Goal: Information Seeking & Learning: Learn about a topic

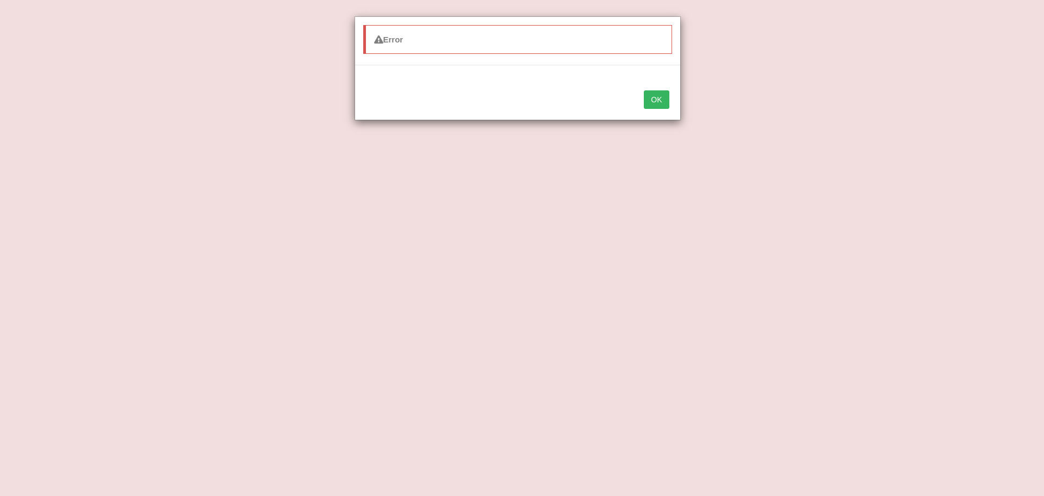
click at [651, 97] on button "OK" at bounding box center [656, 99] width 25 height 18
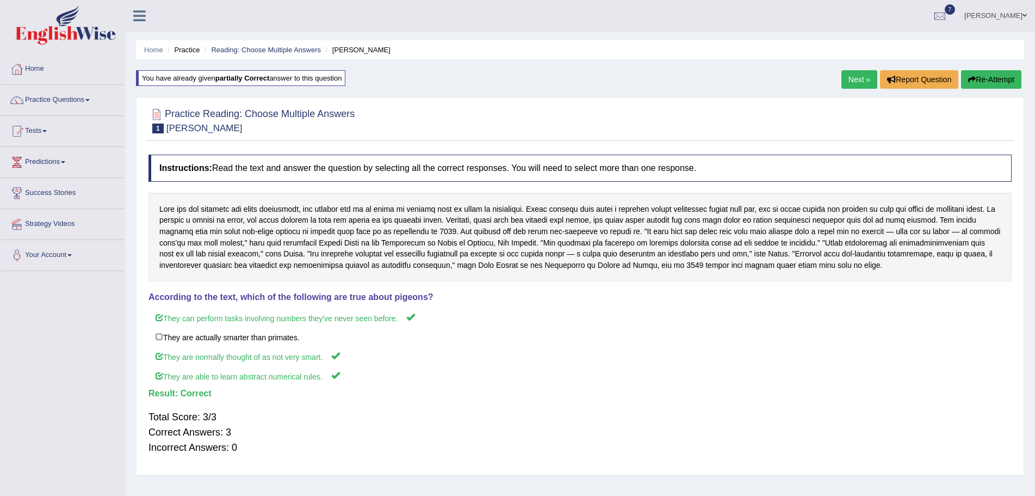
click at [847, 78] on link "Next »" at bounding box center [860, 79] width 36 height 18
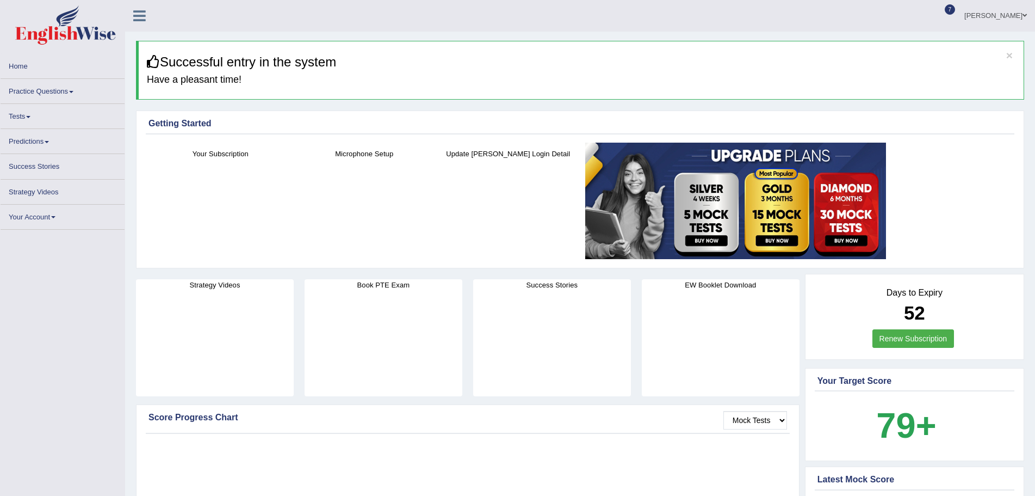
click at [900, 424] on b "79+" at bounding box center [906, 425] width 60 height 40
click at [73, 91] on span at bounding box center [71, 92] width 4 height 2
click at [53, 93] on link "Practice Questions" at bounding box center [63, 89] width 124 height 21
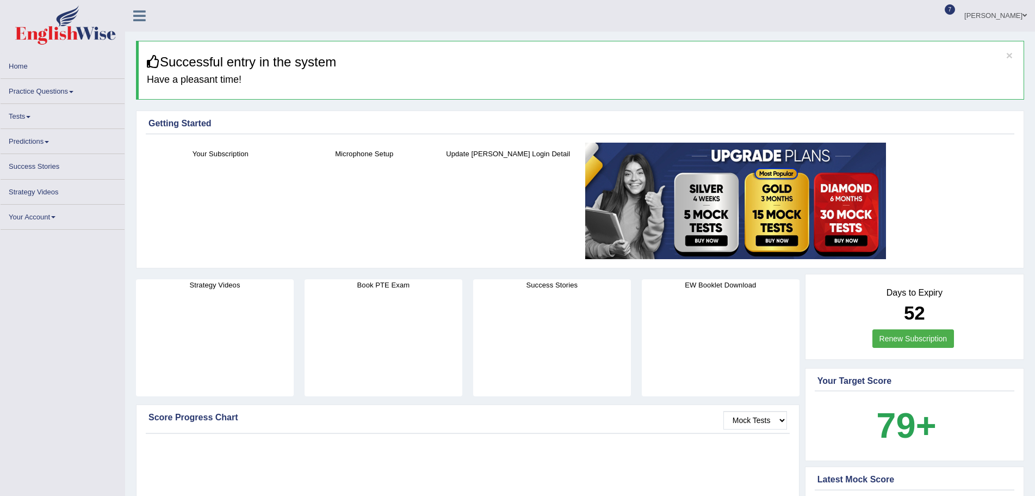
click at [73, 91] on span at bounding box center [71, 92] width 4 height 2
click at [29, 115] on link "Tests" at bounding box center [63, 114] width 124 height 21
click at [70, 94] on link "Practice Questions" at bounding box center [63, 89] width 124 height 21
click at [71, 93] on link "Practice Questions" at bounding box center [63, 89] width 124 height 21
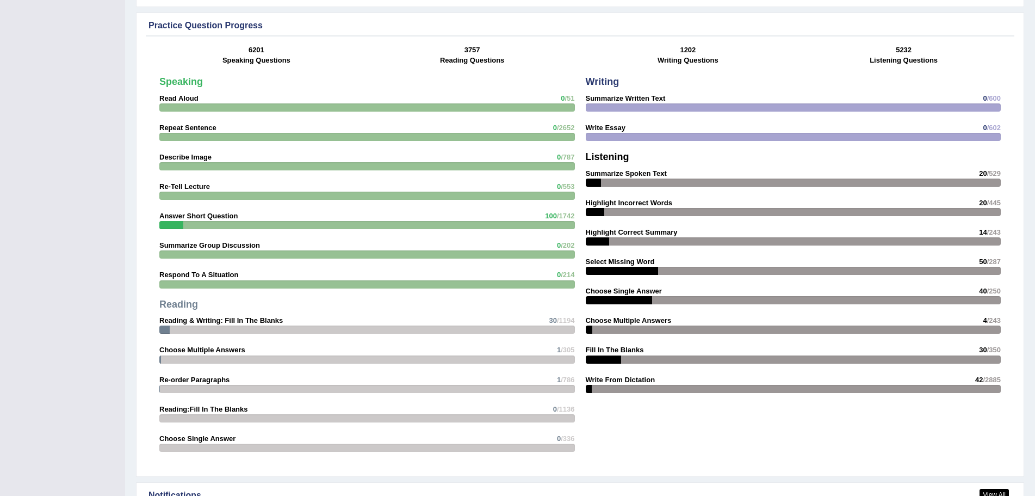
scroll to position [1096, 0]
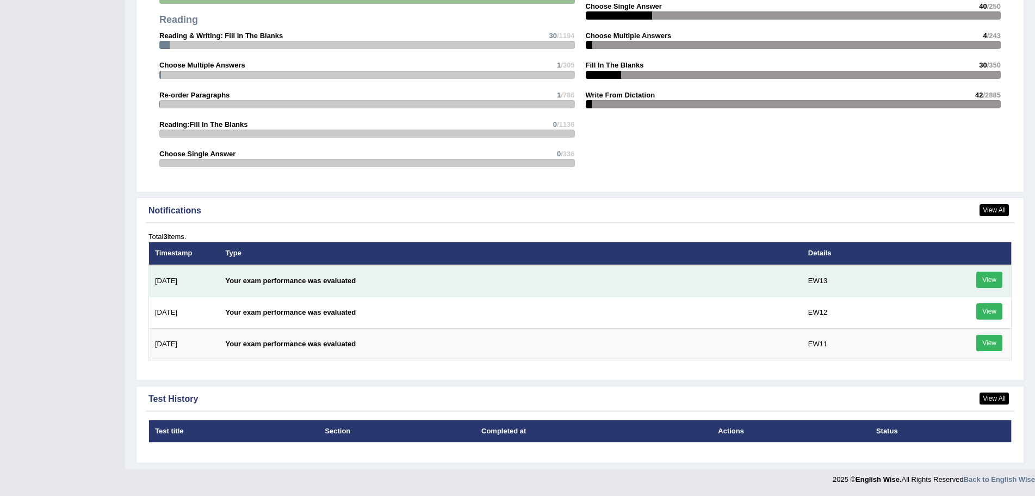
click at [815, 276] on td "EW13" at bounding box center [874, 281] width 144 height 32
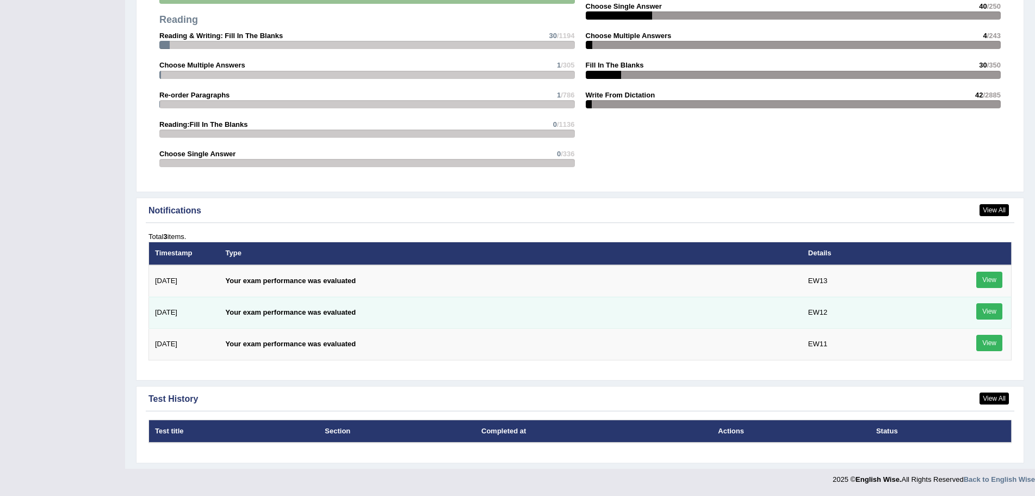
click at [821, 312] on td "EW12" at bounding box center [874, 312] width 144 height 32
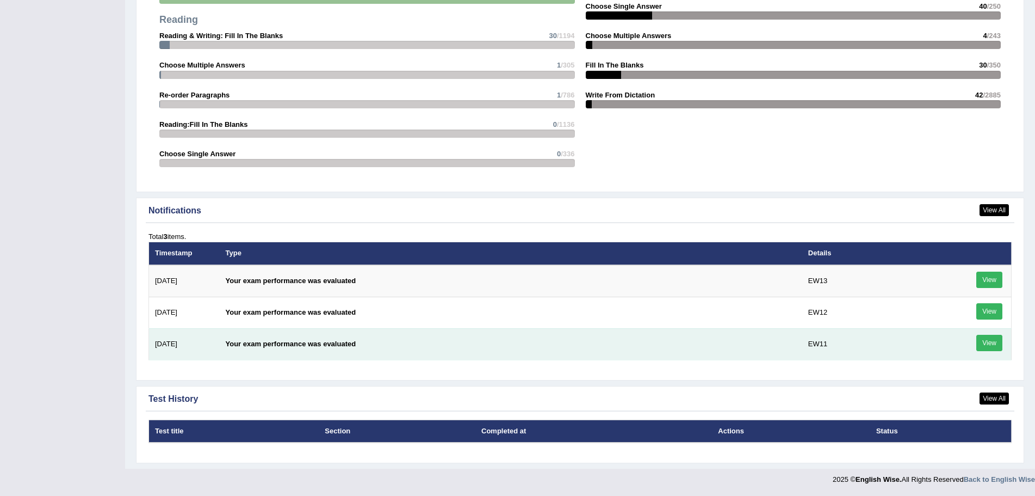
click at [817, 343] on td "EW11" at bounding box center [874, 344] width 144 height 32
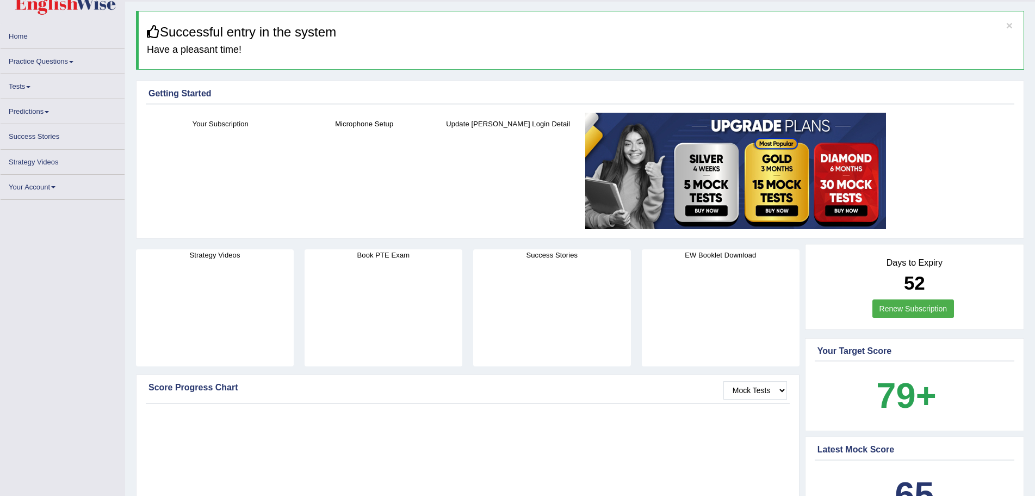
scroll to position [0, 0]
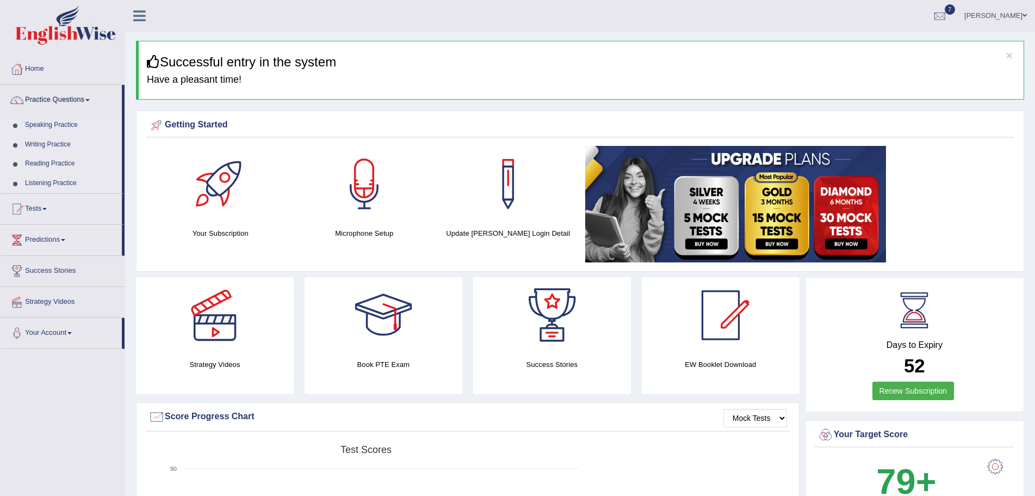
click at [90, 100] on span at bounding box center [87, 100] width 4 height 2
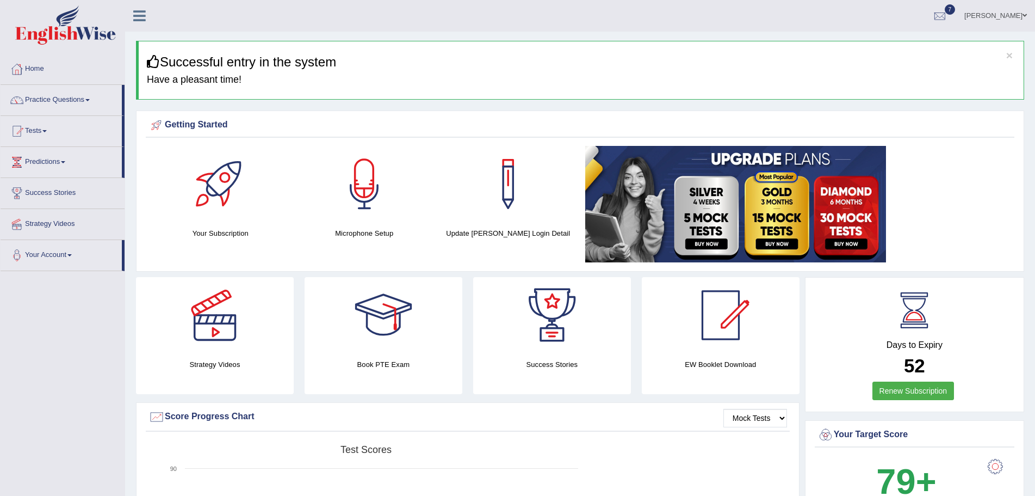
click at [90, 100] on span at bounding box center [87, 100] width 4 height 2
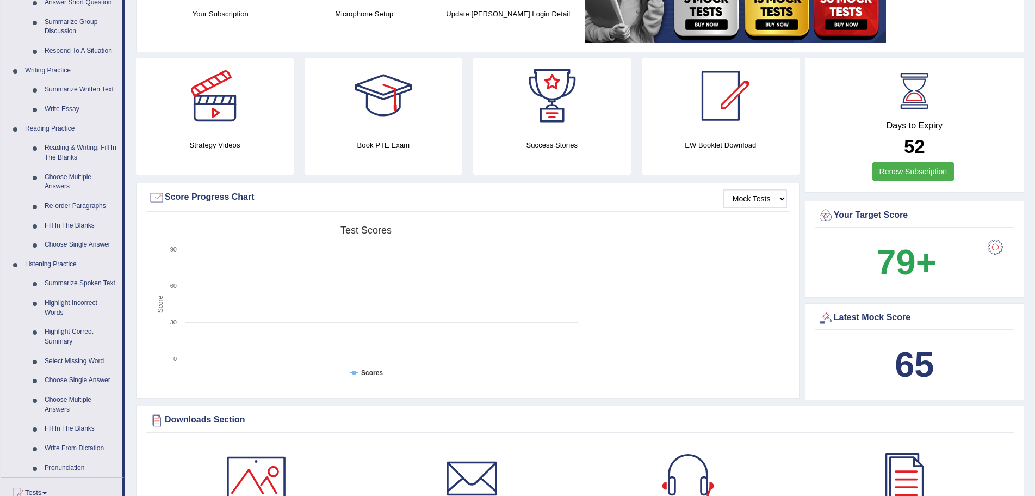
scroll to position [218, 0]
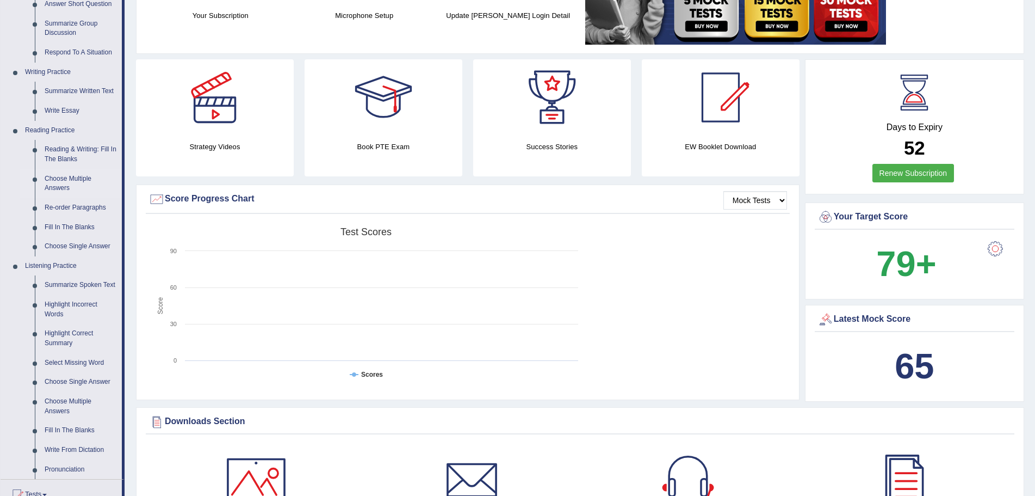
click at [64, 178] on link "Choose Multiple Answers" at bounding box center [81, 183] width 82 height 29
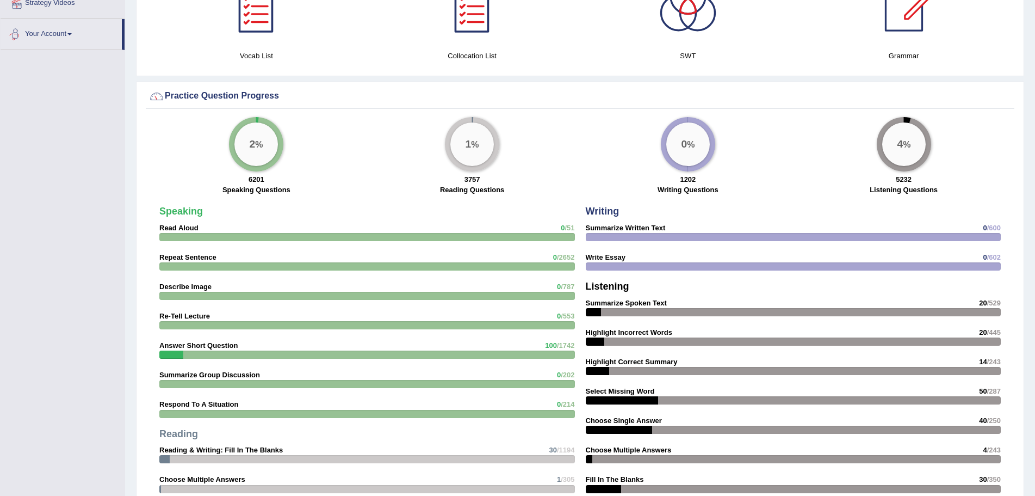
scroll to position [768, 0]
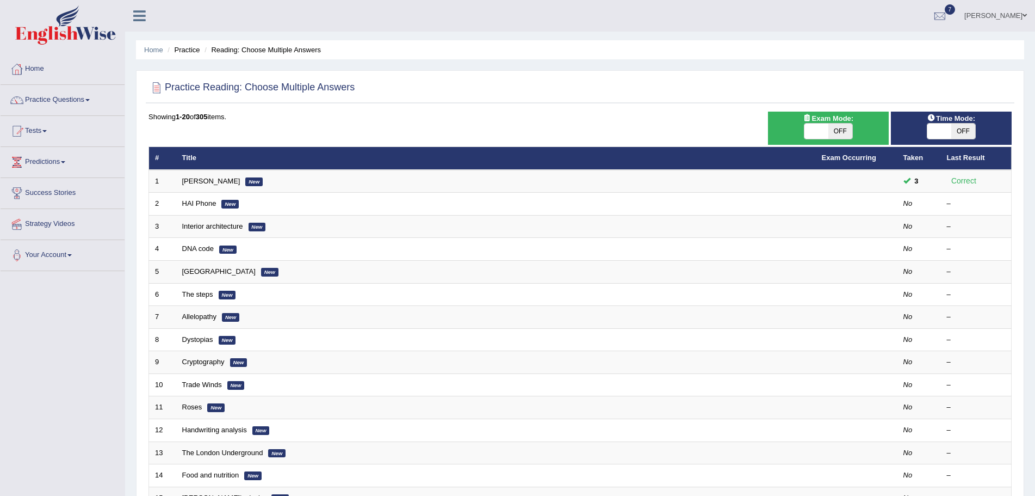
click at [838, 133] on span "OFF" at bounding box center [841, 130] width 24 height 15
checkbox input "true"
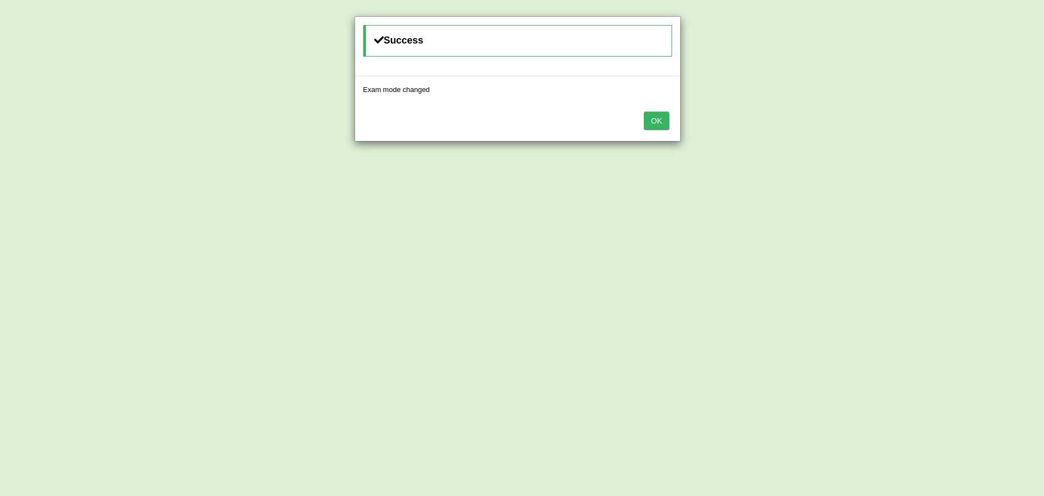
click at [665, 123] on button "OK" at bounding box center [656, 121] width 25 height 18
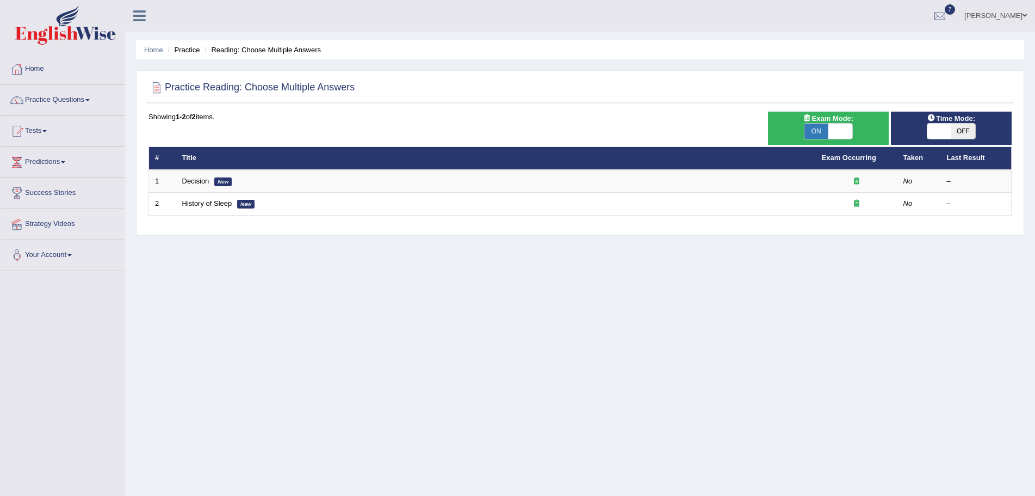
click at [843, 128] on span at bounding box center [841, 130] width 24 height 15
checkbox input "false"
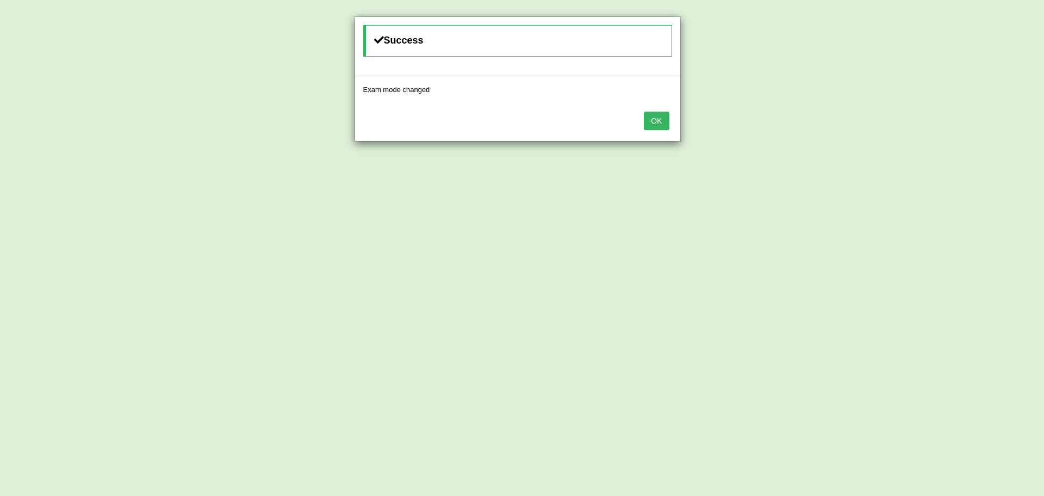
click at [660, 121] on button "OK" at bounding box center [656, 121] width 25 height 18
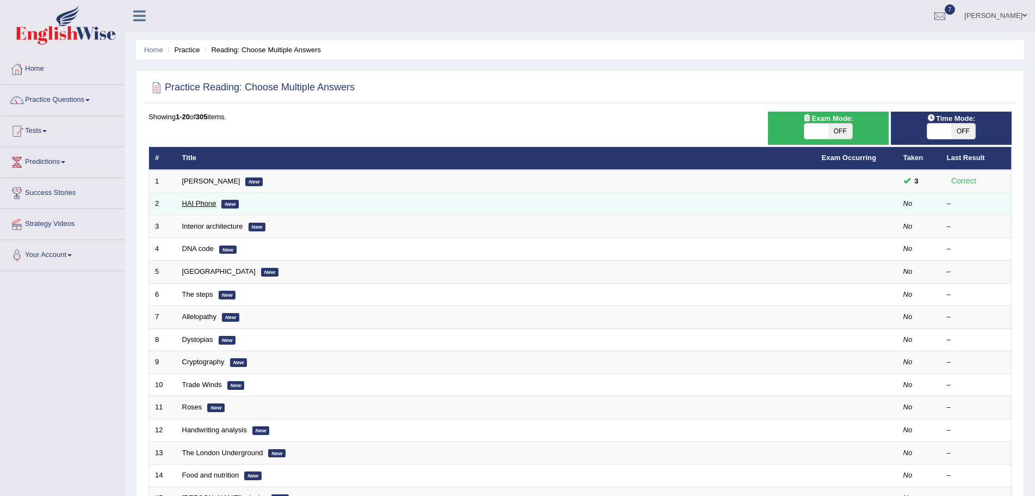
click at [203, 205] on link "HAI Phone" at bounding box center [199, 203] width 34 height 8
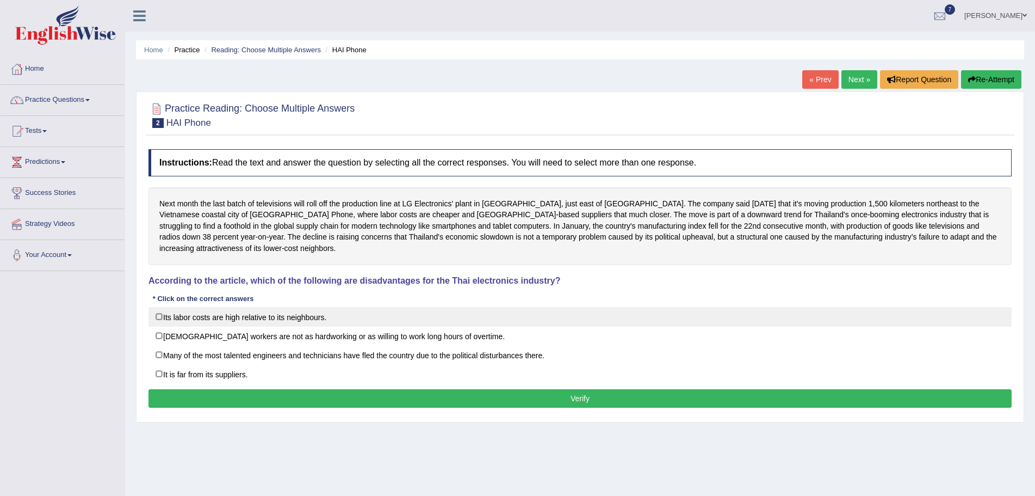
click at [158, 307] on label "Its labor costs are high relative to its neighbours." at bounding box center [580, 317] width 863 height 20
checkbox input "true"
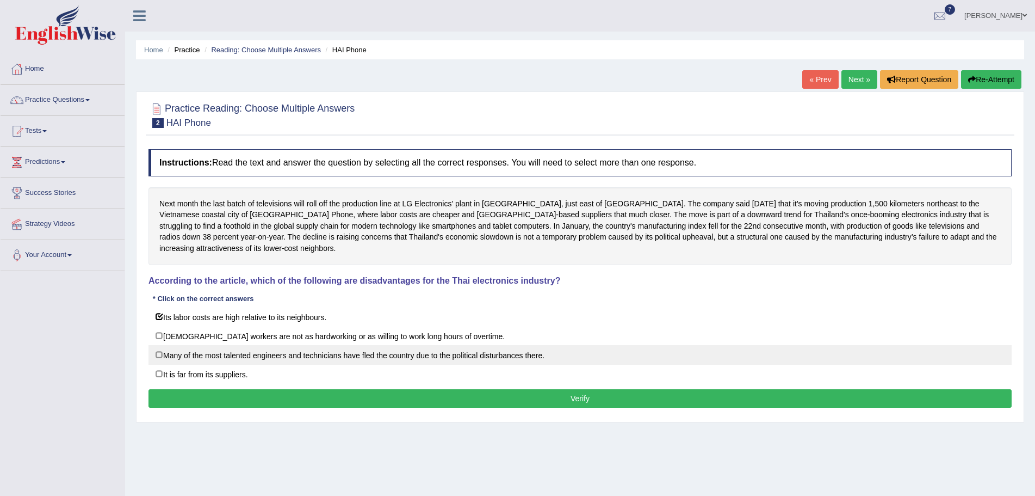
click at [158, 345] on label "Many of the most talented engineers and technicians have fled the country due t…" at bounding box center [580, 355] width 863 height 20
checkbox input "true"
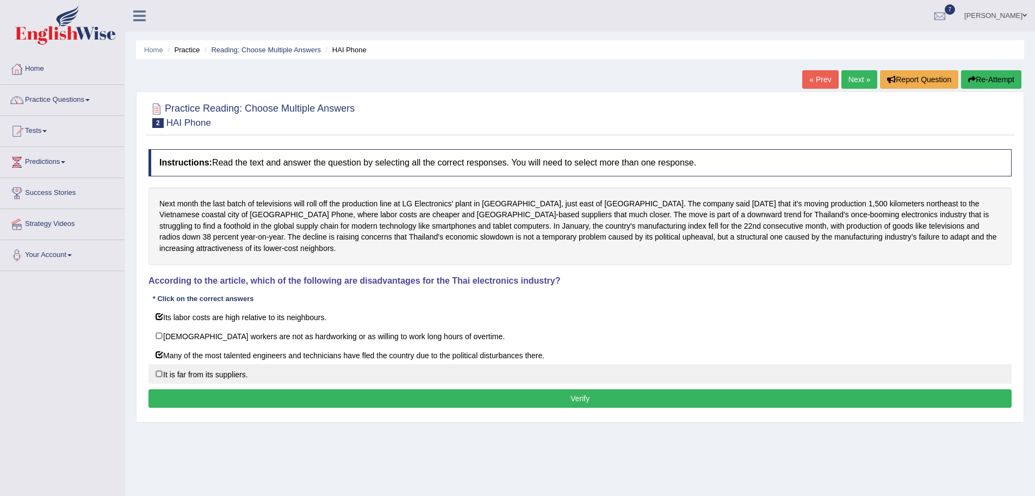
click at [158, 364] on label "It is far from its suppliers." at bounding box center [580, 374] width 863 height 20
checkbox input "true"
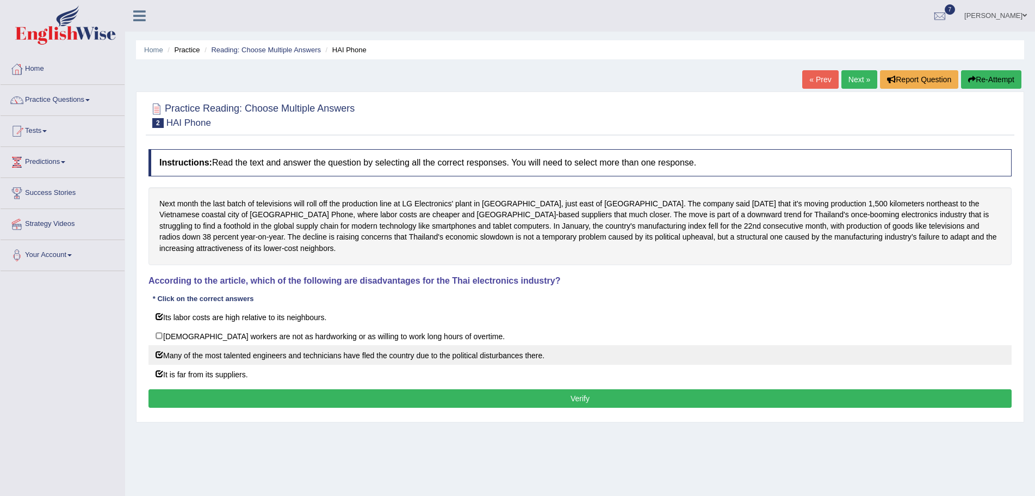
click at [159, 345] on label "Many of the most talented engineers and technicians have fled the country due t…" at bounding box center [580, 355] width 863 height 20
checkbox input "false"
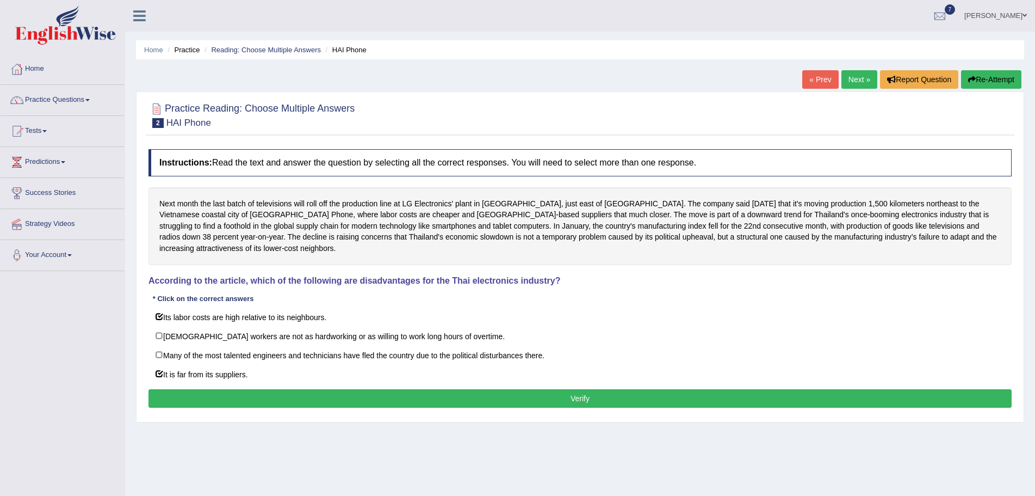
click at [403, 389] on button "Verify" at bounding box center [580, 398] width 863 height 18
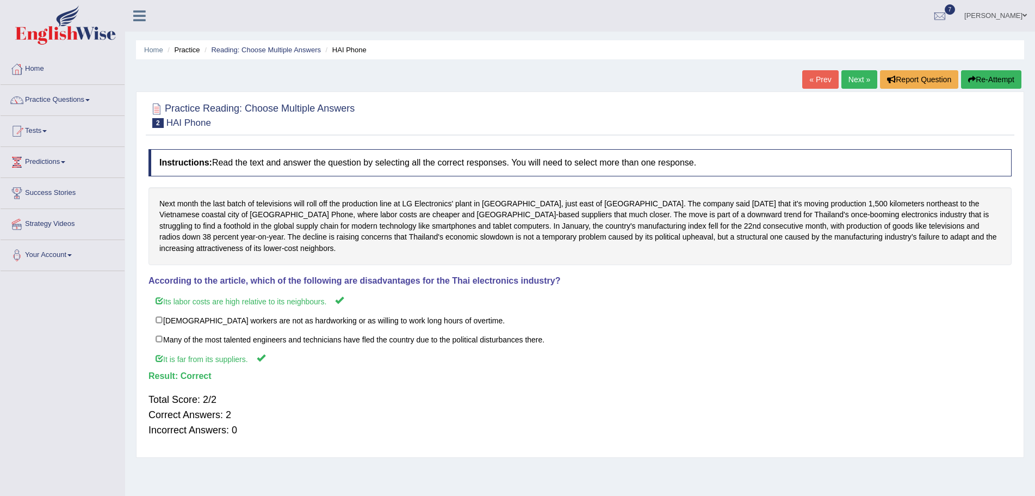
click at [850, 77] on link "Next »" at bounding box center [860, 79] width 36 height 18
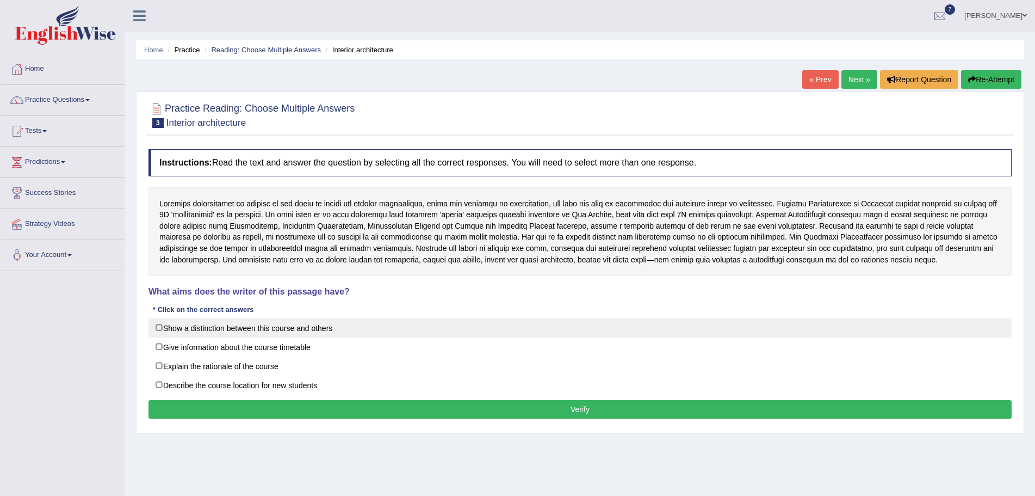
click at [157, 327] on label "Show a distinction between this course and others" at bounding box center [580, 328] width 863 height 20
checkbox input "true"
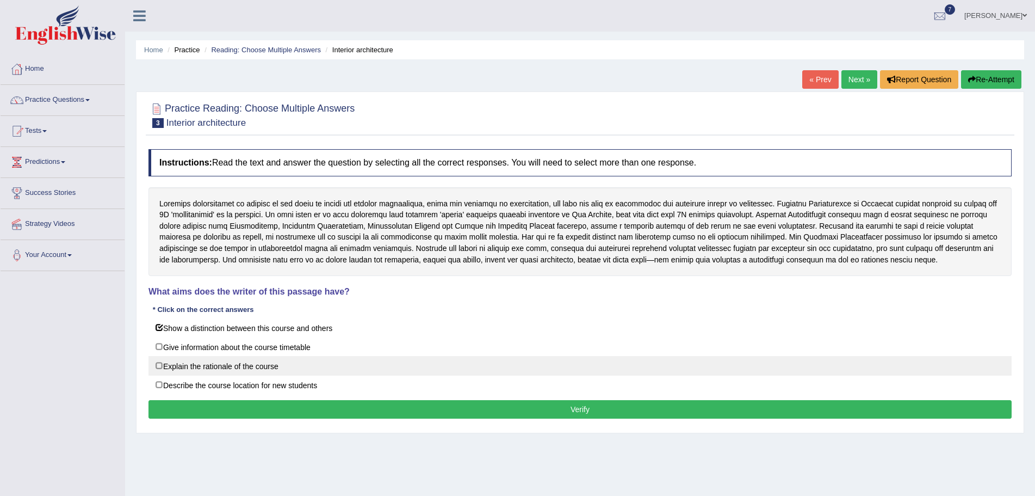
click at [158, 366] on label "Explain the rationale of the course" at bounding box center [580, 366] width 863 height 20
checkbox input "true"
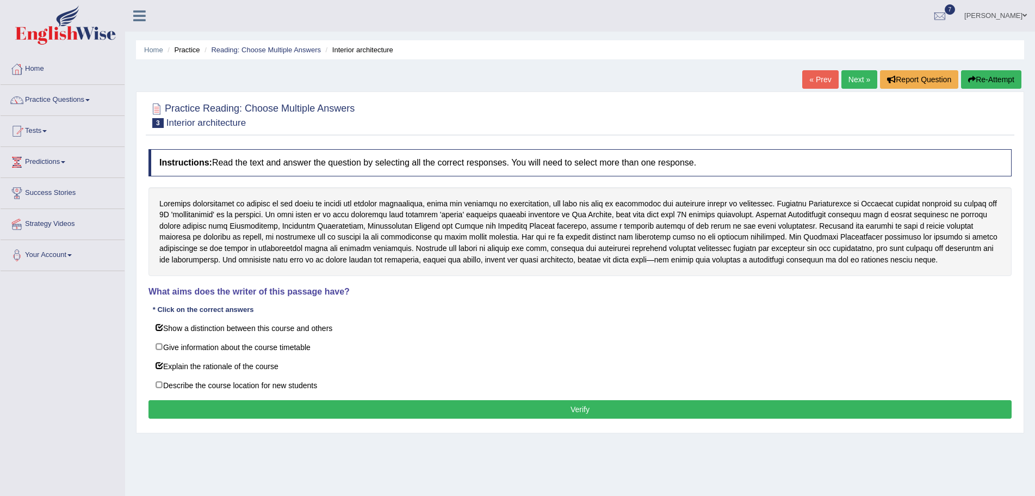
click at [537, 409] on button "Verify" at bounding box center [580, 409] width 863 height 18
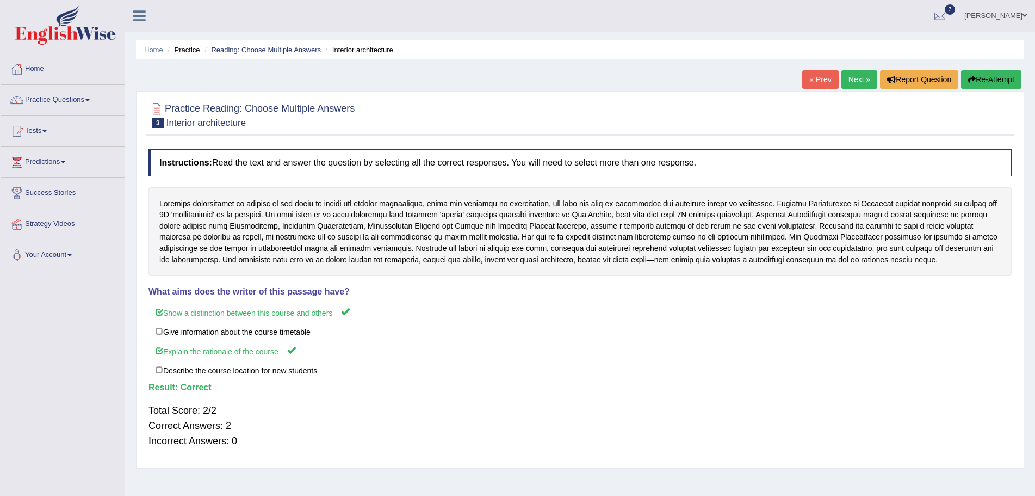
click at [854, 78] on link "Next »" at bounding box center [860, 79] width 36 height 18
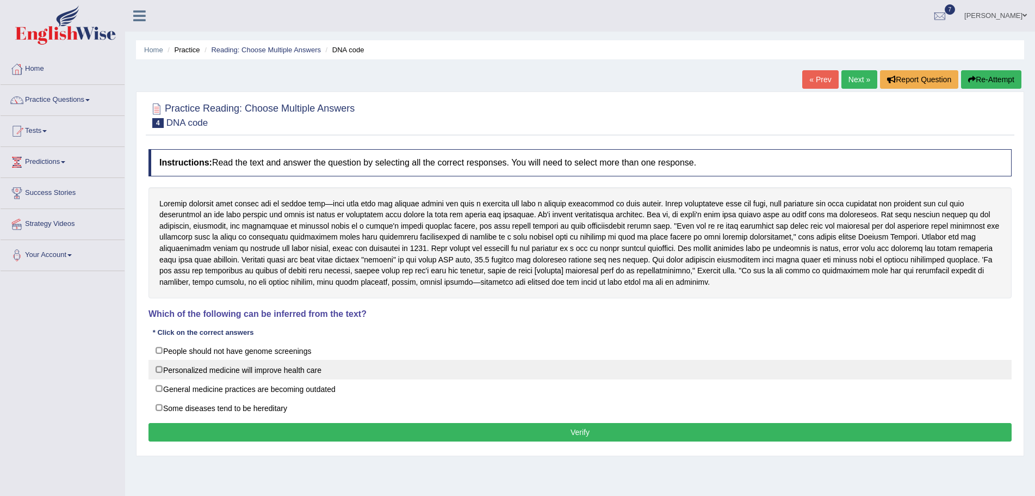
click at [157, 370] on label "Personalized medicine will improve health care" at bounding box center [580, 370] width 863 height 20
checkbox input "true"
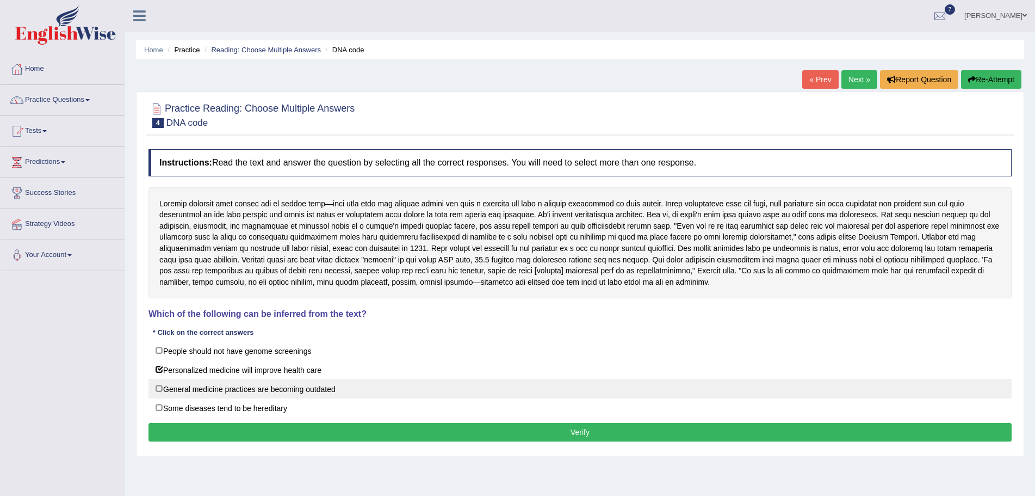
click at [159, 388] on label "General medicine practices are becoming outdated" at bounding box center [580, 389] width 863 height 20
checkbox input "true"
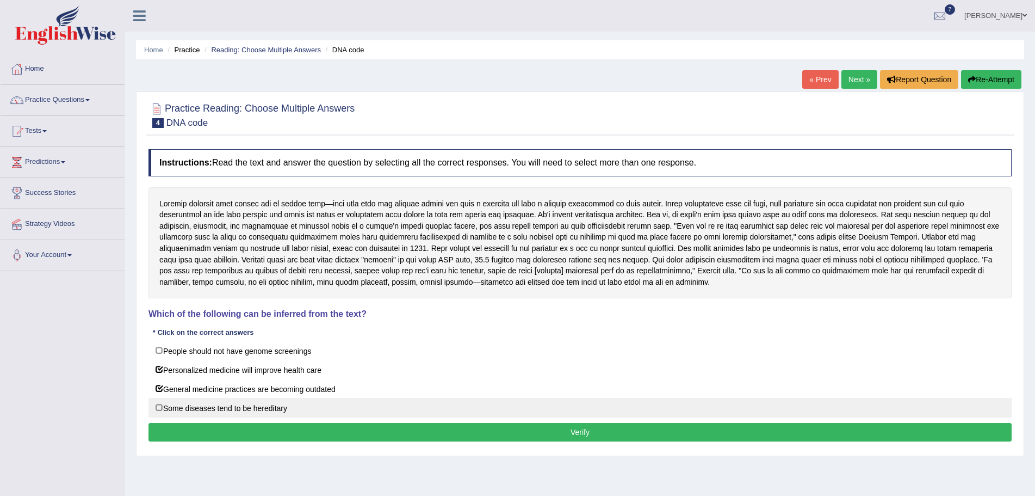
click at [157, 409] on label "Some diseases tend to be hereditary" at bounding box center [580, 408] width 863 height 20
checkbox input "true"
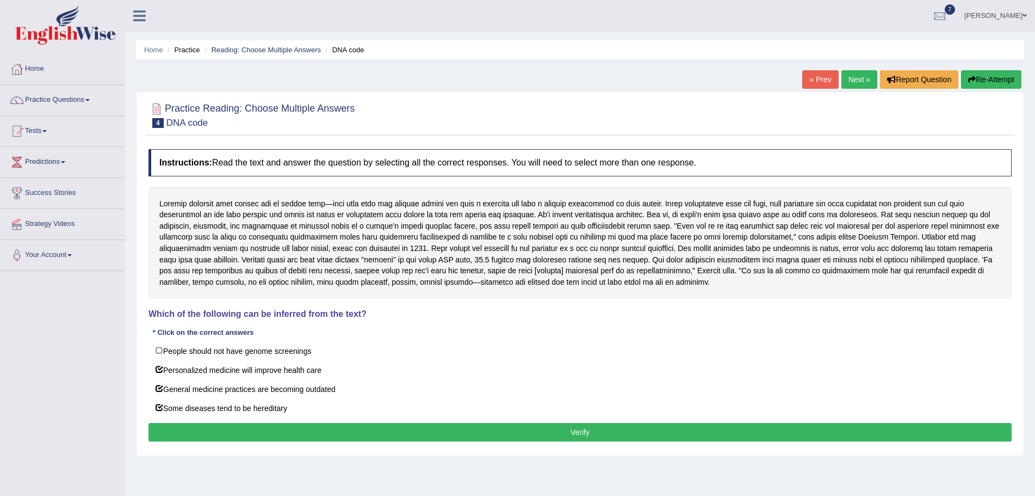
click at [336, 434] on button "Verify" at bounding box center [580, 432] width 863 height 18
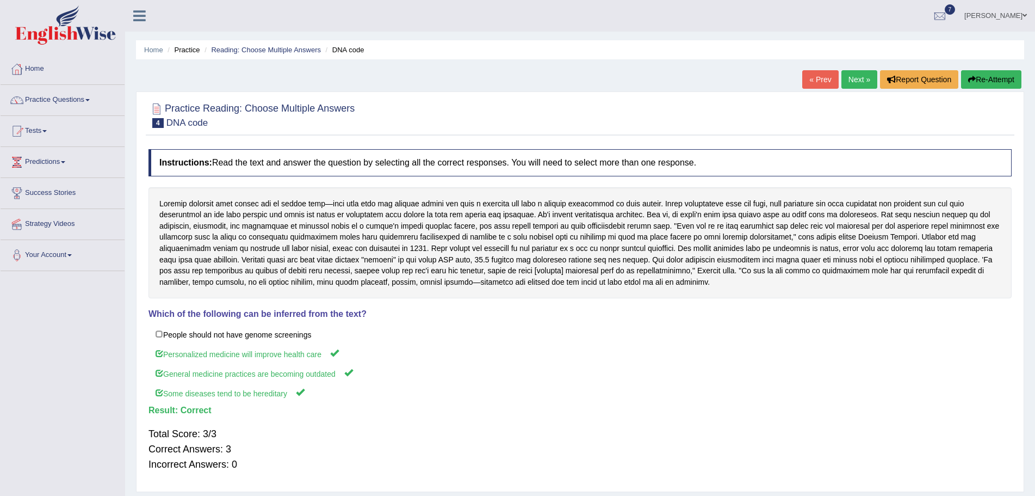
click at [849, 79] on link "Next »" at bounding box center [860, 79] width 36 height 18
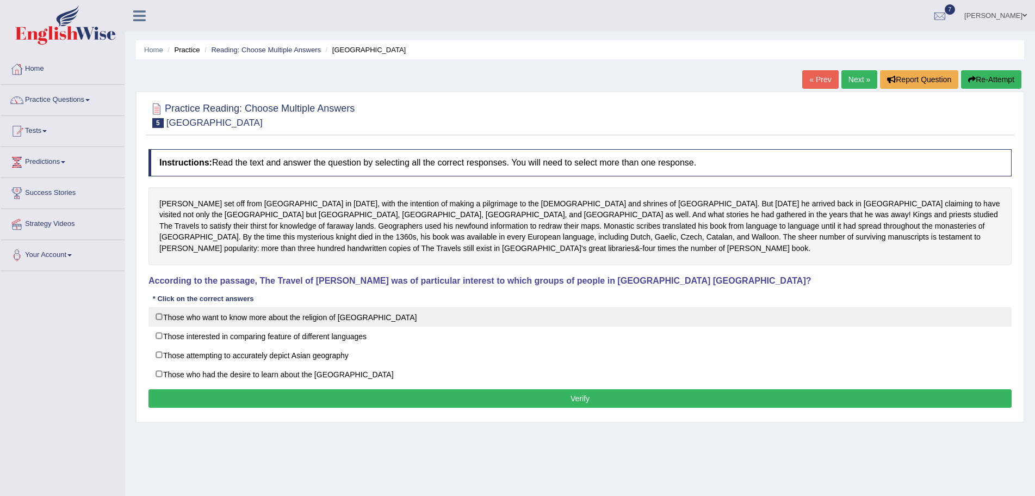
click at [157, 316] on label "Those who want to know more about the religion of [GEOGRAPHIC_DATA]" at bounding box center [580, 317] width 863 height 20
checkbox input "true"
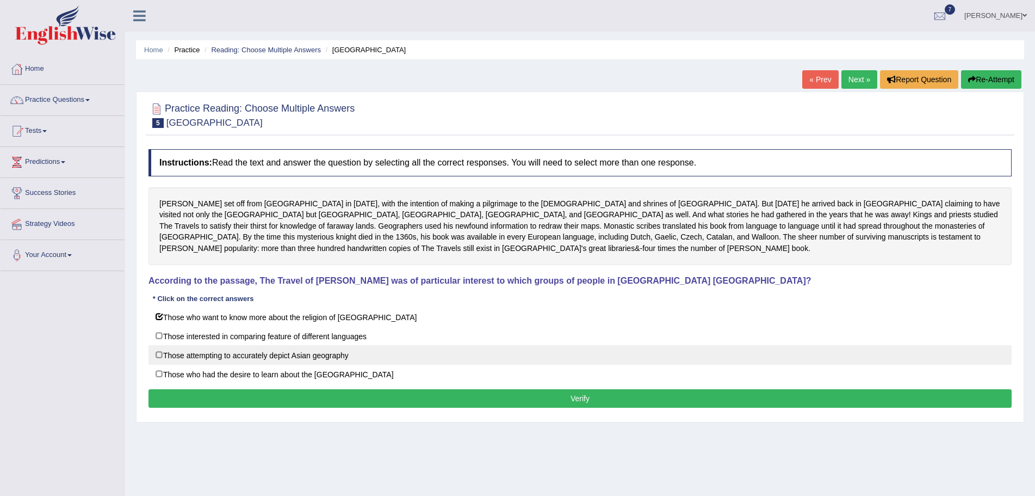
click at [157, 354] on label "Those attempting to accurately depict Asian geography" at bounding box center [580, 355] width 863 height 20
checkbox input "true"
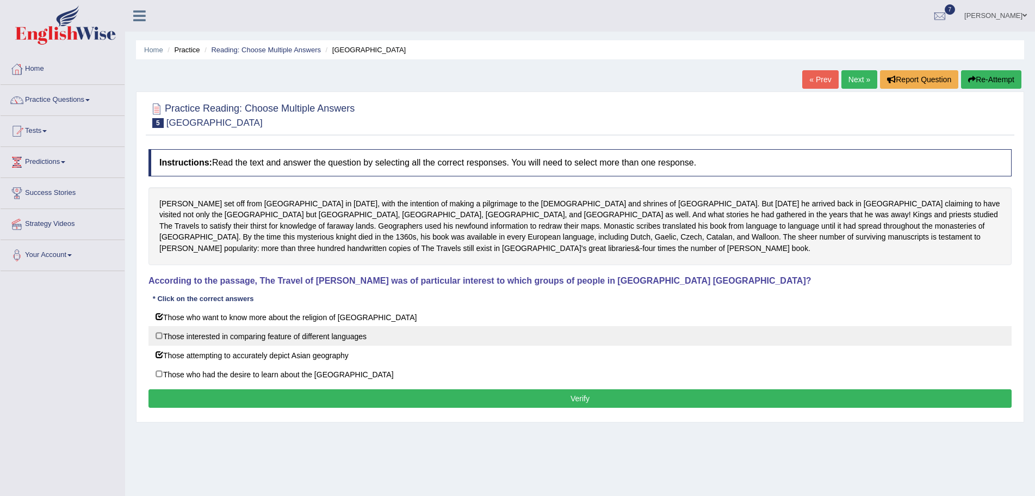
click at [158, 336] on label "Those interested in comparing feature of different languages" at bounding box center [580, 336] width 863 height 20
checkbox input "true"
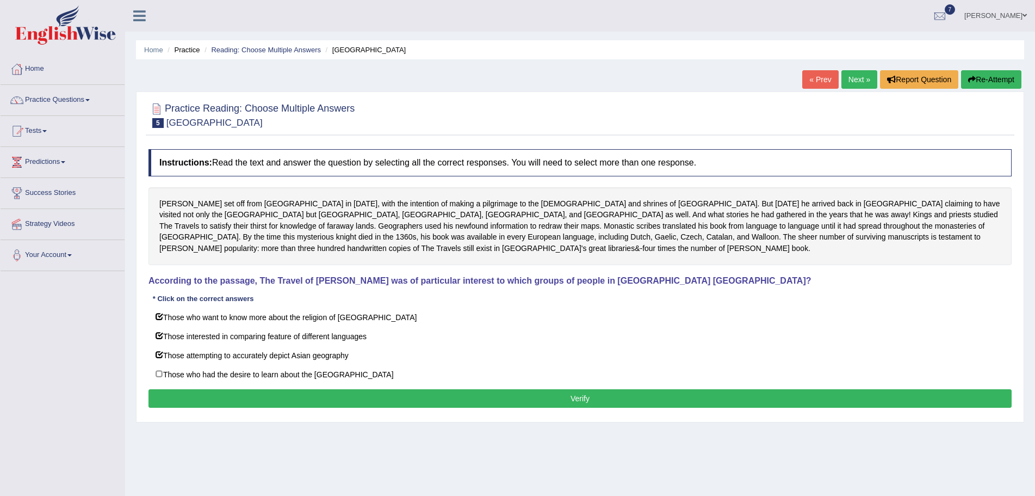
click at [442, 398] on button "Verify" at bounding box center [580, 398] width 863 height 18
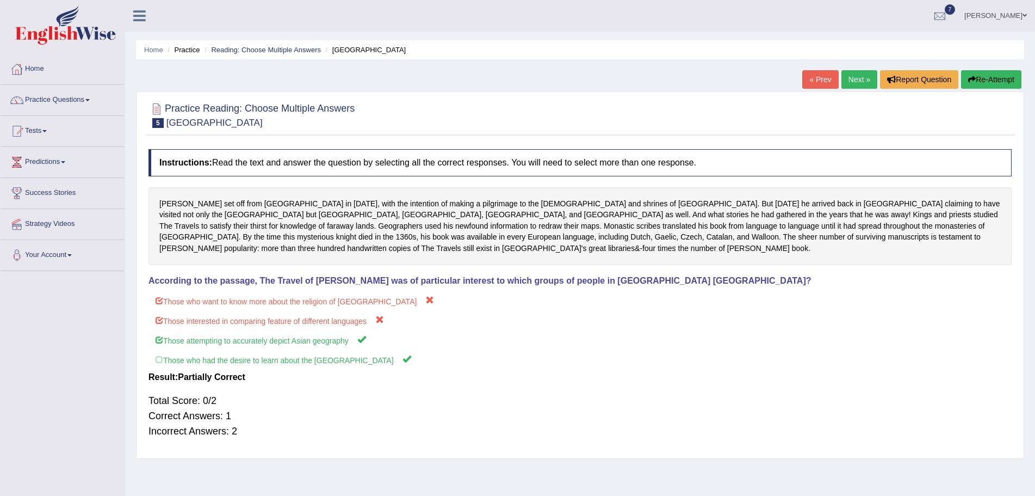
click at [973, 75] on button "Re-Attempt" at bounding box center [991, 79] width 60 height 18
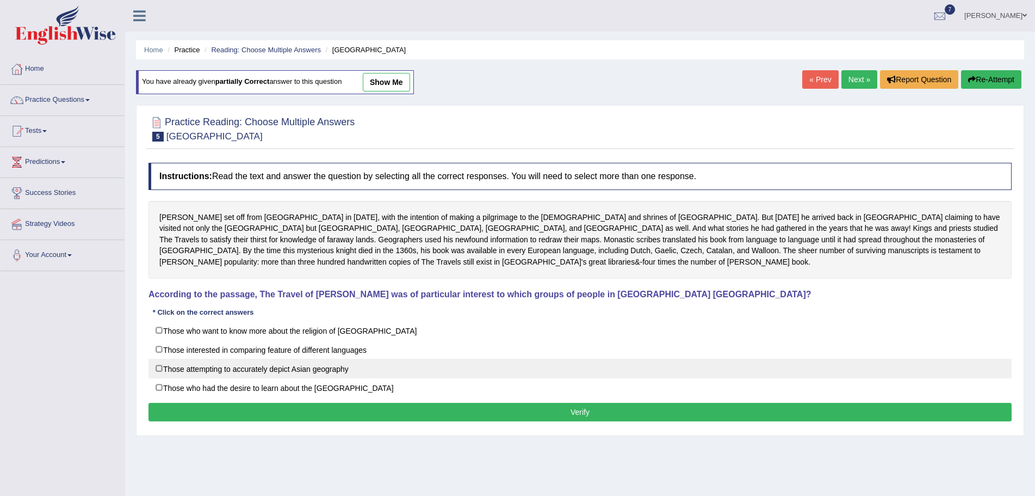
click at [158, 366] on label "Those attempting to accurately depict Asian geography" at bounding box center [580, 368] width 863 height 20
checkbox input "true"
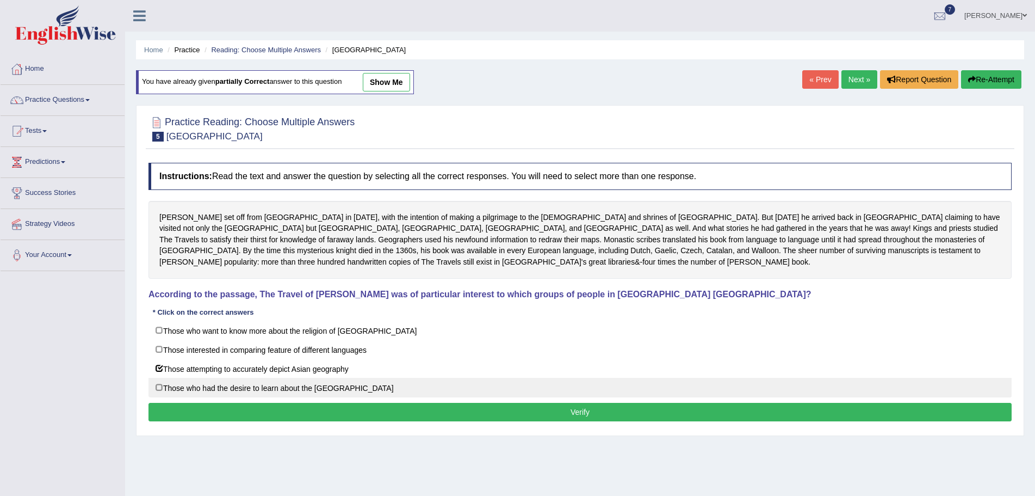
click at [157, 386] on label "Those who had the desire to learn about the [GEOGRAPHIC_DATA]" at bounding box center [580, 388] width 863 height 20
checkbox input "true"
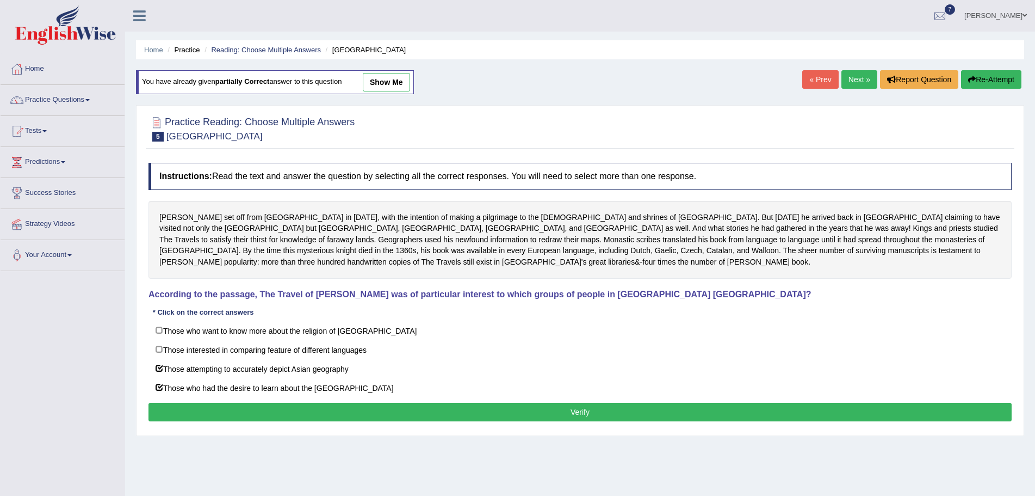
click at [575, 411] on button "Verify" at bounding box center [580, 412] width 863 height 18
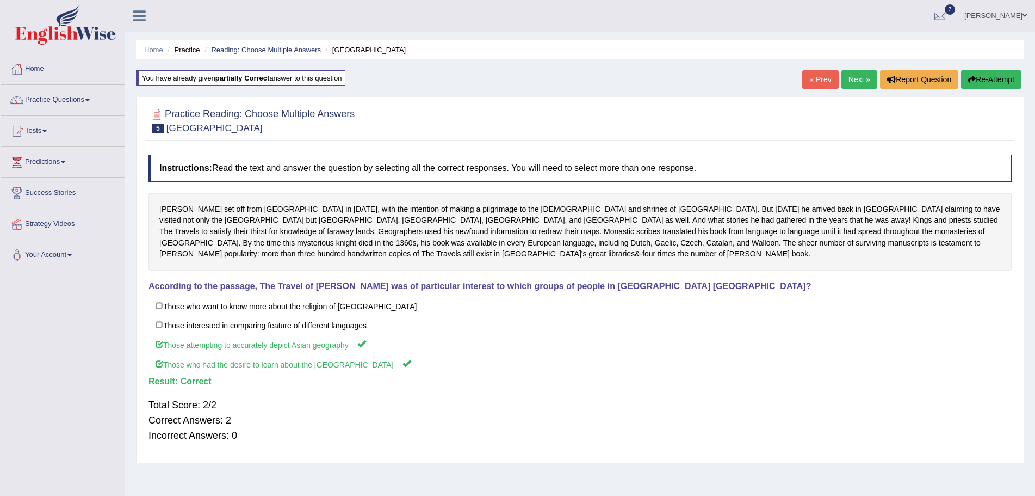
click at [845, 79] on link "Next »" at bounding box center [860, 79] width 36 height 18
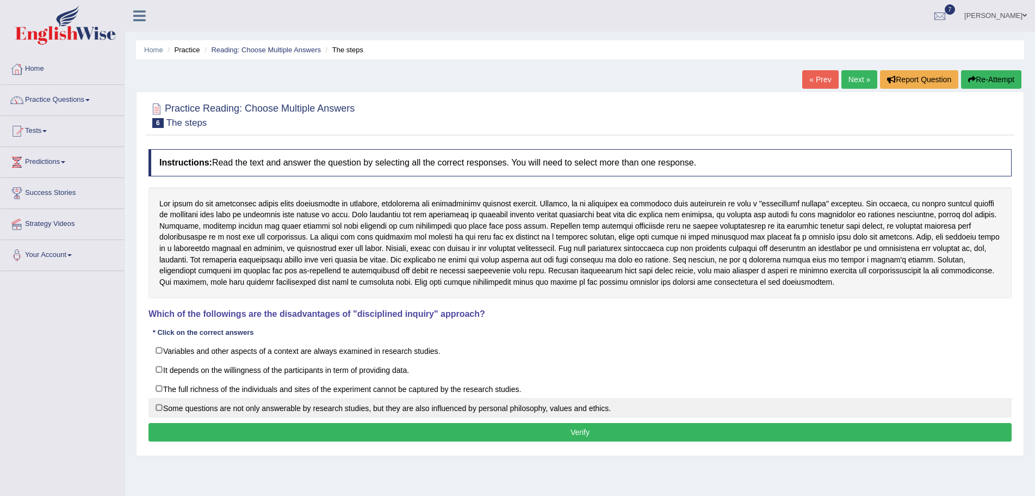
click at [158, 407] on label "Some questions are not only answerable by research studies, but they are also i…" at bounding box center [580, 408] width 863 height 20
checkbox input "true"
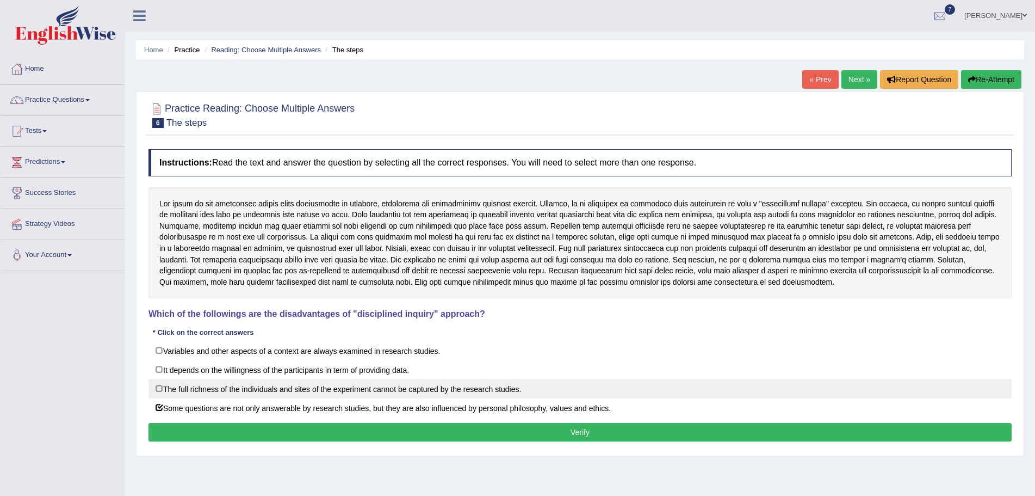
click at [157, 388] on label "The full richness of the individuals and sites of the experiment cannot be capt…" at bounding box center [580, 389] width 863 height 20
checkbox input "true"
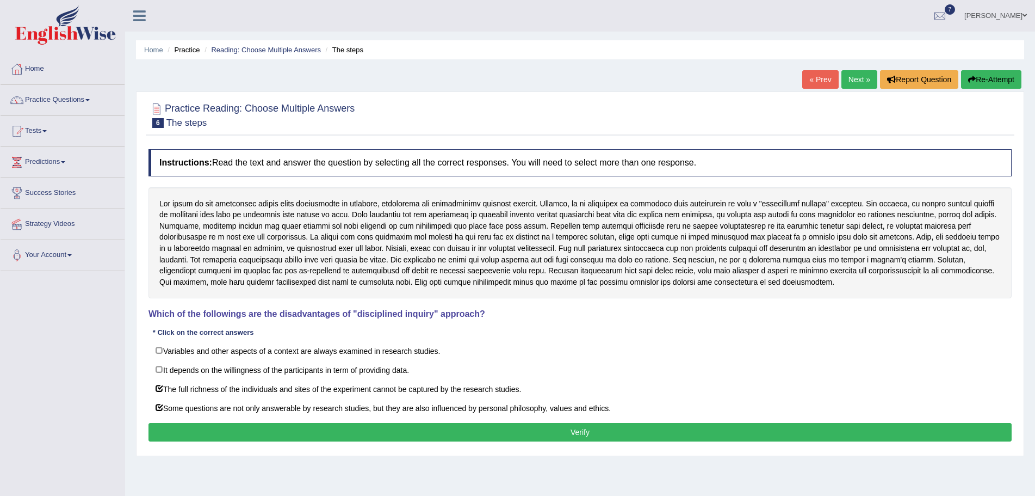
click at [316, 430] on button "Verify" at bounding box center [580, 432] width 863 height 18
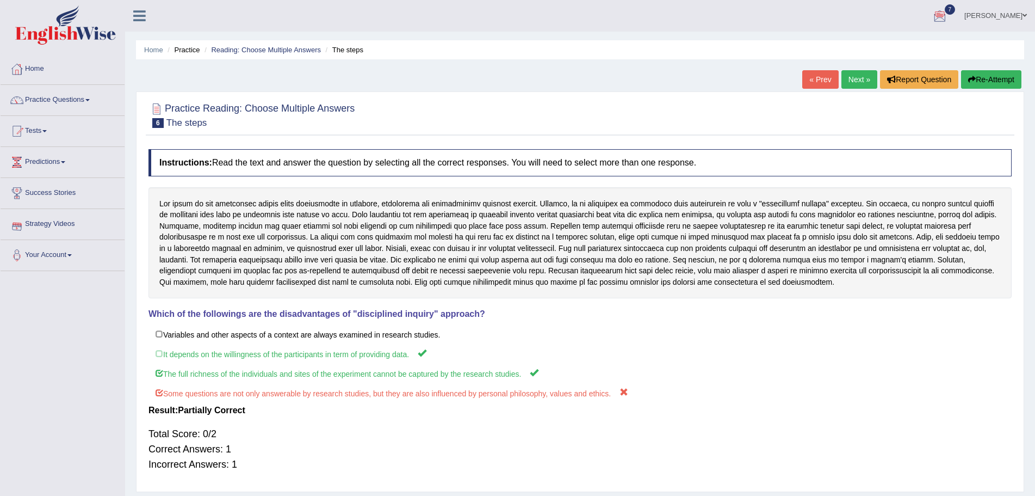
click at [980, 78] on button "Re-Attempt" at bounding box center [991, 79] width 60 height 18
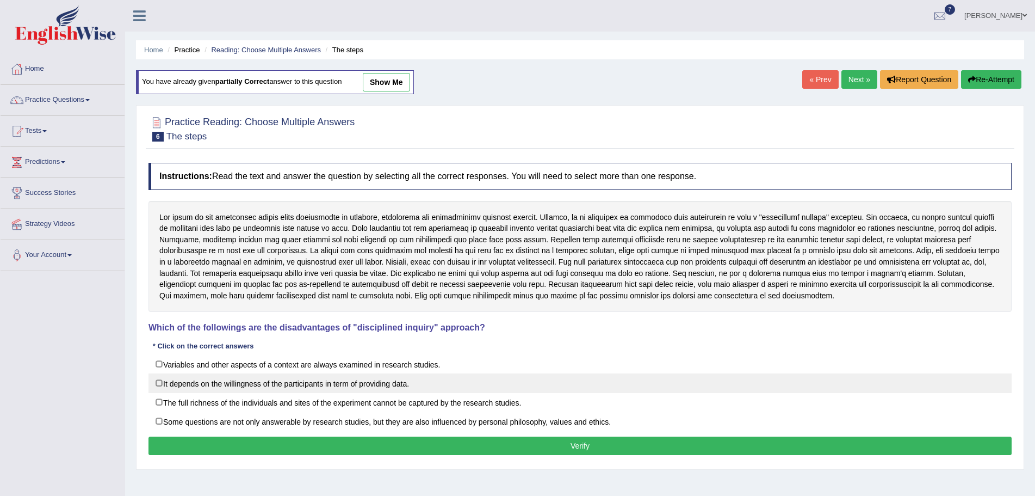
click at [159, 384] on label "It depends on the willingness of the participants in term of providing data." at bounding box center [580, 383] width 863 height 20
checkbox input "true"
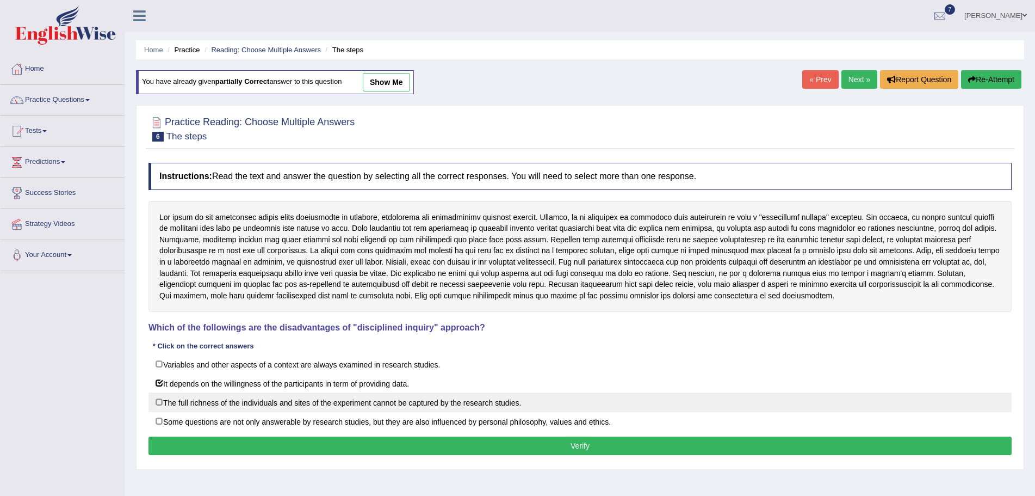
click at [158, 401] on label "The full richness of the individuals and sites of the experiment cannot be capt…" at bounding box center [580, 402] width 863 height 20
checkbox input "true"
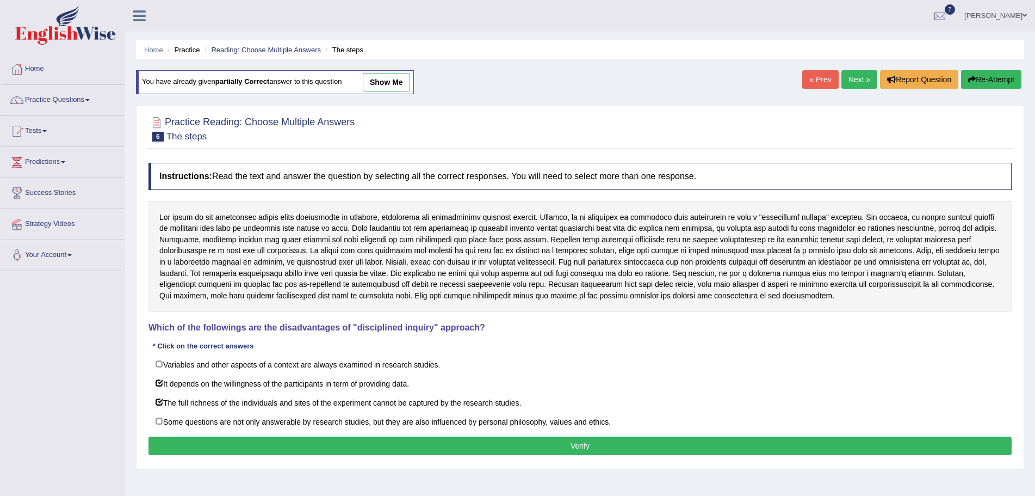
click at [511, 446] on button "Verify" at bounding box center [580, 445] width 863 height 18
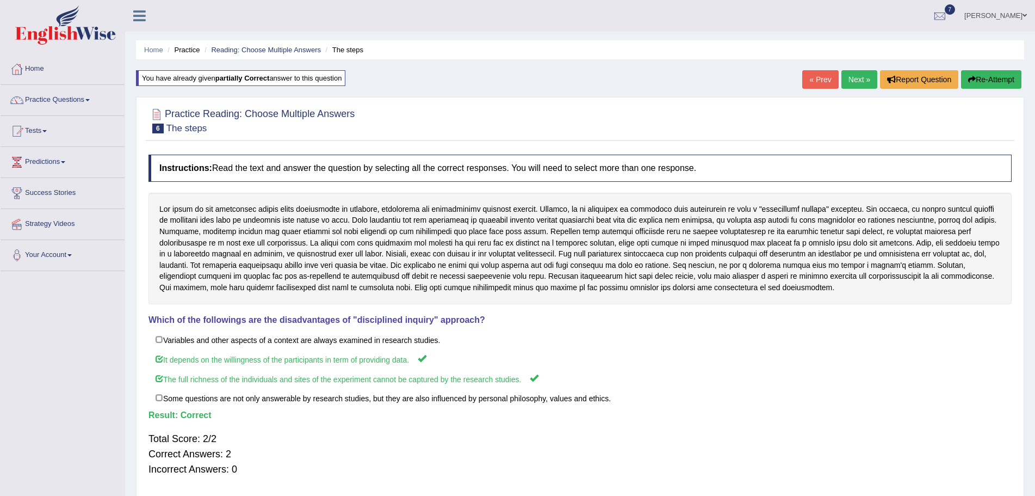
click at [858, 79] on link "Next »" at bounding box center [860, 79] width 36 height 18
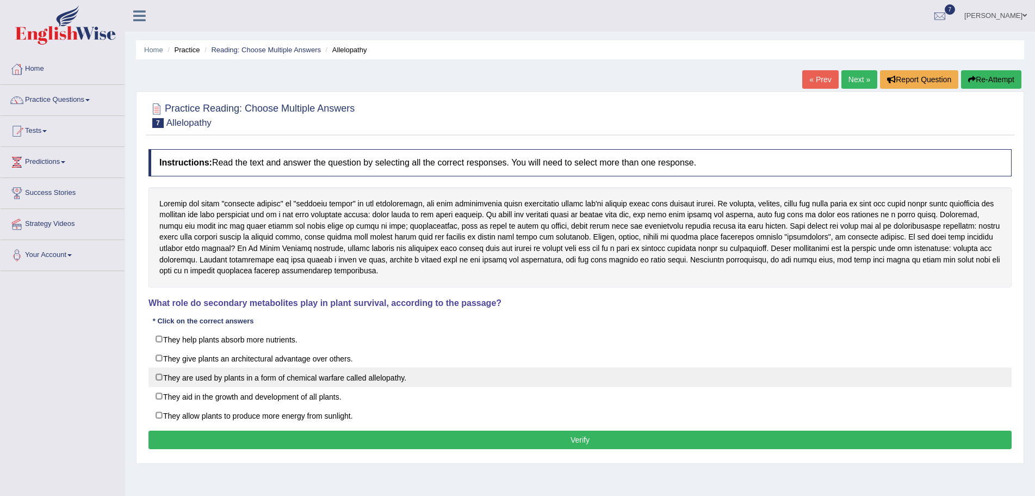
click at [158, 376] on label "They are used by plants in a form of chemical warfare called allelopathy." at bounding box center [580, 377] width 863 height 20
checkbox input "true"
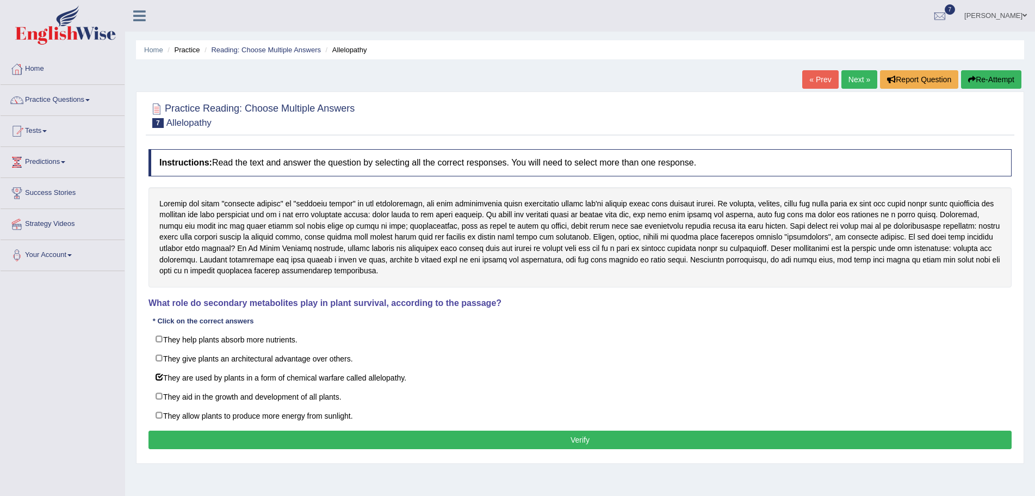
click at [329, 440] on button "Verify" at bounding box center [580, 439] width 863 height 18
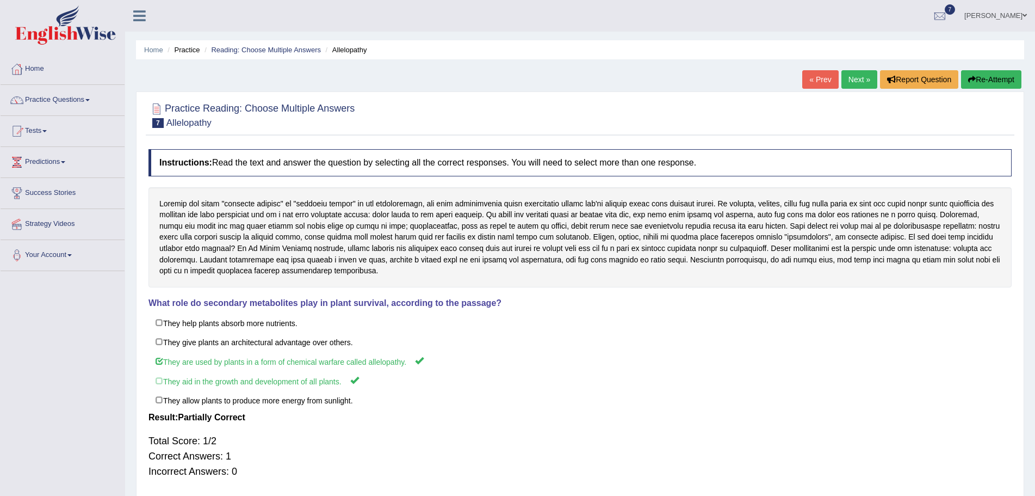
click at [990, 77] on button "Re-Attempt" at bounding box center [991, 79] width 60 height 18
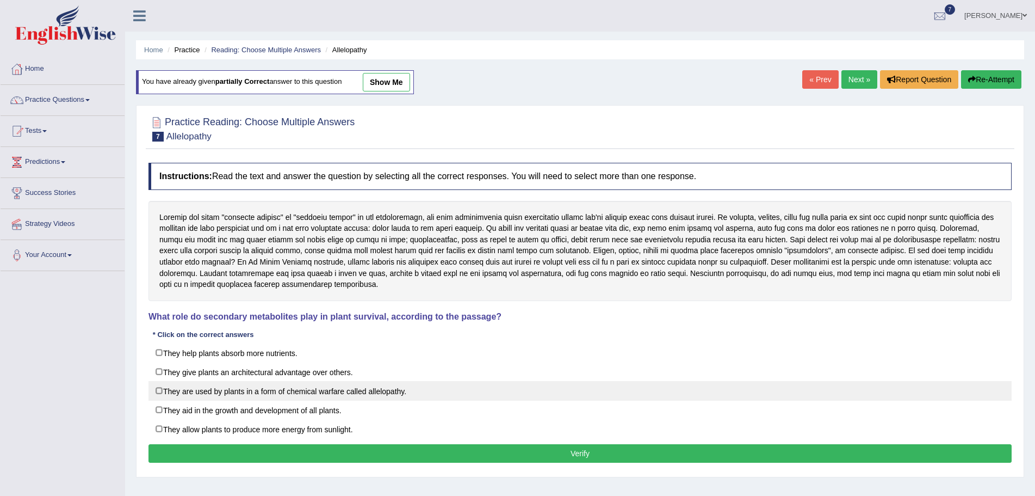
click at [158, 390] on label "They are used by plants in a form of chemical warfare called allelopathy." at bounding box center [580, 391] width 863 height 20
checkbox input "true"
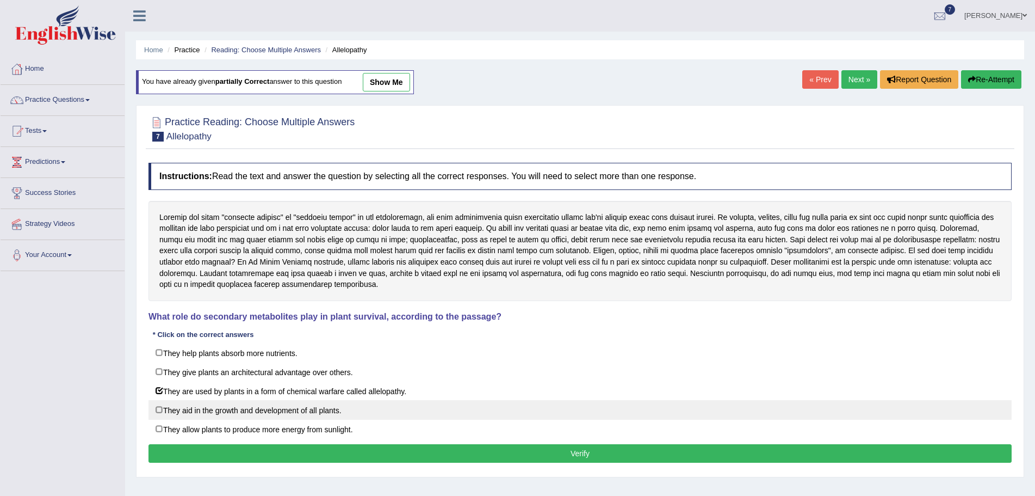
click at [158, 411] on label "They aid in the growth and development of all plants." at bounding box center [580, 410] width 863 height 20
checkbox input "true"
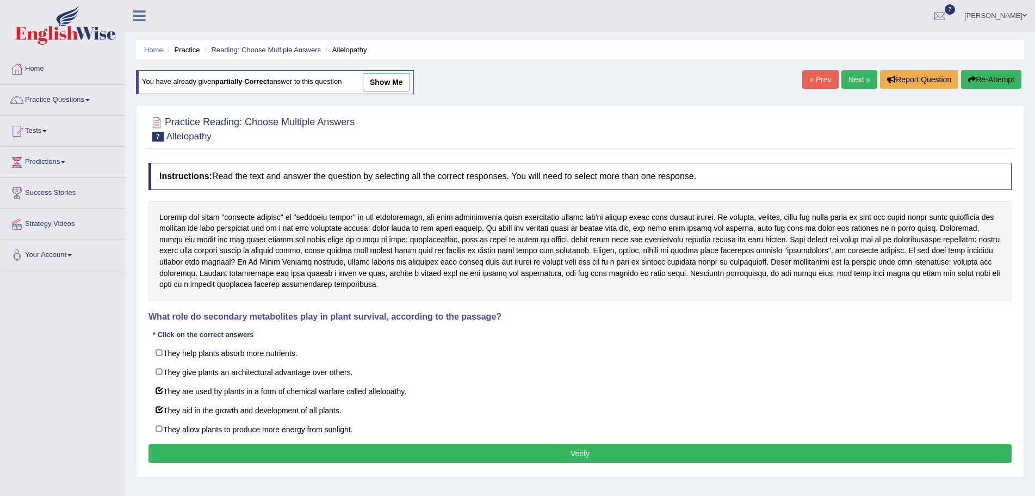
click at [565, 452] on button "Verify" at bounding box center [580, 453] width 863 height 18
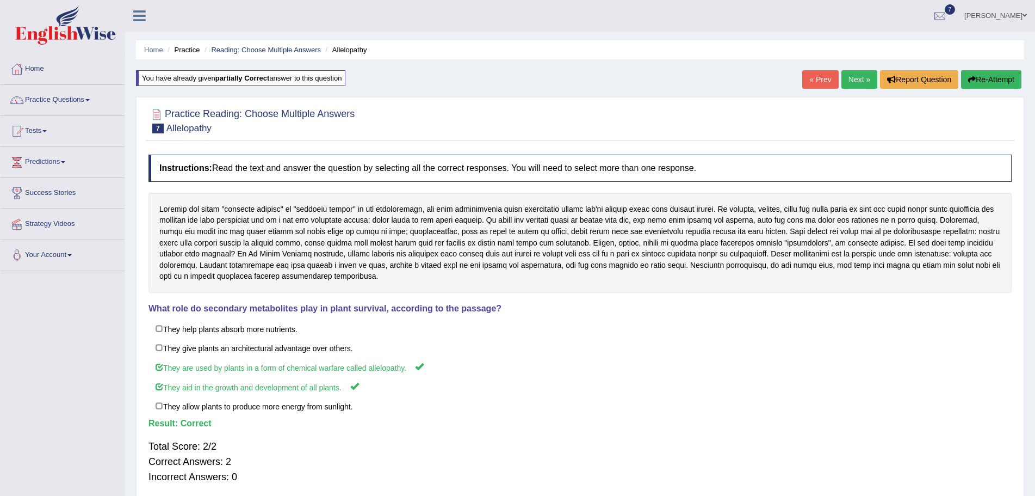
click at [847, 80] on link "Next »" at bounding box center [860, 79] width 36 height 18
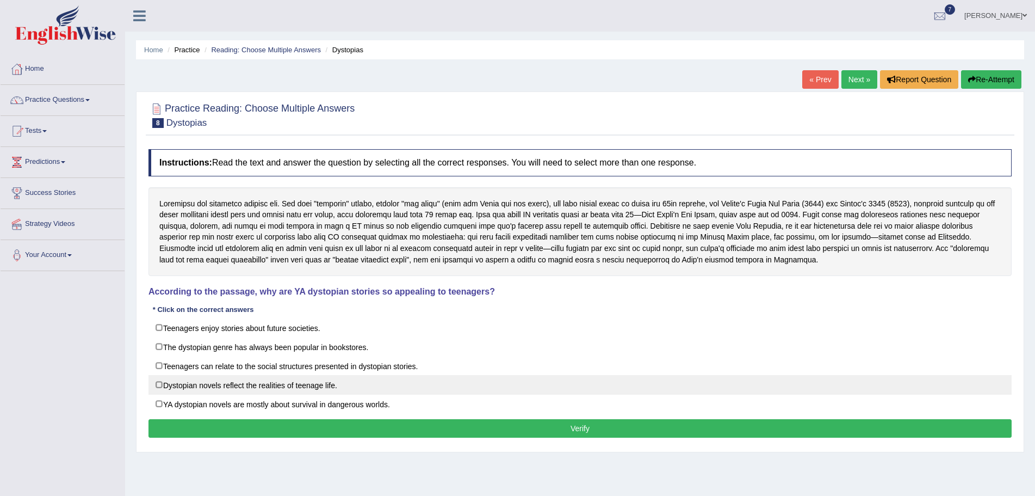
click at [157, 385] on label "Dystopian novels reflect the realities of teenage life." at bounding box center [580, 385] width 863 height 20
checkbox input "true"
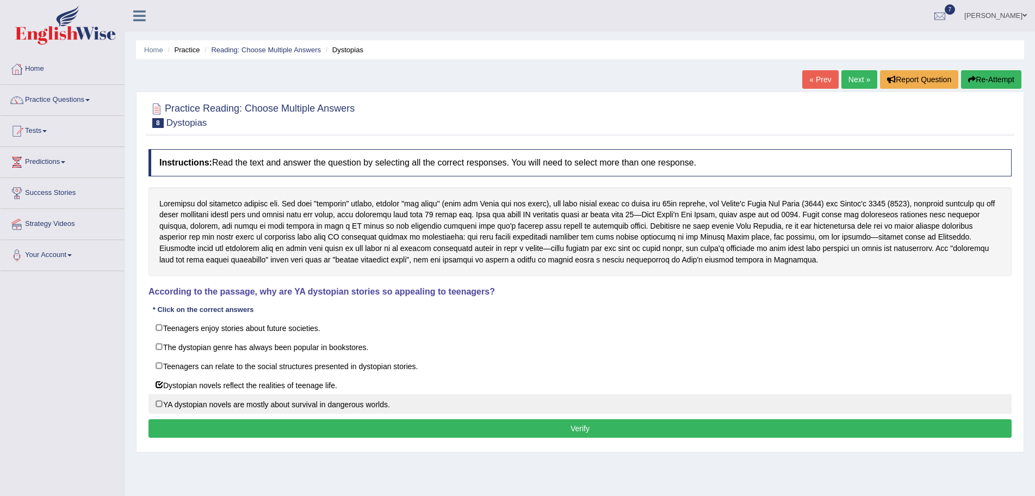
click at [158, 404] on label "YA dystopian novels are mostly about survival in dangerous worlds." at bounding box center [580, 404] width 863 height 20
checkbox input "true"
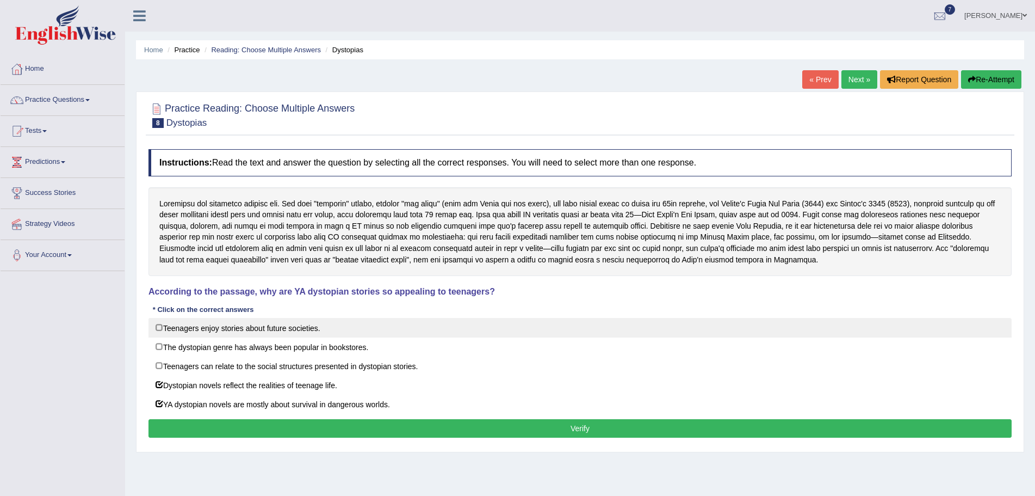
click at [157, 326] on label "Teenagers enjoy stories about future societies." at bounding box center [580, 328] width 863 height 20
checkbox input "true"
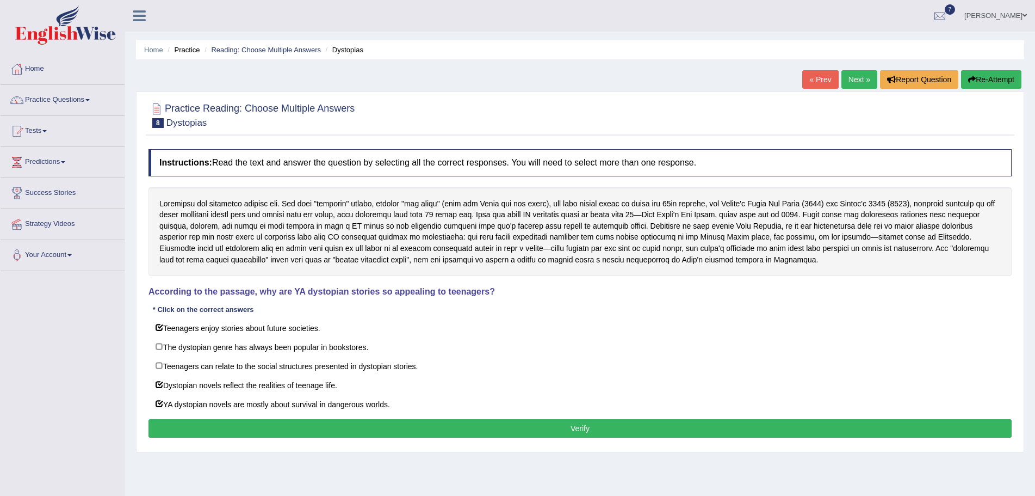
click at [482, 423] on button "Verify" at bounding box center [580, 428] width 863 height 18
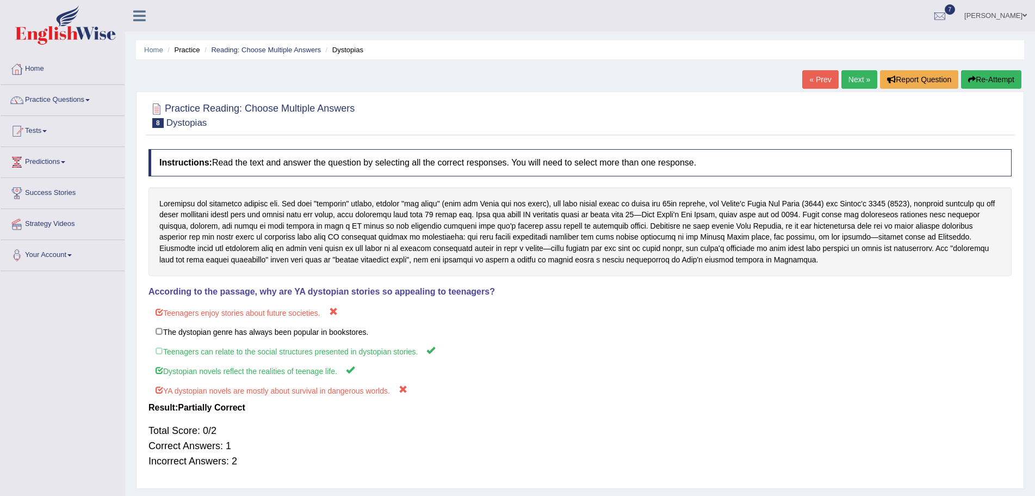
click at [975, 78] on button "Re-Attempt" at bounding box center [991, 79] width 60 height 18
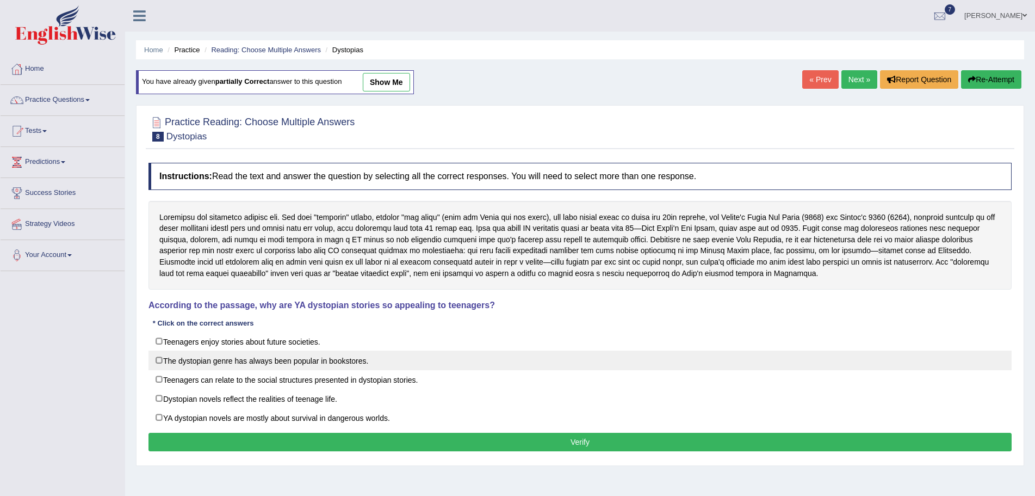
click at [157, 360] on label "The dystopian genre has always been popular in bookstores." at bounding box center [580, 360] width 863 height 20
checkbox input "true"
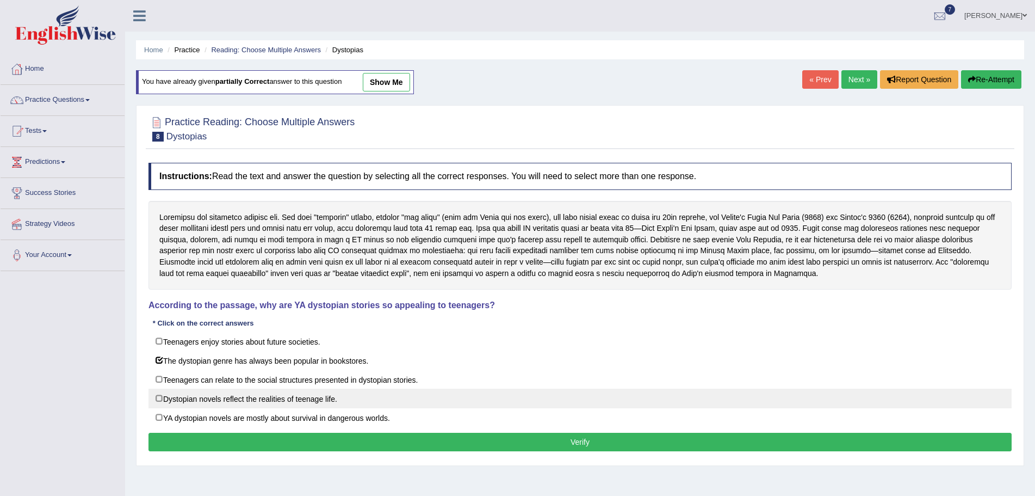
click at [159, 398] on label "Dystopian novels reflect the realities of teenage life." at bounding box center [580, 398] width 863 height 20
checkbox input "true"
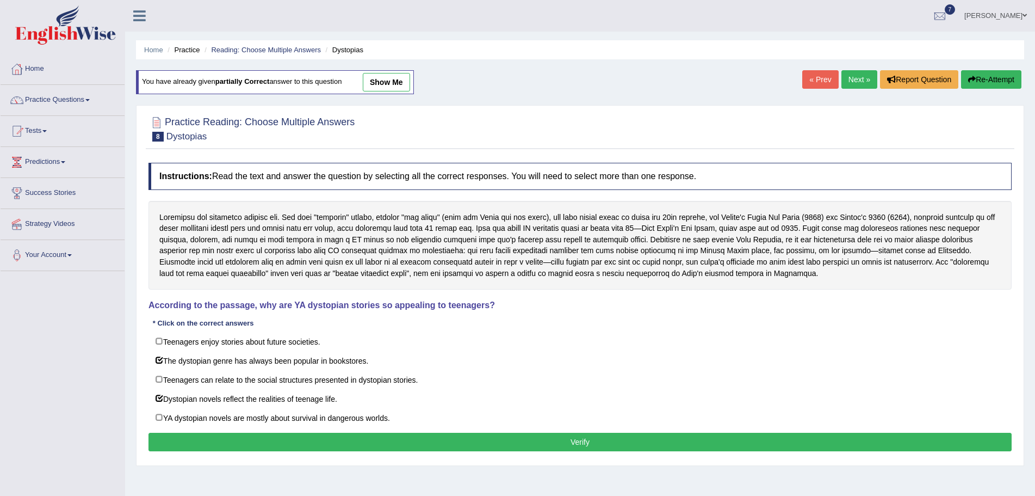
click at [394, 442] on button "Verify" at bounding box center [580, 441] width 863 height 18
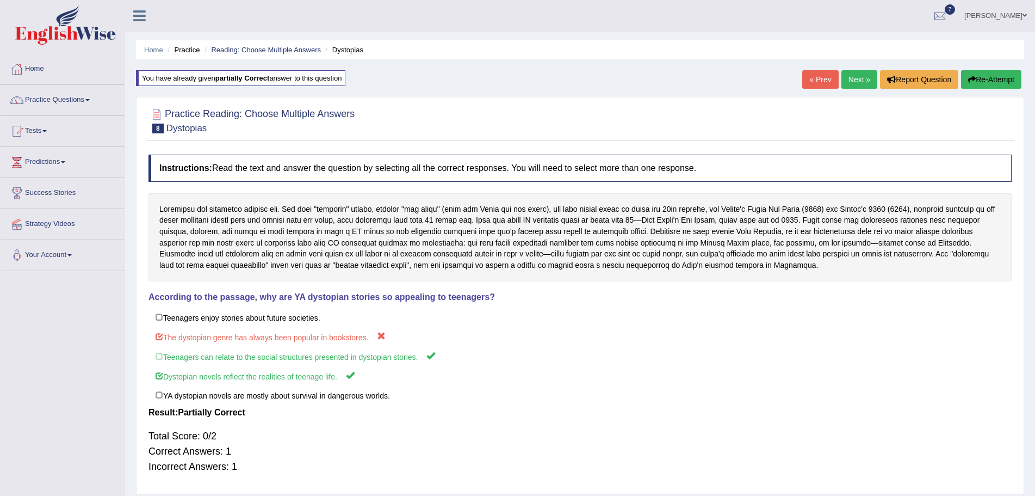
click at [998, 78] on button "Re-Attempt" at bounding box center [991, 79] width 60 height 18
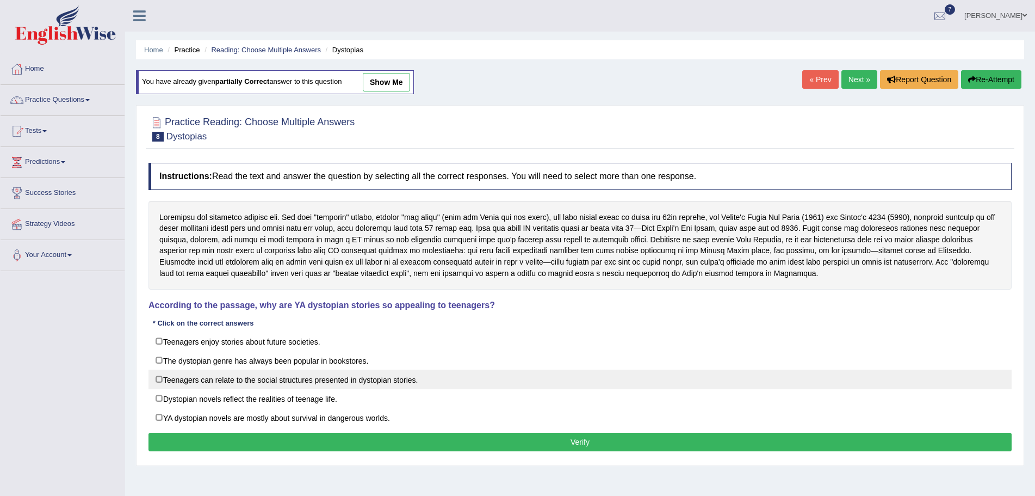
click at [159, 379] on label "Teenagers can relate to the social structures presented in dystopian stories." at bounding box center [580, 379] width 863 height 20
checkbox input "true"
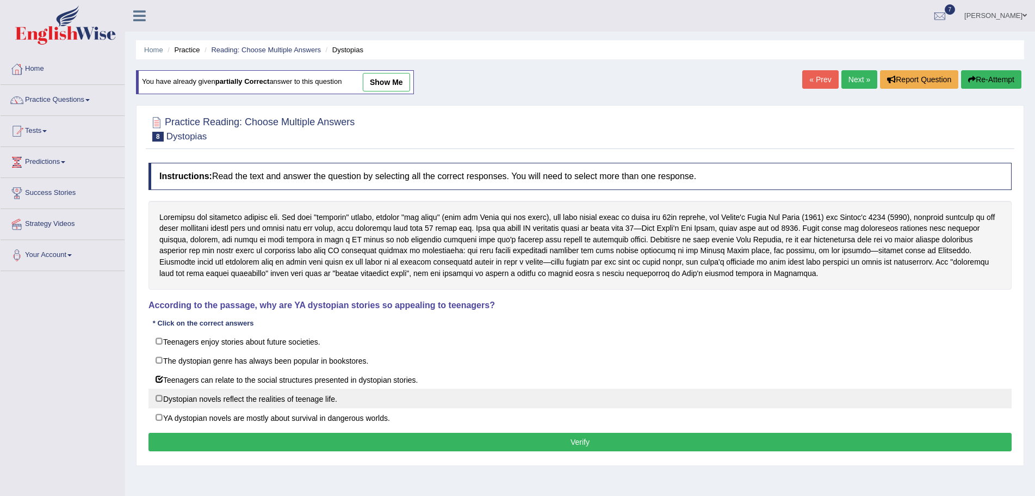
click at [159, 399] on label "Dystopian novels reflect the realities of teenage life." at bounding box center [580, 398] width 863 height 20
checkbox input "true"
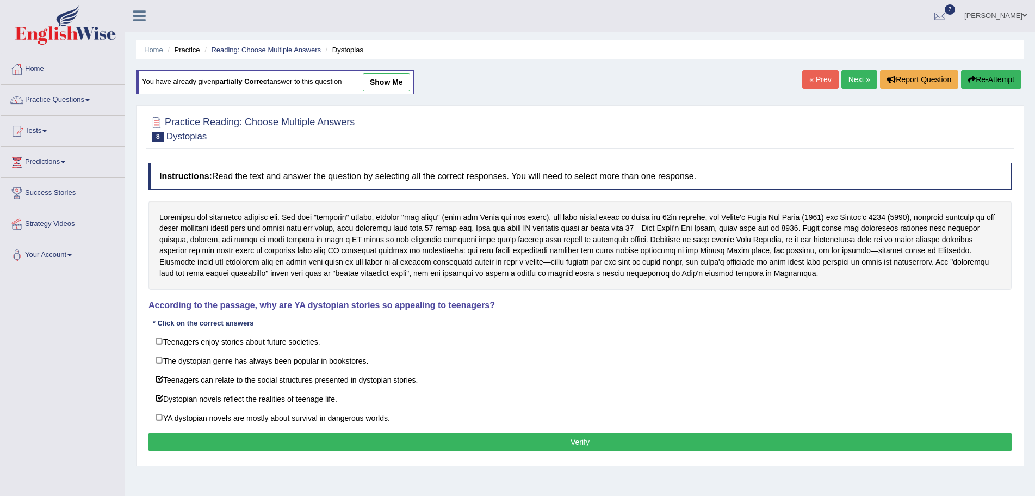
click at [537, 443] on button "Verify" at bounding box center [580, 441] width 863 height 18
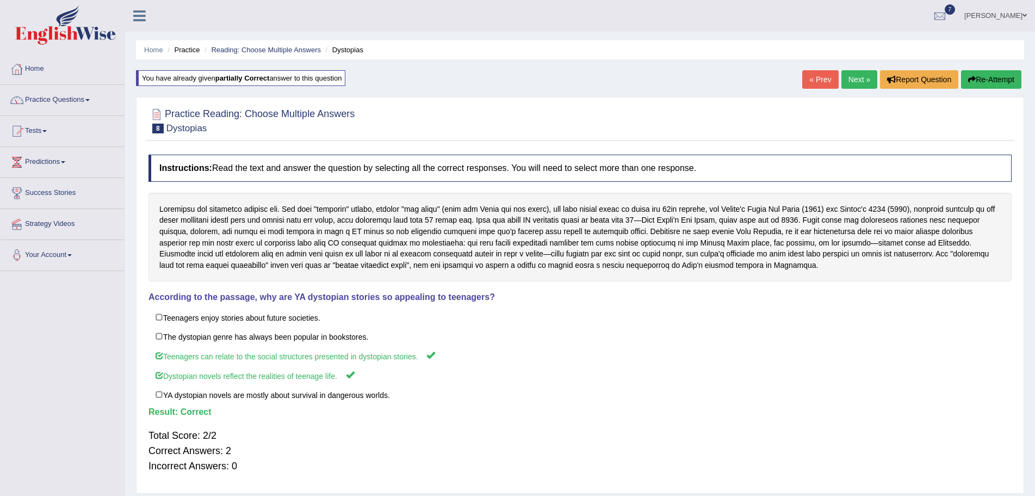
click at [856, 75] on link "Next »" at bounding box center [860, 79] width 36 height 18
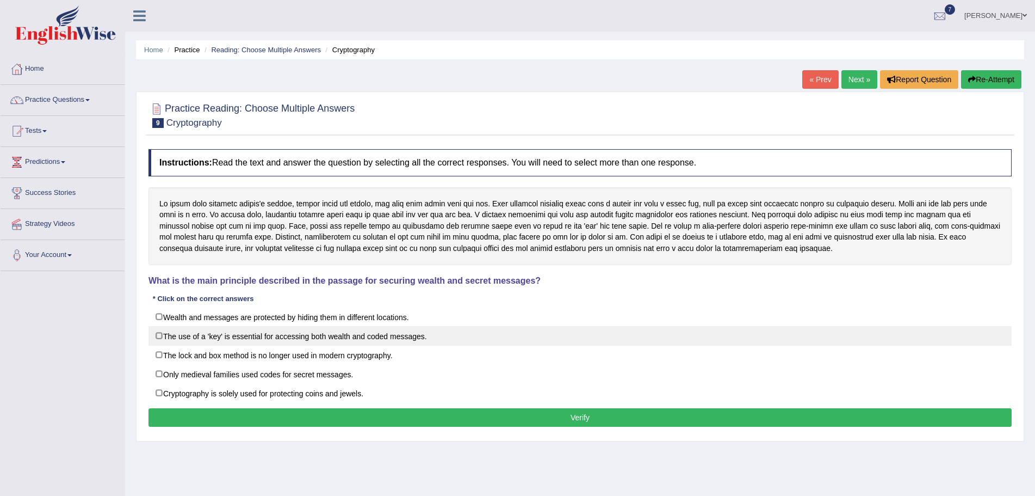
click at [159, 337] on label "The use of a 'key' is essential for accessing both wealth and coded messages." at bounding box center [580, 336] width 863 height 20
checkbox input "true"
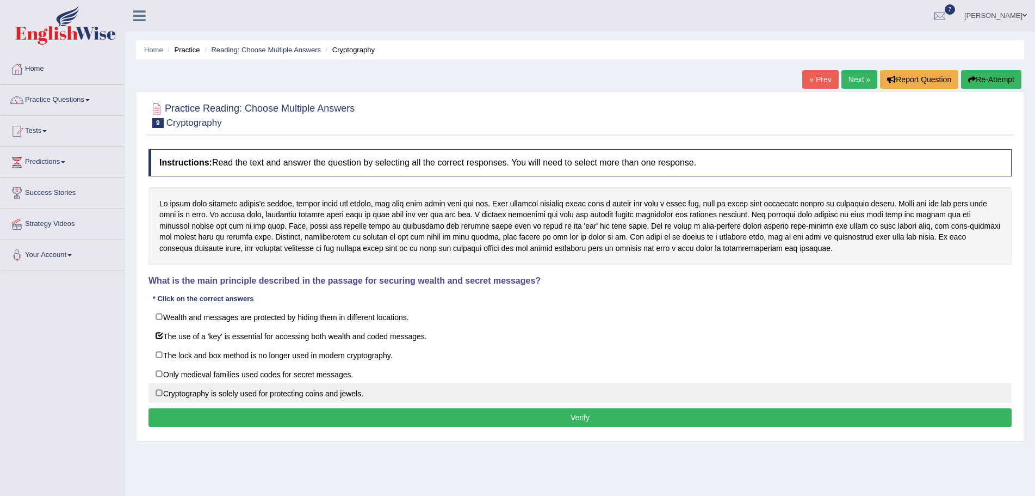
click at [156, 392] on label "Cryptography is solely used for protecting coins and jewels." at bounding box center [580, 393] width 863 height 20
click at [160, 394] on label "Cryptography is solely used for protecting coins and jewels." at bounding box center [580, 393] width 863 height 20
checkbox input "false"
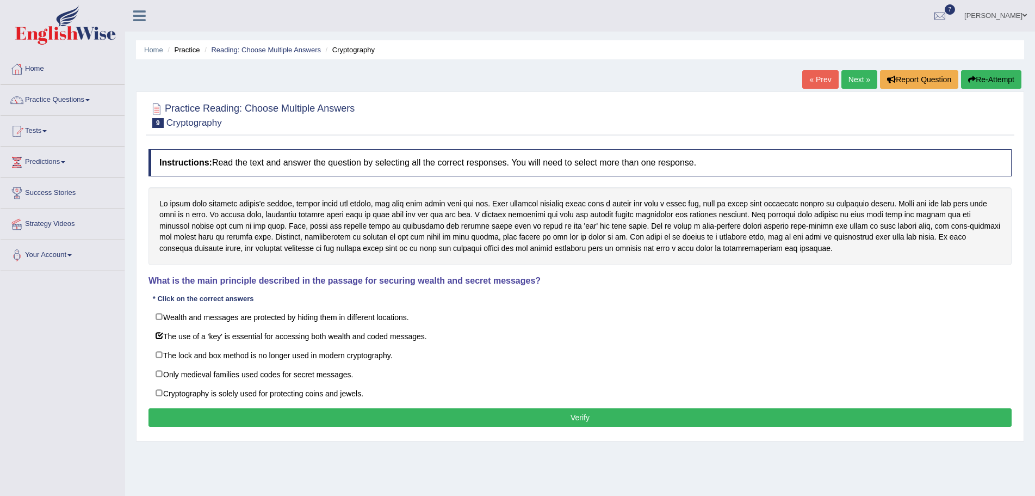
click at [489, 418] on button "Verify" at bounding box center [580, 417] width 863 height 18
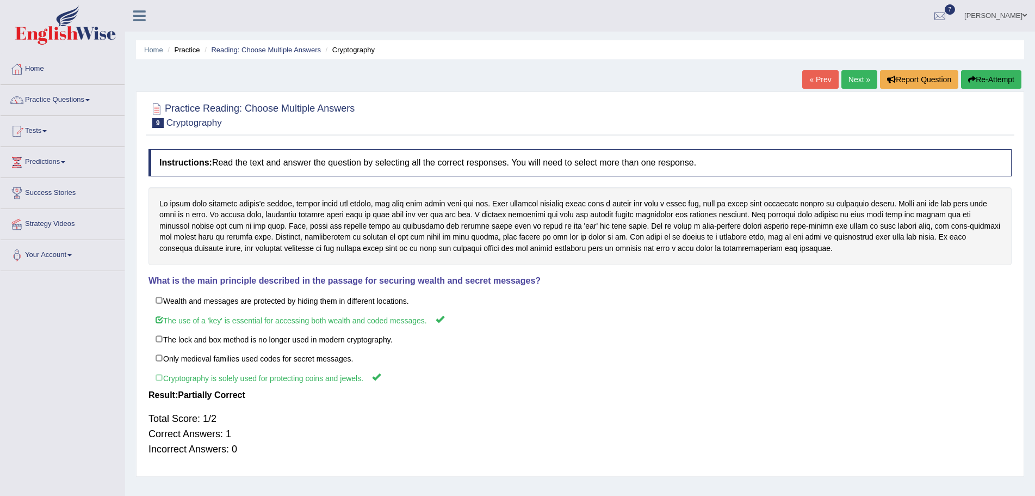
click at [983, 76] on button "Re-Attempt" at bounding box center [991, 79] width 60 height 18
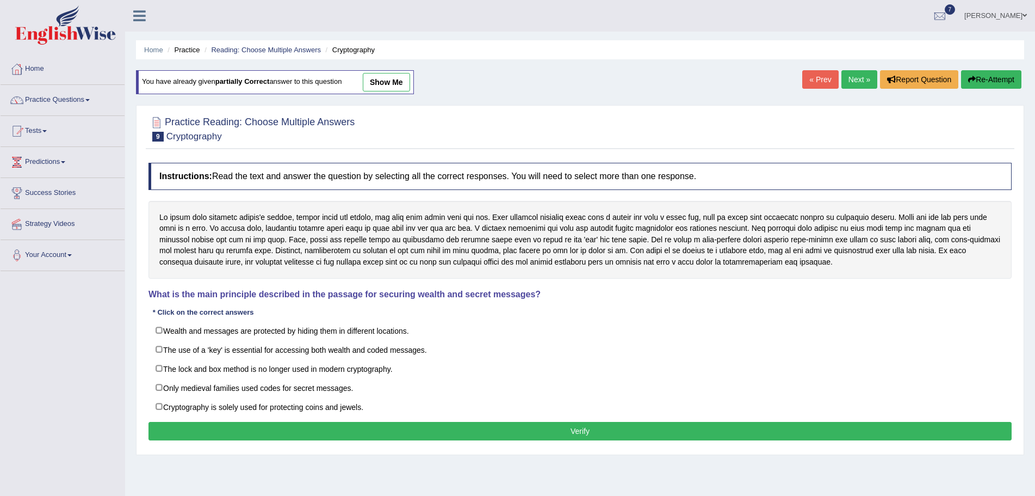
click at [157, 348] on label "The use of a 'key' is essential for accessing both wealth and coded messages." at bounding box center [580, 349] width 863 height 20
checkbox input "true"
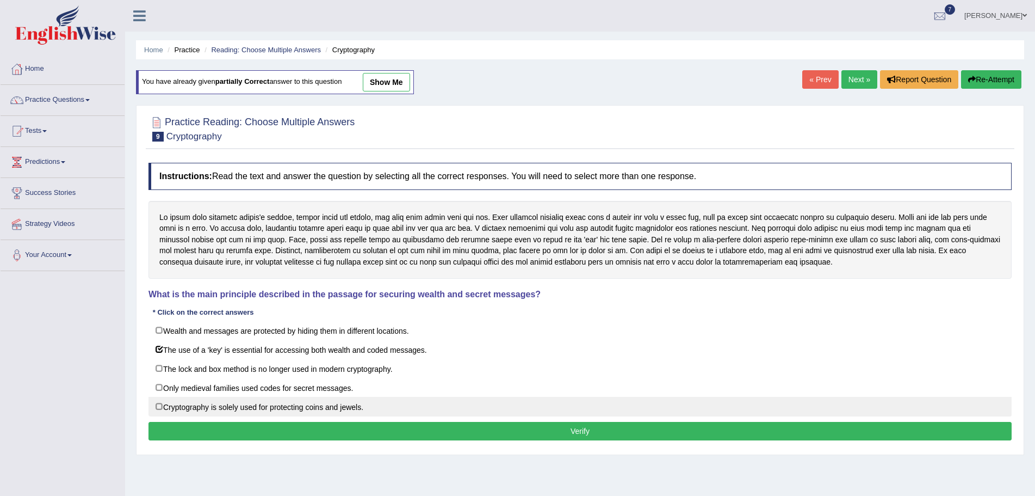
click at [159, 406] on label "Cryptography is solely used for protecting coins and jewels." at bounding box center [580, 407] width 863 height 20
checkbox input "true"
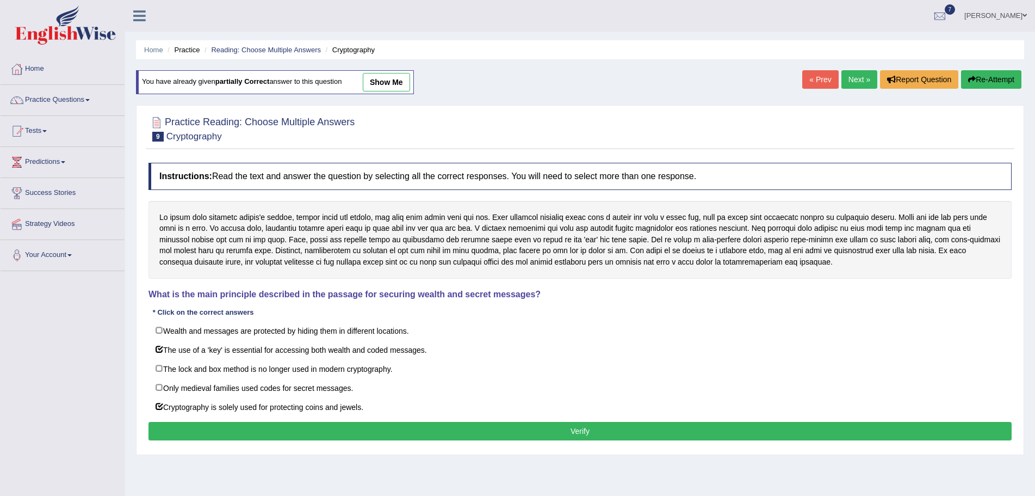
click at [497, 429] on button "Verify" at bounding box center [580, 431] width 863 height 18
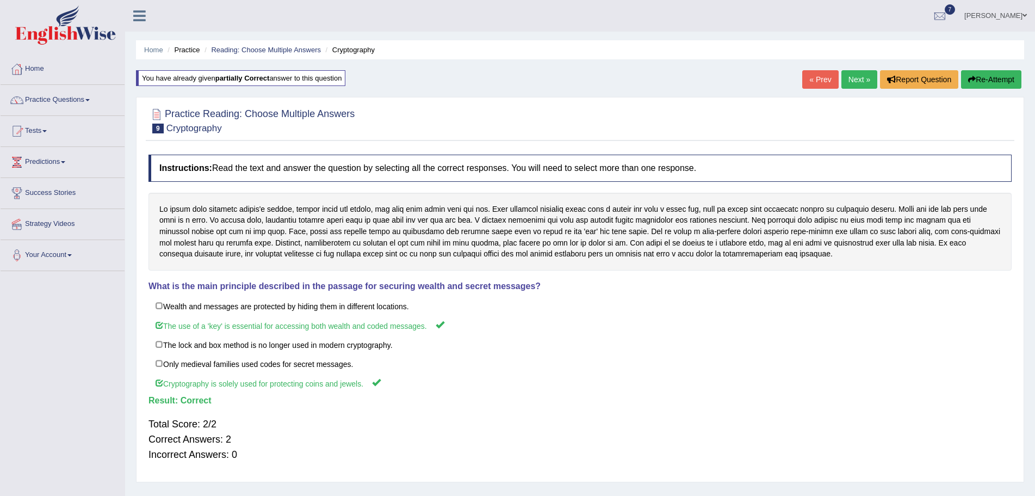
click at [854, 77] on link "Next »" at bounding box center [860, 79] width 36 height 18
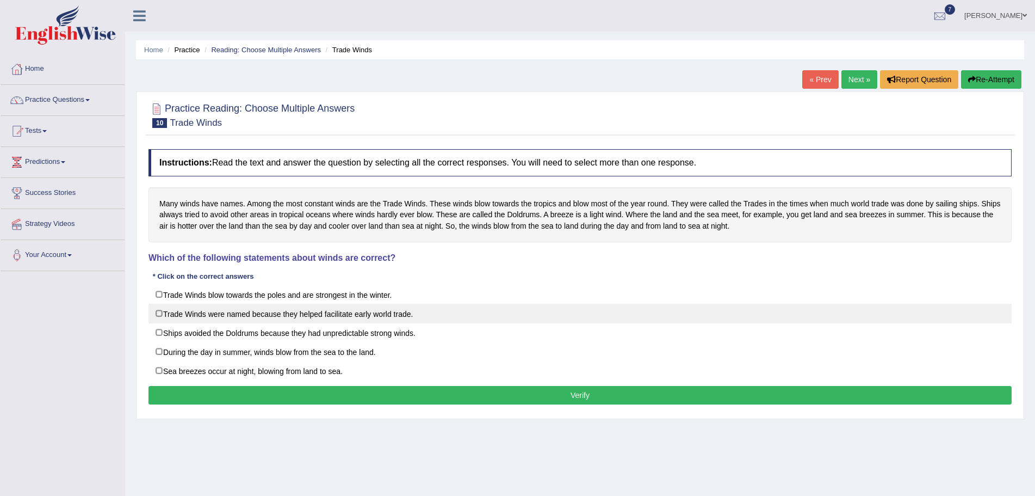
click at [157, 314] on label "Trade Winds were named because they helped facilitate early world trade." at bounding box center [580, 314] width 863 height 20
checkbox input "true"
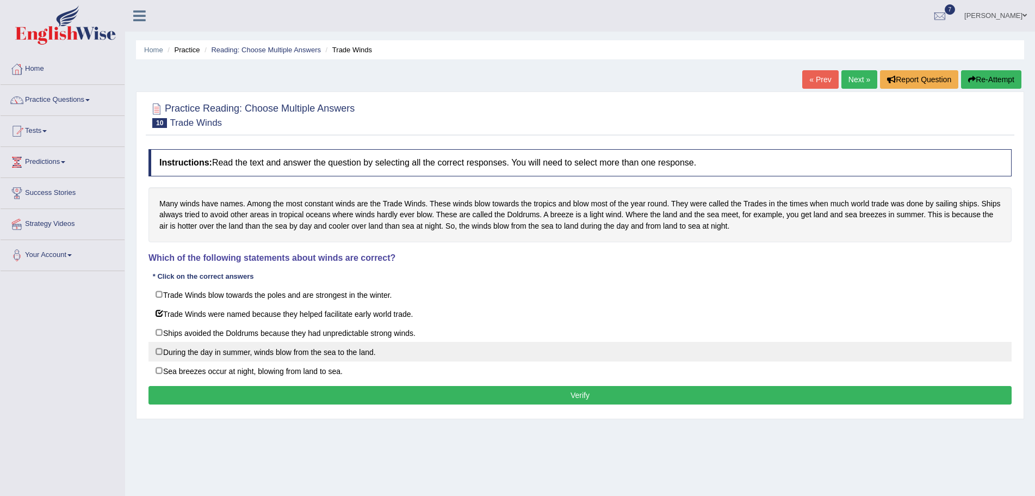
click at [157, 353] on label "During the day in summer, winds blow from the sea to the land." at bounding box center [580, 352] width 863 height 20
checkbox input "true"
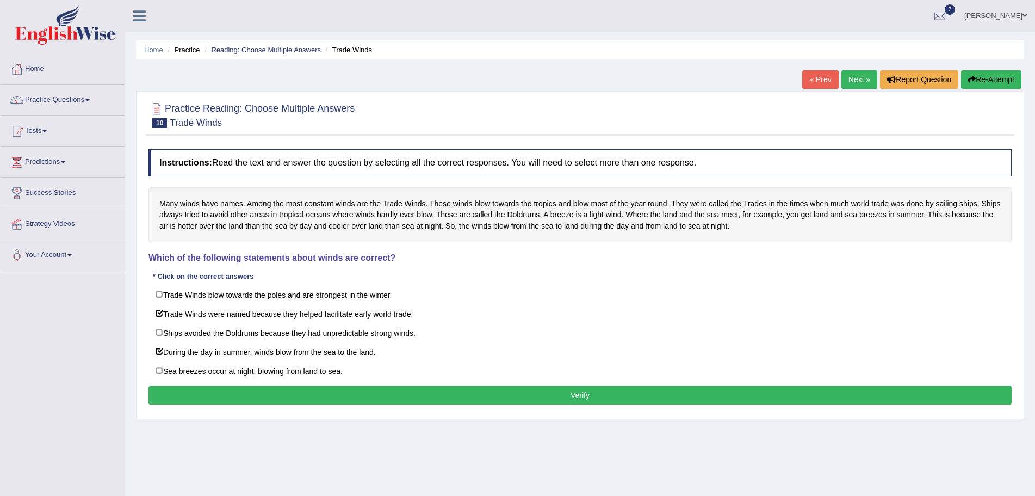
drag, startPoint x: 160, startPoint y: 370, endPoint x: 188, endPoint y: 385, distance: 31.4
click at [160, 370] on label "Sea breezes occur at night, blowing from land to sea." at bounding box center [580, 371] width 863 height 20
checkbox input "true"
click at [422, 391] on button "Verify" at bounding box center [580, 395] width 863 height 18
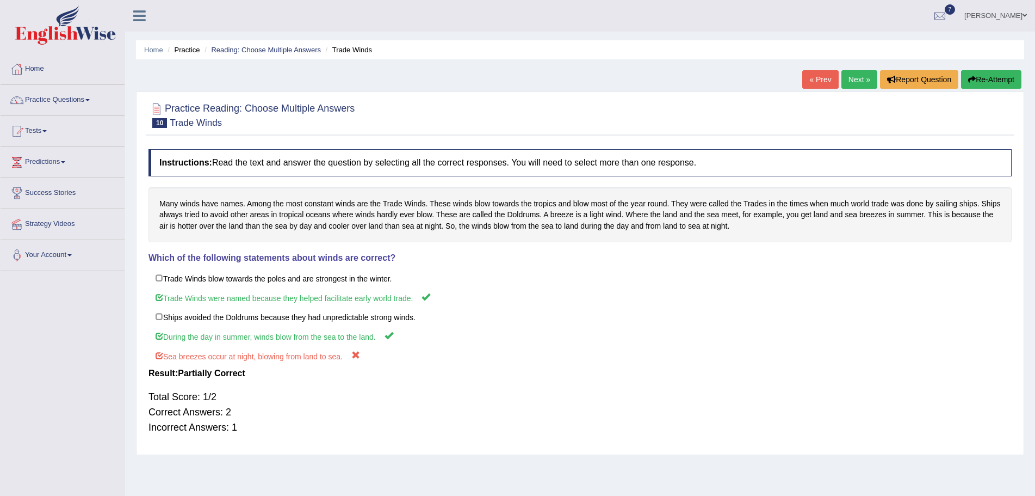
click at [992, 78] on button "Re-Attempt" at bounding box center [991, 79] width 60 height 18
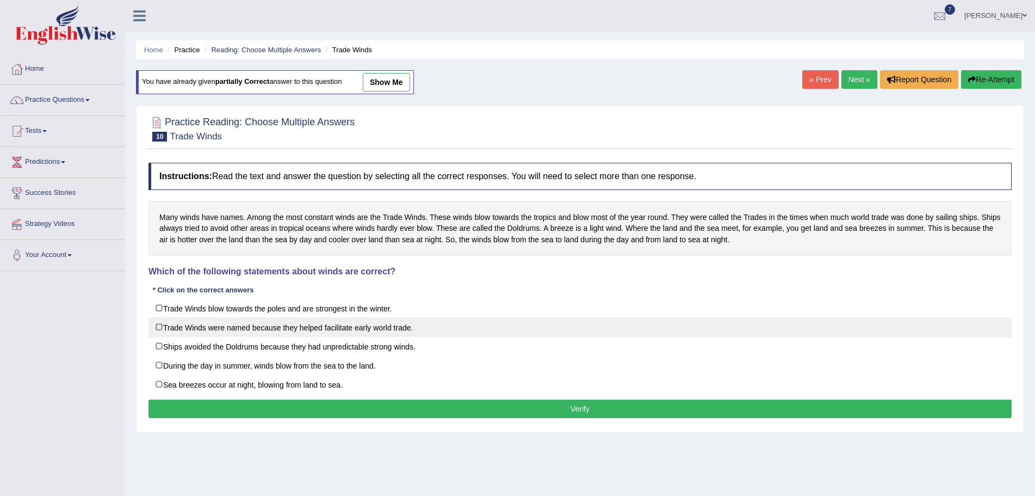
click at [158, 327] on label "Trade Winds were named because they helped facilitate early world trade." at bounding box center [580, 327] width 863 height 20
checkbox input "true"
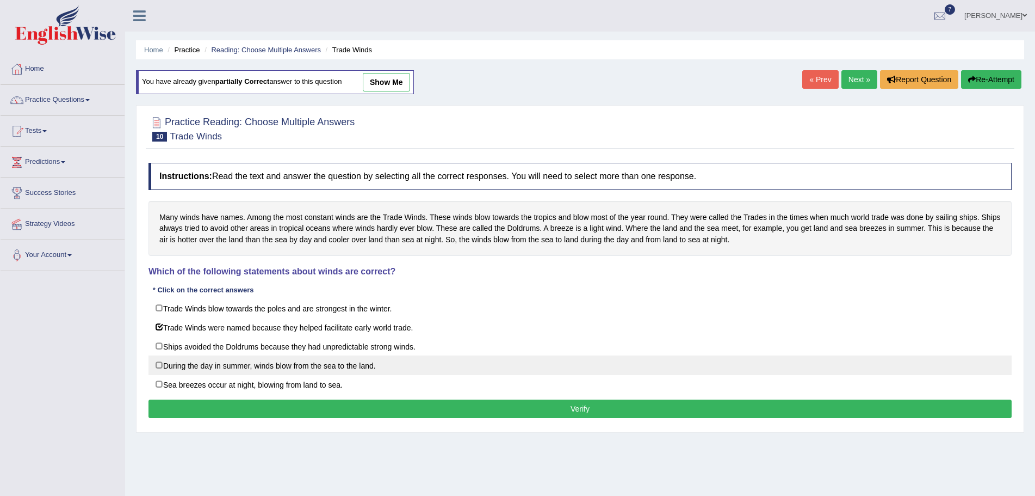
click at [158, 366] on label "During the day in summer, winds blow from the sea to the land." at bounding box center [580, 365] width 863 height 20
checkbox input "true"
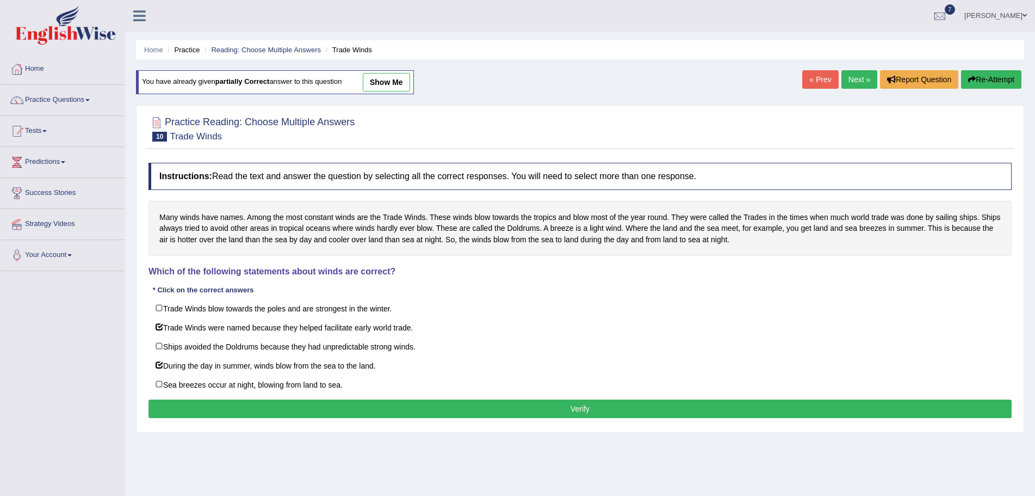
click at [504, 407] on button "Verify" at bounding box center [580, 408] width 863 height 18
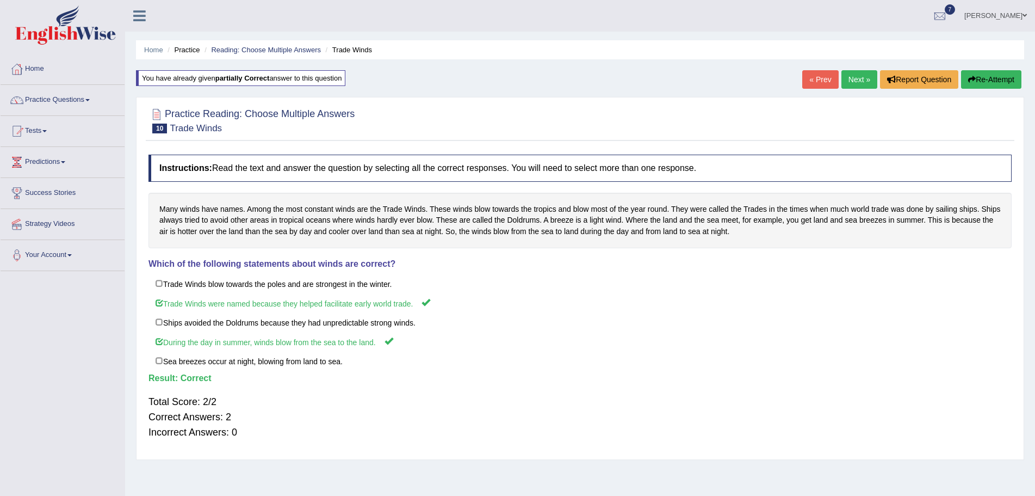
click at [90, 99] on span at bounding box center [87, 100] width 4 height 2
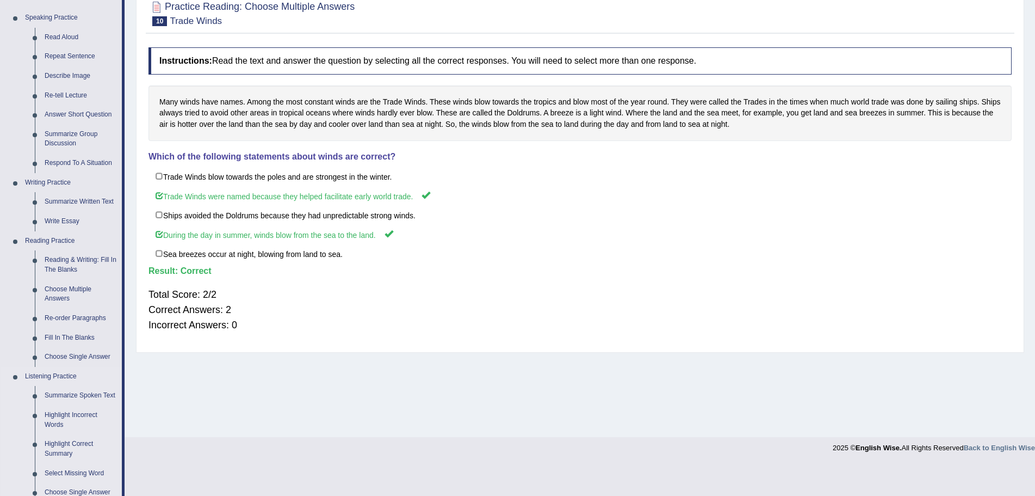
scroll to position [109, 0]
click at [70, 313] on link "Re-order Paragraphs" at bounding box center [81, 317] width 82 height 20
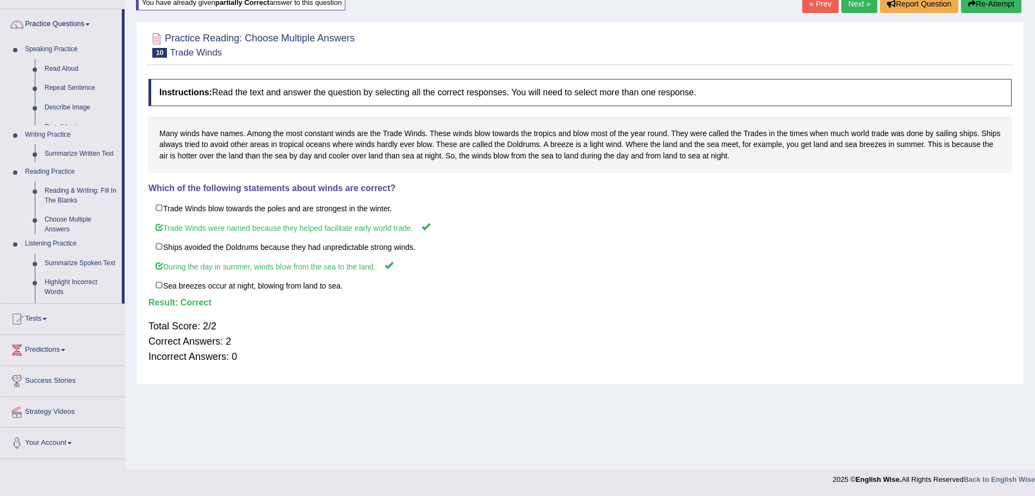
scroll to position [76, 0]
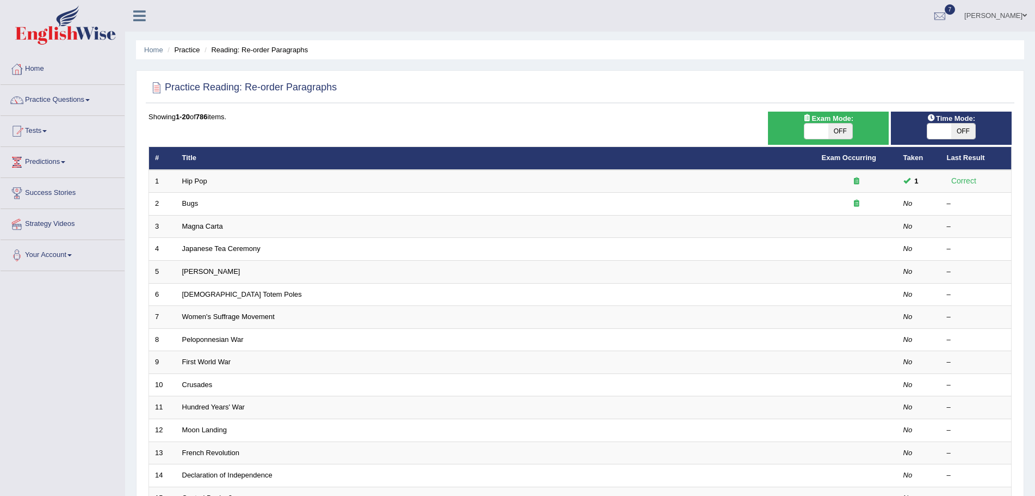
click at [842, 130] on span "OFF" at bounding box center [841, 130] width 24 height 15
checkbox input "true"
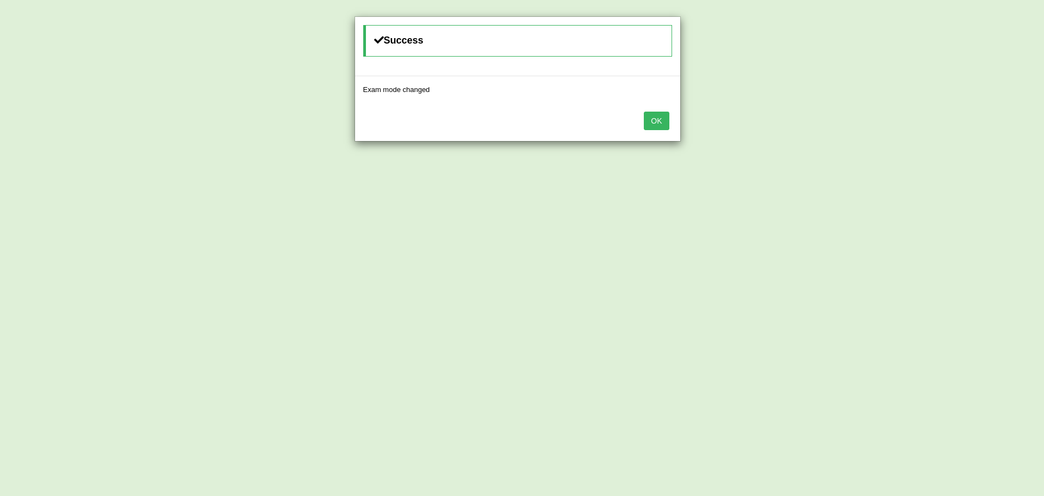
click at [657, 121] on button "OK" at bounding box center [656, 121] width 25 height 18
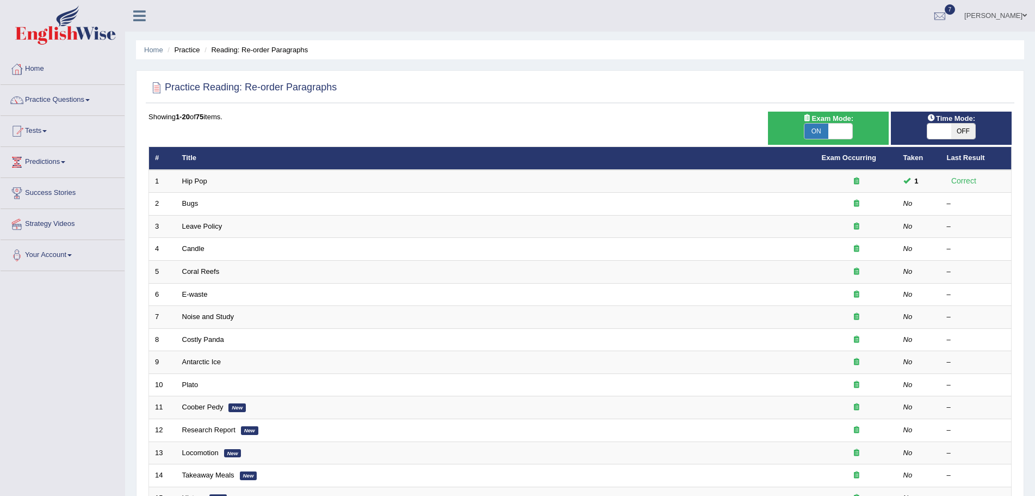
click at [966, 129] on span "OFF" at bounding box center [963, 130] width 24 height 15
checkbox input "true"
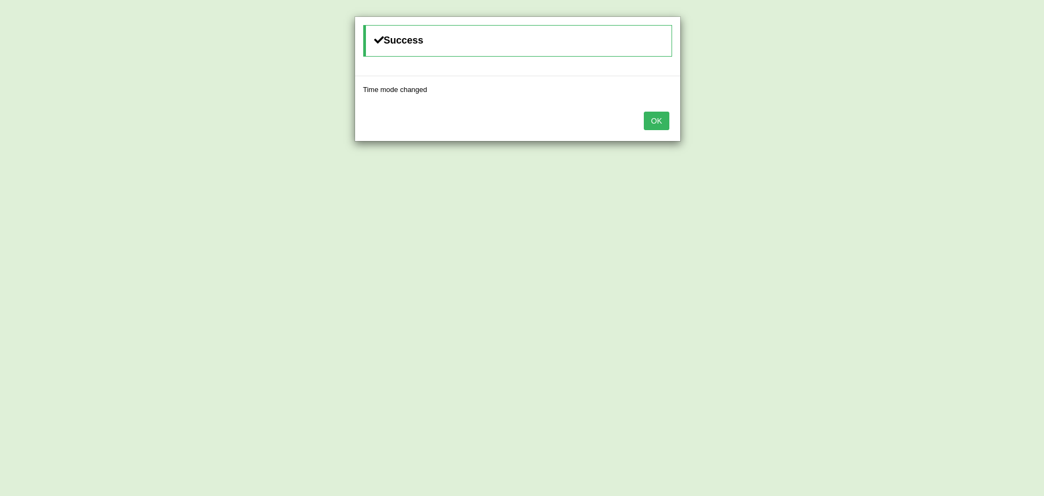
click at [652, 120] on button "OK" at bounding box center [656, 121] width 25 height 18
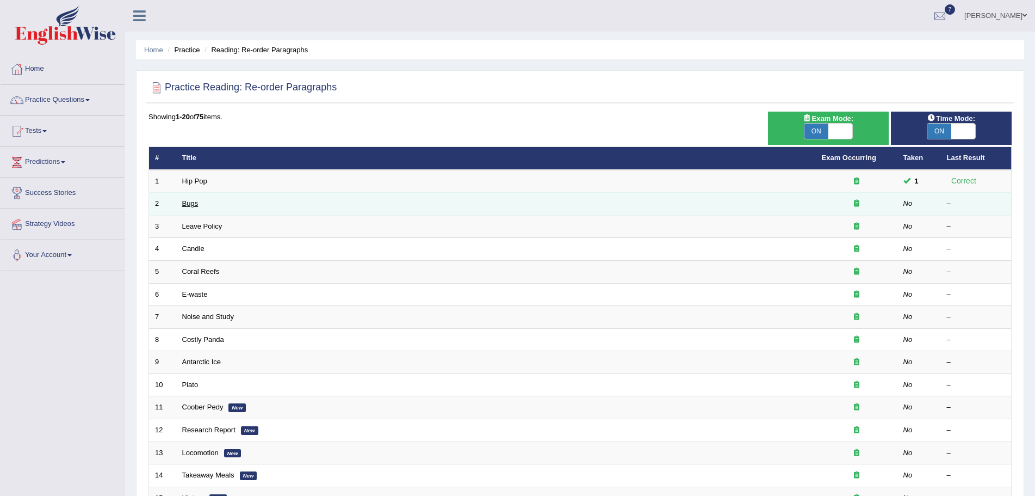
click at [188, 203] on link "Bugs" at bounding box center [190, 203] width 16 height 8
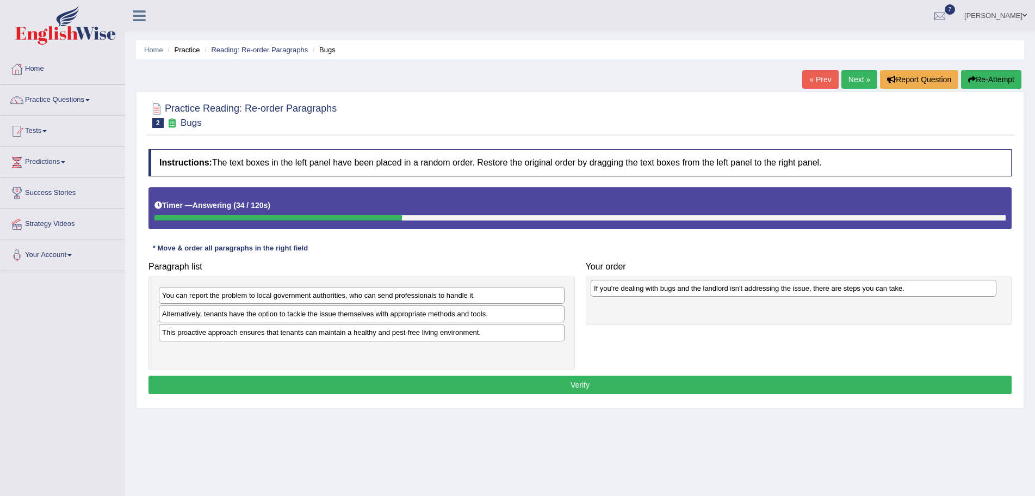
drag, startPoint x: 222, startPoint y: 316, endPoint x: 654, endPoint y: 290, distance: 432.7
click at [654, 290] on div "If you're dealing with bugs and the landlord isn't addressing the issue, there …" at bounding box center [794, 288] width 406 height 17
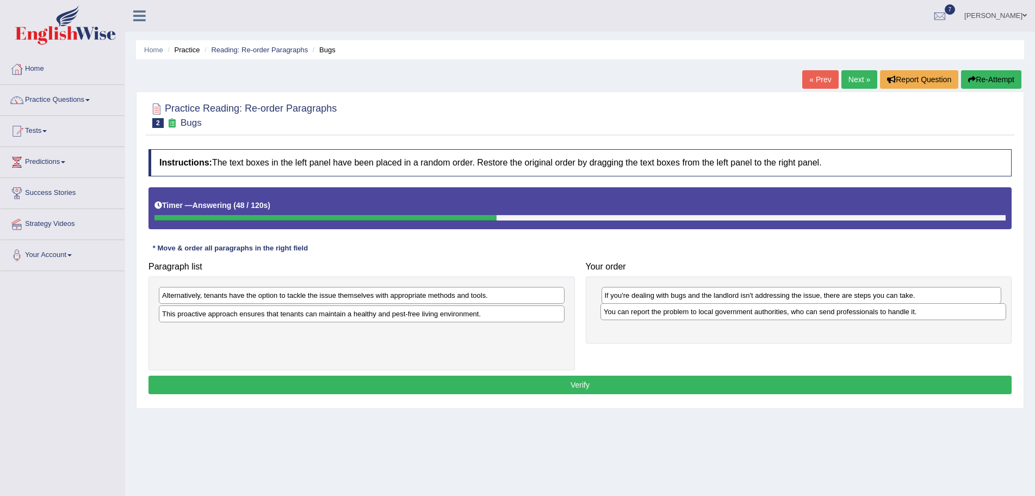
drag, startPoint x: 196, startPoint y: 296, endPoint x: 638, endPoint y: 313, distance: 442.0
click at [638, 313] on div "You can report the problem to local government authorities, who can send profes…" at bounding box center [804, 311] width 406 height 17
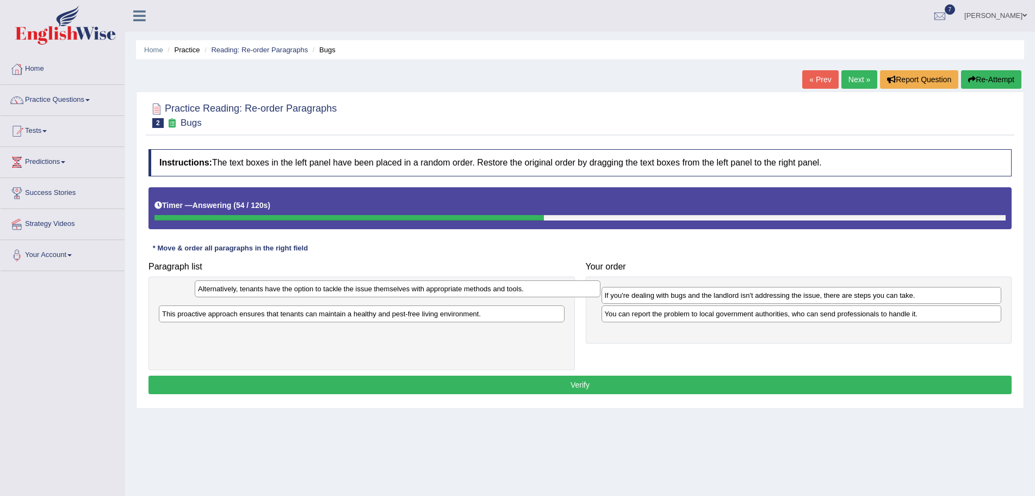
drag, startPoint x: 415, startPoint y: 296, endPoint x: 450, endPoint y: 289, distance: 35.6
click at [450, 289] on div "Alternatively, tenants have the option to tackle the issue themselves with appr…" at bounding box center [398, 288] width 406 height 17
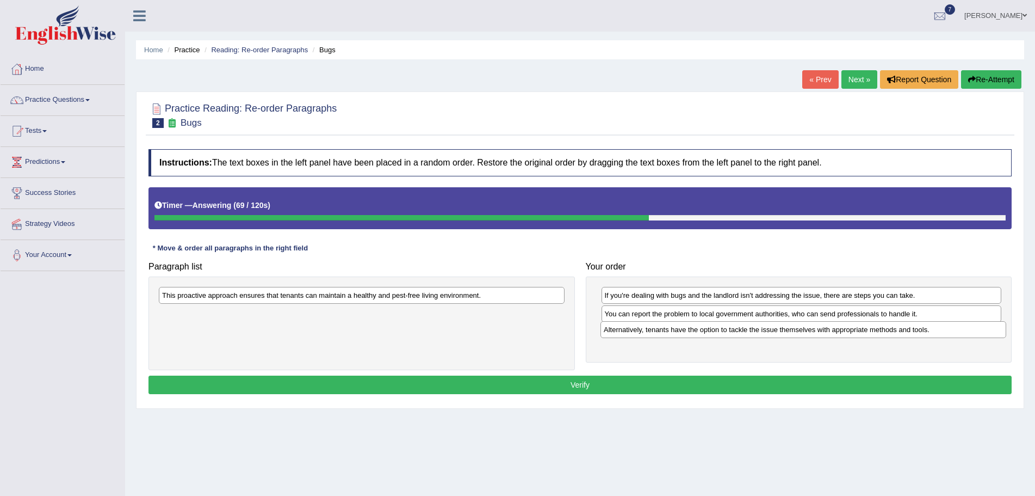
drag, startPoint x: 325, startPoint y: 295, endPoint x: 767, endPoint y: 329, distance: 443.1
click at [767, 329] on div "Alternatively, tenants have the option to tackle the issue themselves with appr…" at bounding box center [804, 329] width 406 height 17
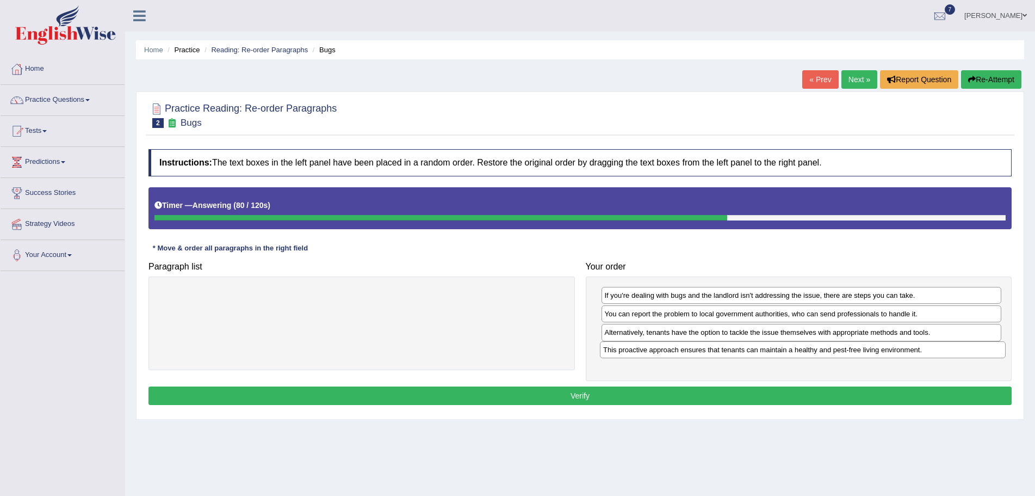
drag, startPoint x: 258, startPoint y: 295, endPoint x: 699, endPoint y: 350, distance: 444.5
click at [699, 350] on div "This proactive approach ensures that tenants can maintain a healthy and pest-fr…" at bounding box center [803, 349] width 406 height 17
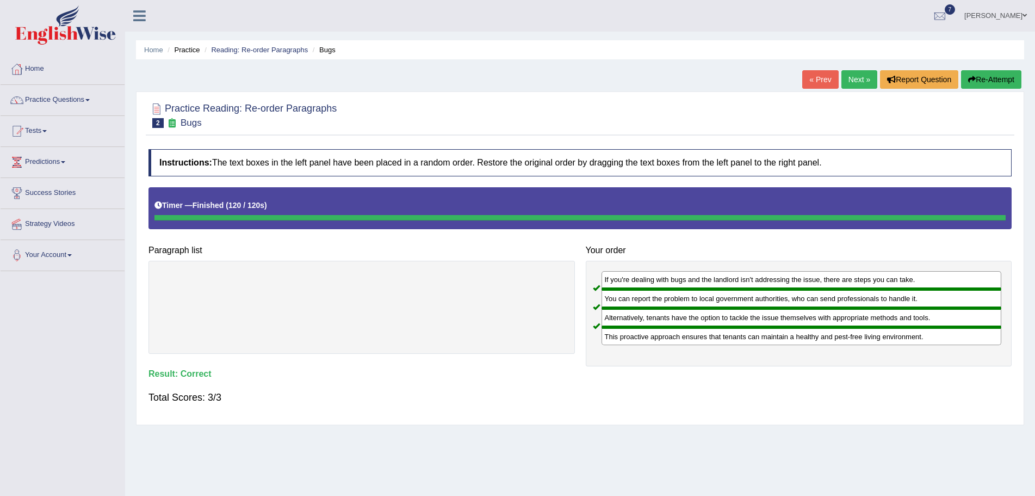
click at [854, 77] on link "Next »" at bounding box center [860, 79] width 36 height 18
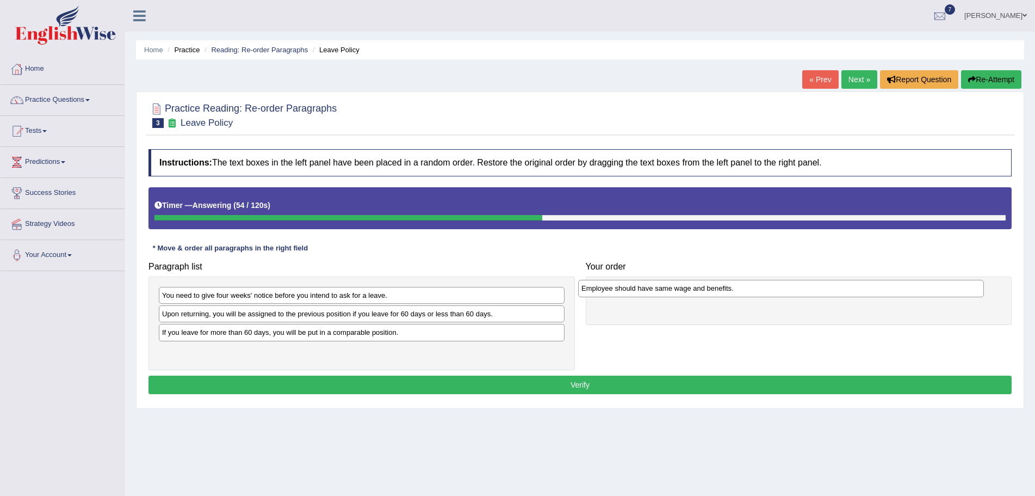
drag, startPoint x: 234, startPoint y: 334, endPoint x: 653, endPoint y: 290, distance: 421.7
click at [653, 290] on div "Employee should have same wage and benefits." at bounding box center [781, 288] width 406 height 17
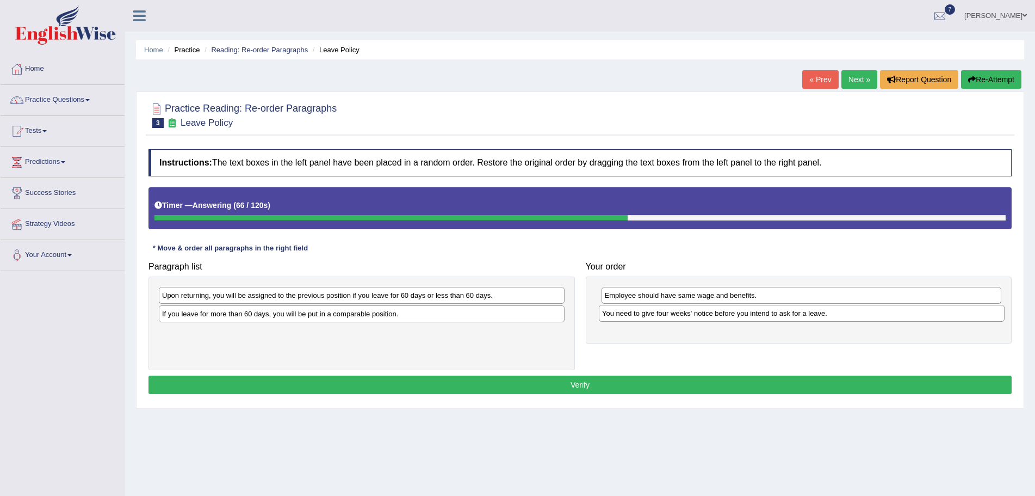
drag, startPoint x: 234, startPoint y: 296, endPoint x: 675, endPoint y: 314, distance: 440.5
click at [675, 314] on div "You need to give four weeks' notice before you intend to ask for a leave." at bounding box center [802, 313] width 406 height 17
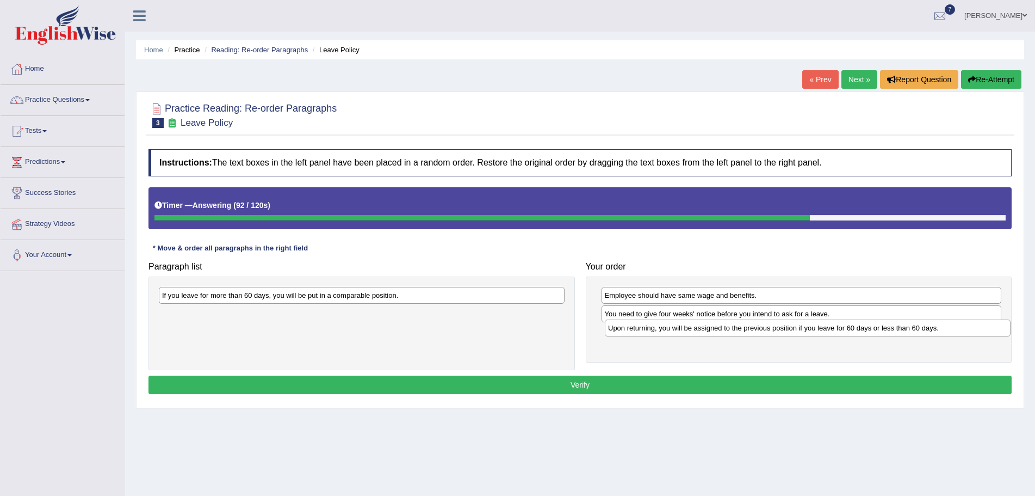
drag, startPoint x: 380, startPoint y: 295, endPoint x: 826, endPoint y: 327, distance: 447.3
click at [826, 327] on div "Upon returning, you will be assigned to the previous position if you leave for …" at bounding box center [808, 327] width 406 height 17
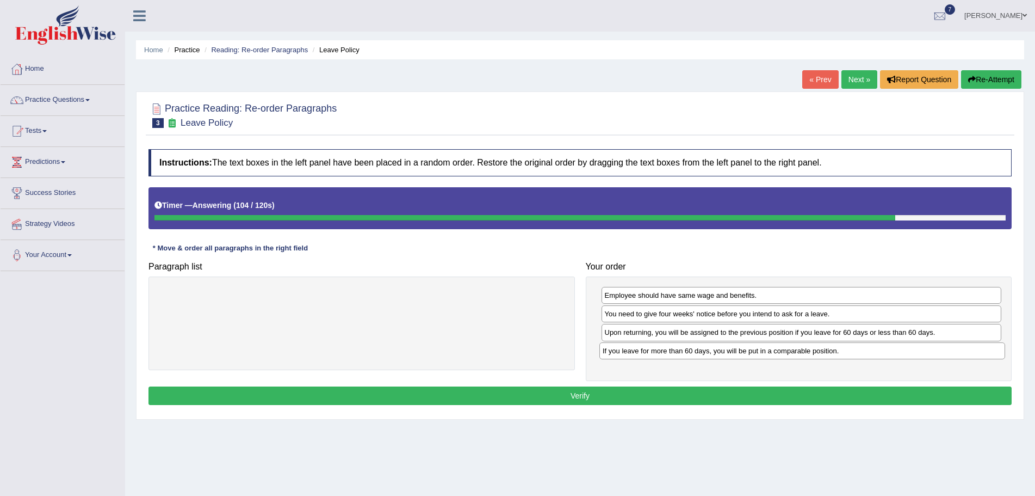
drag, startPoint x: 230, startPoint y: 301, endPoint x: 671, endPoint y: 356, distance: 444.1
click at [671, 356] on div "If you leave for more than 60 days, you will be put in a comparable position." at bounding box center [802, 350] width 406 height 17
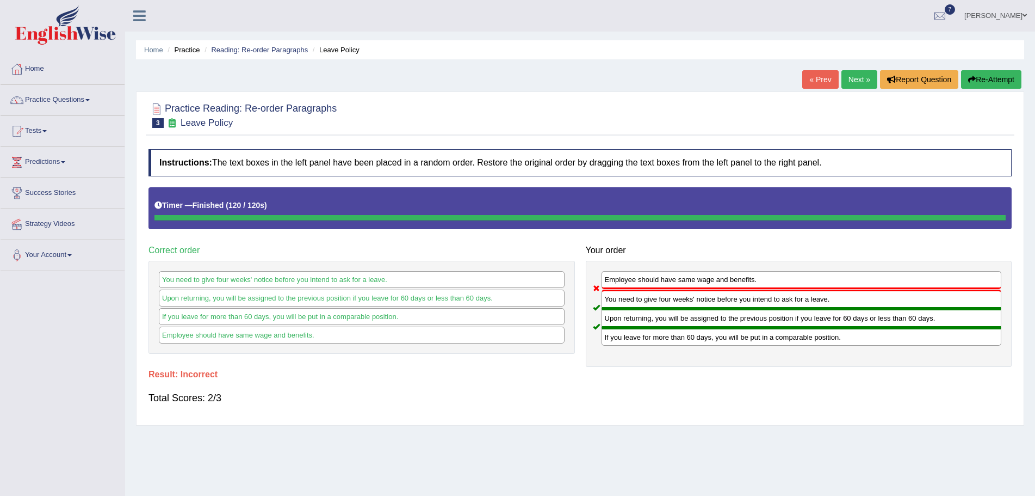
click at [983, 77] on button "Re-Attempt" at bounding box center [991, 79] width 60 height 18
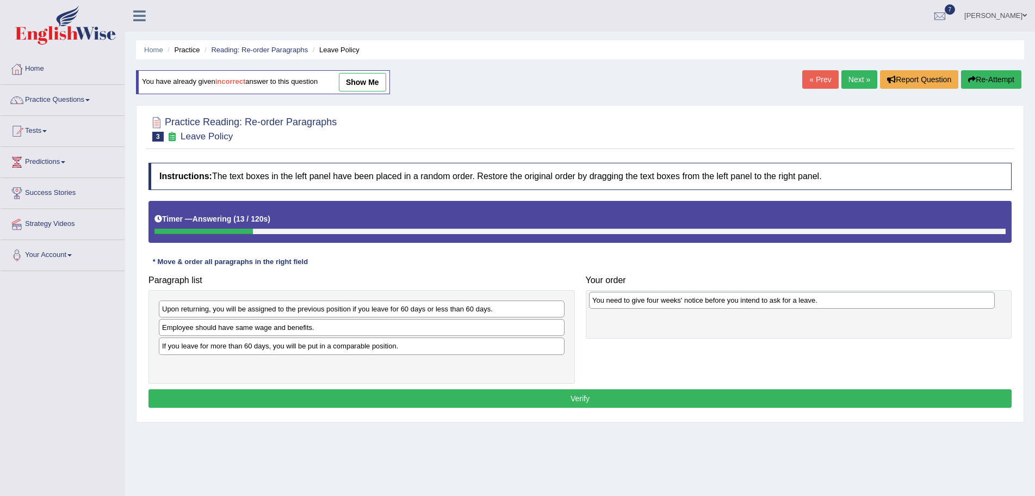
drag, startPoint x: 180, startPoint y: 311, endPoint x: 610, endPoint y: 302, distance: 430.4
click at [610, 302] on div "You need to give four weeks' notice before you intend to ask for a leave." at bounding box center [792, 300] width 406 height 17
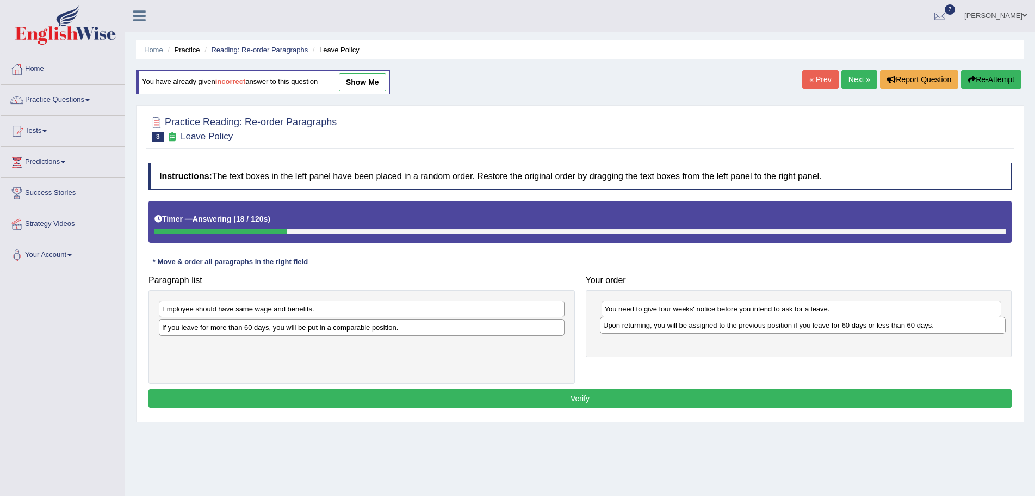
drag, startPoint x: 404, startPoint y: 308, endPoint x: 845, endPoint y: 324, distance: 441.5
click at [845, 324] on div "Upon returning, you will be assigned to the previous position if you leave for …" at bounding box center [803, 325] width 406 height 17
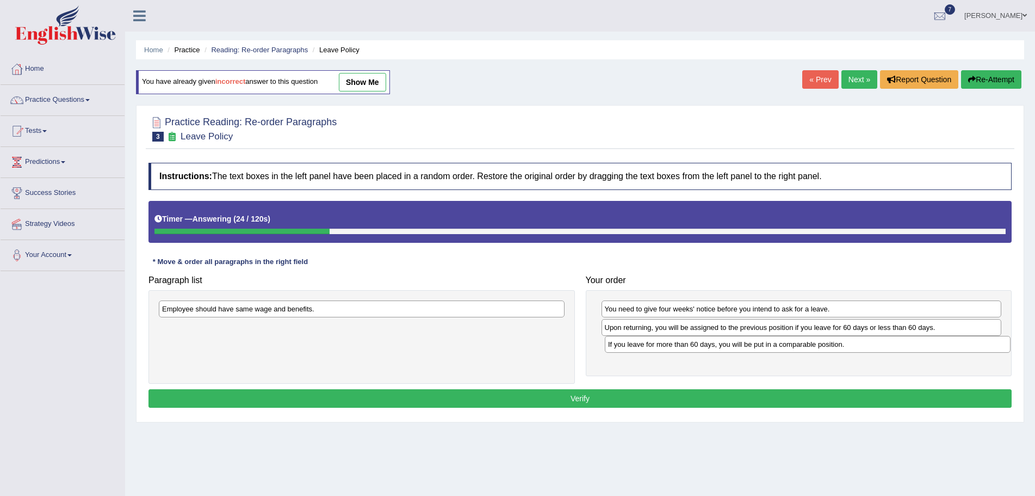
drag, startPoint x: 228, startPoint y: 331, endPoint x: 675, endPoint y: 348, distance: 446.4
click at [675, 348] on div "If you leave for more than 60 days, you will be put in a comparable position." at bounding box center [808, 344] width 406 height 17
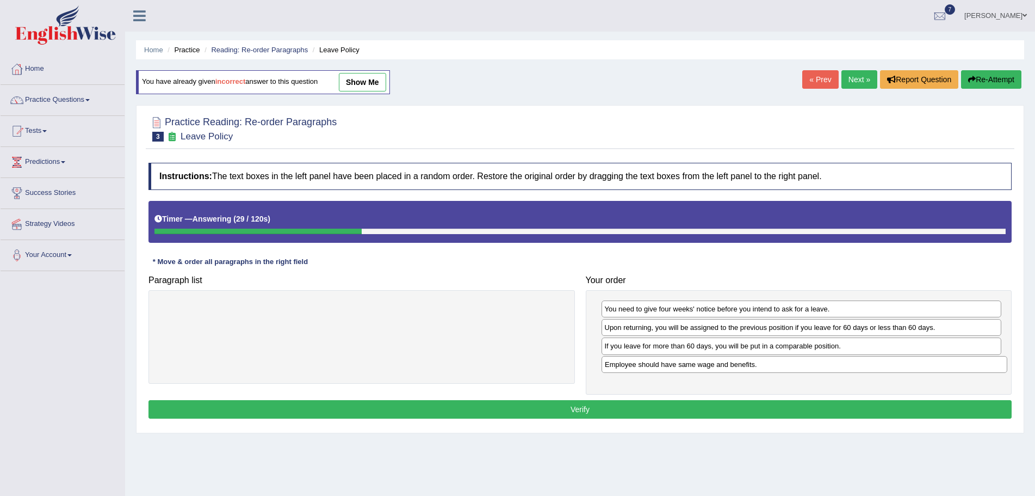
drag, startPoint x: 298, startPoint y: 311, endPoint x: 740, endPoint y: 367, distance: 446.4
click at [740, 367] on div "Employee should have same wage and benefits." at bounding box center [805, 364] width 406 height 17
click at [591, 409] on button "Verify" at bounding box center [580, 409] width 863 height 18
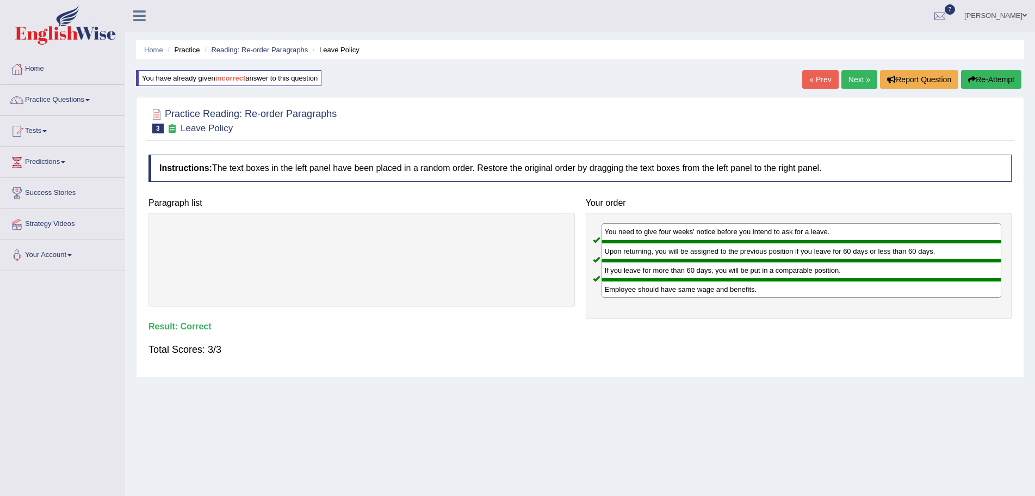
click at [848, 76] on link "Next »" at bounding box center [860, 79] width 36 height 18
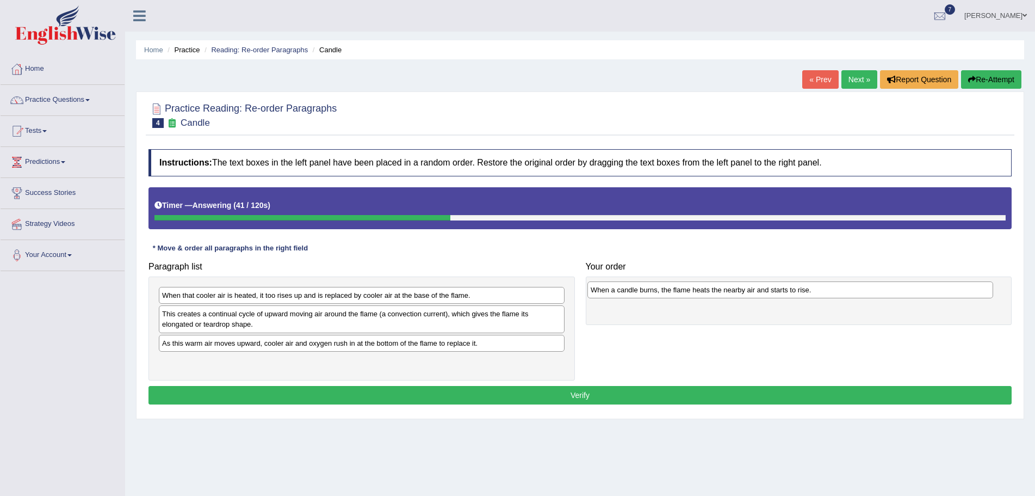
drag, startPoint x: 215, startPoint y: 317, endPoint x: 644, endPoint y: 293, distance: 429.3
click at [644, 293] on div "When a candle burns, the flame heats the nearby air and starts to rise." at bounding box center [791, 289] width 406 height 17
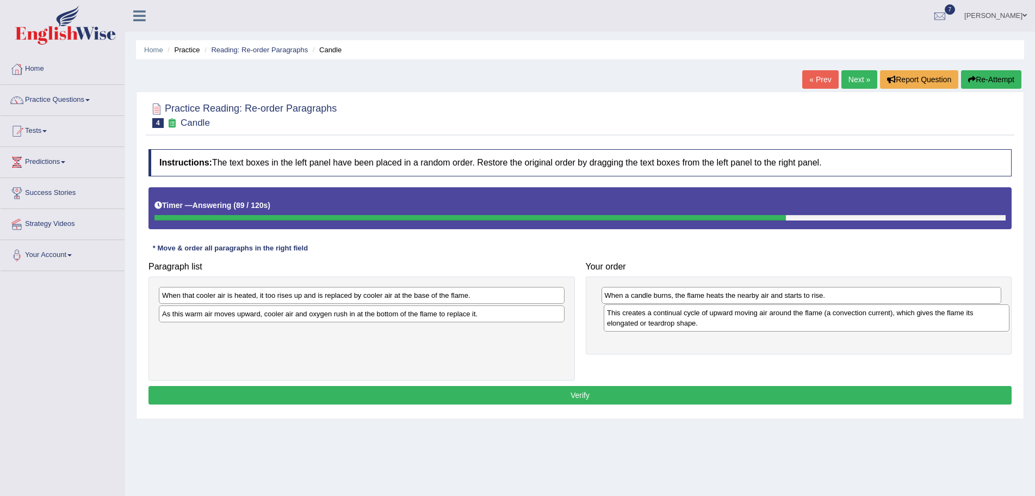
drag, startPoint x: 218, startPoint y: 320, endPoint x: 663, endPoint y: 319, distance: 445.0
click at [663, 319] on div "This creates a continual cycle of upward moving air around the flame (a convect…" at bounding box center [807, 317] width 406 height 27
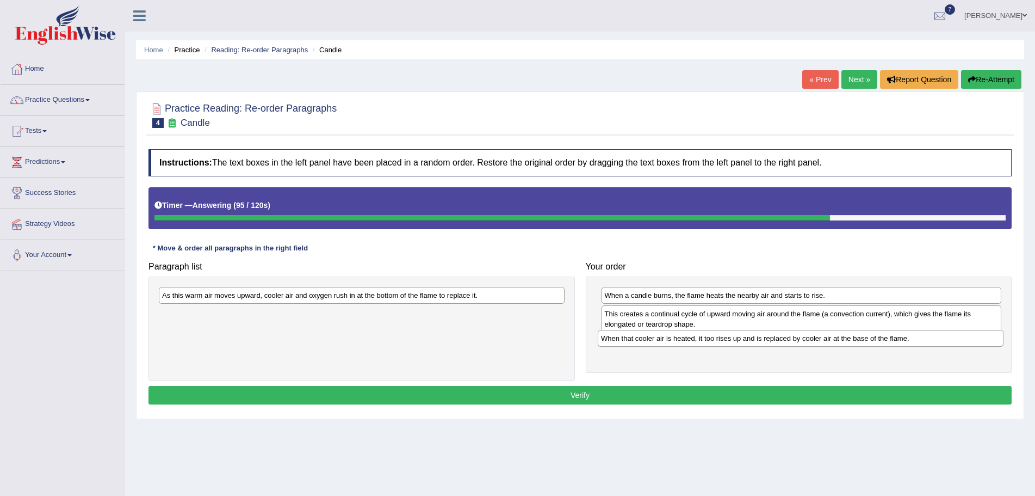
drag, startPoint x: 279, startPoint y: 298, endPoint x: 718, endPoint y: 341, distance: 441.1
click at [718, 341] on div "When that cooler air is heated, it too rises up and is replaced by cooler air a…" at bounding box center [801, 338] width 406 height 17
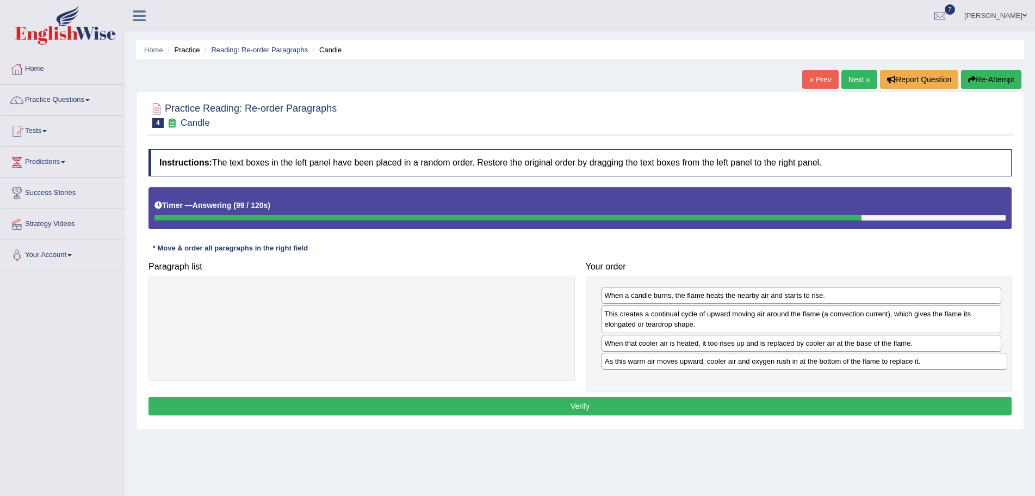
drag, startPoint x: 395, startPoint y: 296, endPoint x: 838, endPoint y: 362, distance: 447.7
click at [838, 362] on div "As this warm air moves upward, cooler air and oxygen rush in at the bottom of t…" at bounding box center [805, 361] width 406 height 17
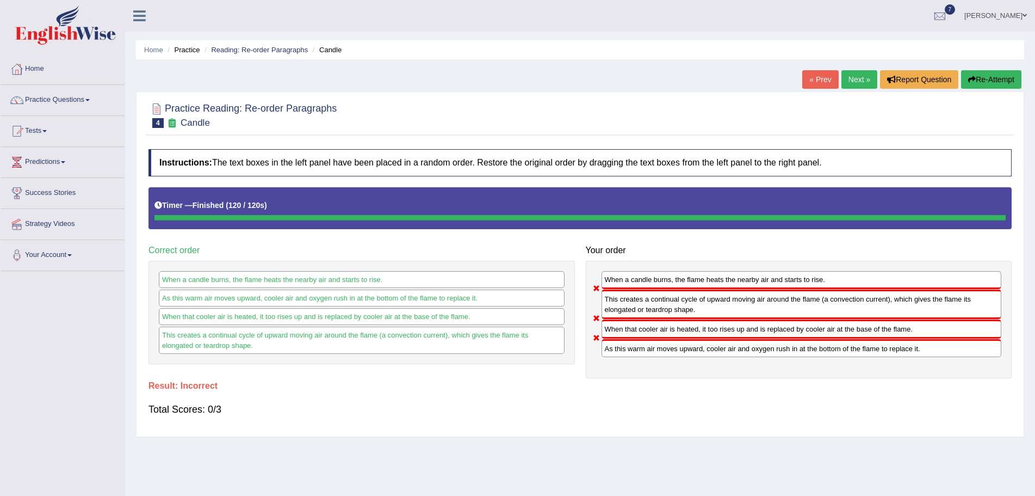
click at [982, 78] on button "Re-Attempt" at bounding box center [991, 79] width 60 height 18
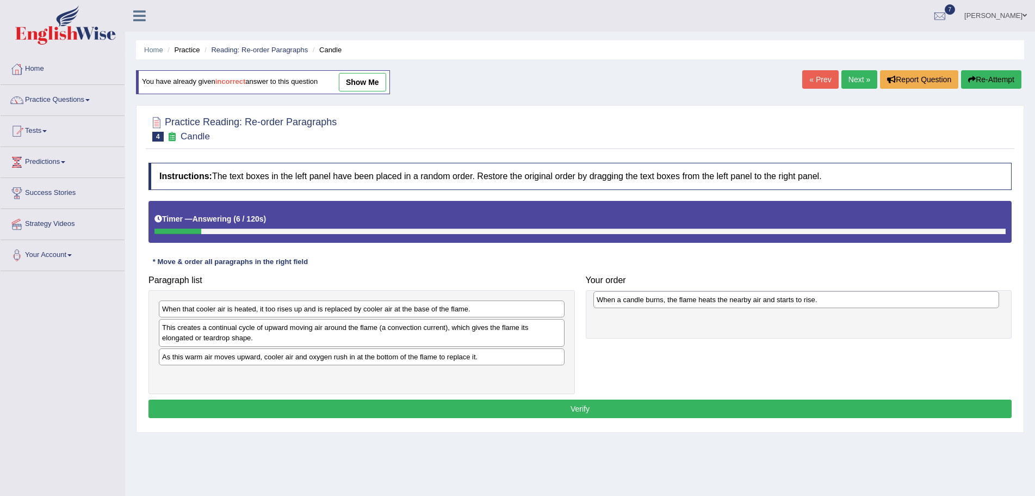
drag, startPoint x: 170, startPoint y: 327, endPoint x: 605, endPoint y: 300, distance: 435.5
click at [605, 300] on div "When a candle burns, the flame heats the nearby air and starts to rise." at bounding box center [797, 299] width 406 height 17
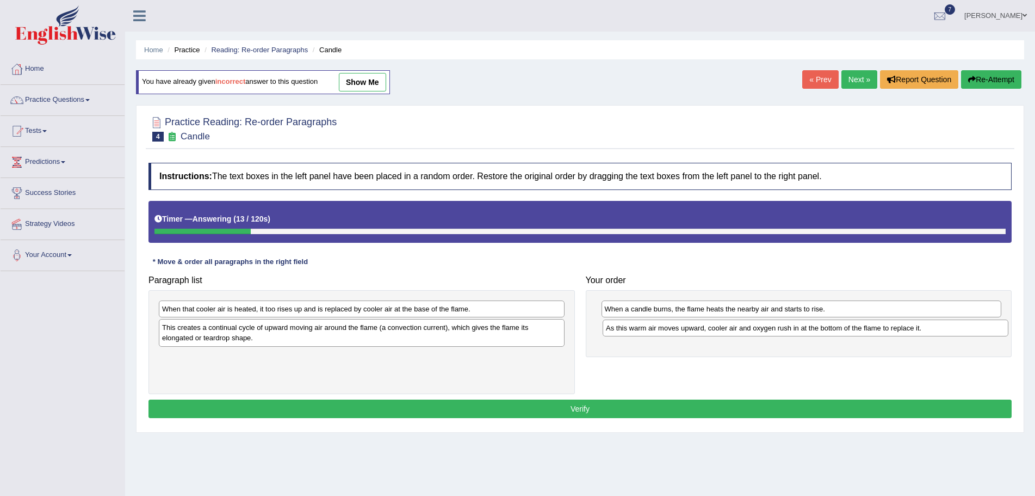
drag, startPoint x: 204, startPoint y: 358, endPoint x: 648, endPoint y: 330, distance: 444.8
click at [648, 330] on div "As this warm air moves upward, cooler air and oxygen rush in at the bottom of t…" at bounding box center [806, 327] width 406 height 17
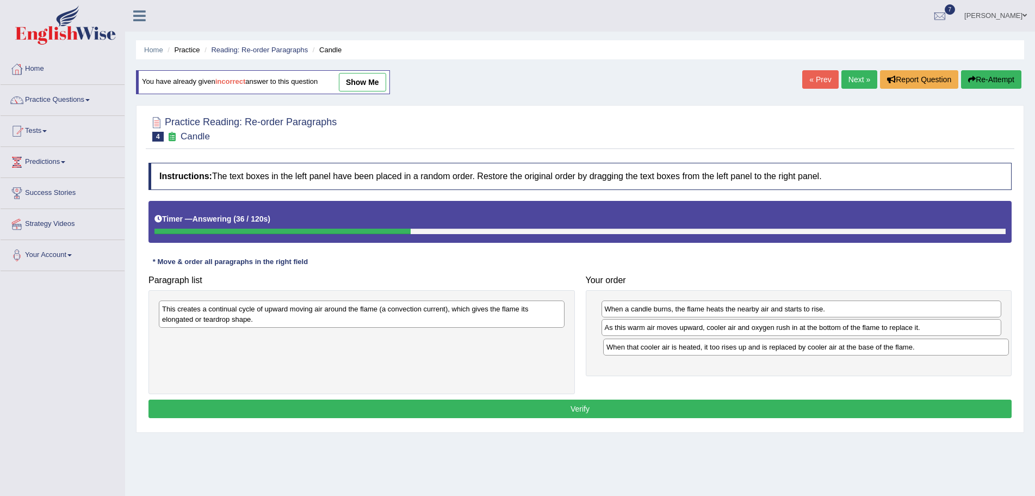
drag, startPoint x: 421, startPoint y: 312, endPoint x: 865, endPoint y: 349, distance: 445.4
click at [865, 349] on div "When that cooler air is heated, it too rises up and is replaced by cooler air a…" at bounding box center [806, 346] width 406 height 17
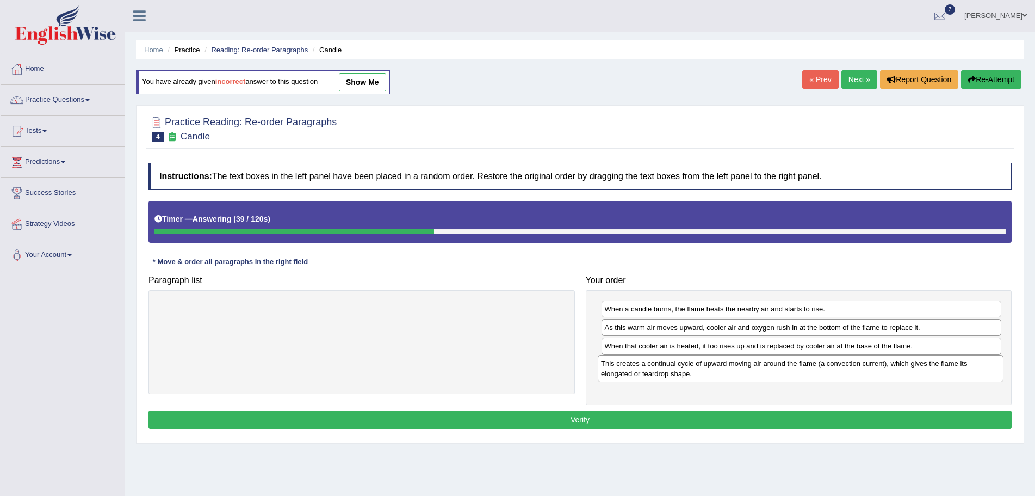
drag, startPoint x: 417, startPoint y: 318, endPoint x: 856, endPoint y: 373, distance: 442.4
click at [856, 373] on div "This creates a continual cycle of upward moving air around the flame (a convect…" at bounding box center [801, 368] width 406 height 27
click at [595, 415] on button "Verify" at bounding box center [580, 419] width 863 height 18
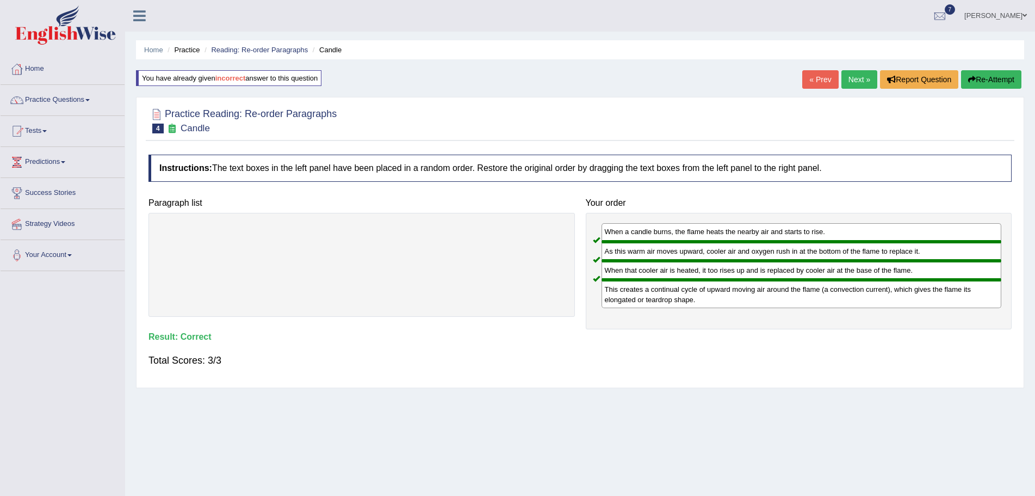
click at [848, 79] on link "Next »" at bounding box center [860, 79] width 36 height 18
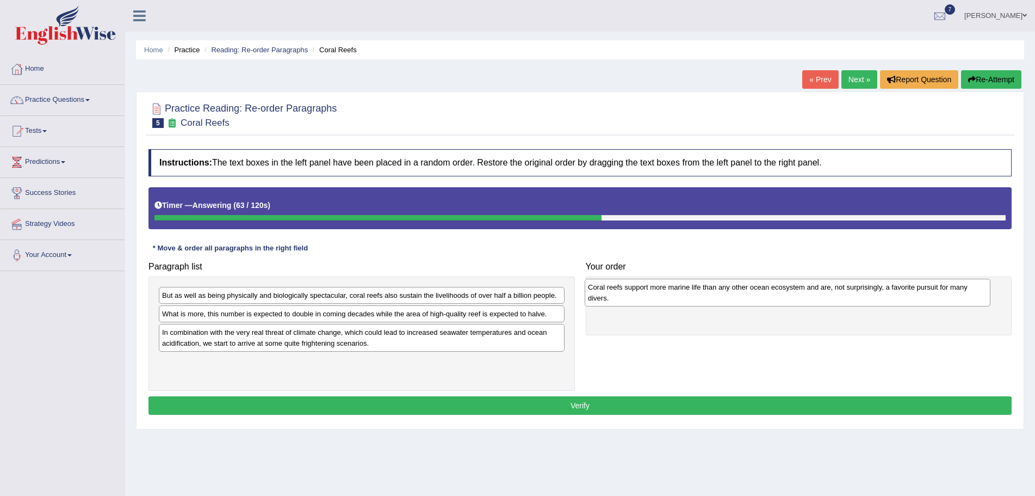
drag, startPoint x: 200, startPoint y: 338, endPoint x: 626, endPoint y: 293, distance: 428.9
click at [626, 293] on div "Coral reefs support more marine life than any other ocean ecosystem and are, no…" at bounding box center [788, 292] width 406 height 27
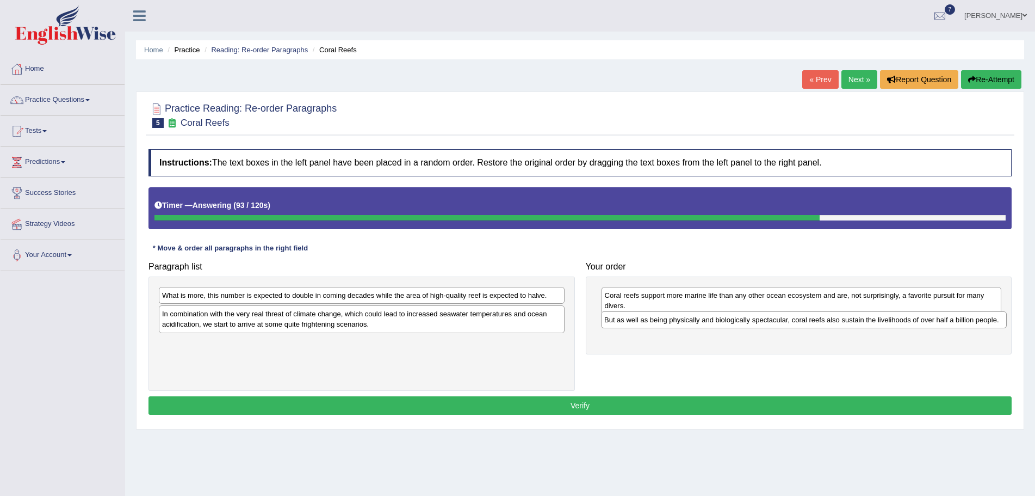
drag, startPoint x: 369, startPoint y: 296, endPoint x: 812, endPoint y: 320, distance: 443.0
click at [812, 320] on div "But as well as being physically and biologically spectacular, coral reefs also …" at bounding box center [804, 319] width 406 height 17
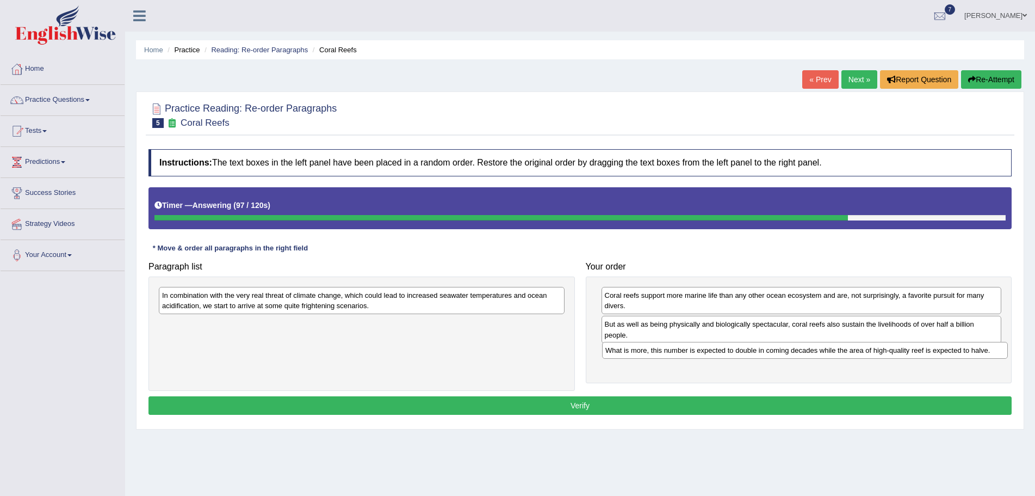
drag, startPoint x: 405, startPoint y: 297, endPoint x: 849, endPoint y: 352, distance: 446.8
click at [849, 352] on div "What is more, this number is expected to double in coming decades while the are…" at bounding box center [805, 350] width 406 height 17
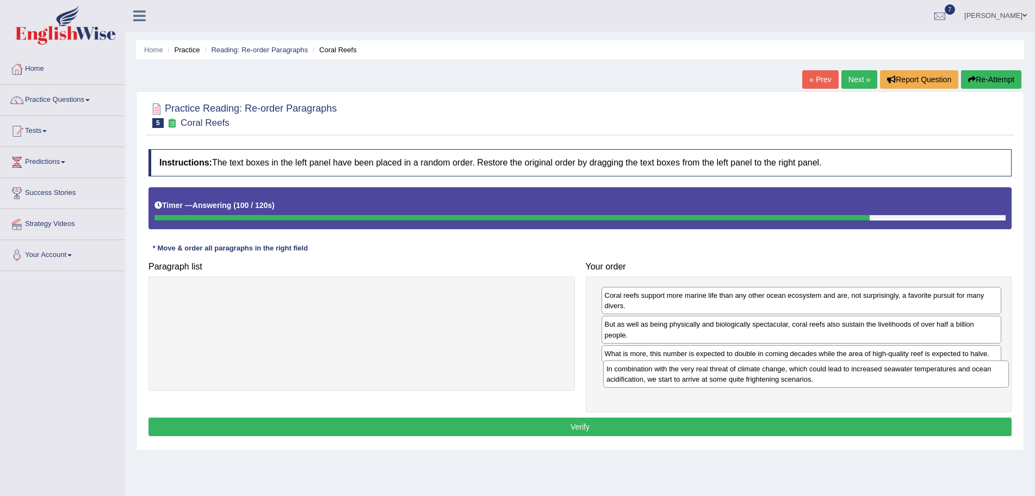
drag, startPoint x: 412, startPoint y: 301, endPoint x: 856, endPoint y: 375, distance: 450.5
click at [856, 375] on div "In combination with the very real threat of climate change, which could lead to…" at bounding box center [806, 373] width 406 height 27
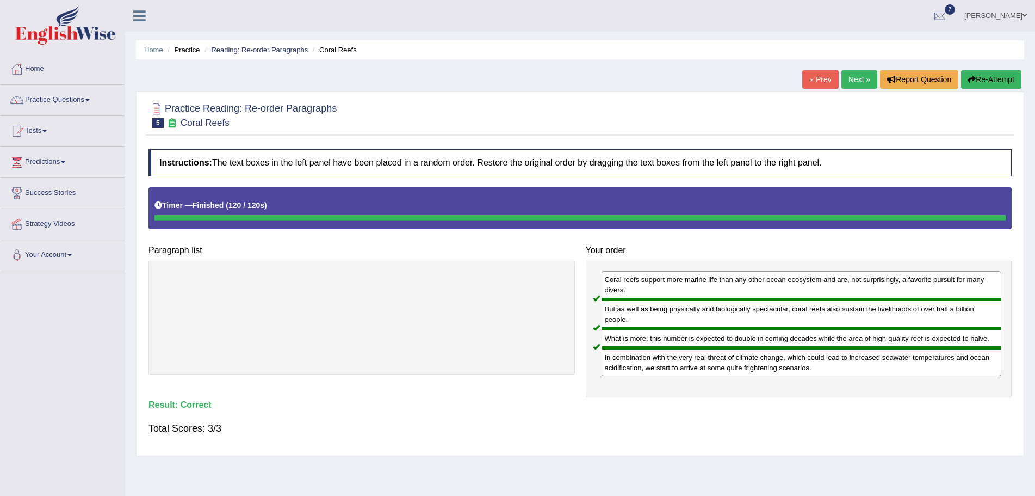
click at [847, 77] on link "Next »" at bounding box center [860, 79] width 36 height 18
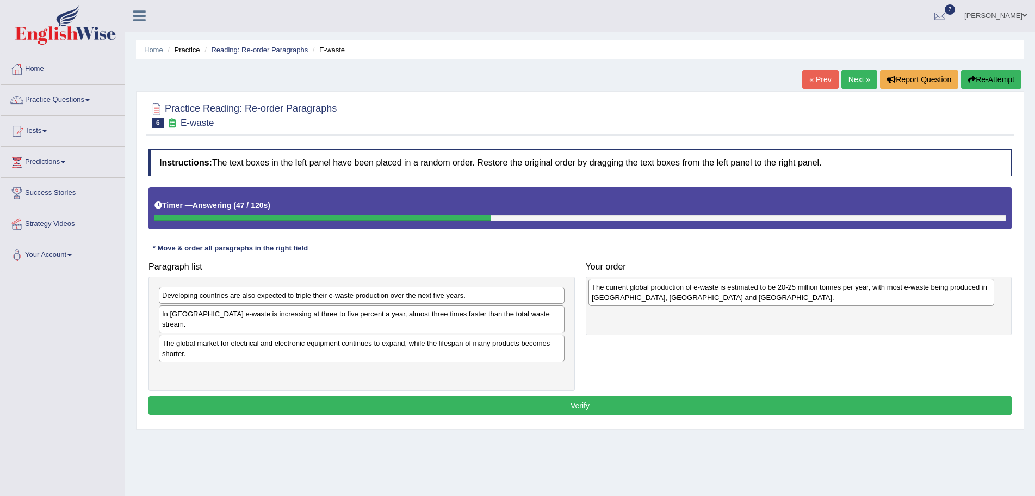
drag, startPoint x: 306, startPoint y: 299, endPoint x: 735, endPoint y: 290, distance: 429.8
click at [735, 290] on div "The current global production of e-waste is estimated to be 20-25 million tonne…" at bounding box center [792, 292] width 406 height 27
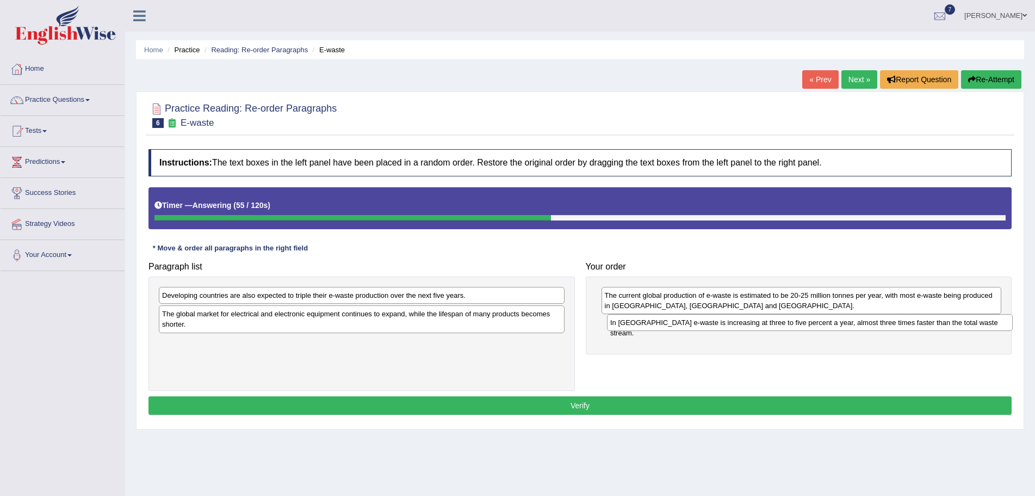
drag, startPoint x: 262, startPoint y: 314, endPoint x: 710, endPoint y: 323, distance: 448.3
click at [710, 323] on div "In Europe e-waste is increasing at three to five percent a year, almost three t…" at bounding box center [810, 322] width 406 height 17
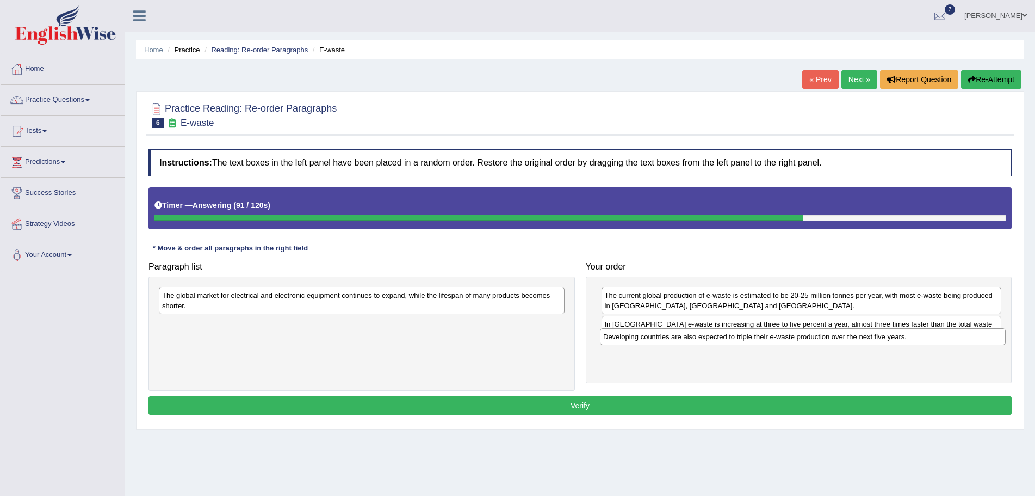
drag, startPoint x: 195, startPoint y: 296, endPoint x: 636, endPoint y: 337, distance: 443.1
click at [636, 337] on div "Developing countries are also expected to triple their e-waste production over …" at bounding box center [803, 336] width 406 height 17
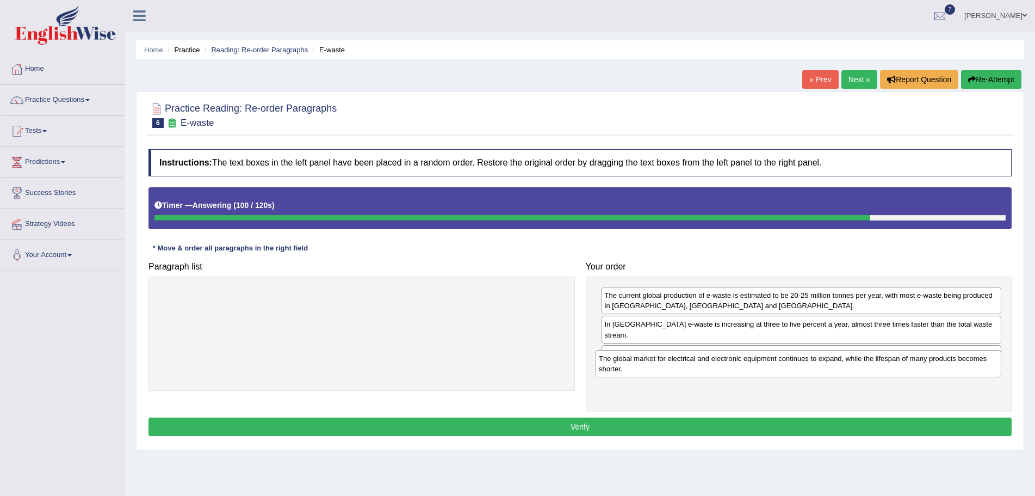
drag, startPoint x: 495, startPoint y: 304, endPoint x: 932, endPoint y: 367, distance: 441.4
click at [932, 367] on div "The global market for electrical and electronic equipment continues to expand, …" at bounding box center [799, 363] width 406 height 27
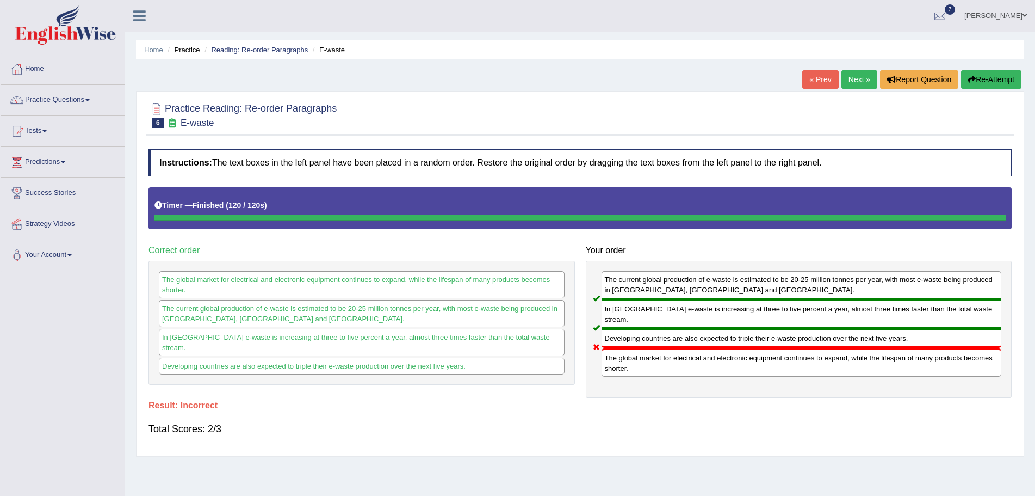
click at [987, 79] on button "Re-Attempt" at bounding box center [991, 79] width 60 height 18
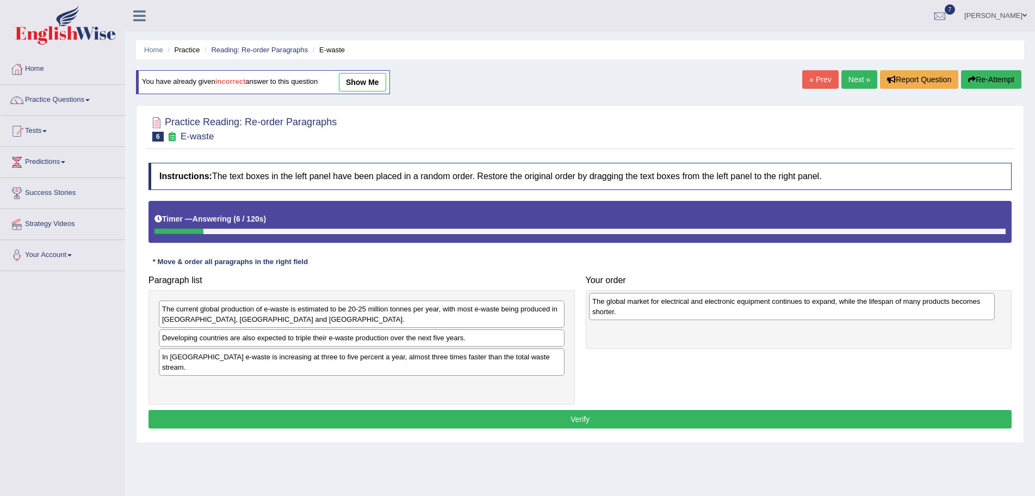
drag, startPoint x: 239, startPoint y: 382, endPoint x: 670, endPoint y: 308, distance: 436.6
click at [670, 308] on div "The global market for electrical and electronic equipment continues to expand, …" at bounding box center [792, 306] width 406 height 27
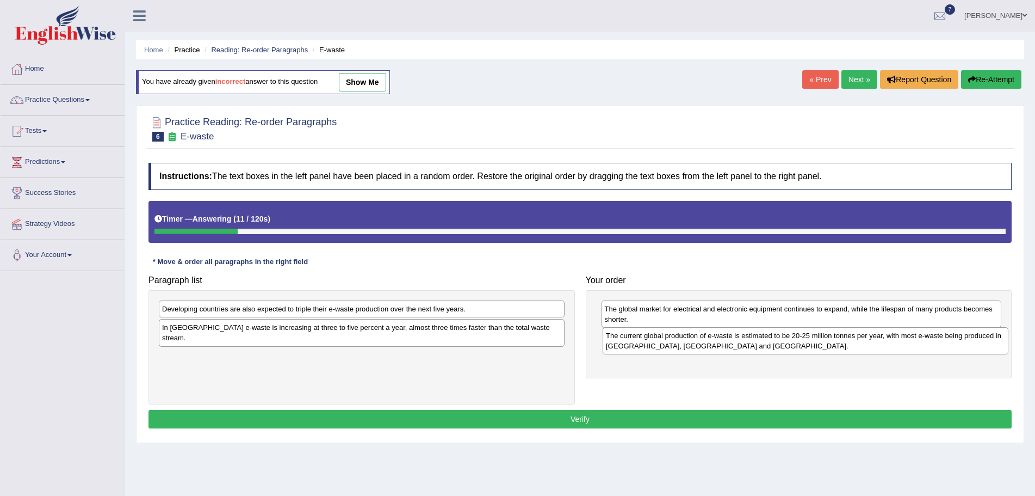
drag, startPoint x: 287, startPoint y: 314, endPoint x: 731, endPoint y: 341, distance: 444.7
click at [731, 341] on div "The current global production of e-waste is estimated to be 20-25 million tonne…" at bounding box center [806, 340] width 406 height 27
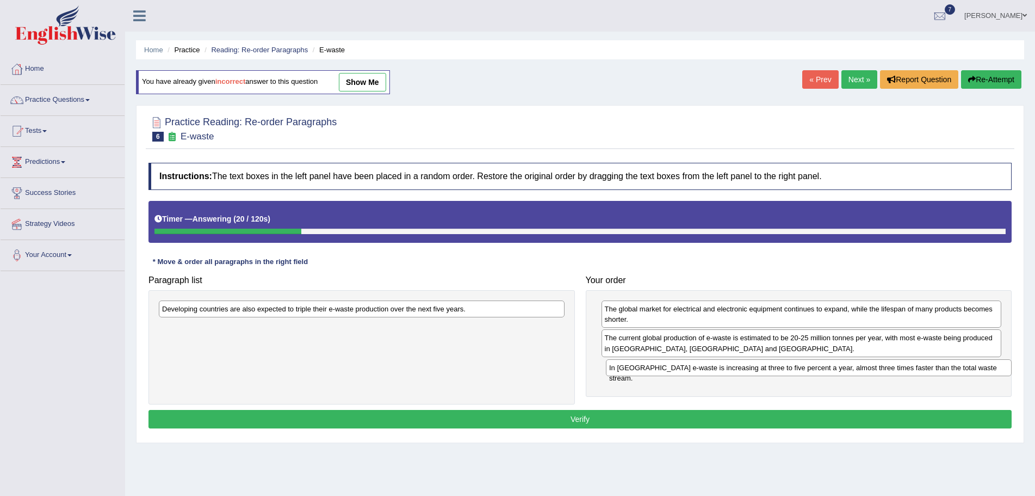
drag, startPoint x: 224, startPoint y: 331, endPoint x: 671, endPoint y: 371, distance: 449.0
click at [671, 371] on div "In [GEOGRAPHIC_DATA] e-waste is increasing at three to five percent a year, alm…" at bounding box center [809, 367] width 406 height 17
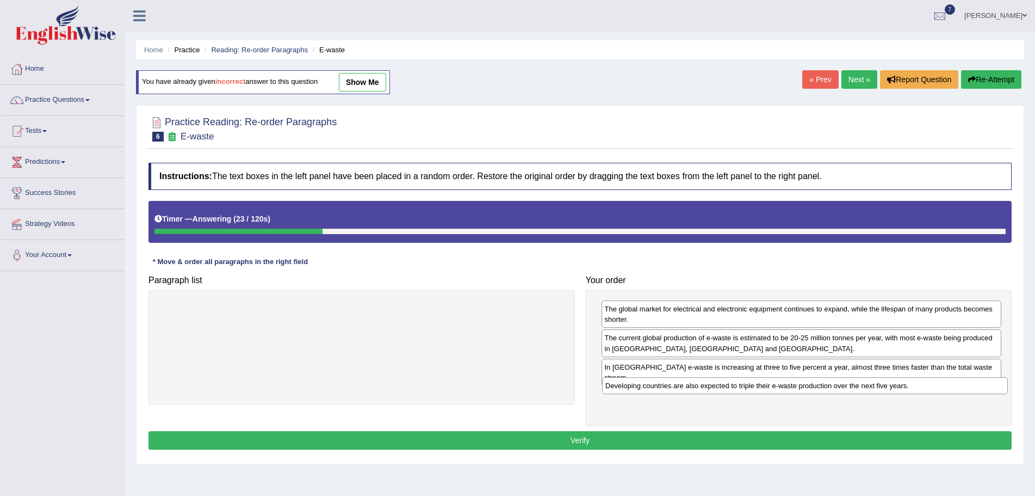
drag, startPoint x: 471, startPoint y: 307, endPoint x: 914, endPoint y: 384, distance: 450.0
click at [914, 384] on div "Developing countries are also expected to triple their e-waste production over …" at bounding box center [805, 385] width 406 height 17
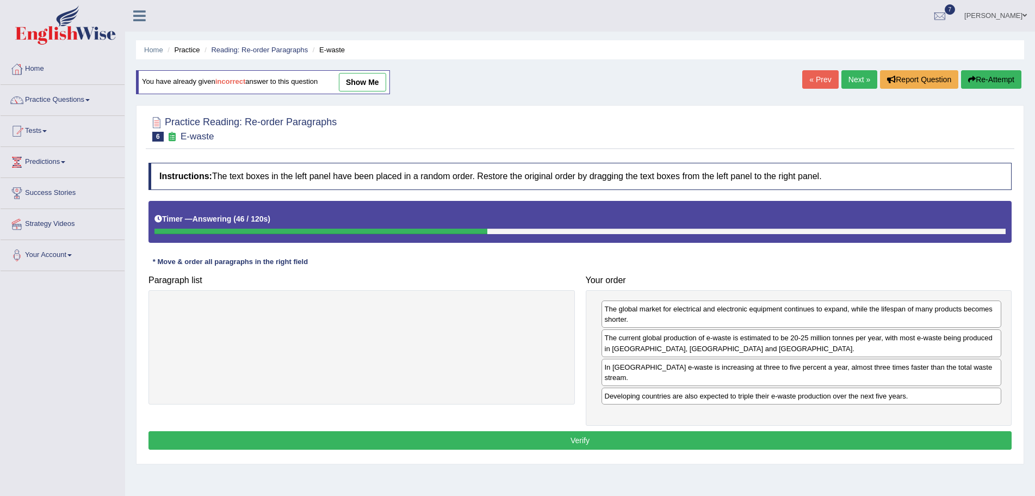
click at [567, 431] on button "Verify" at bounding box center [580, 440] width 863 height 18
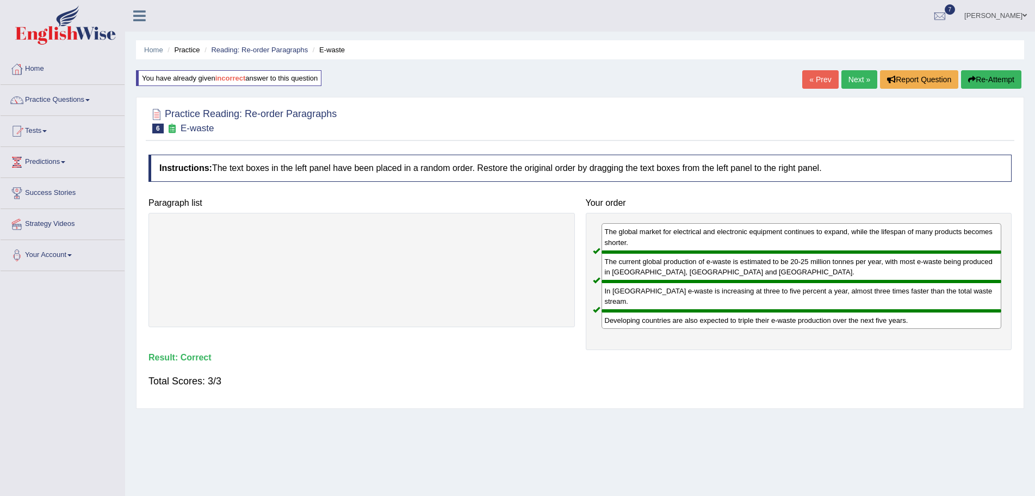
click at [848, 75] on link "Next »" at bounding box center [860, 79] width 36 height 18
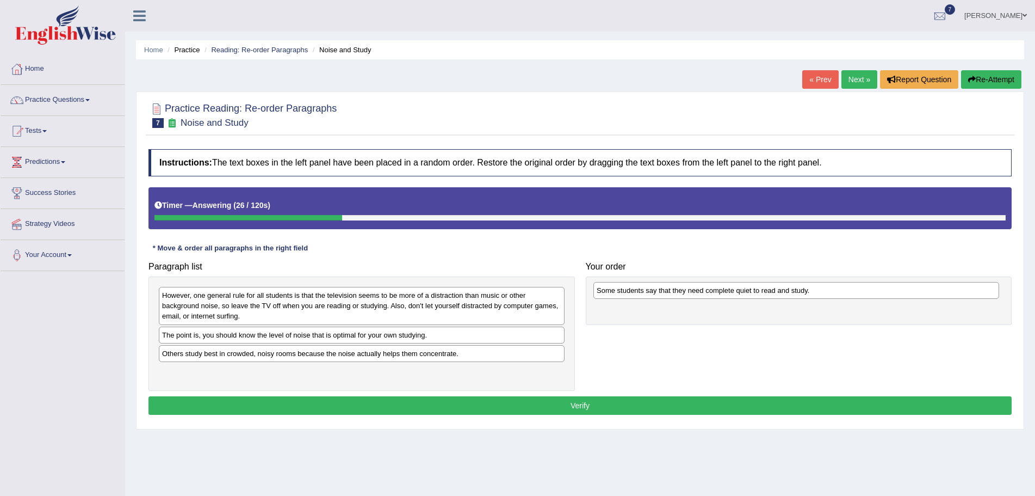
drag, startPoint x: 230, startPoint y: 337, endPoint x: 665, endPoint y: 292, distance: 436.9
click at [665, 292] on div "Some students say that they need complete quiet to read and study." at bounding box center [797, 290] width 406 height 17
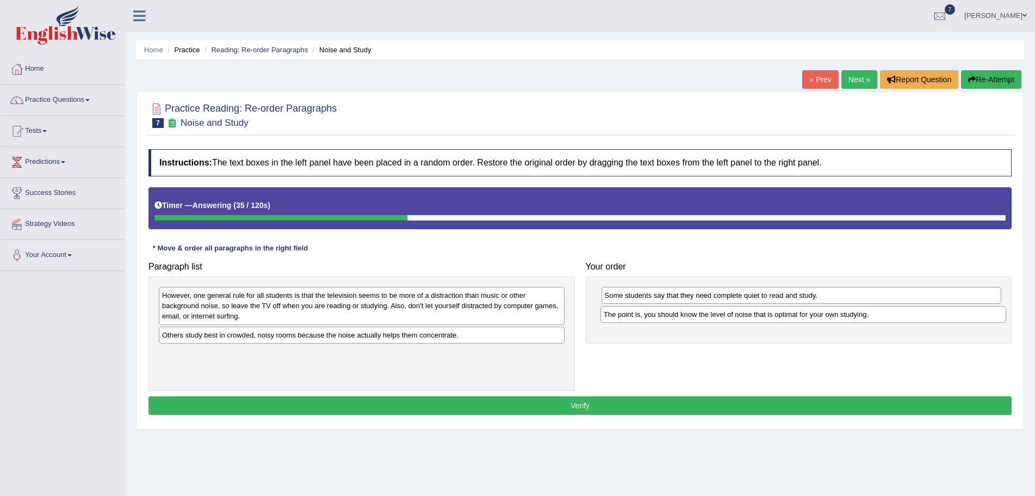
drag, startPoint x: 248, startPoint y: 337, endPoint x: 689, endPoint y: 316, distance: 442.2
click at [689, 316] on div "The point is, you should know the level of noise that is optimal for your own s…" at bounding box center [804, 314] width 406 height 17
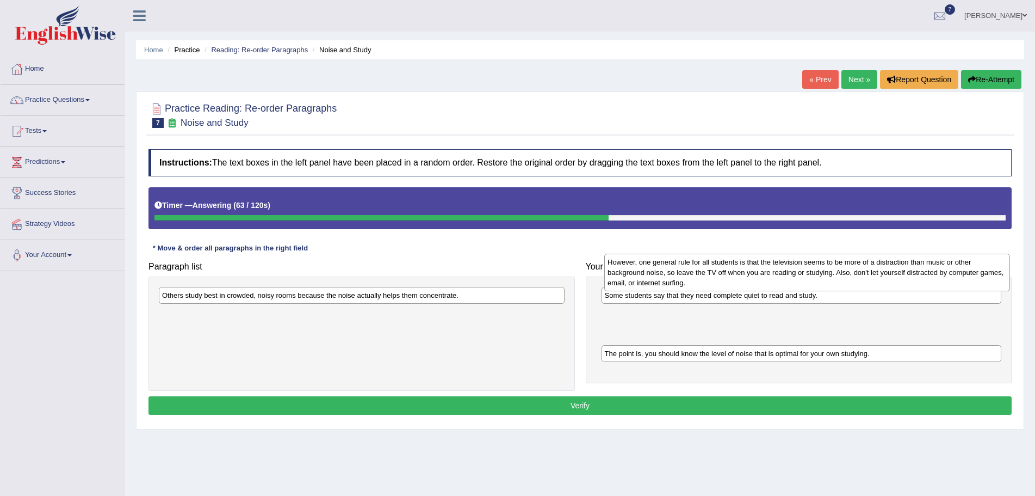
drag, startPoint x: 203, startPoint y: 310, endPoint x: 648, endPoint y: 269, distance: 447.4
click at [648, 276] on div "However, one general rule for all students is that the television seems to be m…" at bounding box center [807, 273] width 406 height 38
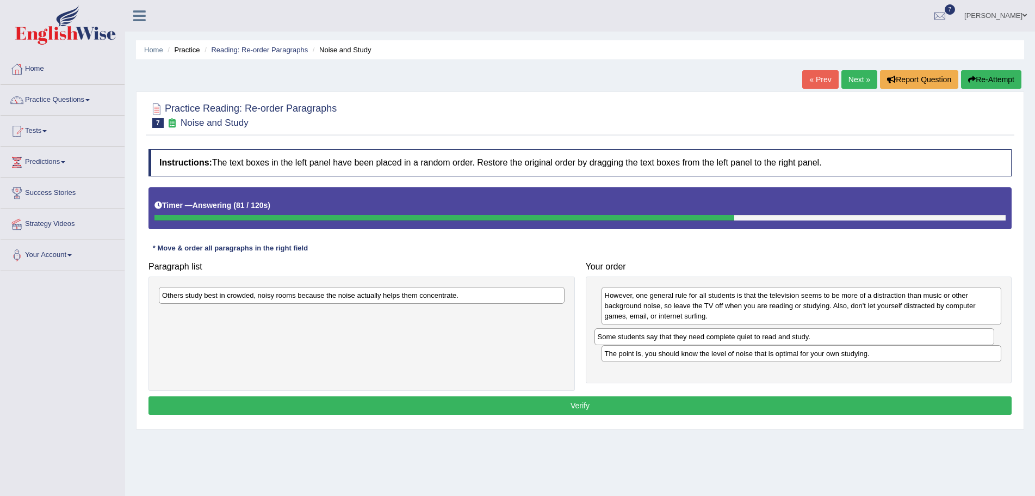
drag, startPoint x: 652, startPoint y: 291, endPoint x: 645, endPoint y: 332, distance: 41.9
click at [645, 332] on div "Some students say that they need complete quiet to read and study." at bounding box center [795, 336] width 400 height 17
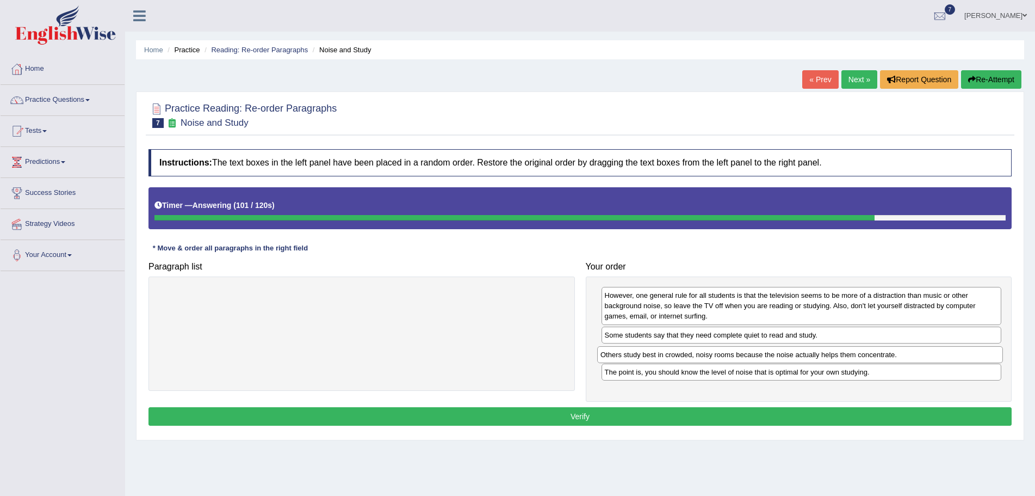
drag, startPoint x: 385, startPoint y: 295, endPoint x: 825, endPoint y: 353, distance: 443.8
click at [825, 353] on div "Others study best in crowded, noisy rooms because the noise actually helps them…" at bounding box center [800, 354] width 406 height 17
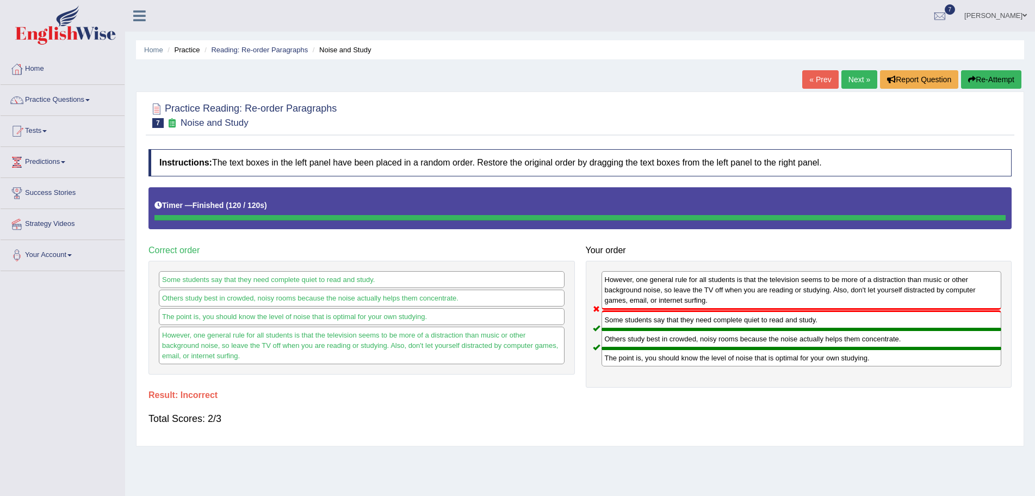
click at [975, 76] on button "Re-Attempt" at bounding box center [991, 79] width 60 height 18
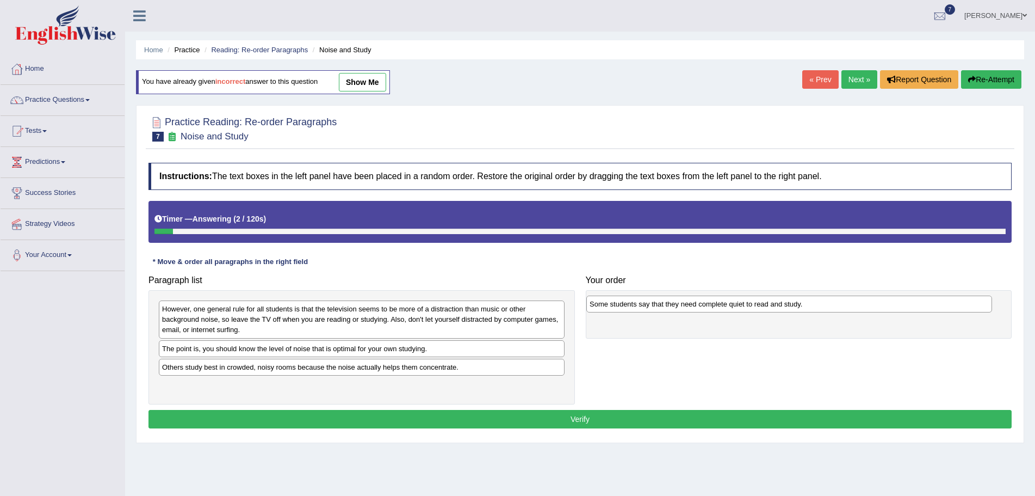
drag, startPoint x: 240, startPoint y: 350, endPoint x: 669, endPoint y: 305, distance: 431.0
click at [669, 305] on div "Some students say that they need complete quiet to read and study." at bounding box center [789, 303] width 406 height 17
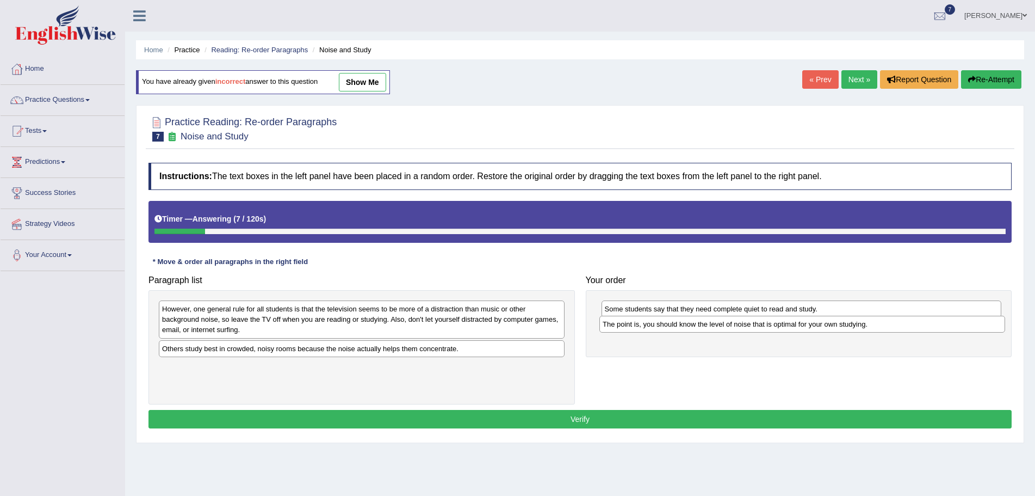
drag, startPoint x: 447, startPoint y: 348, endPoint x: 889, endPoint y: 324, distance: 443.0
click at [889, 324] on div "The point is, you should know the level of noise that is optimal for your own s…" at bounding box center [802, 324] width 406 height 17
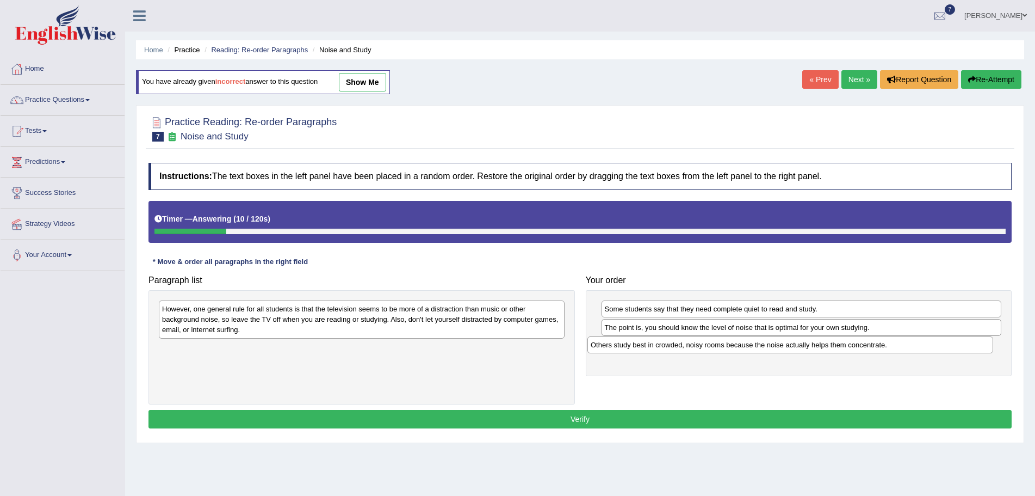
drag, startPoint x: 478, startPoint y: 349, endPoint x: 916, endPoint y: 344, distance: 437.9
click at [907, 345] on div "Others study best in crowded, noisy rooms because the noise actually helps them…" at bounding box center [791, 344] width 406 height 17
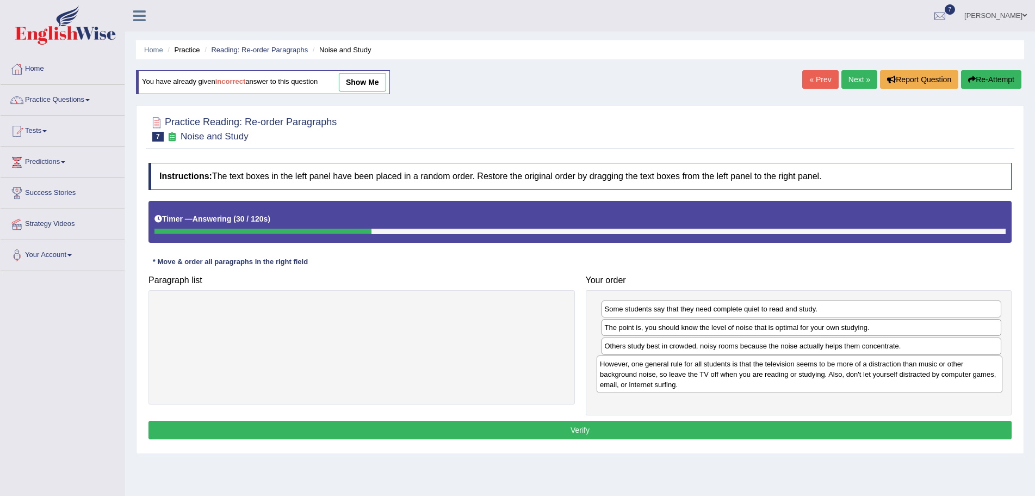
drag, startPoint x: 452, startPoint y: 322, endPoint x: 890, endPoint y: 376, distance: 441.4
click at [890, 376] on div "However, one general rule for all students is that the television seems to be m…" at bounding box center [800, 374] width 406 height 38
click at [548, 429] on button "Verify" at bounding box center [580, 430] width 863 height 18
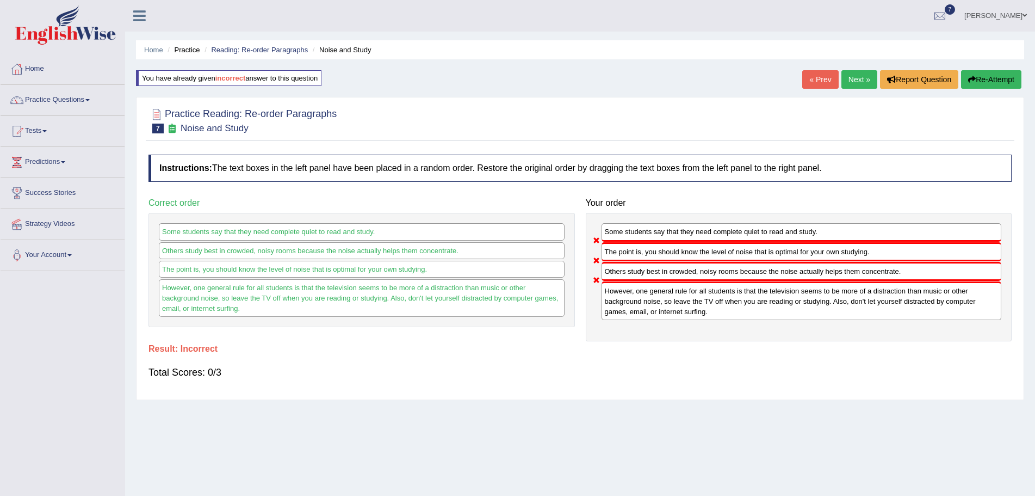
click at [981, 76] on button "Re-Attempt" at bounding box center [991, 79] width 60 height 18
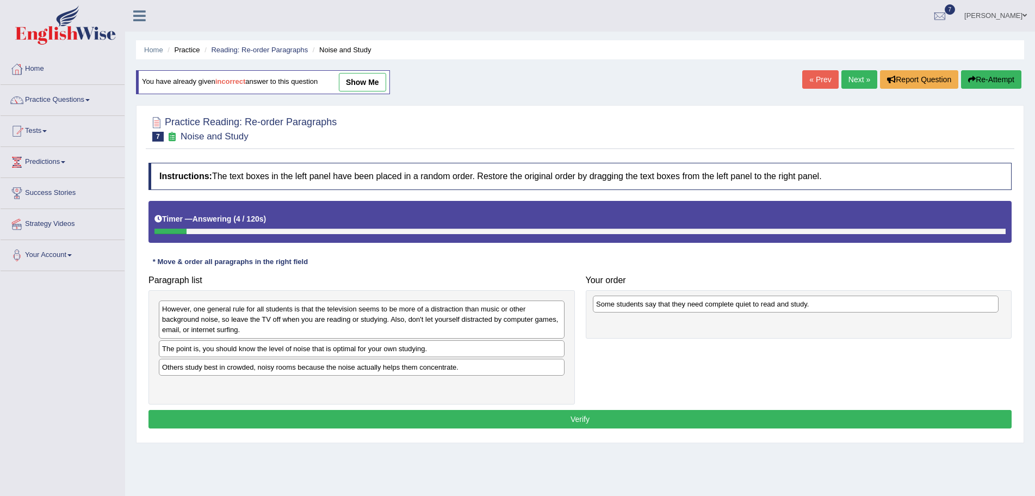
drag, startPoint x: 355, startPoint y: 352, endPoint x: 789, endPoint y: 307, distance: 436.4
click at [789, 307] on div "Some students say that they need complete quiet to read and study." at bounding box center [796, 303] width 406 height 17
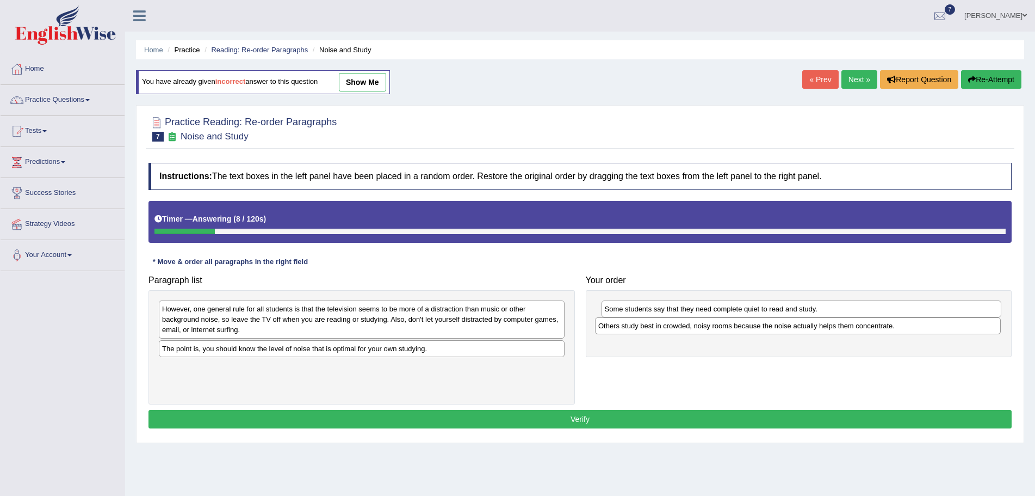
drag, startPoint x: 474, startPoint y: 370, endPoint x: 911, endPoint y: 329, distance: 438.8
click at [911, 329] on div "Others study best in crowded, noisy rooms because the noise actually helps them…" at bounding box center [798, 325] width 406 height 17
drag, startPoint x: 500, startPoint y: 351, endPoint x: 596, endPoint y: 357, distance: 95.4
click at [596, 357] on div "The point is, you should know the level of noise that is optimal for your own s…" at bounding box center [457, 354] width 406 height 17
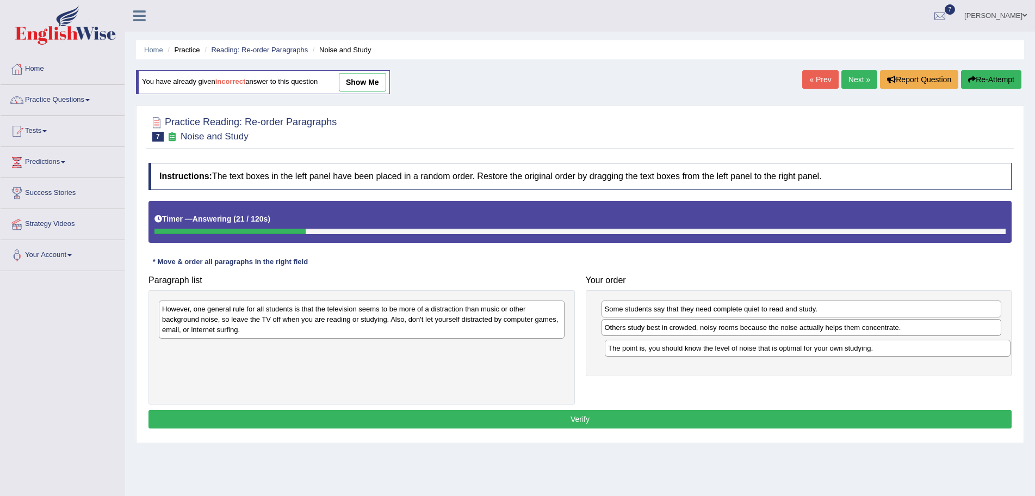
drag, startPoint x: 401, startPoint y: 350, endPoint x: 848, endPoint y: 349, distance: 446.1
click at [848, 349] on div "The point is, you should know the level of noise that is optimal for your own s…" at bounding box center [808, 347] width 406 height 17
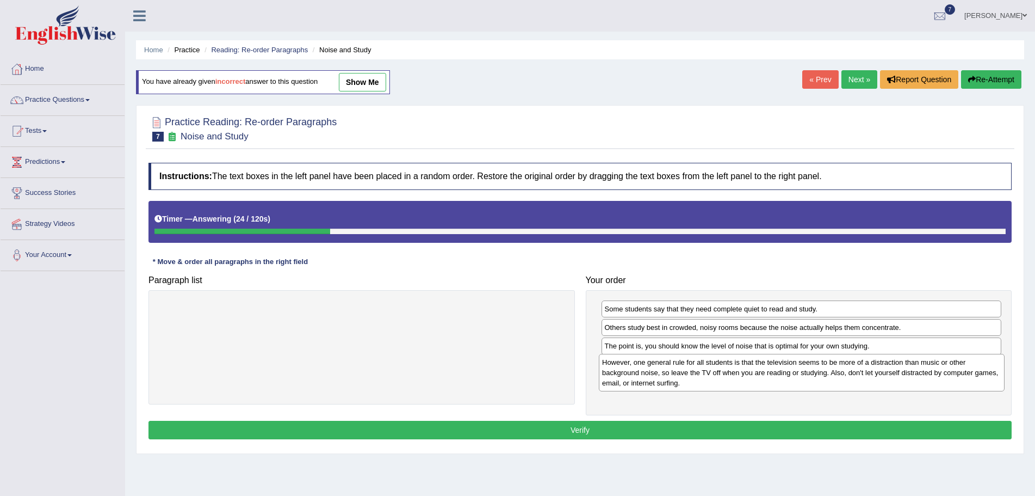
drag, startPoint x: 463, startPoint y: 327, endPoint x: 904, endPoint y: 381, distance: 443.3
click at [904, 381] on div "However, one general rule for all students is that the television seems to be m…" at bounding box center [802, 373] width 406 height 38
click at [708, 426] on button "Verify" at bounding box center [580, 430] width 863 height 18
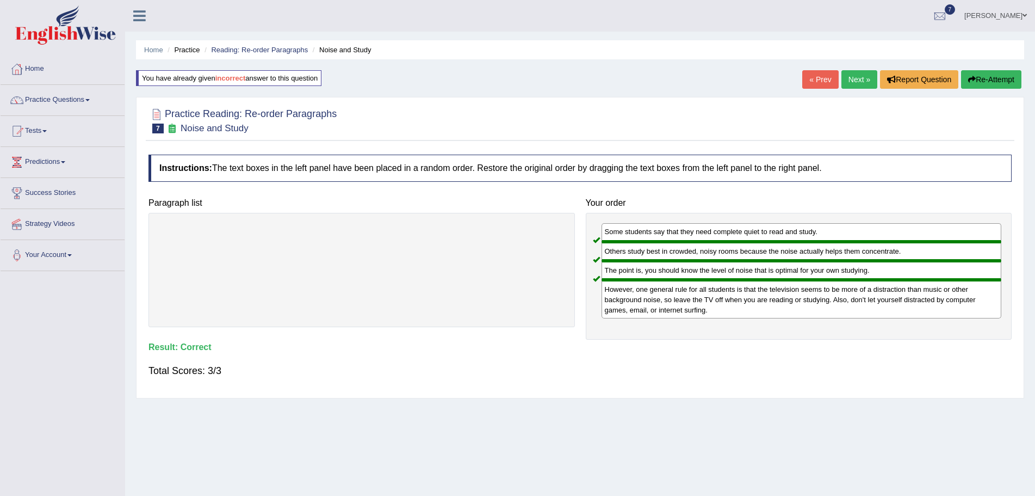
click at [859, 76] on link "Next »" at bounding box center [860, 79] width 36 height 18
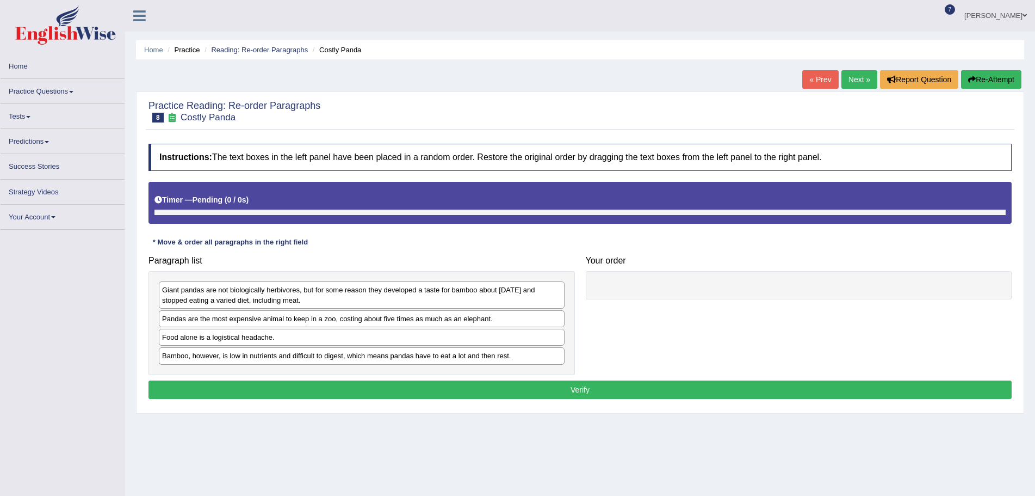
drag, startPoint x: 265, startPoint y: 321, endPoint x: 707, endPoint y: 326, distance: 441.2
click at [707, 326] on div "Paragraph list Giant pandas are not biologically herbivores, but for some reaso…" at bounding box center [580, 312] width 874 height 124
drag, startPoint x: 493, startPoint y: 322, endPoint x: 663, endPoint y: 348, distance: 171.8
click at [588, 329] on div "Paragraph list Giant pandas are not biologically herbivores, but for some reaso…" at bounding box center [580, 312] width 874 height 124
drag, startPoint x: 467, startPoint y: 297, endPoint x: 583, endPoint y: 295, distance: 115.9
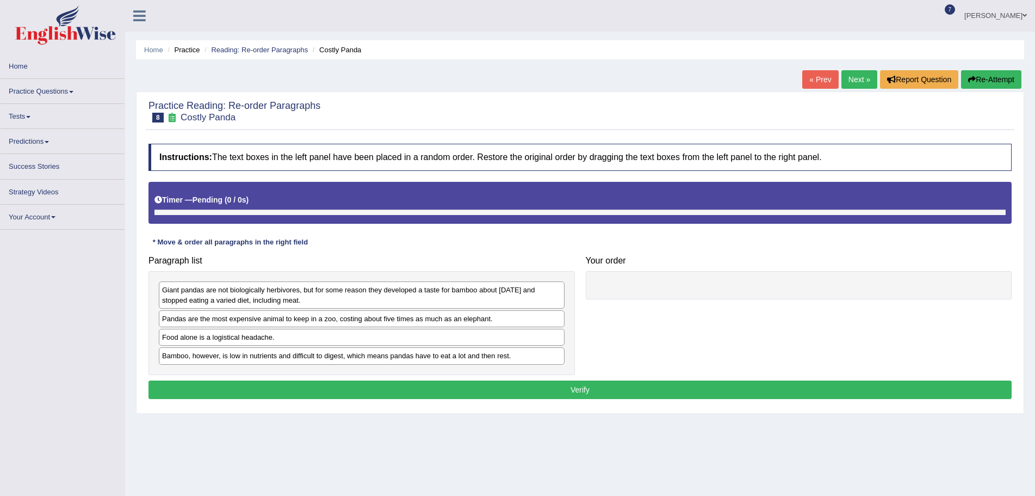
click at [583, 295] on div "Paragraph list Giant pandas are not biologically herbivores, but for some reaso…" at bounding box center [580, 312] width 874 height 124
drag, startPoint x: 514, startPoint y: 295, endPoint x: 739, endPoint y: 314, distance: 226.5
click at [725, 294] on div "Paragraph list Giant pandas are not biologically herbivores, but for some reaso…" at bounding box center [580, 312] width 874 height 124
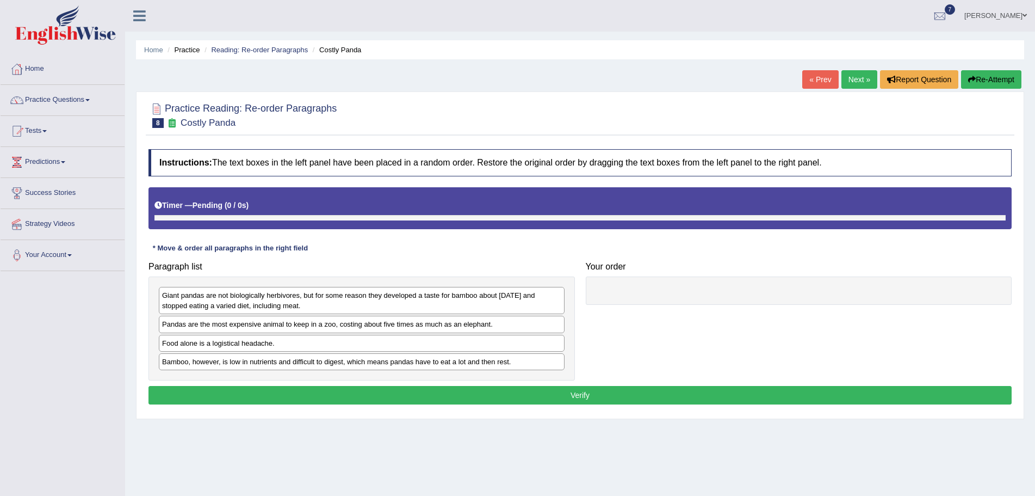
click at [690, 465] on div "Home Practice Reading: Re-order Paragraphs Costly Panda « Prev Next » Report Qu…" at bounding box center [580, 272] width 910 height 544
drag, startPoint x: 326, startPoint y: 328, endPoint x: 462, endPoint y: 338, distance: 136.9
click at [462, 338] on div "Giant pandas are not biologically herbivores, but for some reason they develope…" at bounding box center [362, 328] width 426 height 104
drag, startPoint x: 479, startPoint y: 326, endPoint x: 641, endPoint y: 324, distance: 162.1
click at [641, 324] on div "Paragraph list Giant pandas are not biologically herbivores, but for some reaso…" at bounding box center [580, 318] width 874 height 124
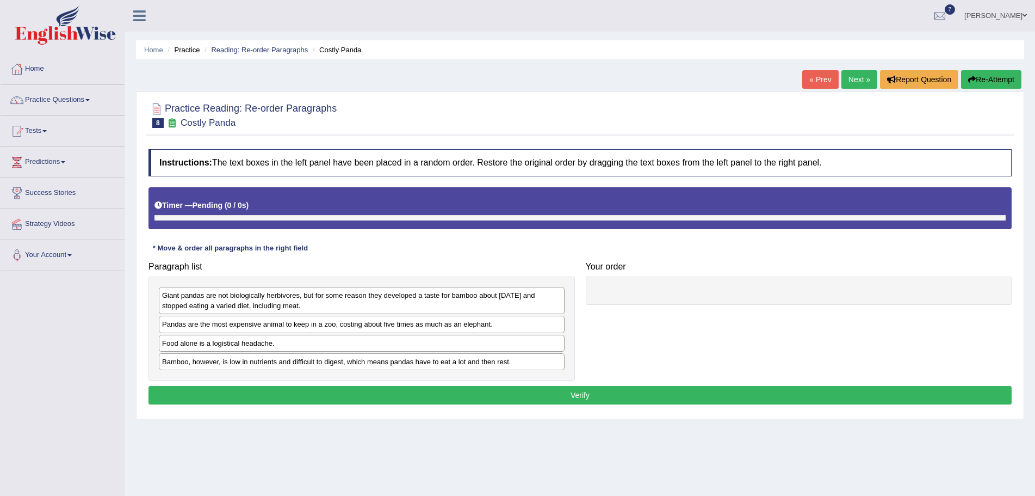
click at [601, 391] on button "Verify" at bounding box center [580, 395] width 863 height 18
click at [581, 392] on button "Verify" at bounding box center [580, 395] width 863 height 18
click at [848, 81] on link "Next »" at bounding box center [860, 79] width 36 height 18
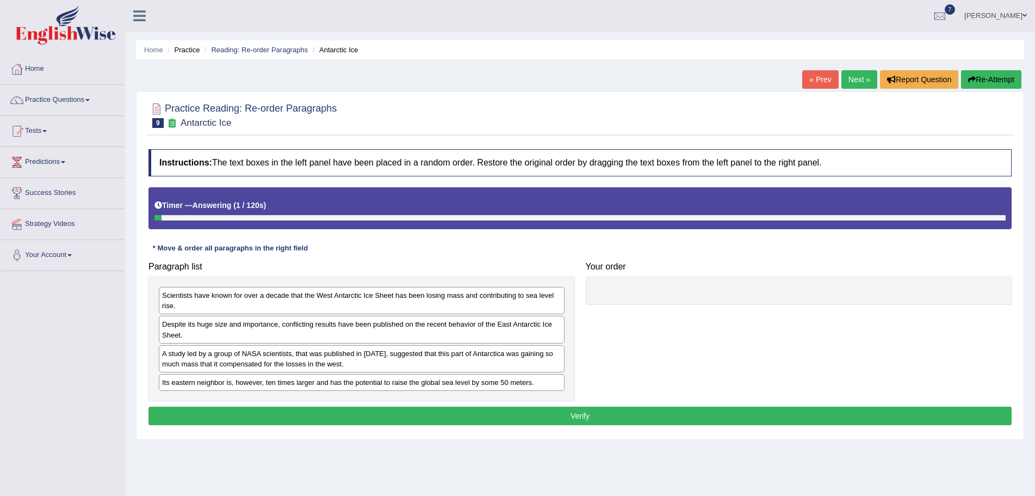
click at [811, 79] on link "« Prev" at bounding box center [820, 79] width 36 height 18
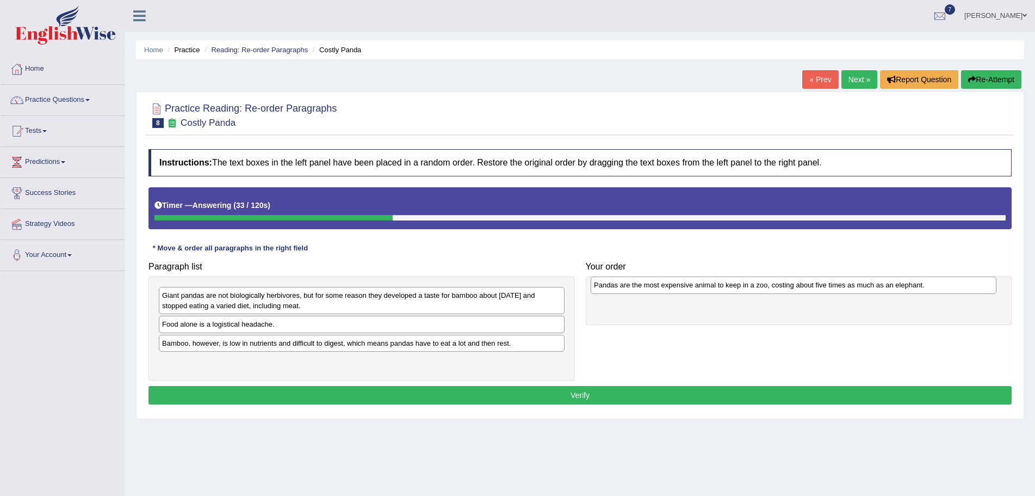
drag, startPoint x: 273, startPoint y: 328, endPoint x: 704, endPoint y: 289, distance: 433.7
click at [704, 289] on div "Pandas are the most expensive animal to keep in a zoo, costing about five times…" at bounding box center [794, 284] width 406 height 17
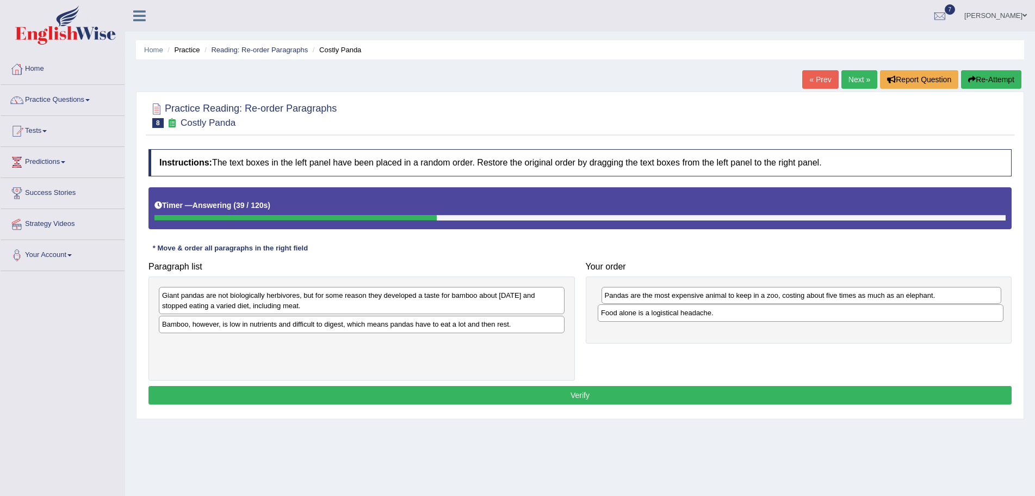
drag, startPoint x: 329, startPoint y: 324, endPoint x: 768, endPoint y: 312, distance: 439.2
click at [768, 312] on div "Food alone is a logistical headache." at bounding box center [801, 312] width 406 height 17
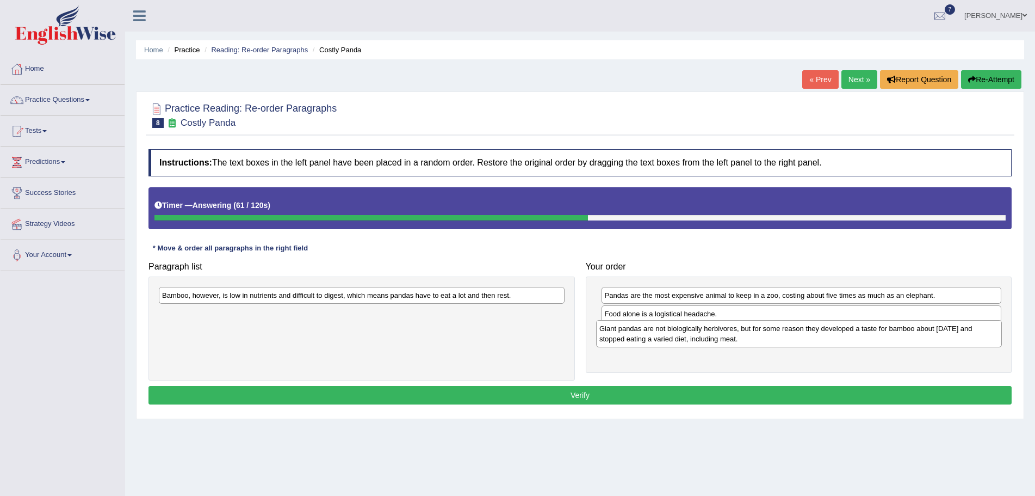
drag, startPoint x: 295, startPoint y: 301, endPoint x: 732, endPoint y: 335, distance: 438.6
click at [732, 335] on div "Giant pandas are not biologically herbivores, but for some reason they develope…" at bounding box center [799, 333] width 406 height 27
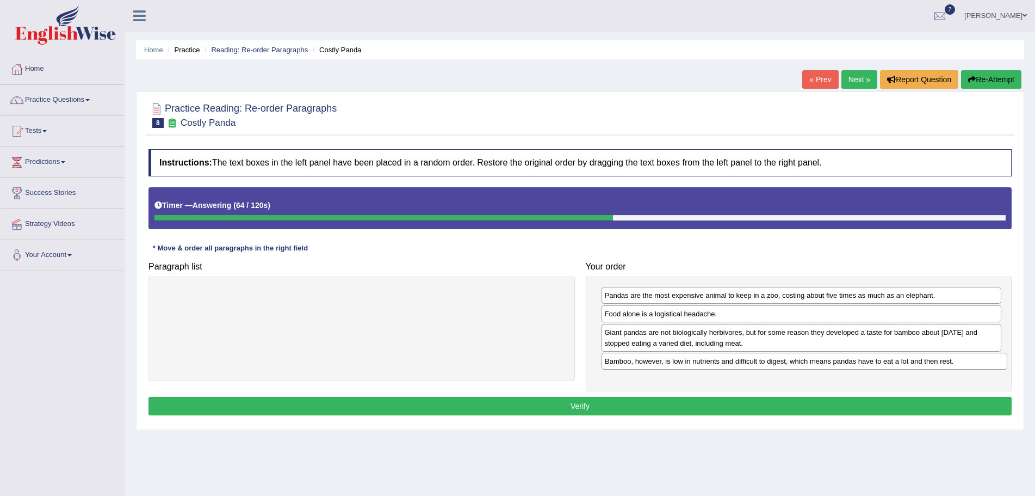
drag, startPoint x: 447, startPoint y: 294, endPoint x: 890, endPoint y: 360, distance: 447.7
click at [890, 360] on div "Bamboo, however, is low in nutrients and difficult to digest, which means panda…" at bounding box center [805, 361] width 406 height 17
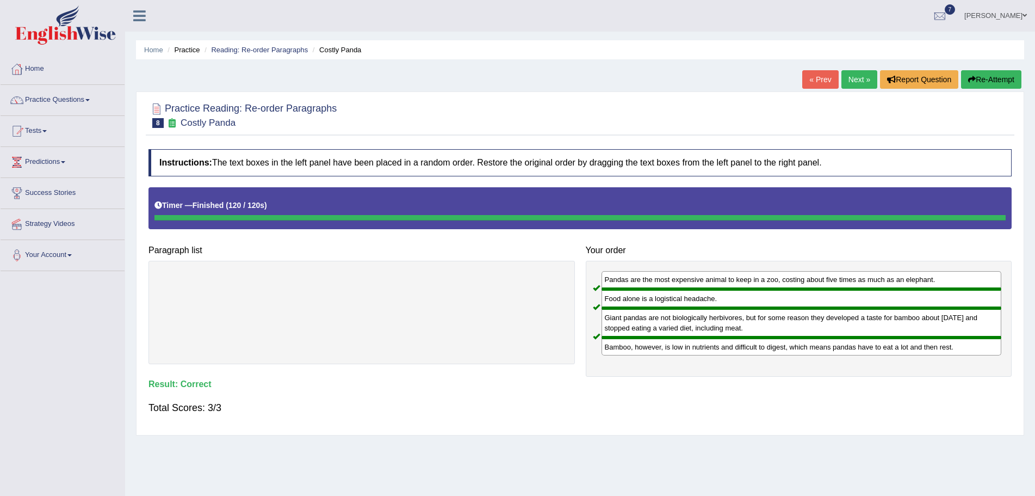
click at [844, 77] on link "Next »" at bounding box center [860, 79] width 36 height 18
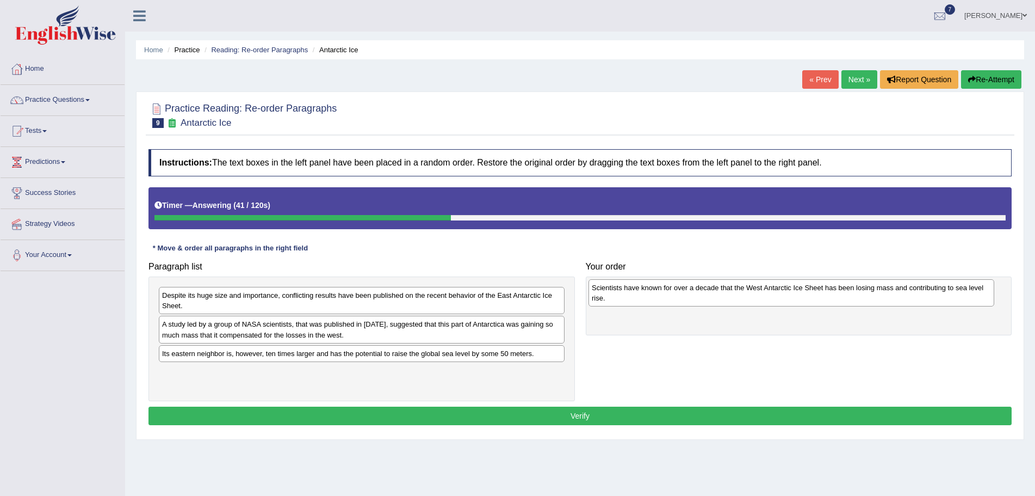
drag, startPoint x: 252, startPoint y: 306, endPoint x: 682, endPoint y: 298, distance: 429.8
click at [682, 298] on div "Scientists have known for over a decade that the West Antarctic Ice Sheet has b…" at bounding box center [792, 292] width 406 height 27
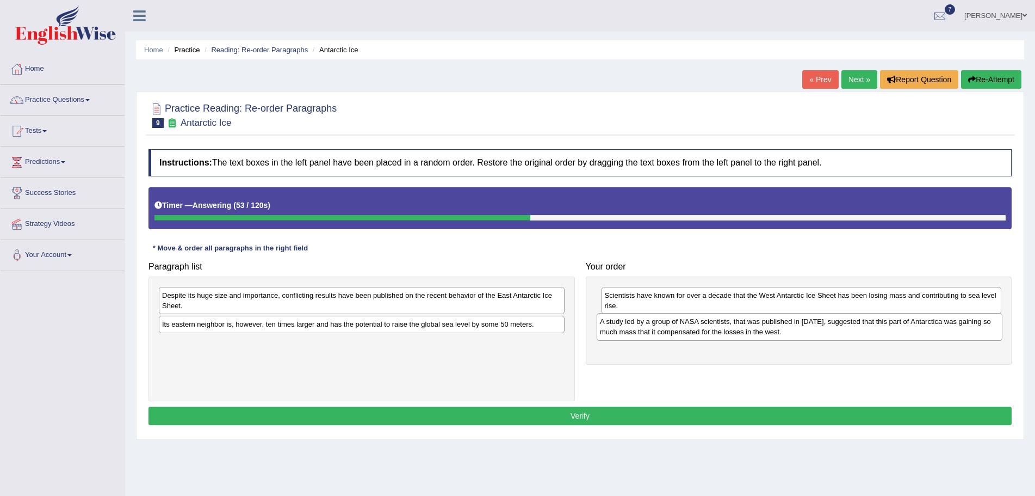
drag, startPoint x: 322, startPoint y: 333, endPoint x: 759, endPoint y: 331, distance: 437.9
click at [759, 331] on div "A study led by a group of NASA scientists, that was published in [DATE], sugges…" at bounding box center [800, 326] width 406 height 27
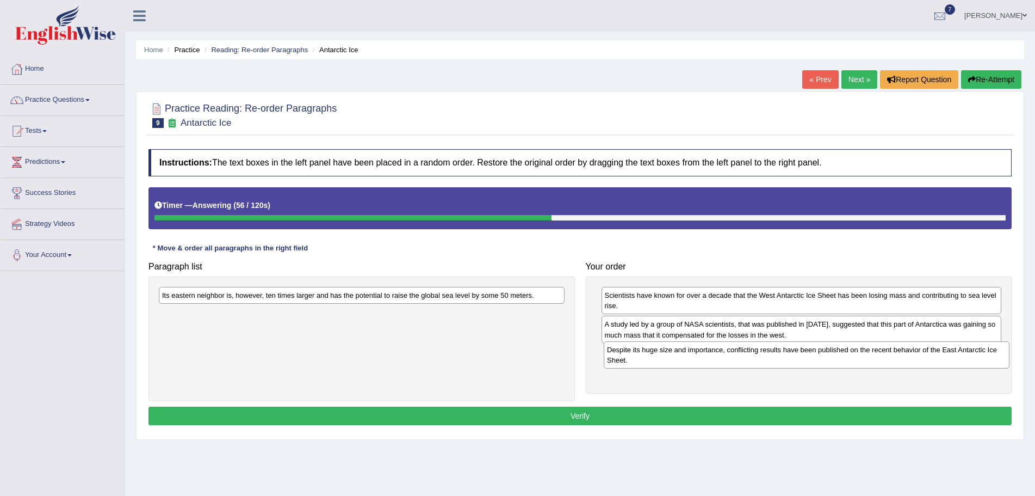
drag, startPoint x: 443, startPoint y: 305, endPoint x: 887, endPoint y: 359, distance: 447.7
click at [887, 359] on div "Despite its huge size and importance, conflicting results have been published o…" at bounding box center [807, 354] width 406 height 27
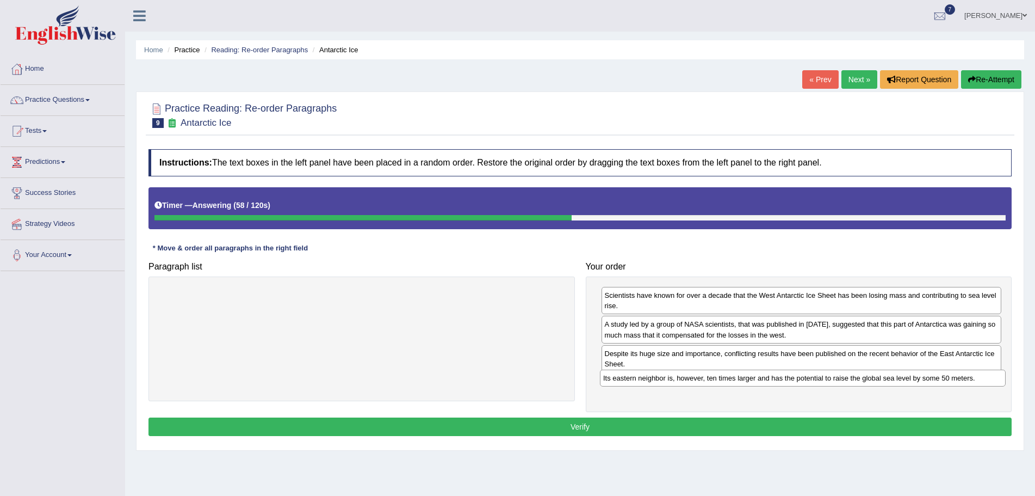
drag, startPoint x: 498, startPoint y: 296, endPoint x: 939, endPoint y: 379, distance: 448.9
click at [939, 379] on div "Its eastern neighbor is, however, ten times larger and has the potential to rai…" at bounding box center [803, 377] width 406 height 17
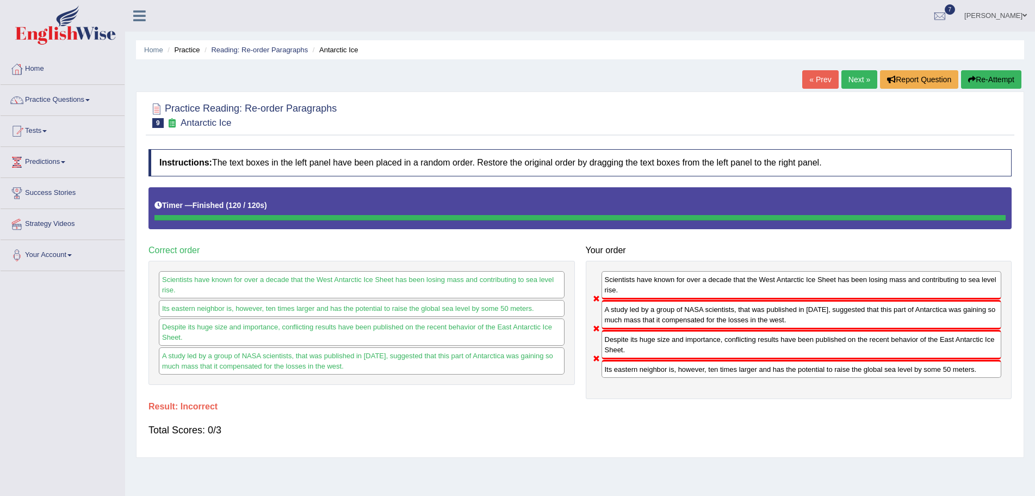
click at [976, 80] on button "Re-Attempt" at bounding box center [991, 79] width 60 height 18
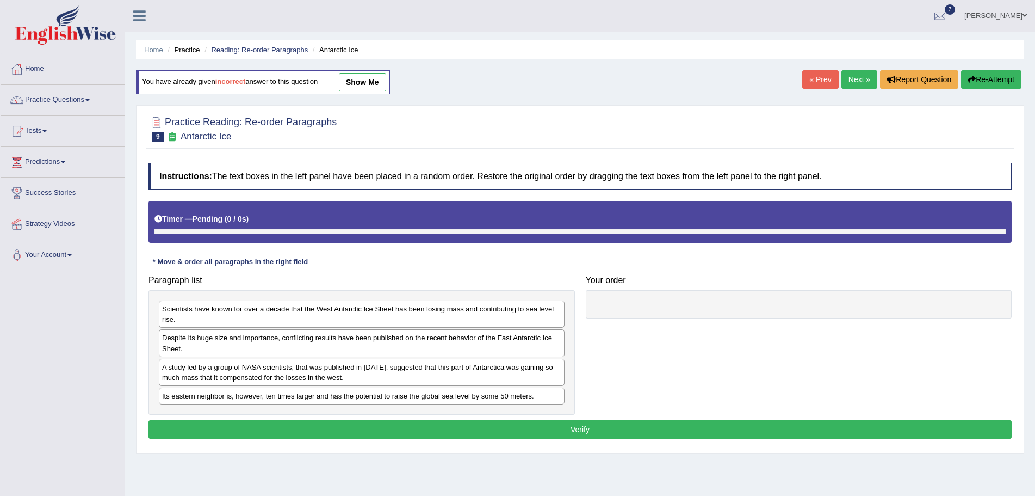
drag, startPoint x: 443, startPoint y: 313, endPoint x: 774, endPoint y: 300, distance: 331.0
click at [774, 300] on div "Paragraph list Scientists have known for over a decade that the West Antarctic …" at bounding box center [580, 342] width 874 height 145
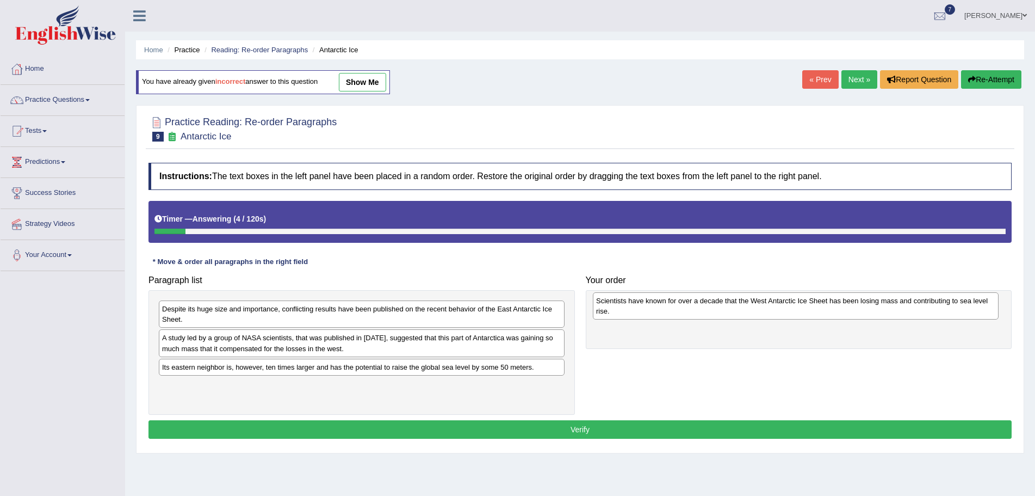
drag, startPoint x: 472, startPoint y: 314, endPoint x: 906, endPoint y: 306, distance: 434.2
click at [906, 306] on div "Scientists have known for over a decade that the West Antarctic Ice Sheet has b…" at bounding box center [796, 305] width 406 height 27
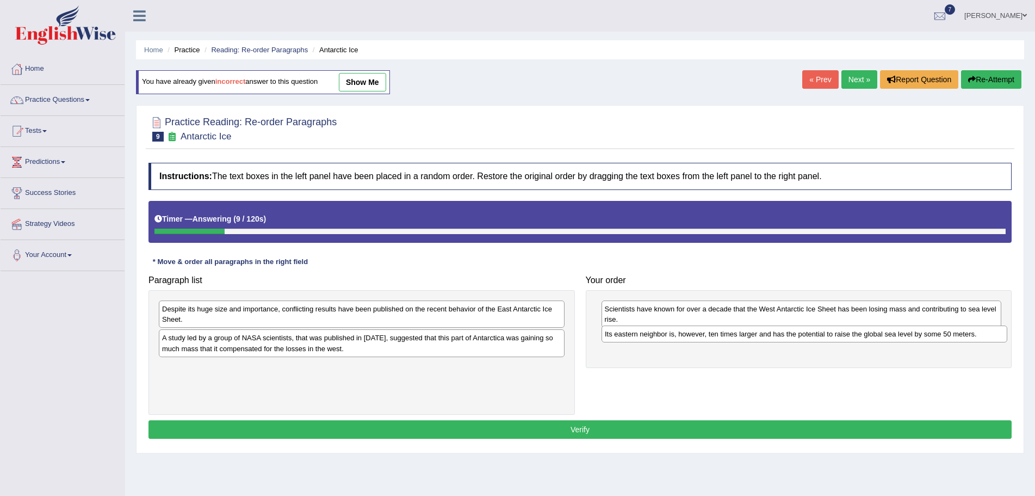
drag, startPoint x: 464, startPoint y: 369, endPoint x: 907, endPoint y: 336, distance: 444.1
click at [907, 336] on div "Its eastern neighbor is, however, ten times larger and has the potential to rai…" at bounding box center [805, 333] width 406 height 17
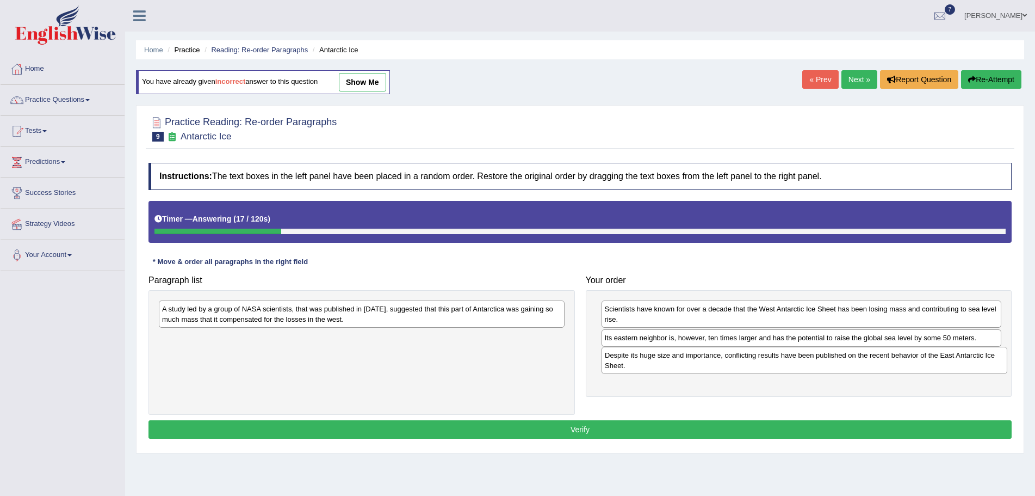
drag, startPoint x: 326, startPoint y: 314, endPoint x: 769, endPoint y: 361, distance: 445.2
click at [769, 361] on div "Despite its huge size and importance, conflicting results have been published o…" at bounding box center [805, 360] width 406 height 27
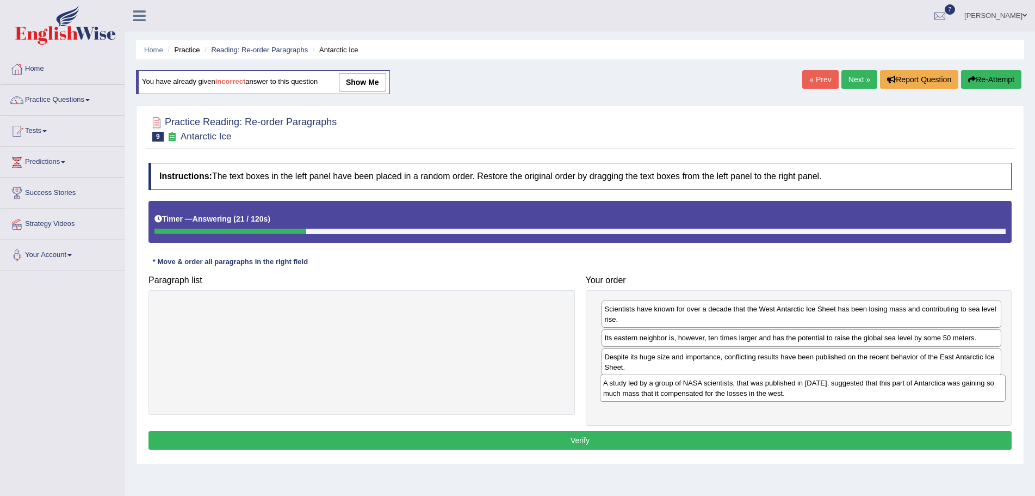
drag, startPoint x: 446, startPoint y: 317, endPoint x: 887, endPoint y: 391, distance: 447.3
click at [887, 391] on div "A study led by a group of NASA scientists, that was published in 2015, suggeste…" at bounding box center [803, 387] width 406 height 27
click at [573, 438] on button "Verify" at bounding box center [580, 440] width 863 height 18
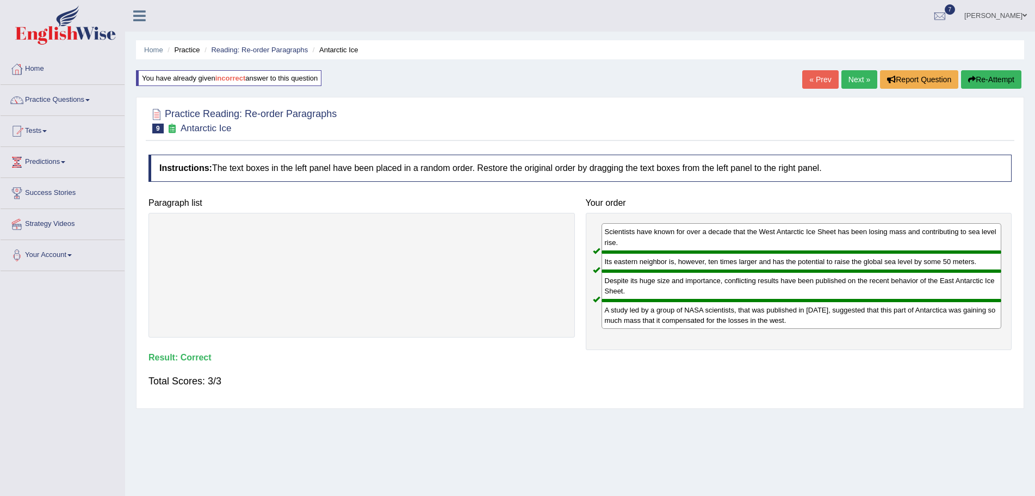
click at [849, 78] on link "Next »" at bounding box center [860, 79] width 36 height 18
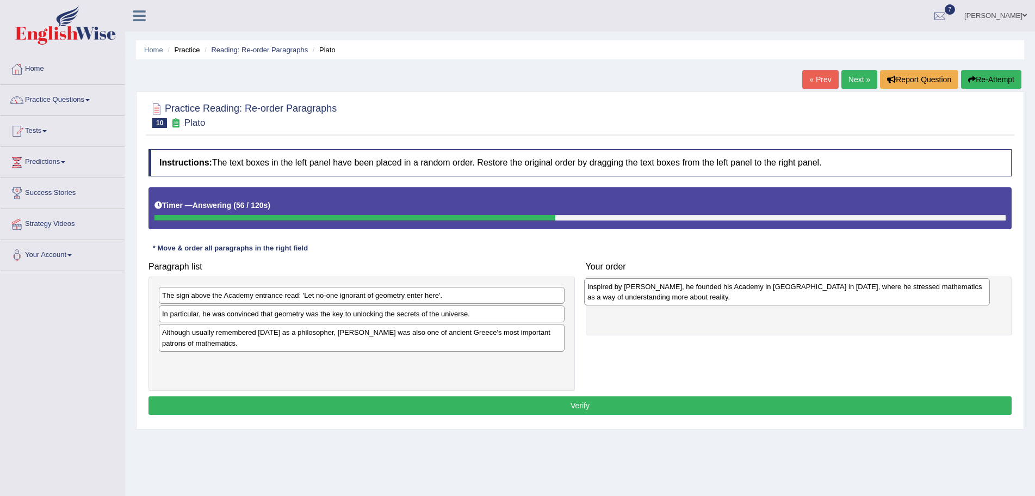
drag, startPoint x: 181, startPoint y: 308, endPoint x: 605, endPoint y: 300, distance: 425.0
click at [605, 300] on div "Inspired by [PERSON_NAME], he founded his Academy in [GEOGRAPHIC_DATA] in [DATE…" at bounding box center [787, 291] width 406 height 27
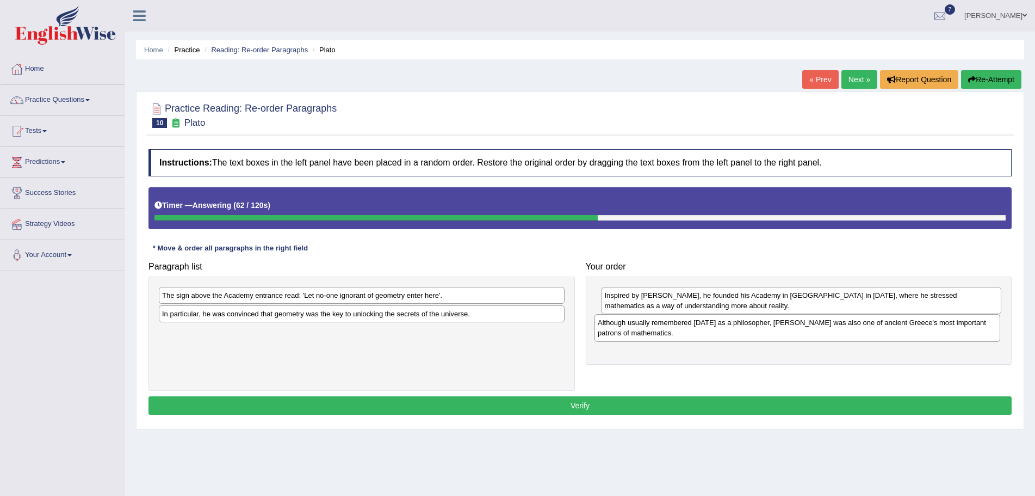
drag, startPoint x: 225, startPoint y: 339, endPoint x: 661, endPoint y: 329, distance: 435.9
click at [661, 329] on div "Although usually remembered [DATE] as a philosopher, [PERSON_NAME] was also one…" at bounding box center [798, 327] width 406 height 27
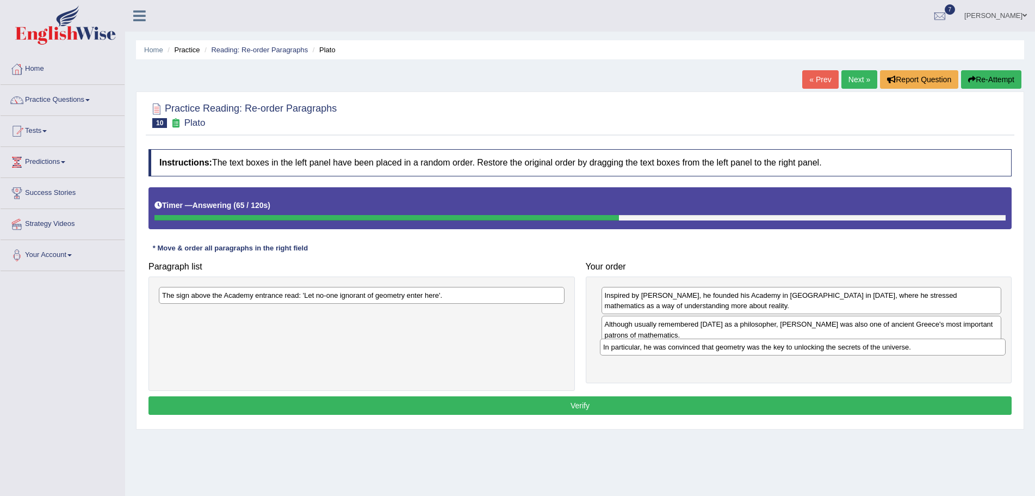
drag, startPoint x: 421, startPoint y: 317, endPoint x: 862, endPoint y: 350, distance: 442.4
click at [862, 350] on div "In particular, he was convinced that geometry was the key to unlocking the secr…" at bounding box center [803, 346] width 406 height 17
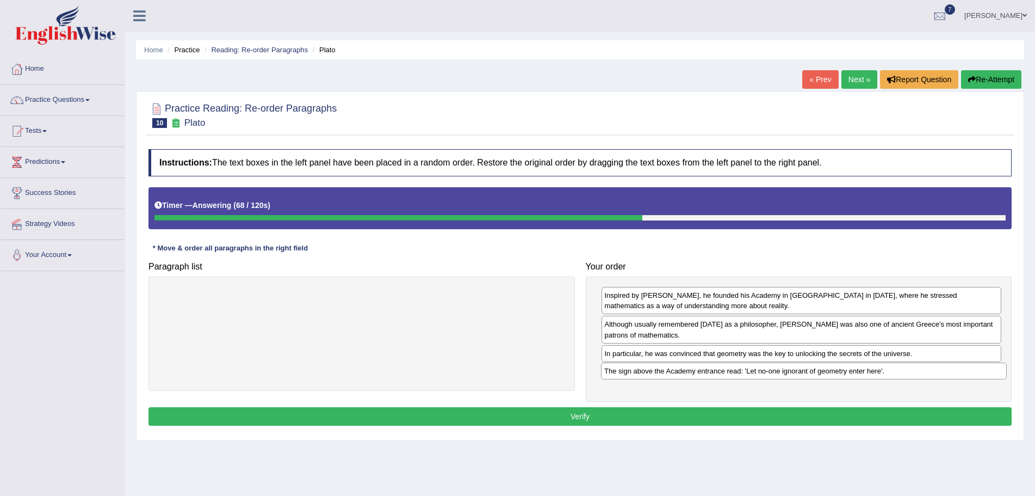
drag, startPoint x: 475, startPoint y: 296, endPoint x: 917, endPoint y: 372, distance: 448.7
click at [917, 372] on div "The sign above the Academy entrance read: 'Let no-one ignorant of geometry ente…" at bounding box center [804, 370] width 406 height 17
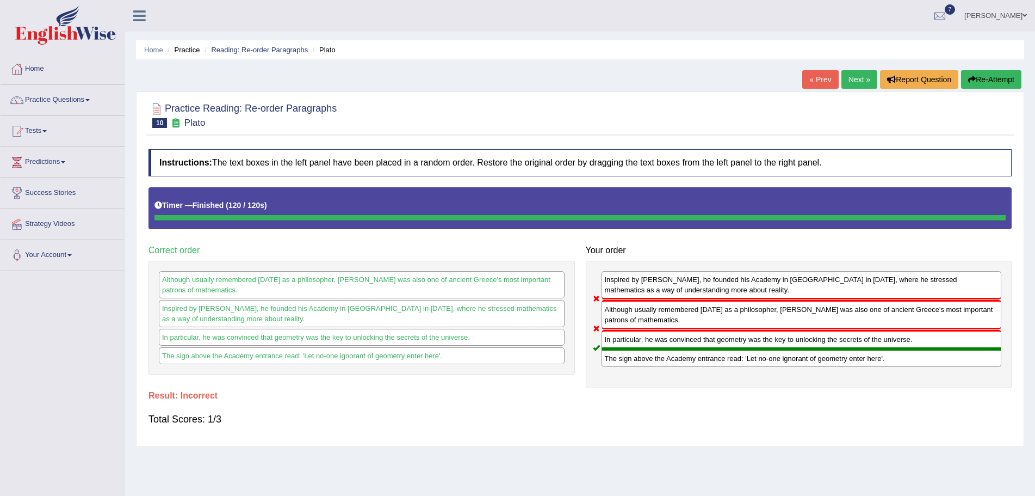
click at [973, 80] on icon "button" at bounding box center [972, 80] width 8 height 8
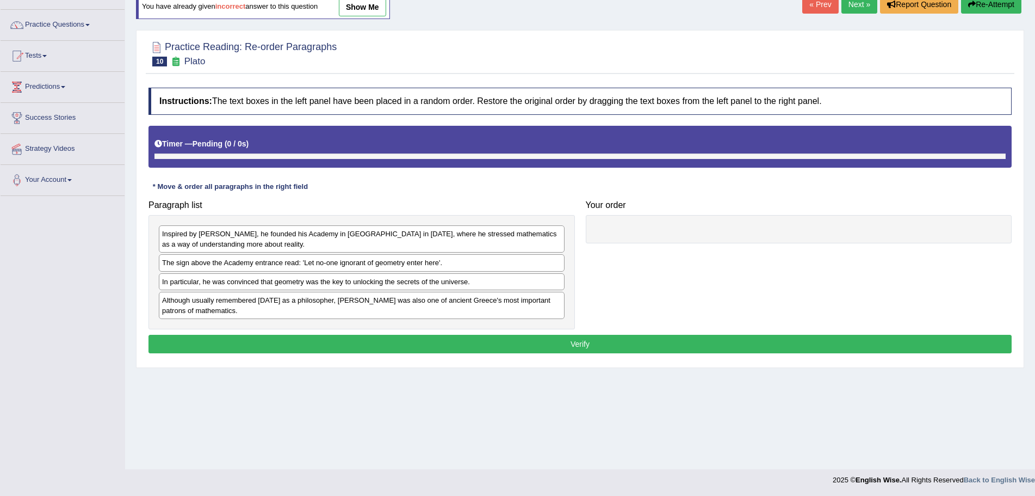
scroll to position [76, 0]
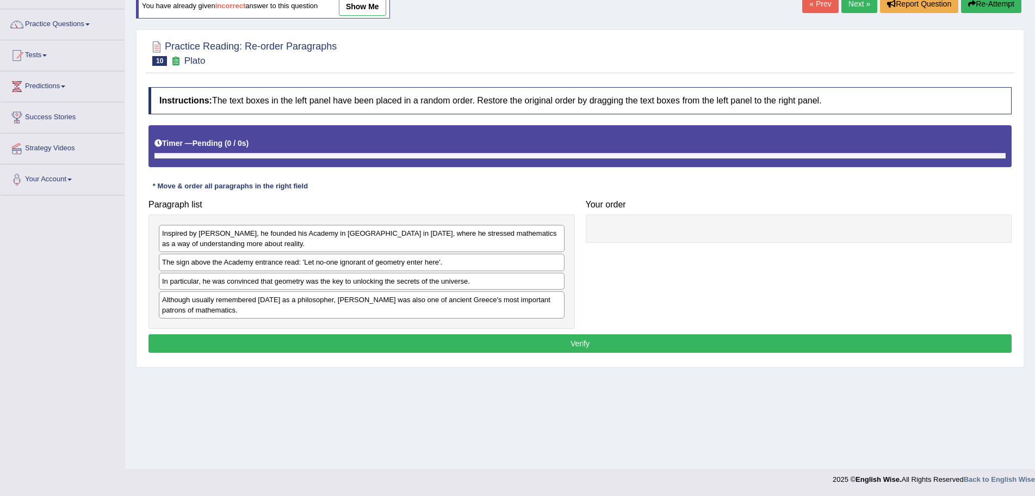
drag, startPoint x: 454, startPoint y: 238, endPoint x: 669, endPoint y: 242, distance: 214.4
click at [669, 242] on div "Paragraph list Inspired by Pythagoras, he founded his Academy in Athens in 387 …" at bounding box center [580, 261] width 874 height 134
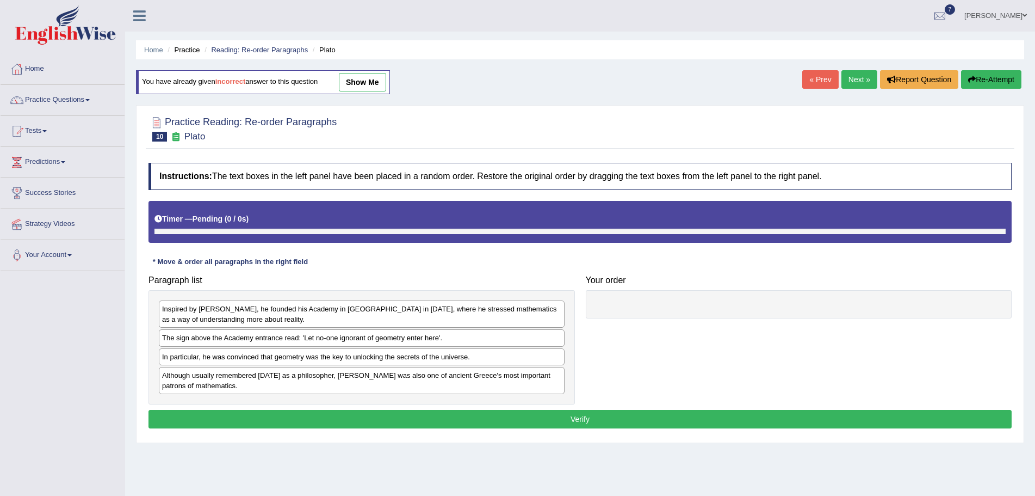
click at [855, 79] on link "Next »" at bounding box center [860, 79] width 36 height 18
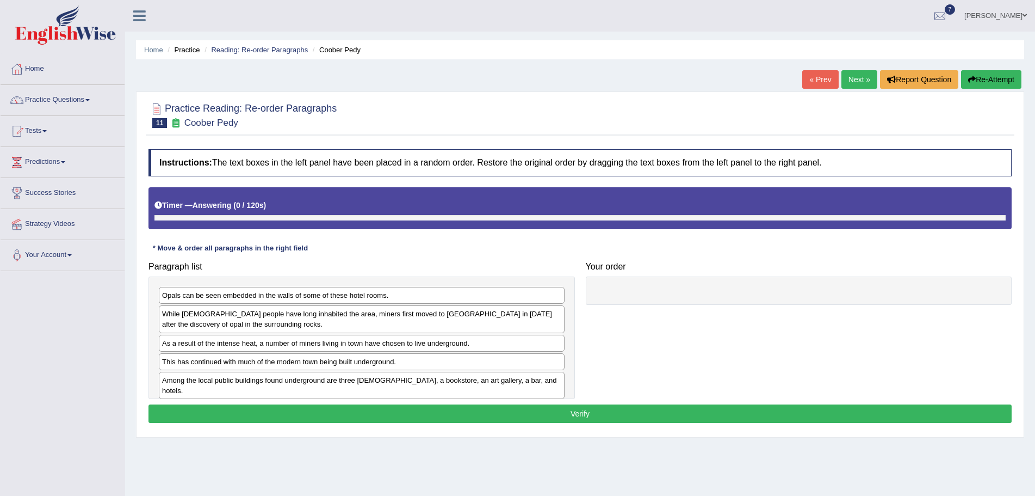
click at [822, 78] on link "« Prev" at bounding box center [820, 79] width 36 height 18
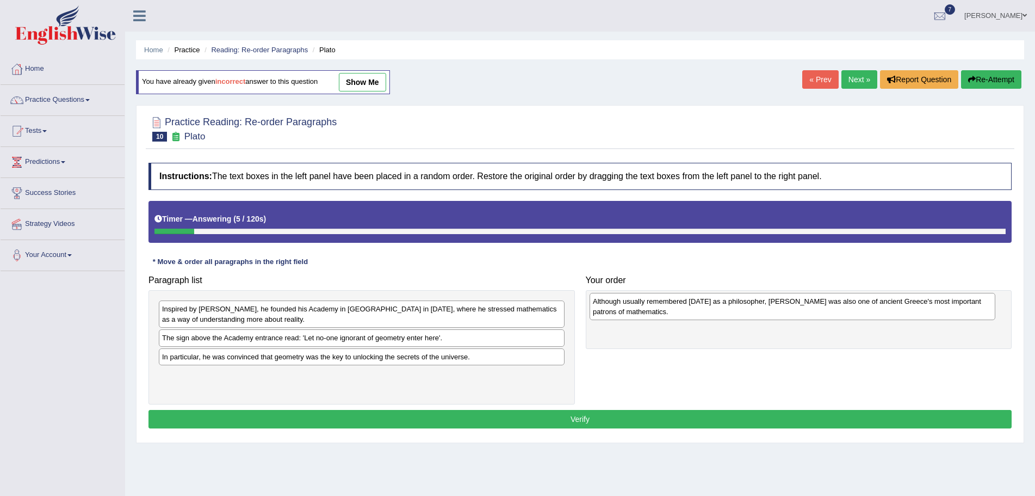
drag, startPoint x: 477, startPoint y: 384, endPoint x: 908, endPoint y: 310, distance: 437.2
click at [908, 310] on div "Although usually remembered [DATE] as a philosopher, [PERSON_NAME] was also one…" at bounding box center [793, 306] width 406 height 27
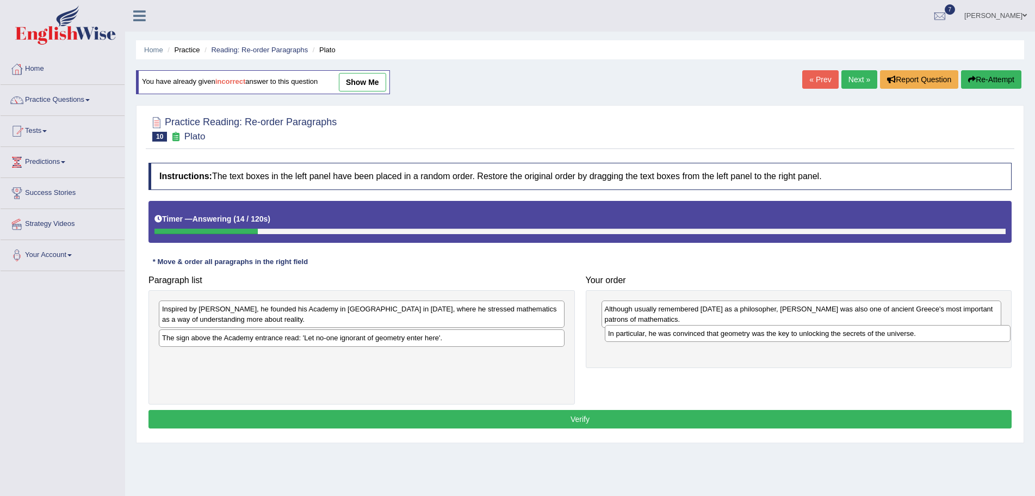
drag, startPoint x: 328, startPoint y: 358, endPoint x: 774, endPoint y: 335, distance: 446.7
click at [774, 335] on div "In particular, he was convinced that geometry was the key to unlocking the secr…" at bounding box center [808, 333] width 406 height 17
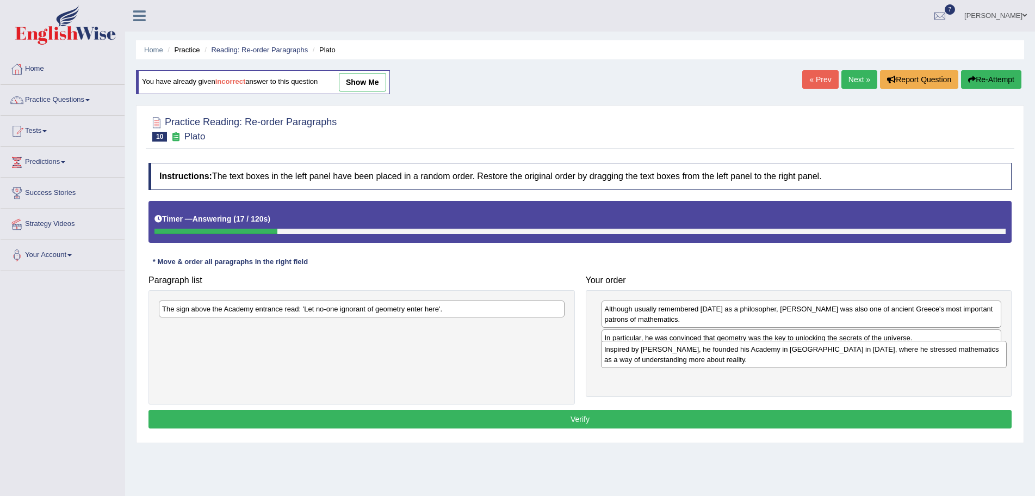
drag, startPoint x: 448, startPoint y: 320, endPoint x: 890, endPoint y: 361, distance: 444.1
click at [890, 361] on div "Inspired by [PERSON_NAME], he founded his Academy in [GEOGRAPHIC_DATA] in [DATE…" at bounding box center [804, 354] width 406 height 27
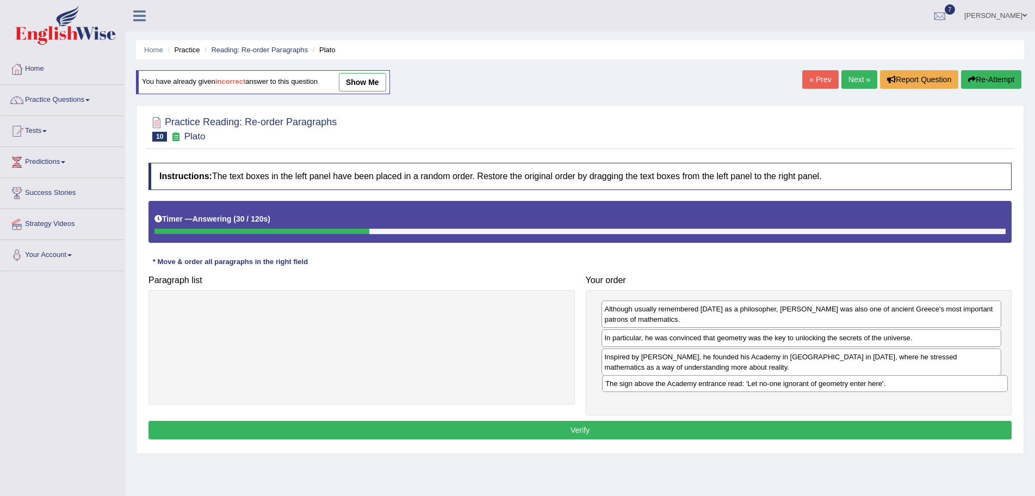
drag, startPoint x: 477, startPoint y: 310, endPoint x: 920, endPoint y: 385, distance: 449.6
click at [920, 385] on div "The sign above the Academy entrance read: 'Let no-one ignorant of geometry ente…" at bounding box center [805, 383] width 406 height 17
click at [581, 430] on button "Verify" at bounding box center [580, 430] width 863 height 18
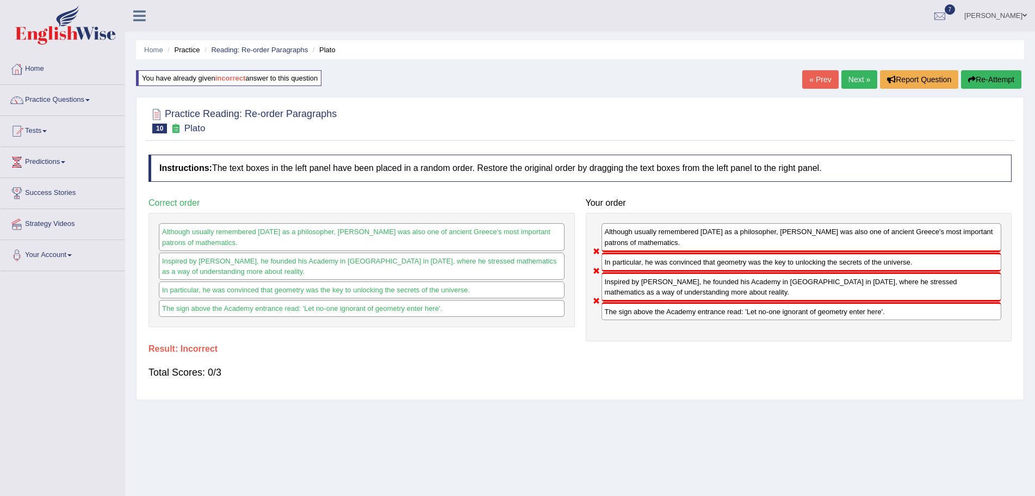
click at [985, 78] on button "Re-Attempt" at bounding box center [991, 79] width 60 height 18
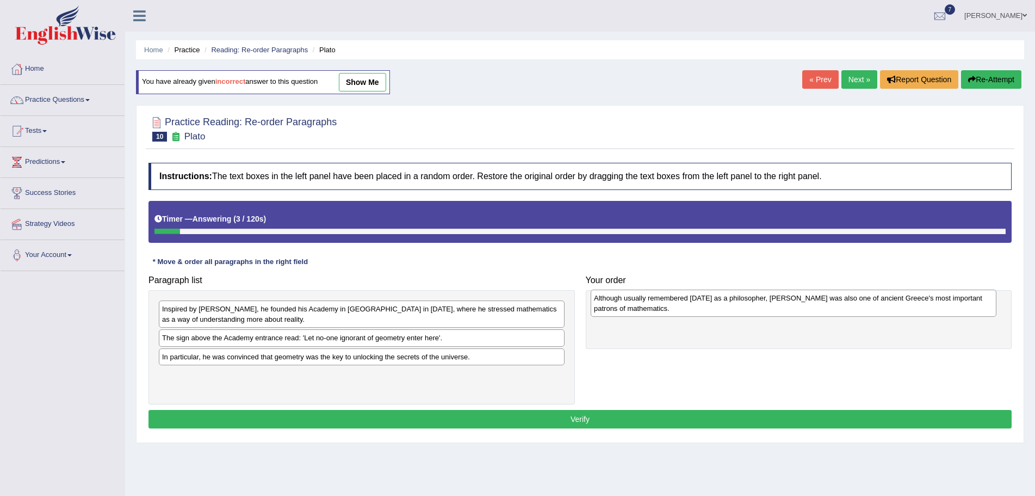
drag, startPoint x: 318, startPoint y: 381, endPoint x: 749, endPoint y: 303, distance: 438.4
click at [749, 303] on div "Although usually remembered today as a philosopher, Plato was also one of ancie…" at bounding box center [794, 302] width 406 height 27
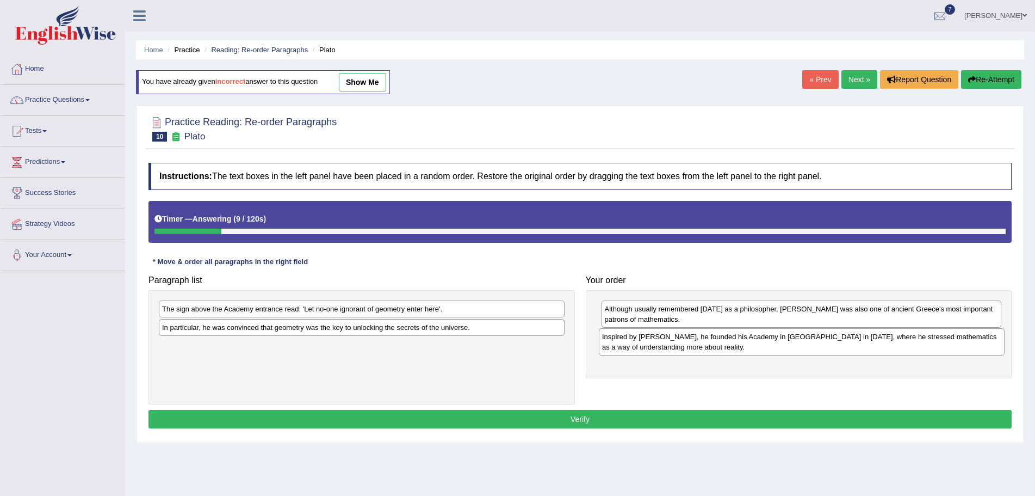
drag, startPoint x: 416, startPoint y: 314, endPoint x: 856, endPoint y: 342, distance: 441.0
click at [856, 342] on div "Inspired by Pythagoras, he founded his Academy in Athens in 387 BC, where he st…" at bounding box center [802, 341] width 406 height 27
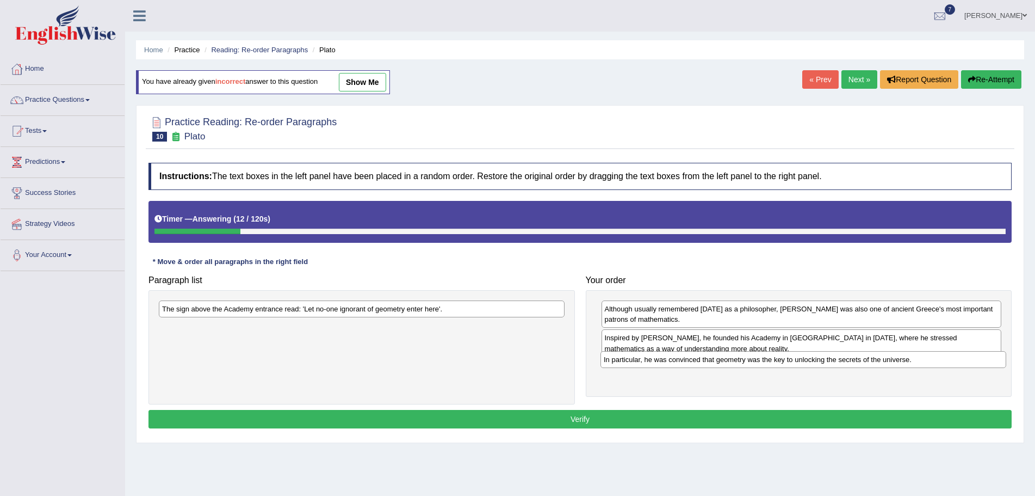
drag, startPoint x: 514, startPoint y: 333, endPoint x: 955, endPoint y: 365, distance: 442.9
click at [955, 365] on div "In particular, he was convinced that geometry was the key to unlocking the secr…" at bounding box center [804, 359] width 406 height 17
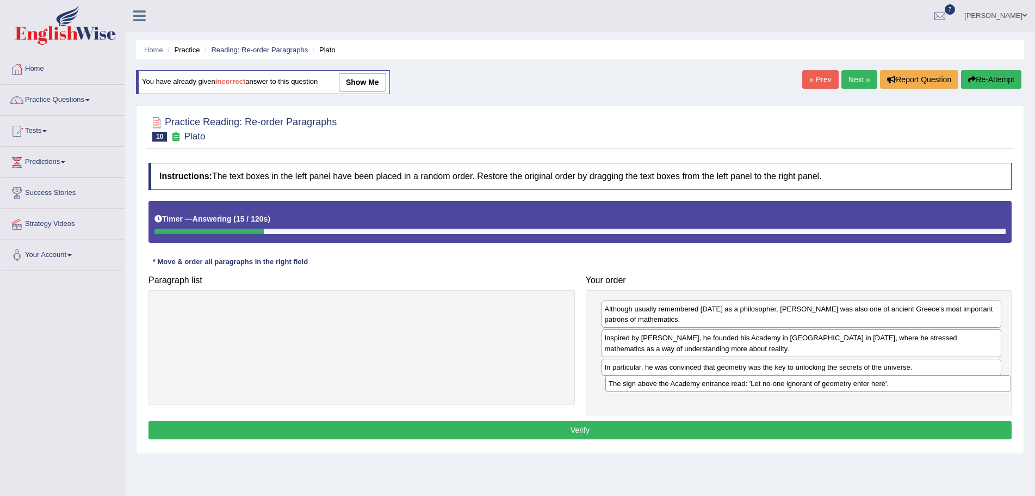
drag, startPoint x: 503, startPoint y: 310, endPoint x: 949, endPoint y: 385, distance: 452.8
click at [949, 385] on div "The sign above the Academy entrance read: 'Let no-one ignorant of geometry ente…" at bounding box center [808, 383] width 406 height 17
click at [580, 426] on button "Verify" at bounding box center [580, 430] width 863 height 18
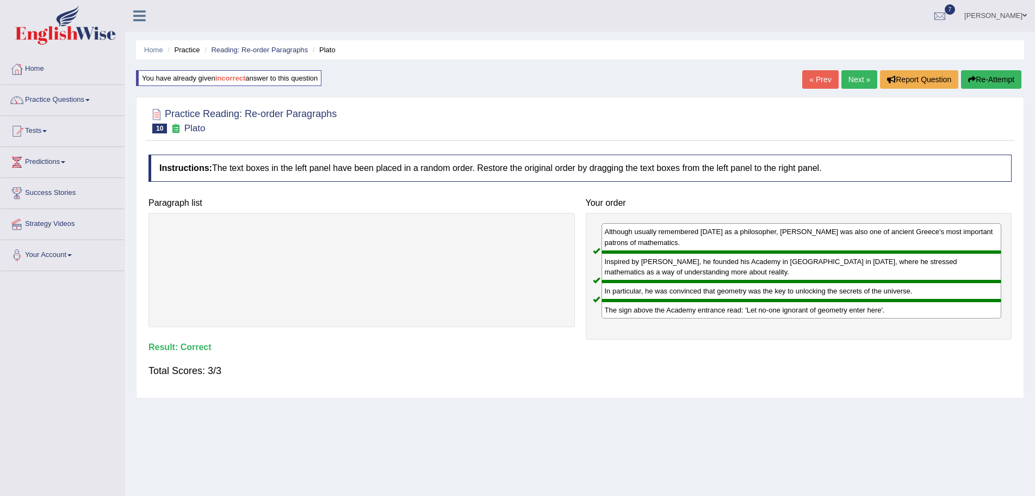
click at [853, 76] on link "Next »" at bounding box center [860, 79] width 36 height 18
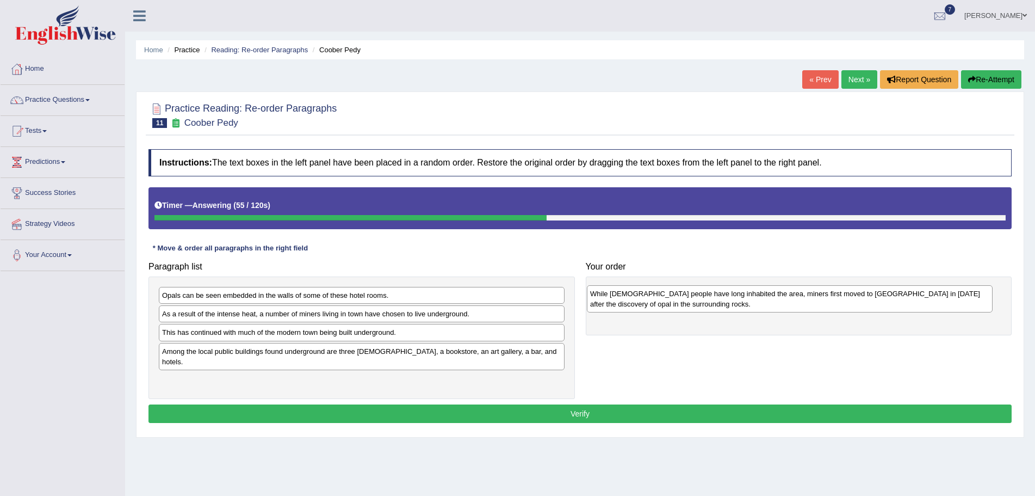
drag, startPoint x: 227, startPoint y: 329, endPoint x: 655, endPoint y: 309, distance: 428.6
click at [655, 309] on div "While Aboriginal people have long inhabited the area, miners first moved to Coo…" at bounding box center [790, 298] width 406 height 27
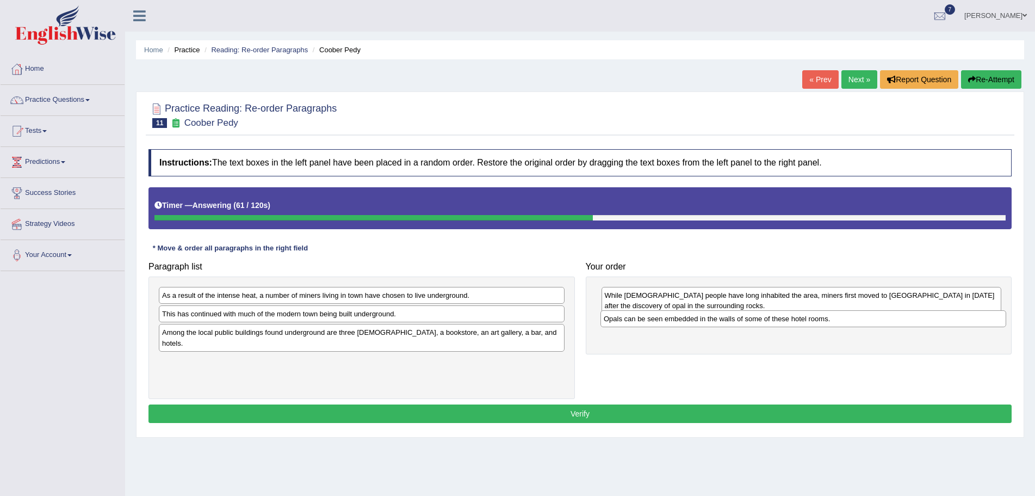
drag, startPoint x: 239, startPoint y: 299, endPoint x: 681, endPoint y: 322, distance: 442.4
click at [681, 322] on div "Opals can be seen embedded in the walls of some of these hotel rooms." at bounding box center [804, 318] width 406 height 17
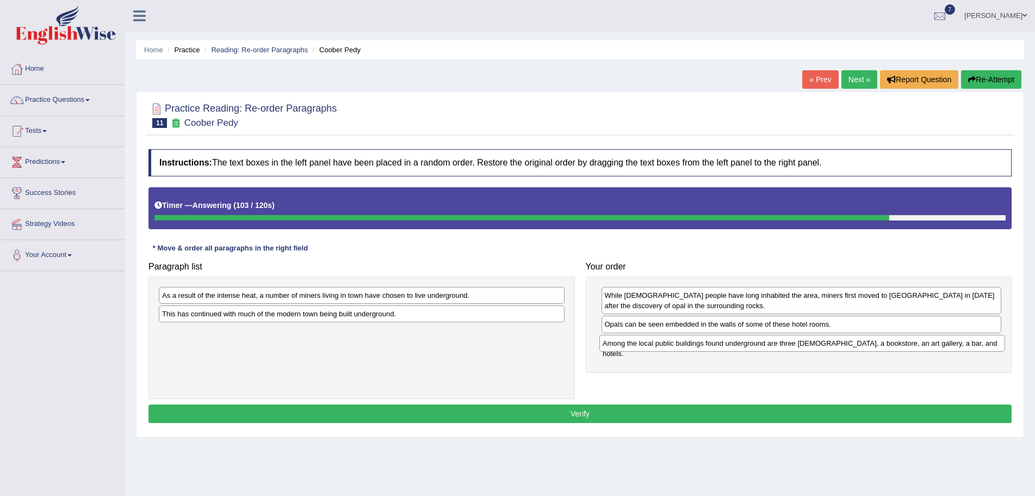
drag, startPoint x: 268, startPoint y: 335, endPoint x: 708, endPoint y: 346, distance: 440.8
click at [708, 346] on div "Among the local public buildings found underground are three churches, a bookst…" at bounding box center [802, 343] width 406 height 17
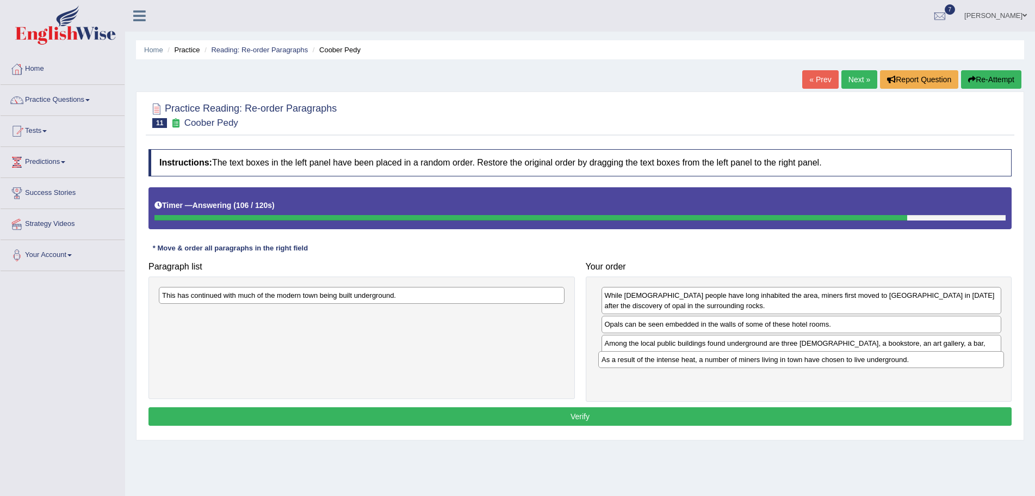
drag, startPoint x: 483, startPoint y: 295, endPoint x: 922, endPoint y: 360, distance: 444.2
click at [922, 360] on div "As a result of the intense heat, a number of miners living in town have chosen …" at bounding box center [801, 359] width 406 height 17
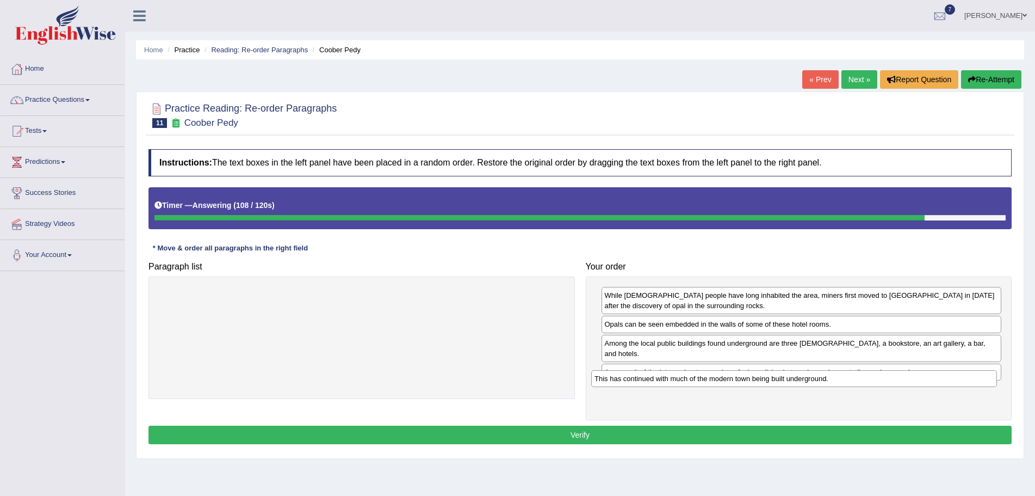
drag, startPoint x: 541, startPoint y: 295, endPoint x: 973, endPoint y: 379, distance: 440.4
click at [973, 379] on div "This has continued with much of the modern town being built underground." at bounding box center [794, 378] width 406 height 17
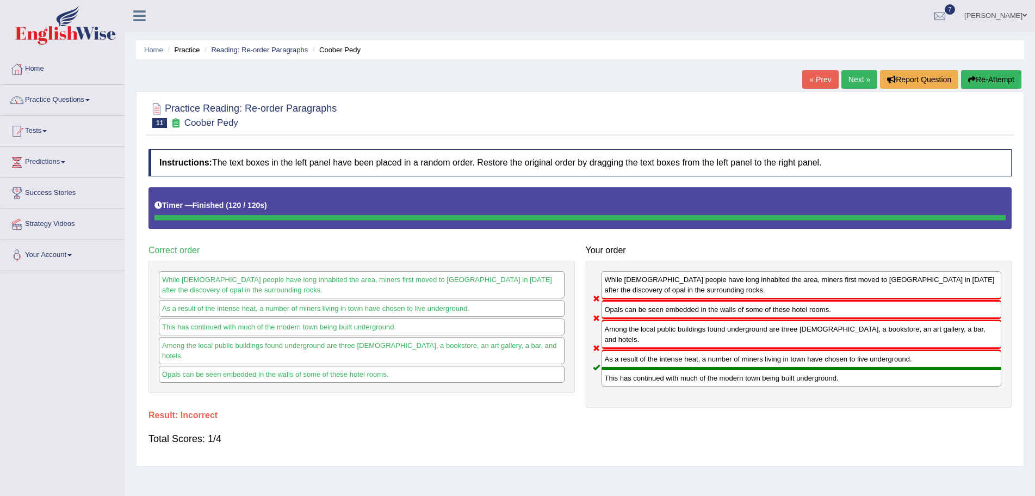
click at [981, 76] on button "Re-Attempt" at bounding box center [991, 79] width 60 height 18
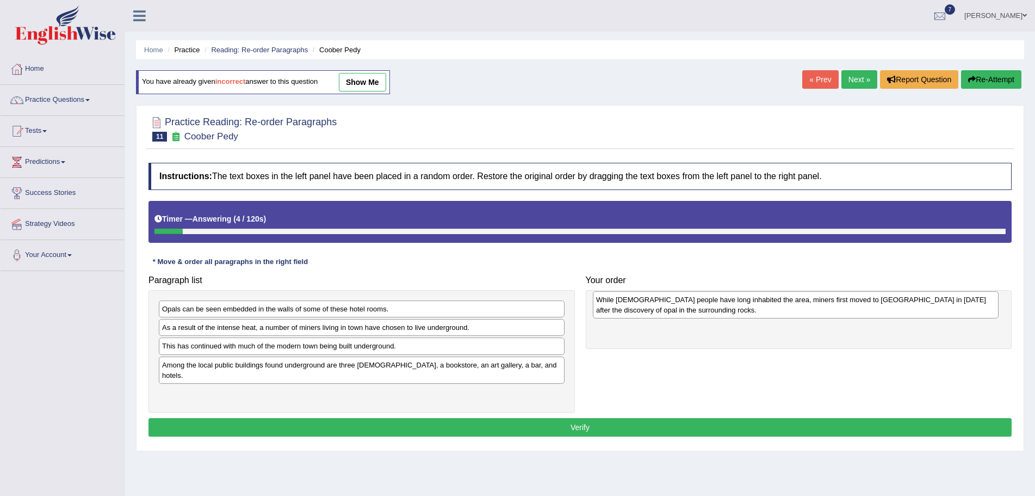
drag, startPoint x: 391, startPoint y: 336, endPoint x: 825, endPoint y: 308, distance: 435.0
click at [825, 308] on div "While [DEMOGRAPHIC_DATA] people have long inhabited the area, miners first move…" at bounding box center [796, 304] width 406 height 27
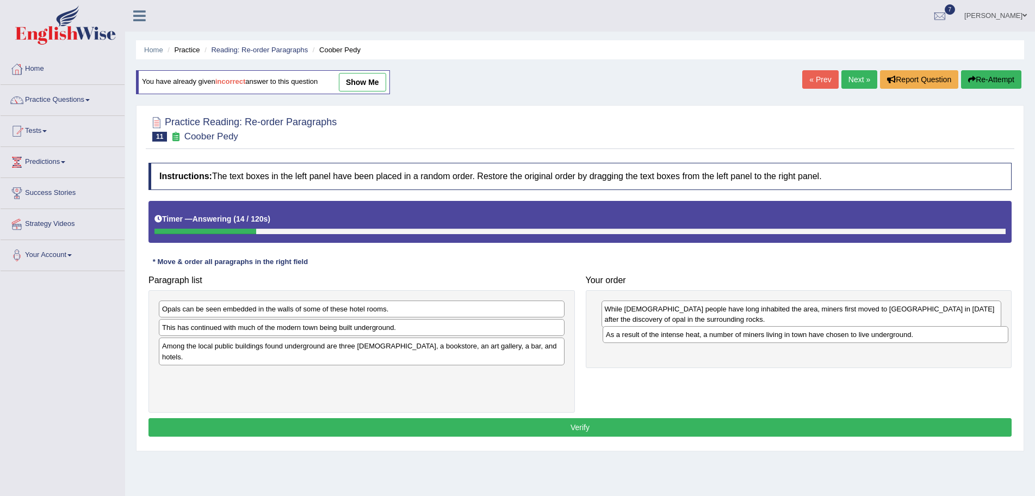
drag, startPoint x: 290, startPoint y: 327, endPoint x: 734, endPoint y: 335, distance: 444.0
click at [734, 335] on div "As a result of the intense heat, a number of miners living in town have chosen …" at bounding box center [806, 334] width 406 height 17
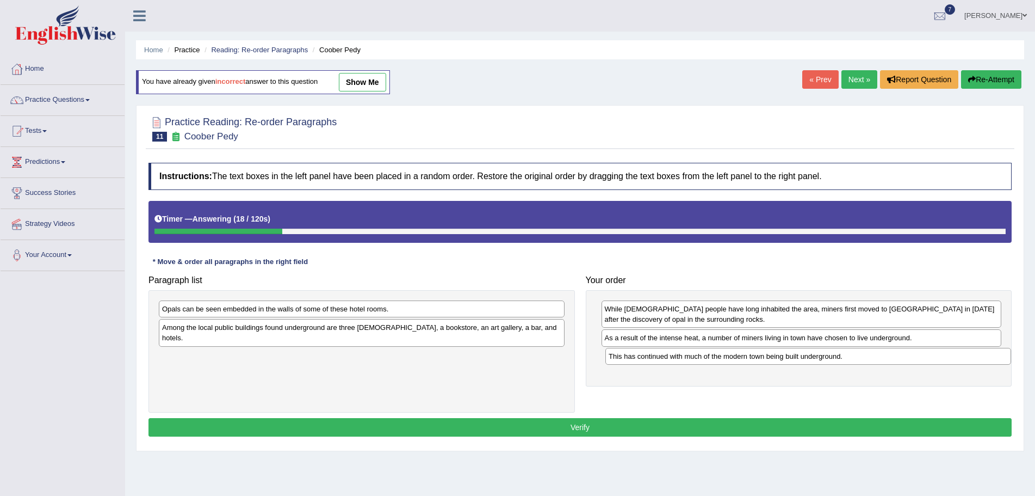
drag, startPoint x: 500, startPoint y: 331, endPoint x: 947, endPoint y: 360, distance: 447.6
click at [947, 360] on div "This has continued with much of the modern town being built underground." at bounding box center [808, 356] width 406 height 17
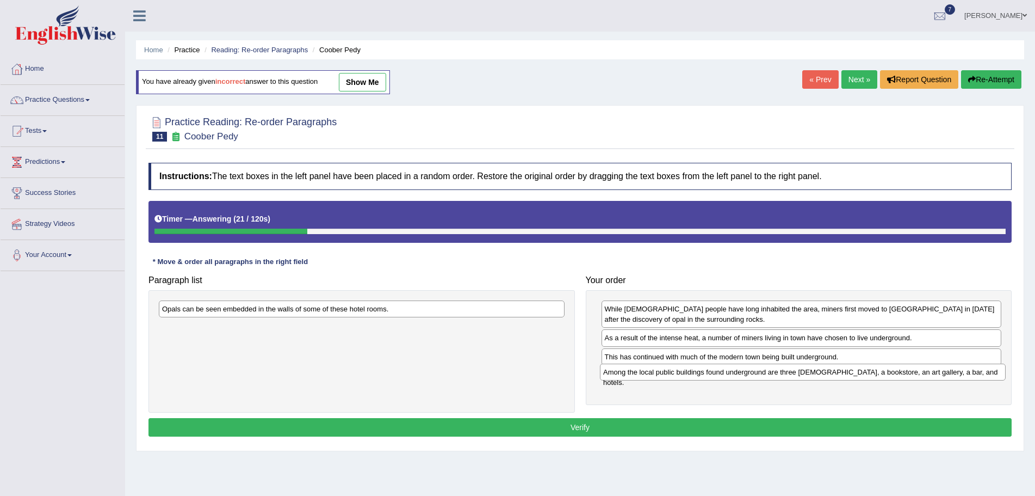
drag, startPoint x: 507, startPoint y: 329, endPoint x: 948, endPoint y: 374, distance: 443.4
click at [948, 374] on div "Among the local public buildings found underground are three [DEMOGRAPHIC_DATA]…" at bounding box center [803, 371] width 406 height 17
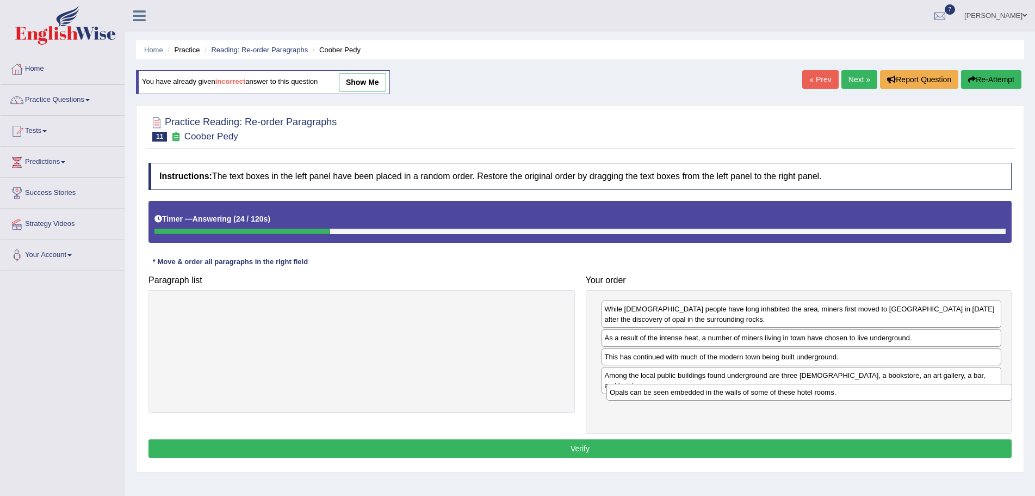
drag, startPoint x: 517, startPoint y: 311, endPoint x: 961, endPoint y: 392, distance: 451.8
click at [961, 392] on div "Opals can be seen embedded in the walls of some of these hotel rooms." at bounding box center [810, 392] width 406 height 17
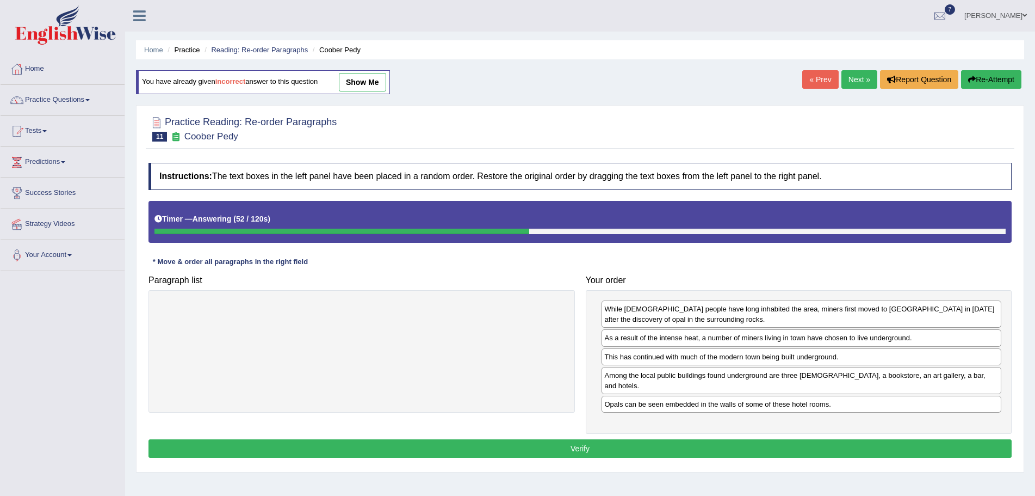
click at [577, 439] on button "Verify" at bounding box center [580, 448] width 863 height 18
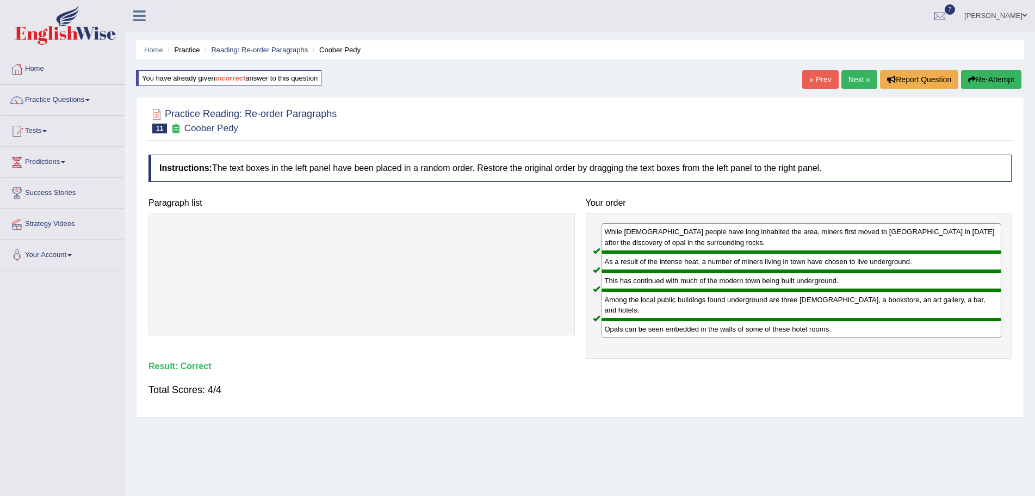
click at [850, 81] on link "Next »" at bounding box center [860, 79] width 36 height 18
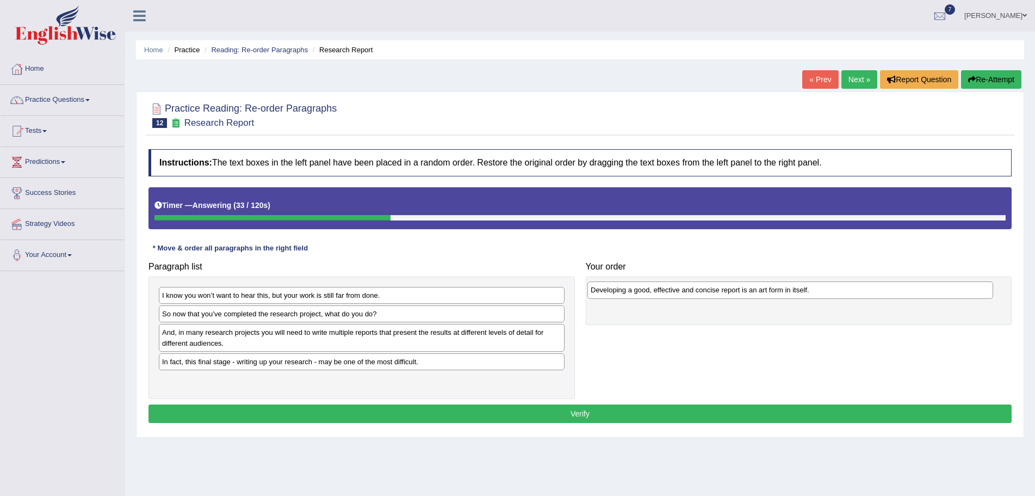
drag, startPoint x: 253, startPoint y: 333, endPoint x: 682, endPoint y: 290, distance: 430.8
click at [682, 290] on div "Developing a good, effective and concise report is an art form in itself." at bounding box center [791, 289] width 406 height 17
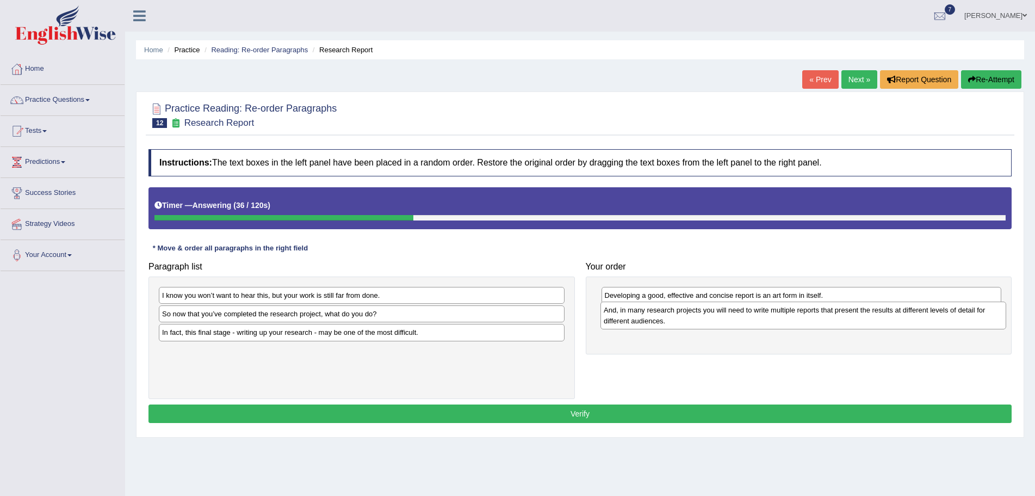
drag, startPoint x: 406, startPoint y: 342, endPoint x: 848, endPoint y: 320, distance: 442.3
click at [848, 320] on div "And, in many research projects you will need to write multiple reports that pre…" at bounding box center [804, 314] width 406 height 27
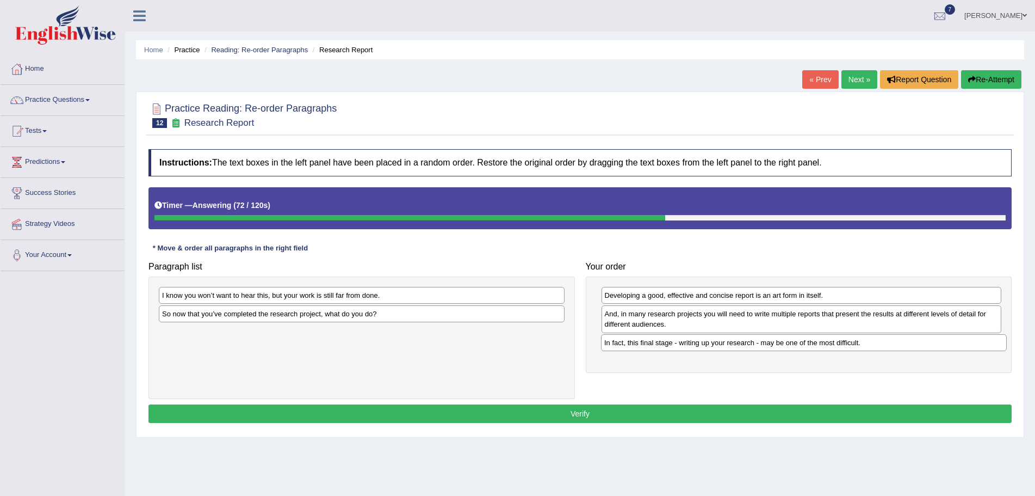
drag, startPoint x: 345, startPoint y: 335, endPoint x: 789, endPoint y: 344, distance: 444.5
click at [789, 344] on div "In fact, this final stage - writing up your research - may be one of the most d…" at bounding box center [804, 342] width 406 height 17
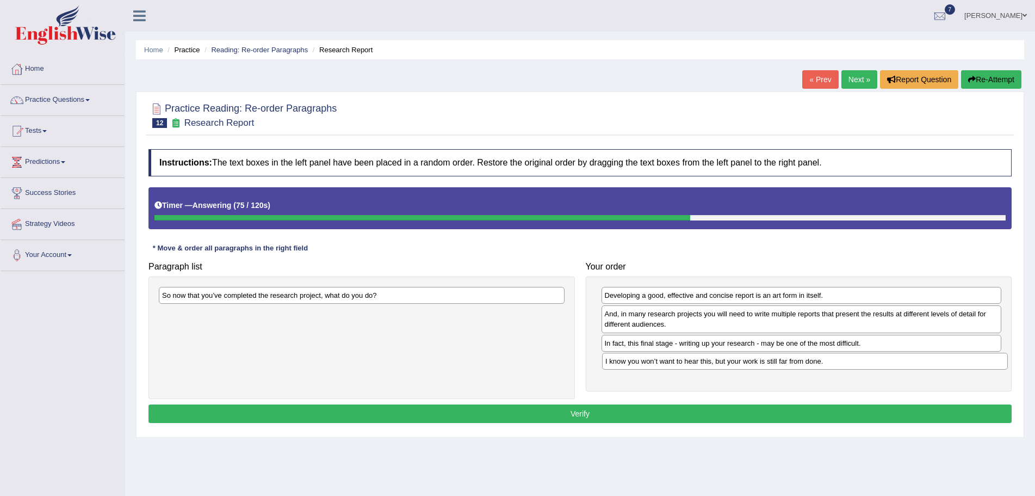
drag, startPoint x: 456, startPoint y: 298, endPoint x: 900, endPoint y: 363, distance: 448.2
click at [900, 363] on div "I know you won’t want to hear this, but your work is still far from done." at bounding box center [805, 361] width 406 height 17
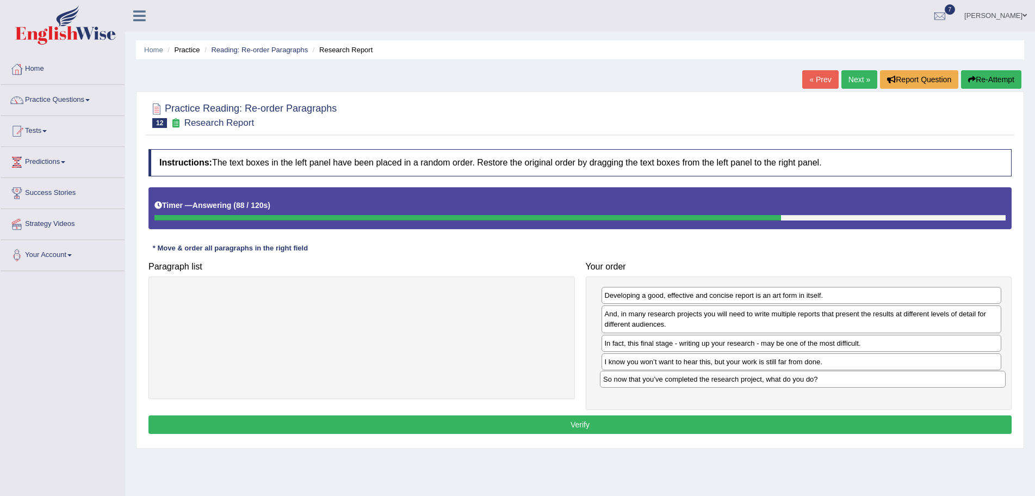
drag, startPoint x: 513, startPoint y: 296, endPoint x: 954, endPoint y: 380, distance: 449.1
click at [954, 380] on div "So now that you’ve completed the research project, what do you do?" at bounding box center [803, 378] width 406 height 17
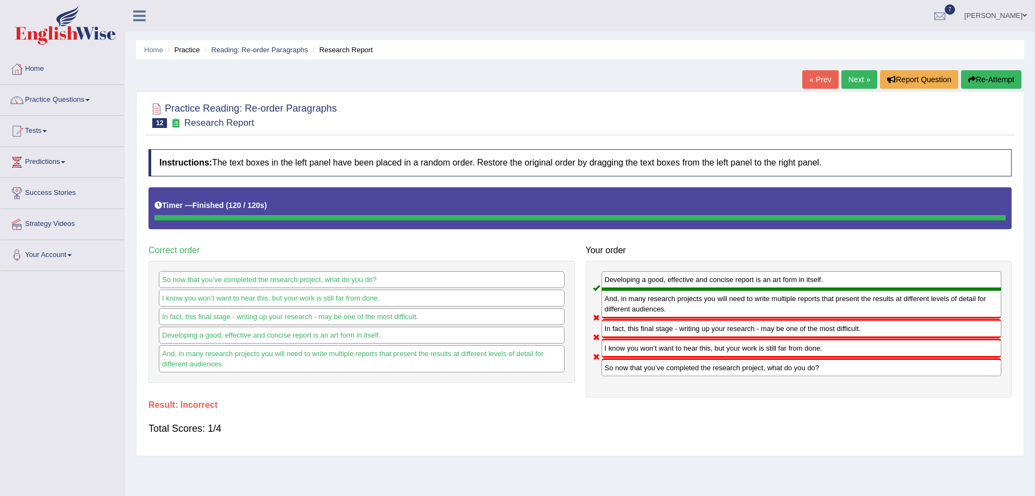
click at [986, 77] on button "Re-Attempt" at bounding box center [991, 79] width 60 height 18
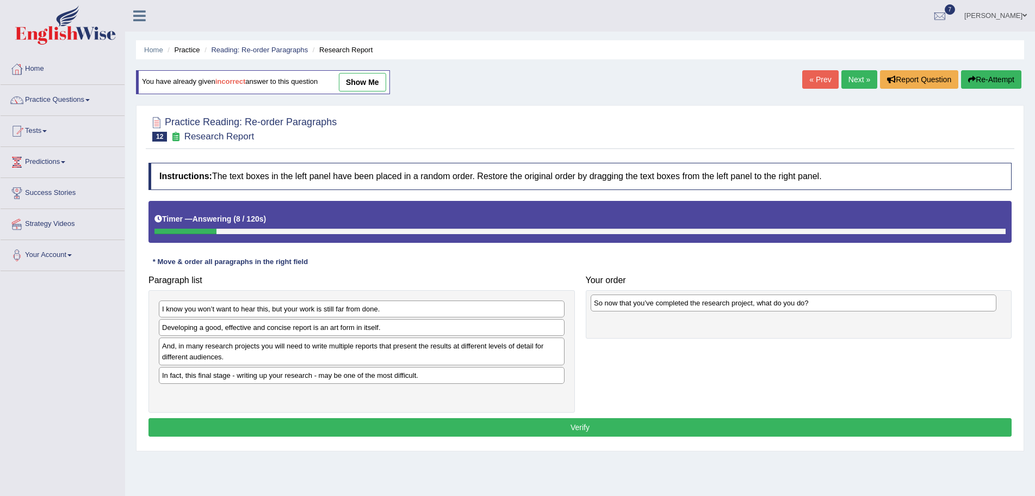
drag, startPoint x: 333, startPoint y: 329, endPoint x: 765, endPoint y: 305, distance: 432.6
click at [765, 305] on div "So now that you’ve completed the research project, what do you do?" at bounding box center [794, 302] width 406 height 17
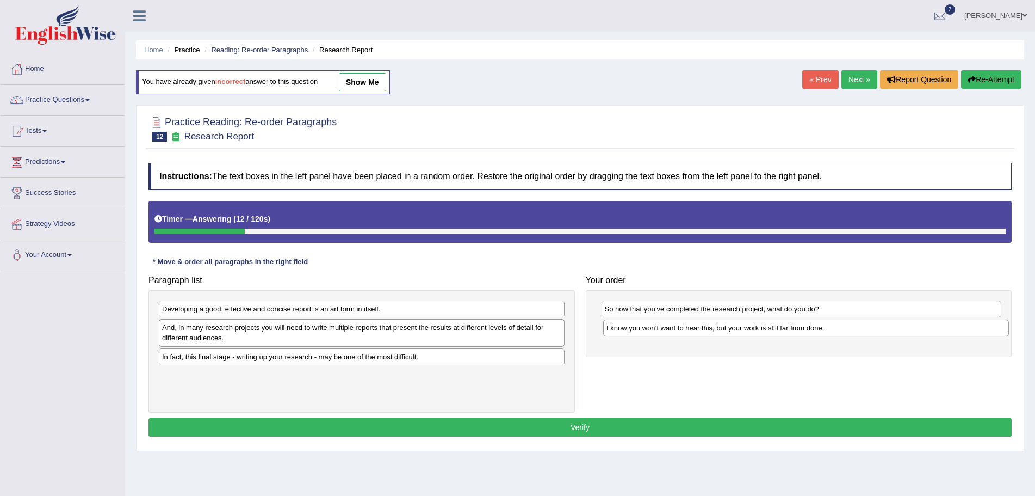
drag, startPoint x: 448, startPoint y: 309, endPoint x: 893, endPoint y: 327, distance: 444.8
click at [893, 327] on div "I know you won’t want to hear this, but your work is still far from done." at bounding box center [806, 327] width 406 height 17
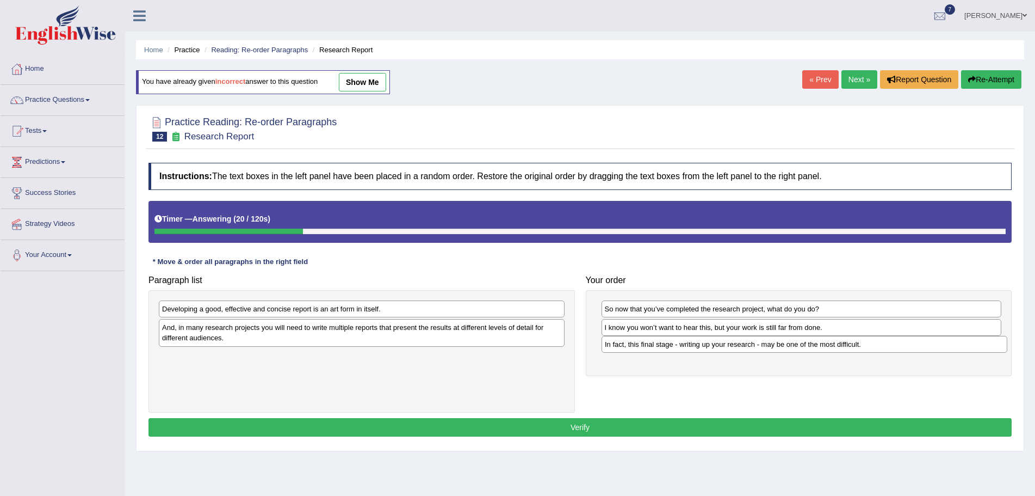
drag, startPoint x: 431, startPoint y: 356, endPoint x: 874, endPoint y: 343, distance: 443.0
click at [874, 343] on div "In fact, this final stage - writing up your research - may be one of the most d…" at bounding box center [805, 344] width 406 height 17
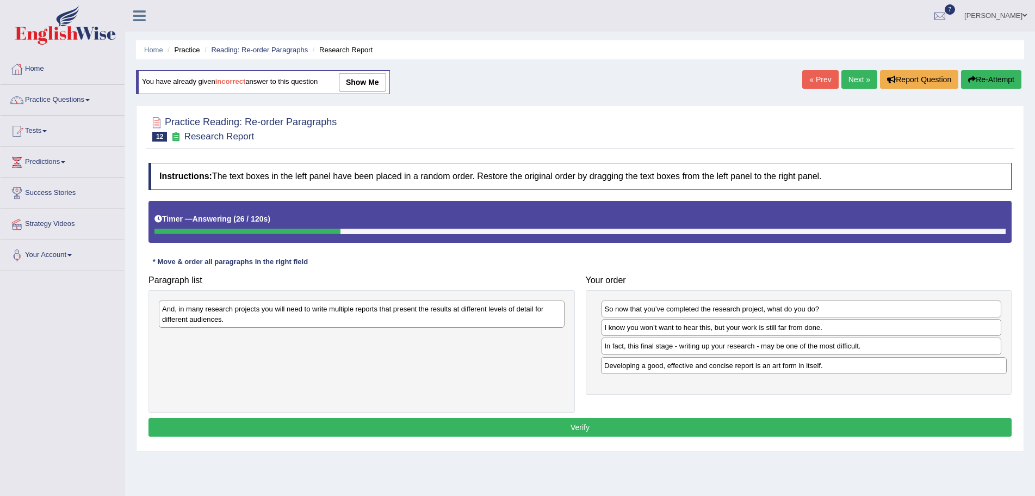
drag, startPoint x: 319, startPoint y: 312, endPoint x: 762, endPoint y: 369, distance: 445.9
click at [762, 369] on div "Developing a good, effective and concise report is an art form in itself." at bounding box center [804, 365] width 406 height 17
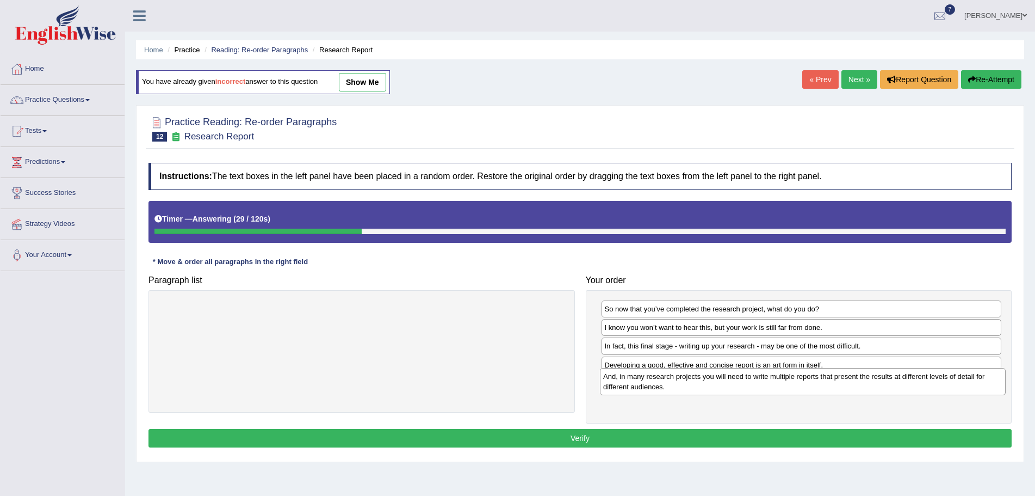
drag, startPoint x: 475, startPoint y: 318, endPoint x: 917, endPoint y: 385, distance: 446.3
click at [917, 385] on div "And, in many research projects you will need to write multiple reports that pre…" at bounding box center [803, 381] width 406 height 27
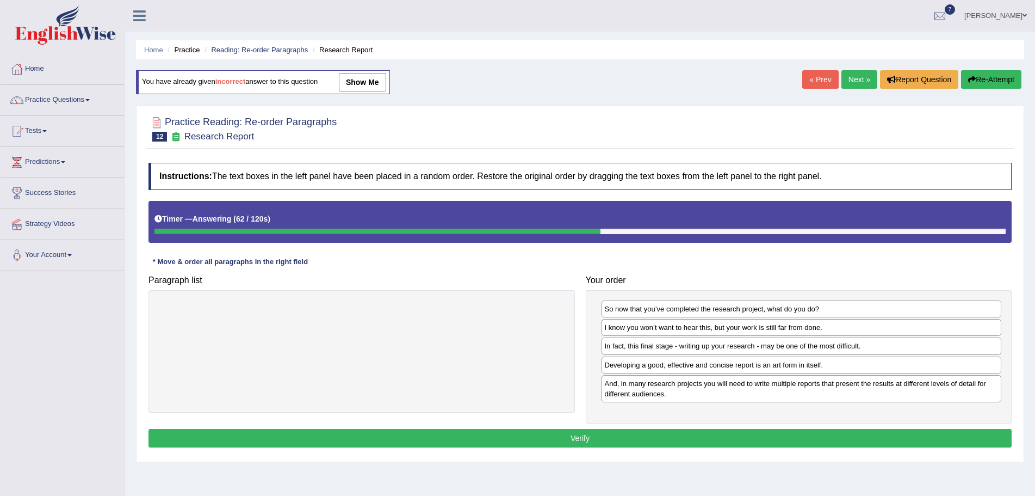
click at [580, 436] on button "Verify" at bounding box center [580, 438] width 863 height 18
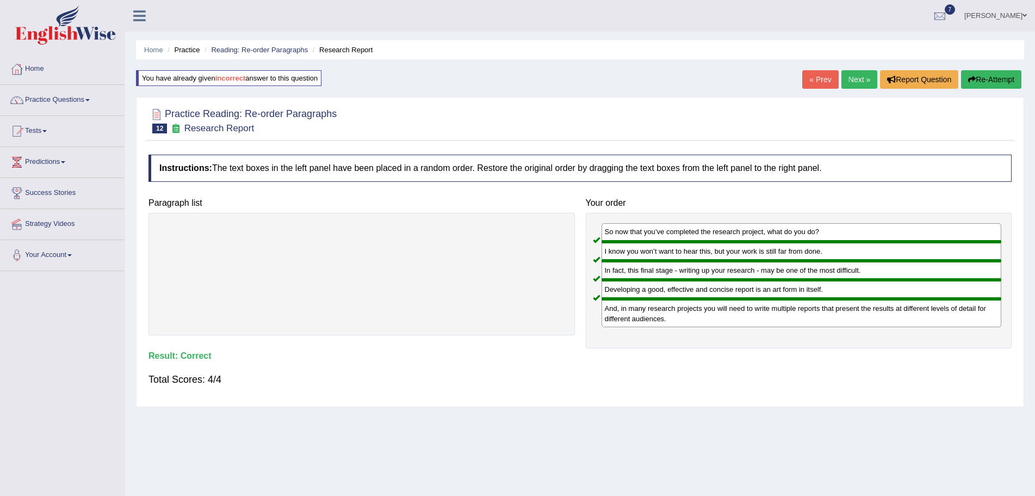
click at [849, 79] on link "Next »" at bounding box center [860, 79] width 36 height 18
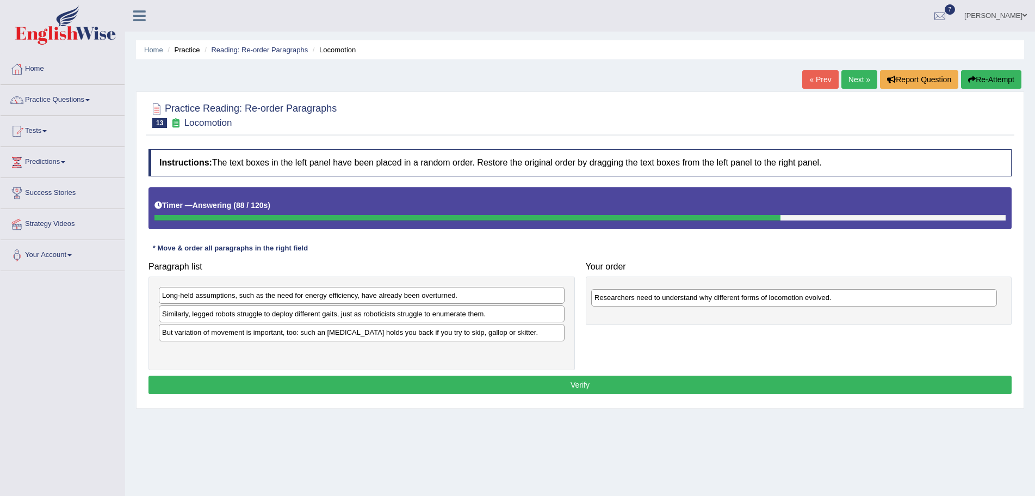
drag, startPoint x: 177, startPoint y: 336, endPoint x: 609, endPoint y: 300, distance: 433.4
click at [609, 300] on div "Researchers need to understand why different forms of locomotion evolved." at bounding box center [794, 297] width 406 height 17
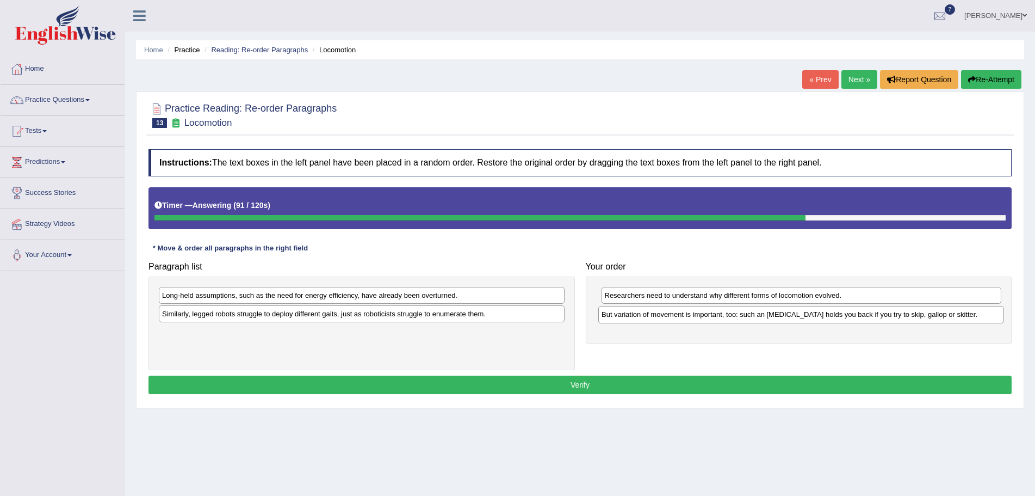
drag, startPoint x: 315, startPoint y: 335, endPoint x: 755, endPoint y: 317, distance: 439.9
click at [755, 317] on div "But variation of movement is important, too: such an [MEDICAL_DATA] holds you b…" at bounding box center [801, 314] width 406 height 17
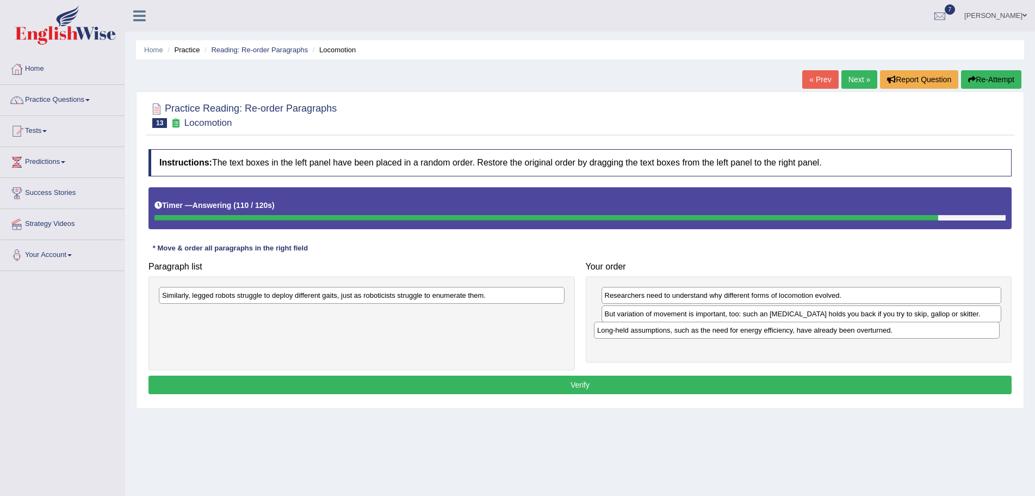
drag, startPoint x: 311, startPoint y: 294, endPoint x: 753, endPoint y: 327, distance: 443.5
click at [753, 327] on div "Long-held assumptions, such as the need for energy efficiency, have already bee…" at bounding box center [797, 330] width 406 height 17
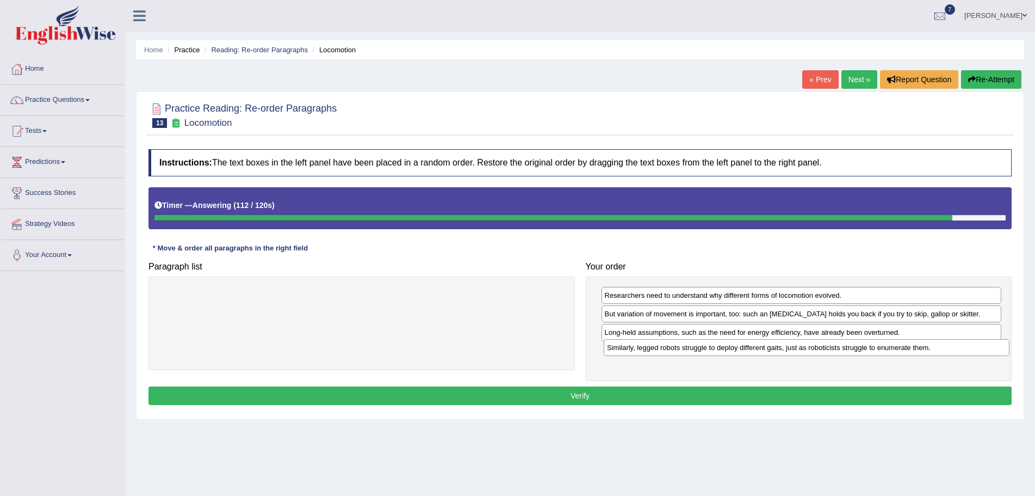
drag, startPoint x: 494, startPoint y: 294, endPoint x: 939, endPoint y: 347, distance: 448.0
click at [939, 347] on div "Similarly, legged robots struggle to deploy different gaits, just as roboticist…" at bounding box center [807, 347] width 406 height 17
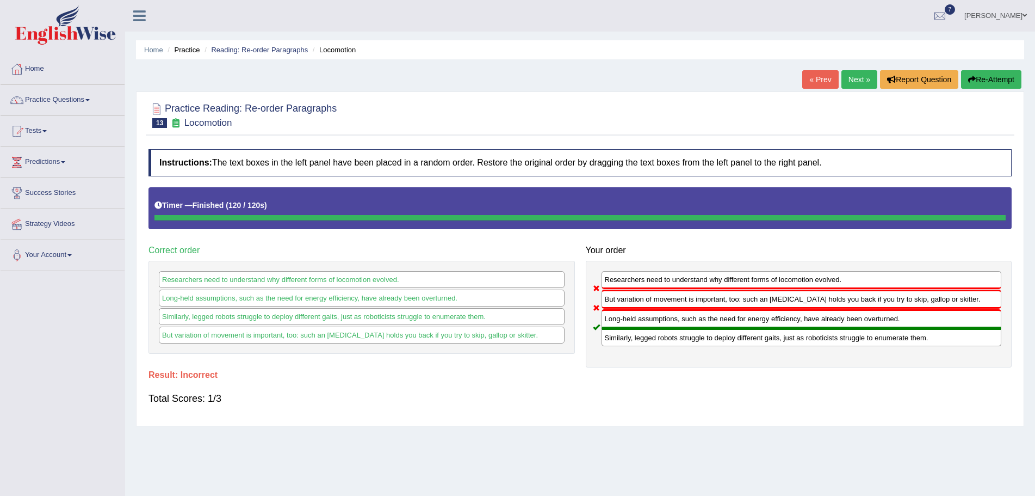
click at [970, 76] on icon "button" at bounding box center [972, 80] width 8 height 8
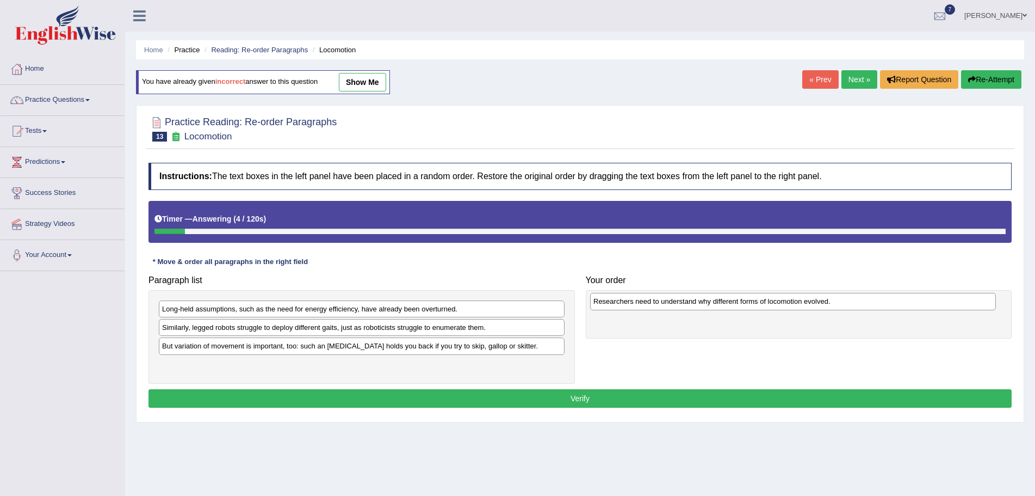
drag, startPoint x: 260, startPoint y: 350, endPoint x: 688, endPoint y: 303, distance: 430.2
click at [688, 303] on div "Researchers need to understand why different forms of locomotion evolved." at bounding box center [793, 301] width 406 height 17
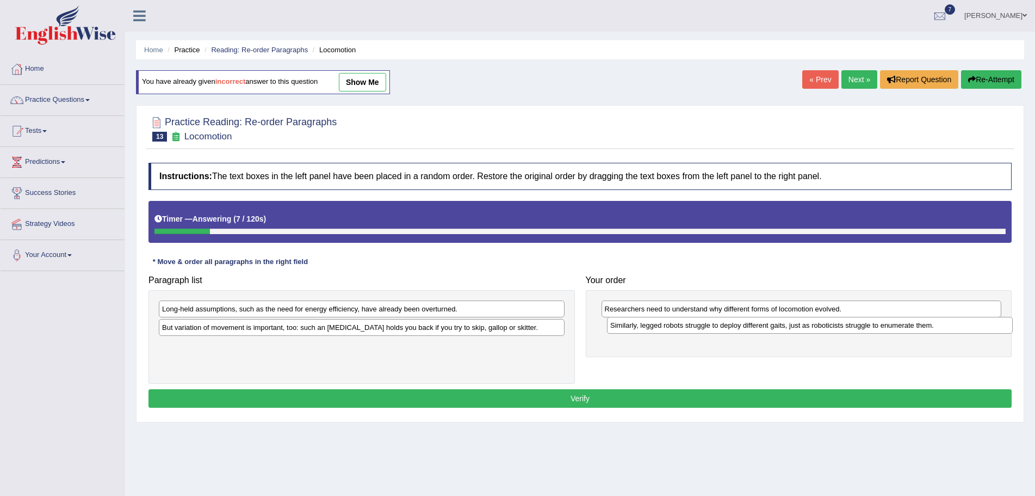
drag, startPoint x: 467, startPoint y: 332, endPoint x: 915, endPoint y: 330, distance: 448.3
click at [915, 330] on div "Similarly, legged robots struggle to deploy different gaits, just as roboticist…" at bounding box center [810, 325] width 406 height 17
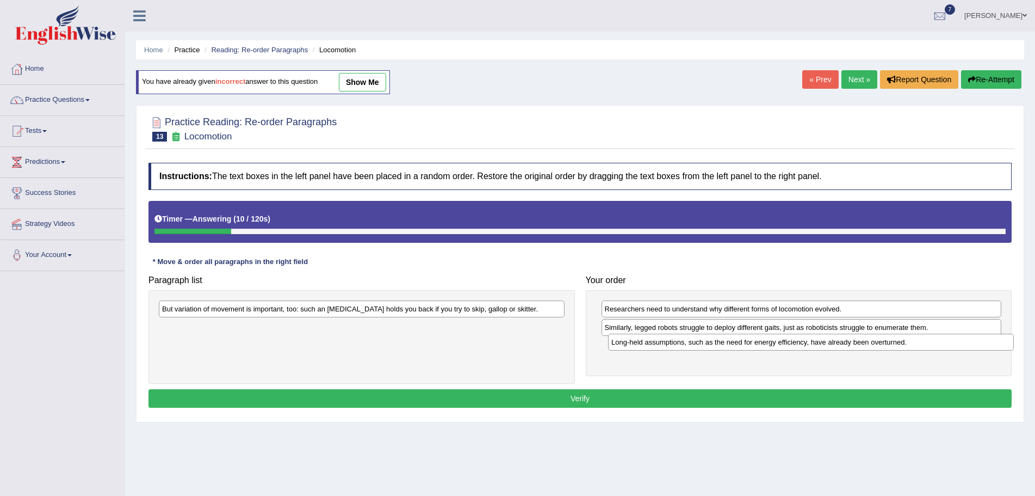
drag, startPoint x: 500, startPoint y: 312, endPoint x: 945, endPoint y: 346, distance: 446.3
click at [945, 346] on div "Long-held assumptions, such as the need for energy efficiency, have already bee…" at bounding box center [811, 341] width 406 height 17
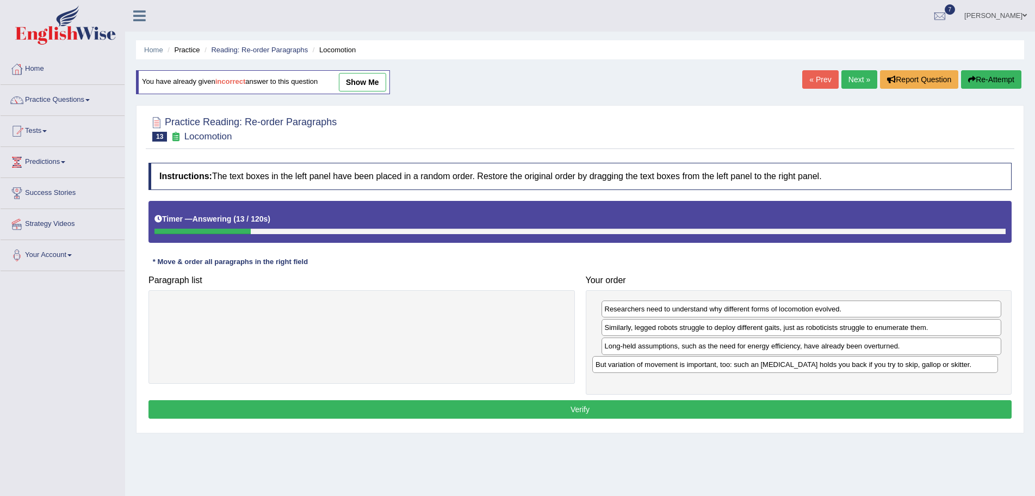
drag, startPoint x: 505, startPoint y: 312, endPoint x: 938, endPoint y: 367, distance: 437.1
click at [938, 367] on div "But variation of movement is important, too: such an [MEDICAL_DATA] holds you b…" at bounding box center [795, 364] width 406 height 17
click at [582, 409] on button "Verify" at bounding box center [580, 409] width 863 height 18
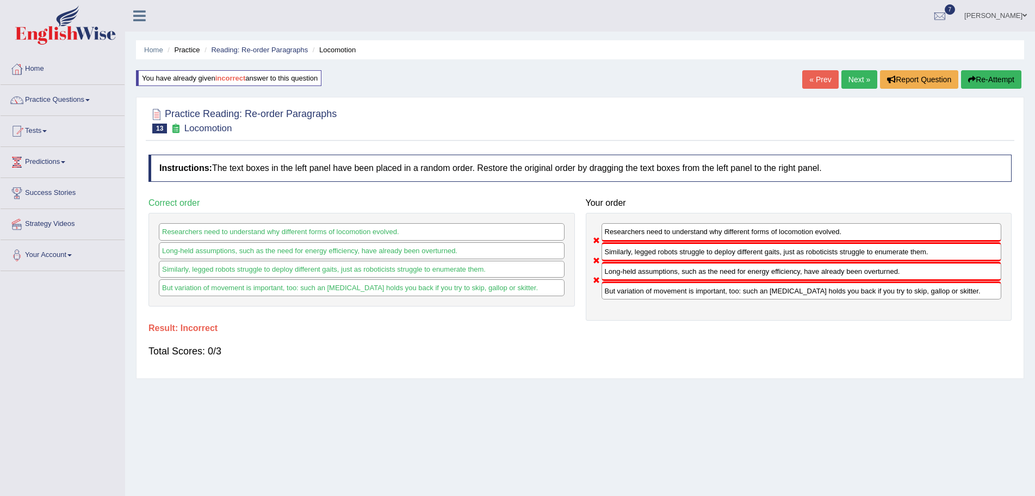
click at [990, 77] on button "Re-Attempt" at bounding box center [991, 79] width 60 height 18
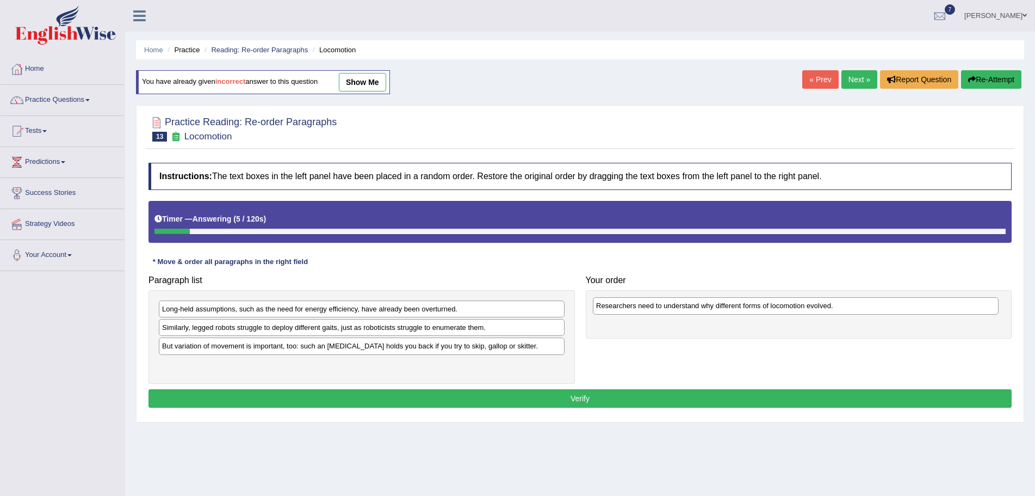
drag, startPoint x: 256, startPoint y: 348, endPoint x: 691, endPoint y: 308, distance: 437.6
click at [691, 308] on div "Researchers need to understand why different forms of locomotion evolved." at bounding box center [796, 305] width 406 height 17
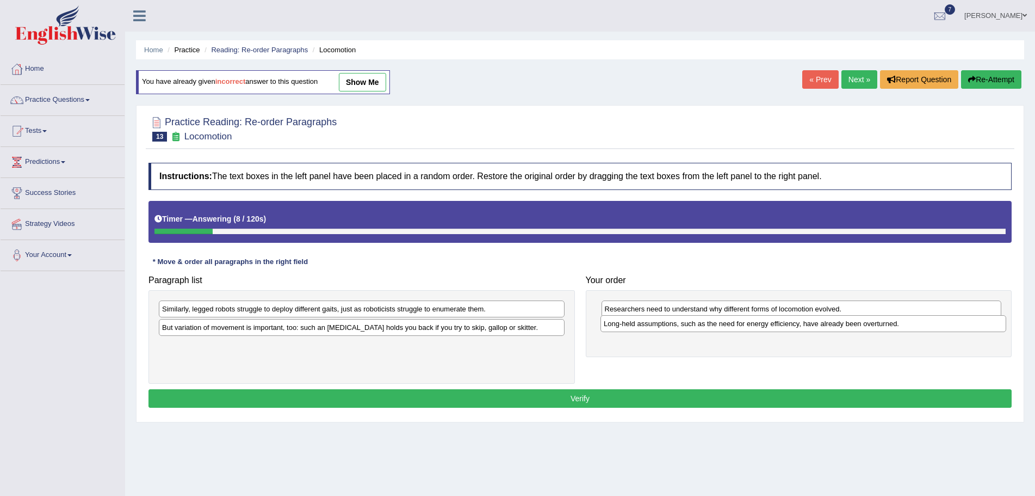
drag, startPoint x: 477, startPoint y: 308, endPoint x: 919, endPoint y: 323, distance: 442.5
click at [919, 323] on div "Long-held assumptions, such as the need for energy efficiency, have already bee…" at bounding box center [804, 323] width 406 height 17
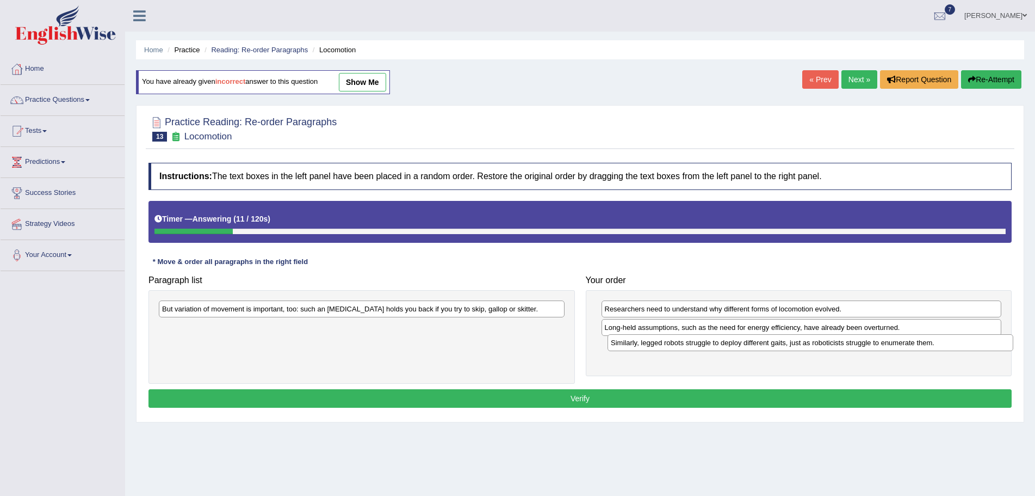
drag, startPoint x: 485, startPoint y: 310, endPoint x: 934, endPoint y: 343, distance: 450.1
click at [934, 343] on div "Similarly, legged robots struggle to deploy different gaits, just as roboticist…" at bounding box center [811, 342] width 406 height 17
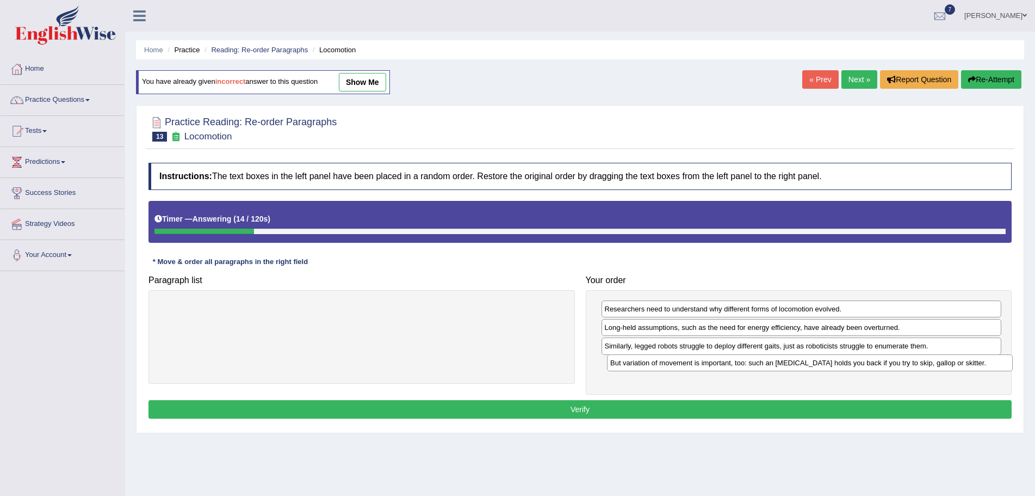
drag, startPoint x: 529, startPoint y: 310, endPoint x: 977, endPoint y: 364, distance: 451.5
click at [977, 364] on div "But variation of movement is important, too: such an ankle brace holds you back…" at bounding box center [810, 362] width 406 height 17
click at [602, 409] on button "Verify" at bounding box center [580, 409] width 863 height 18
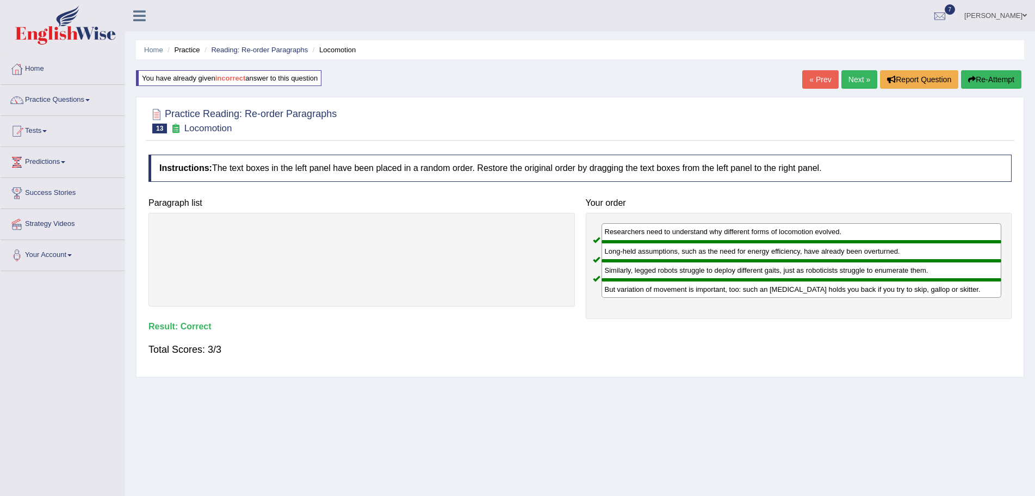
click at [857, 78] on link "Next »" at bounding box center [860, 79] width 36 height 18
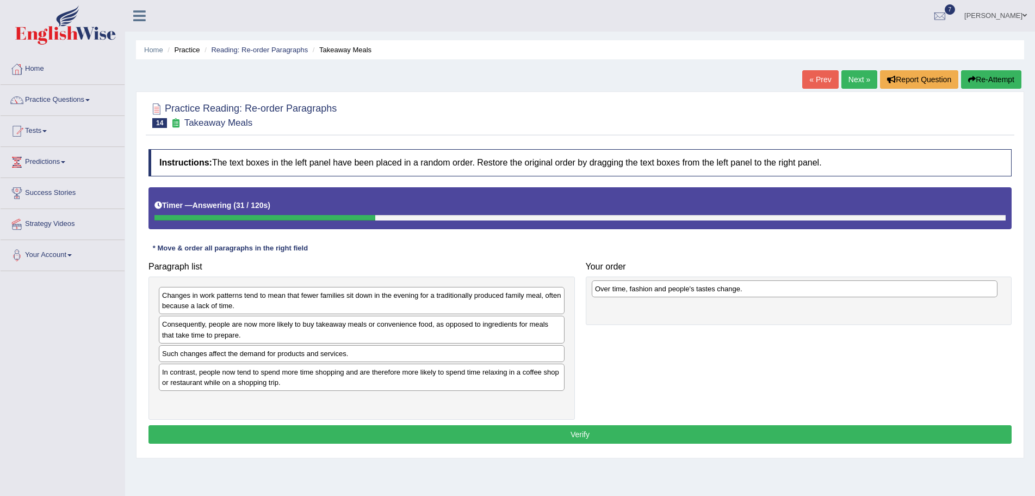
drag, startPoint x: 240, startPoint y: 357, endPoint x: 673, endPoint y: 292, distance: 437.8
click at [673, 292] on div "Over time, fashion and people's tastes change." at bounding box center [795, 288] width 406 height 17
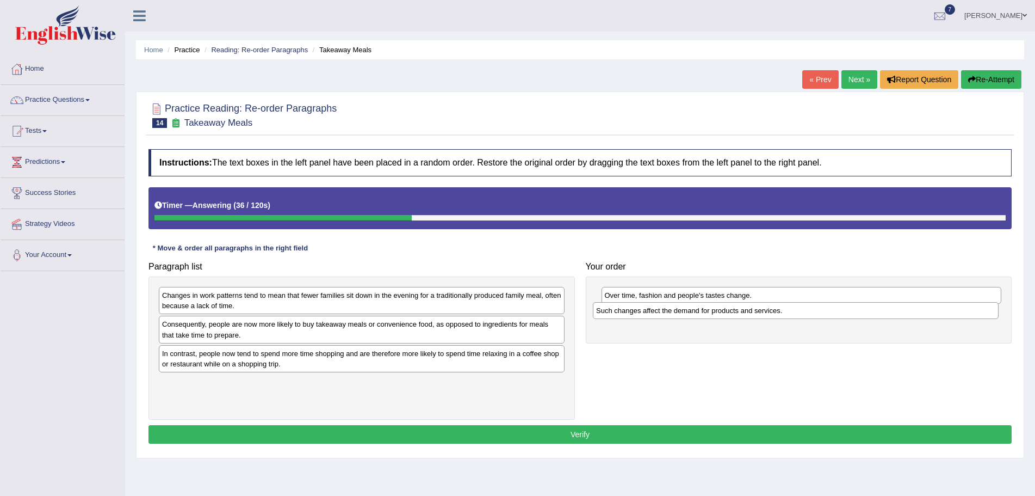
drag, startPoint x: 245, startPoint y: 359, endPoint x: 679, endPoint y: 316, distance: 436.2
click at [679, 316] on div "Such changes affect the demand for products and services." at bounding box center [796, 310] width 406 height 17
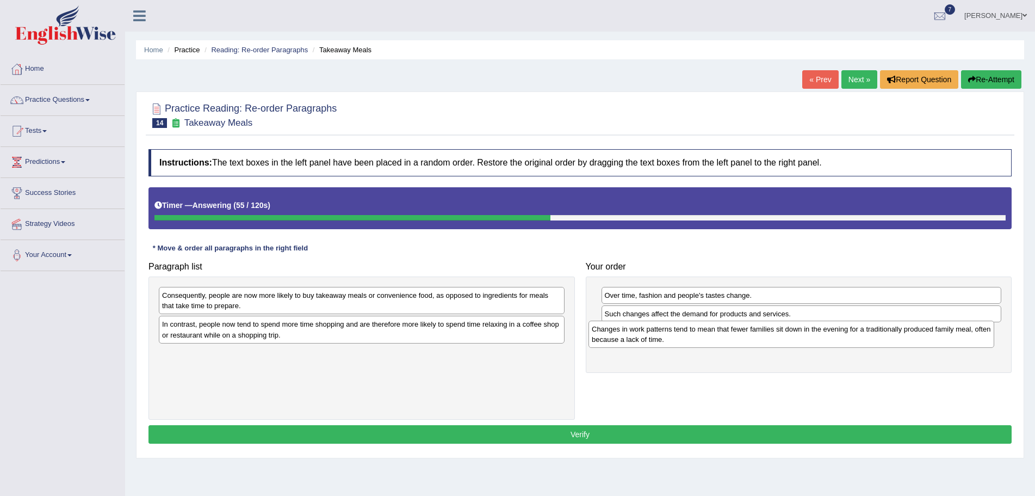
drag, startPoint x: 222, startPoint y: 301, endPoint x: 652, endPoint y: 335, distance: 431.1
click at [652, 335] on div "Changes in work patterns tend to mean that fewer families sit down in the eveni…" at bounding box center [792, 333] width 406 height 27
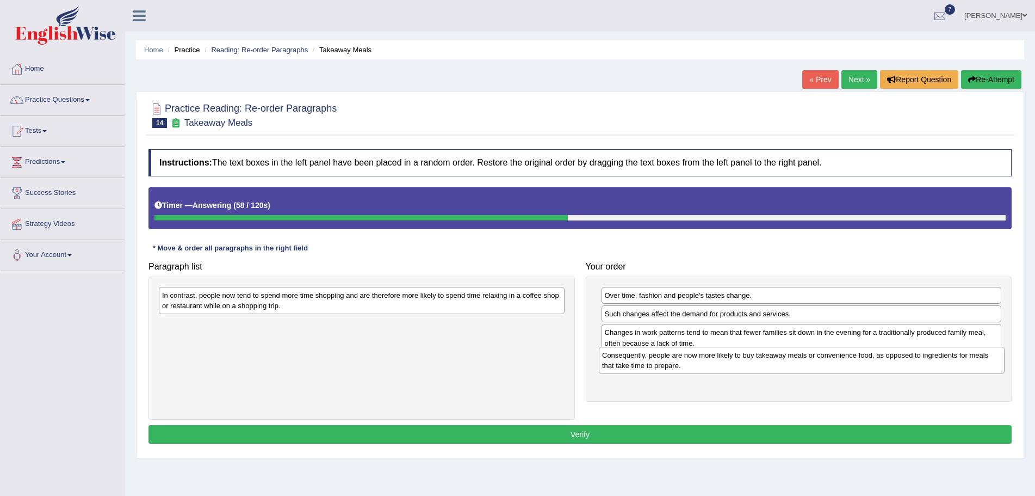
drag, startPoint x: 502, startPoint y: 303, endPoint x: 942, endPoint y: 363, distance: 444.1
click at [942, 363] on div "Consequently, people are now more likely to buy takeaway meals or convenience f…" at bounding box center [802, 360] width 406 height 27
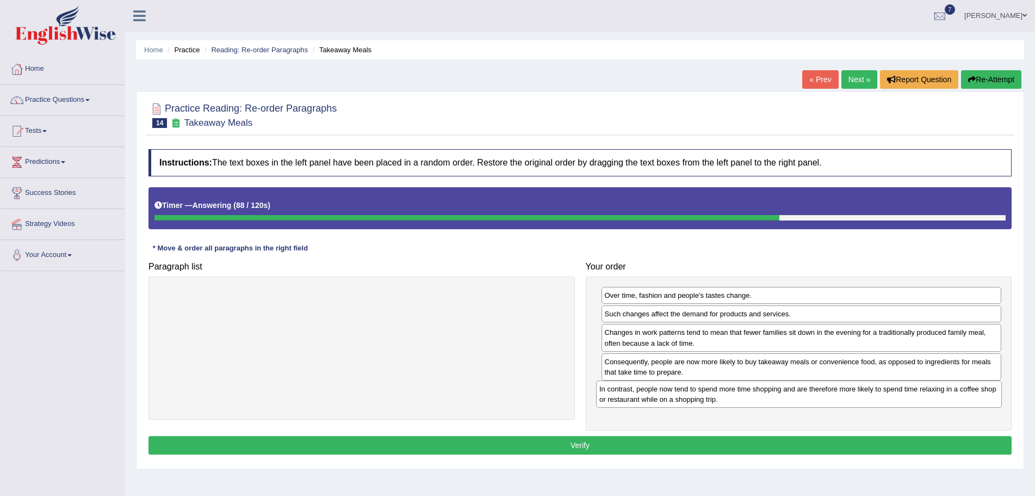
drag, startPoint x: 399, startPoint y: 306, endPoint x: 837, endPoint y: 399, distance: 447.3
click at [837, 399] on div "In contrast, people now tend to spend more time shopping and are therefore more…" at bounding box center [799, 393] width 406 height 27
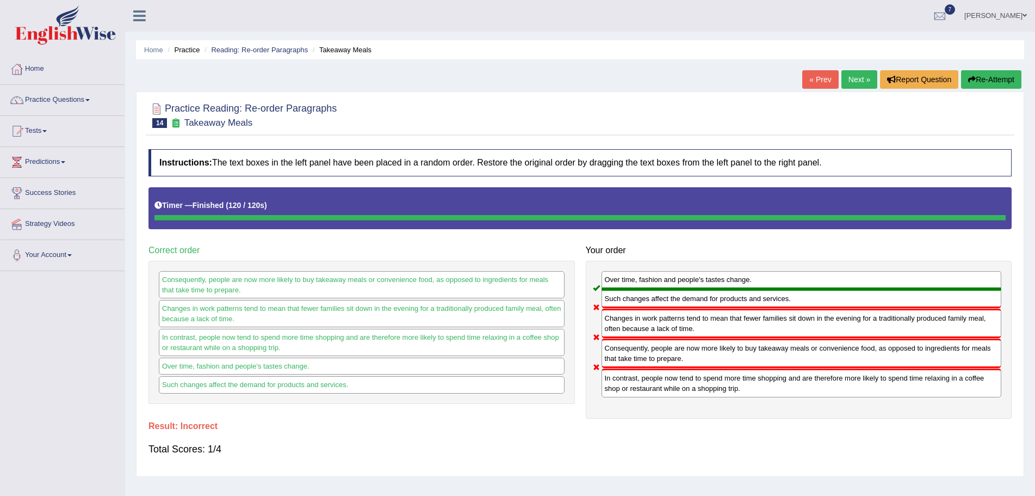
click at [986, 78] on button "Re-Attempt" at bounding box center [991, 79] width 60 height 18
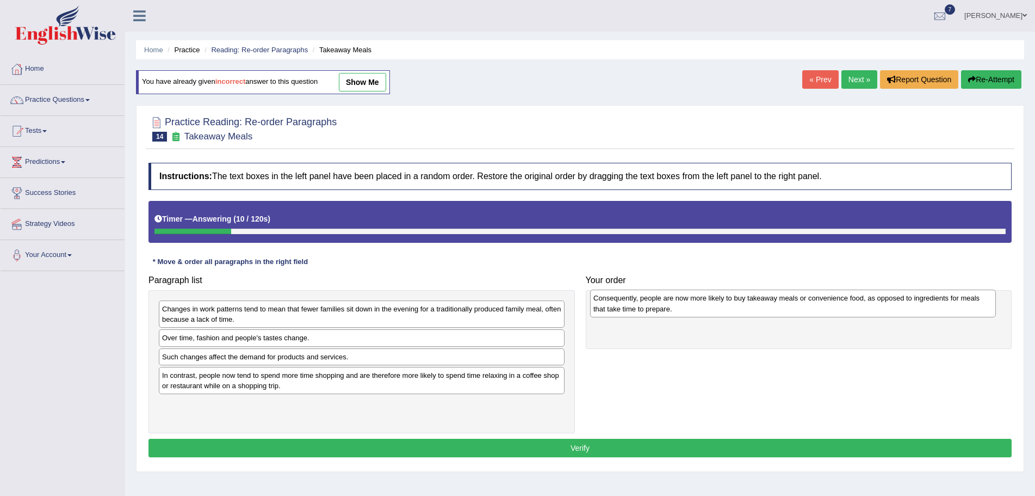
drag, startPoint x: 190, startPoint y: 348, endPoint x: 622, endPoint y: 308, distance: 433.2
click at [622, 308] on div "Consequently, people are now more likely to buy takeaway meals or convenience f…" at bounding box center [793, 302] width 406 height 27
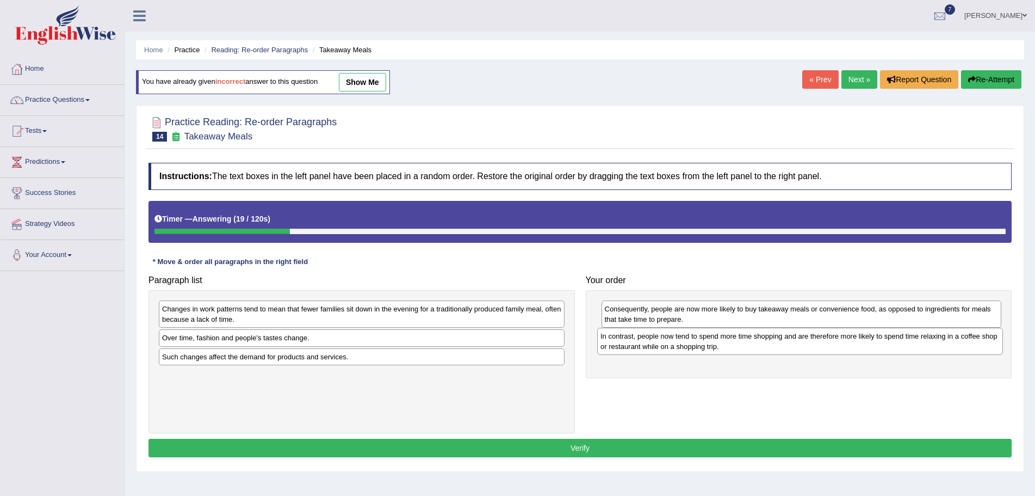
drag, startPoint x: 239, startPoint y: 387, endPoint x: 679, endPoint y: 348, distance: 441.9
click at [679, 348] on div "In contrast, people now tend to spend more time shopping and are therefore more…" at bounding box center [800, 340] width 406 height 27
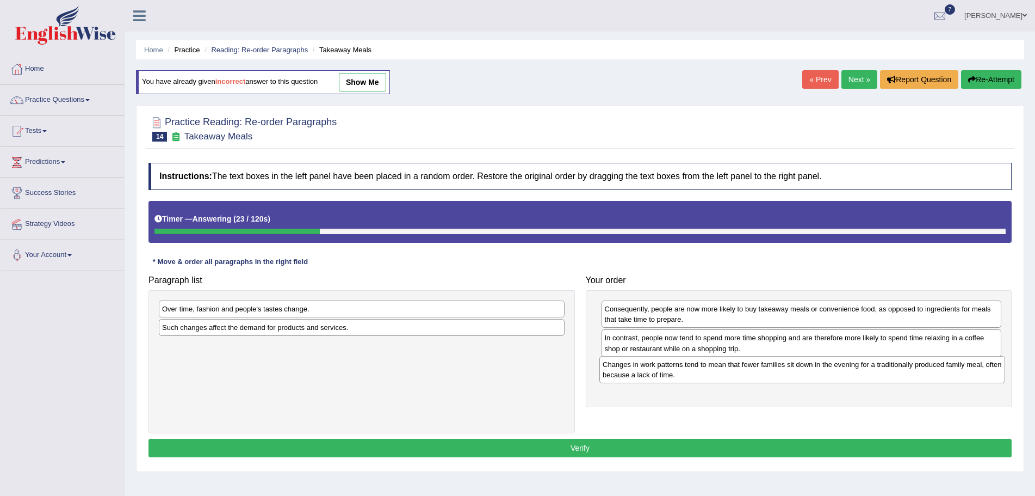
drag, startPoint x: 483, startPoint y: 313, endPoint x: 923, endPoint y: 369, distance: 444.1
click at [923, 369] on div "Changes in work patterns tend to mean that fewer families sit down in the eveni…" at bounding box center [802, 369] width 406 height 27
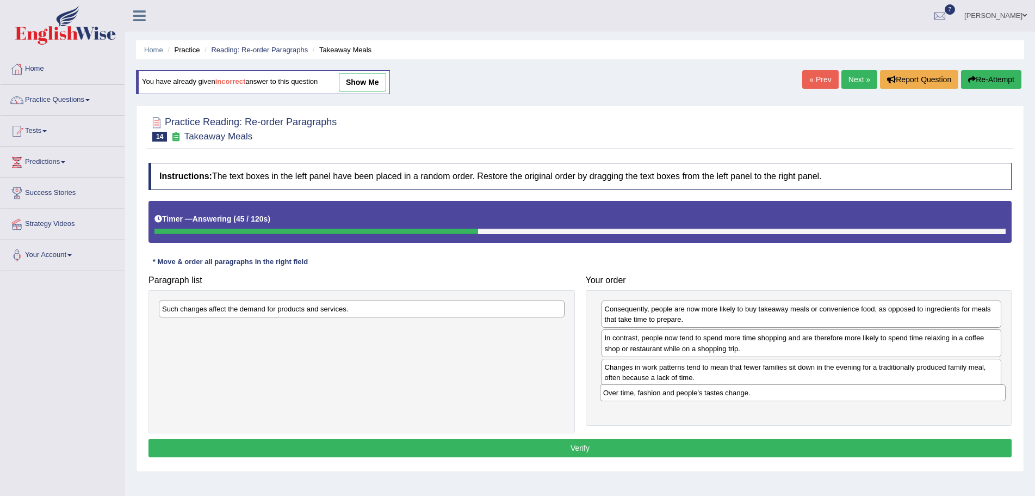
drag, startPoint x: 407, startPoint y: 311, endPoint x: 848, endPoint y: 395, distance: 449.1
click at [848, 395] on div "Over time, fashion and people's tastes change." at bounding box center [803, 392] width 406 height 17
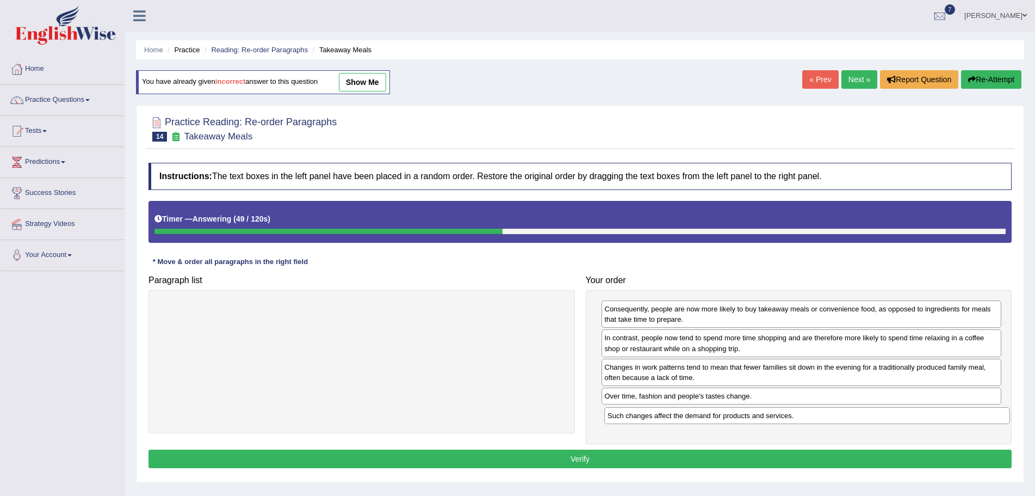
drag, startPoint x: 443, startPoint y: 311, endPoint x: 888, endPoint y: 417, distance: 458.1
click at [888, 417] on div "Such changes affect the demand for products and services." at bounding box center [807, 415] width 406 height 17
click at [568, 456] on button "Verify" at bounding box center [580, 458] width 863 height 18
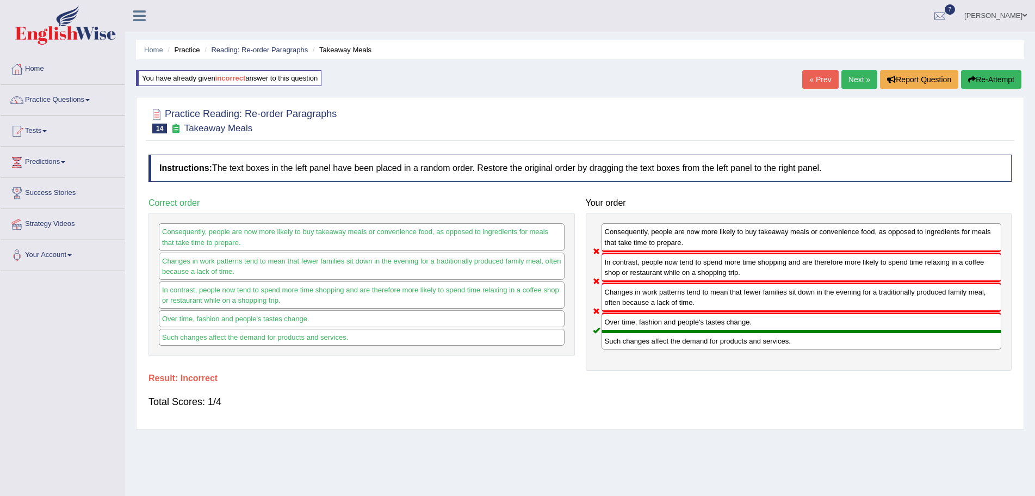
click at [981, 77] on button "Re-Attempt" at bounding box center [991, 79] width 60 height 18
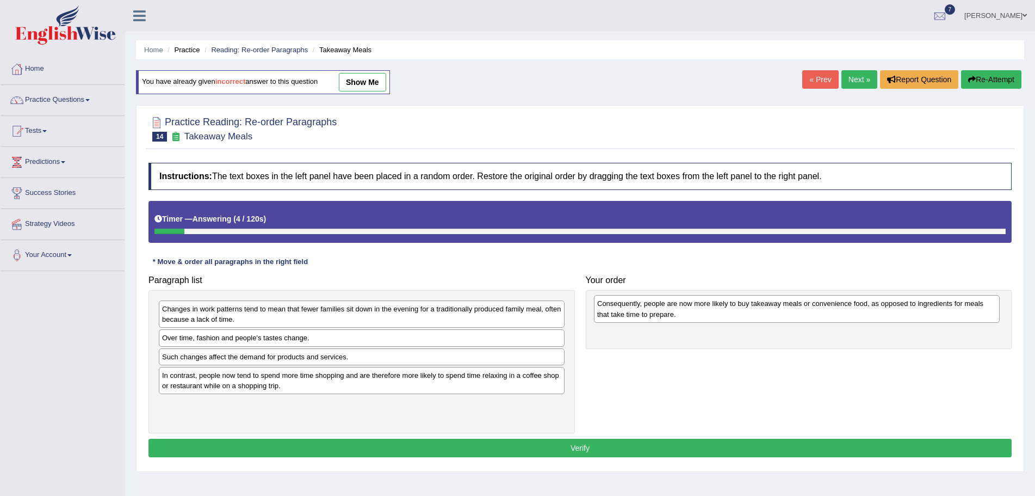
drag, startPoint x: 411, startPoint y: 346, endPoint x: 846, endPoint y: 312, distance: 437.1
click at [846, 312] on div "Consequently, people are now more likely to buy takeaway meals or convenience f…" at bounding box center [797, 308] width 406 height 27
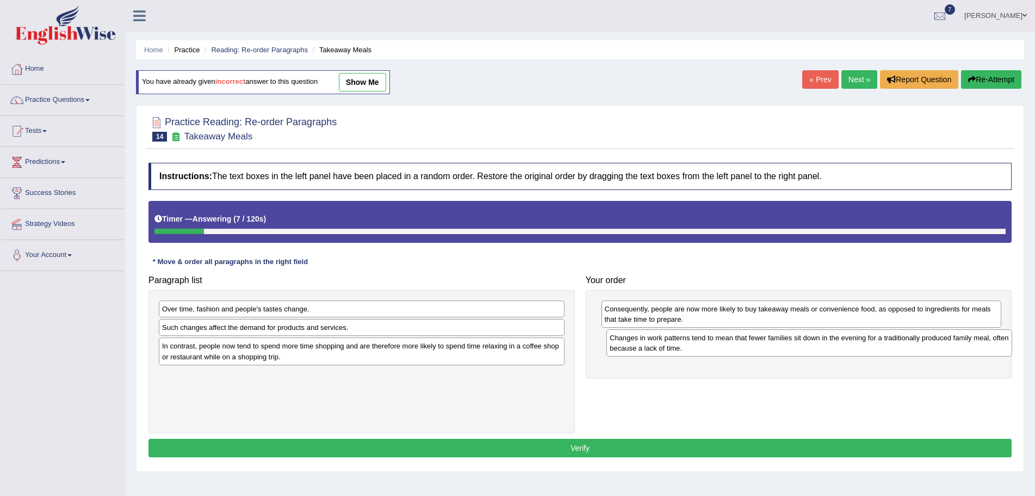
drag, startPoint x: 468, startPoint y: 315, endPoint x: 913, endPoint y: 339, distance: 445.6
click at [913, 339] on div "Changes in work patterns tend to mean that fewer families sit down in the eveni…" at bounding box center [810, 342] width 406 height 27
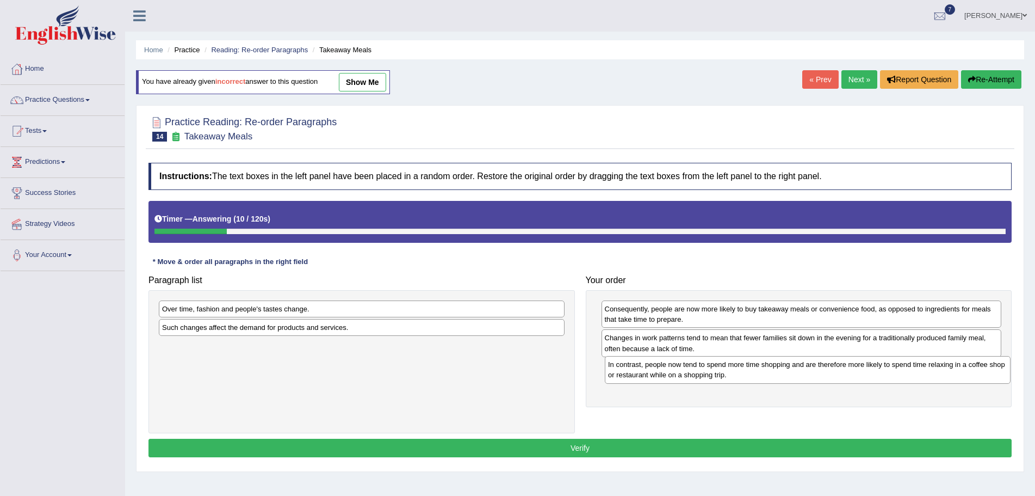
drag, startPoint x: 475, startPoint y: 353, endPoint x: 922, endPoint y: 371, distance: 446.5
click at [922, 371] on div "In contrast, people now tend to spend more time shopping and are therefore more…" at bounding box center [808, 369] width 406 height 27
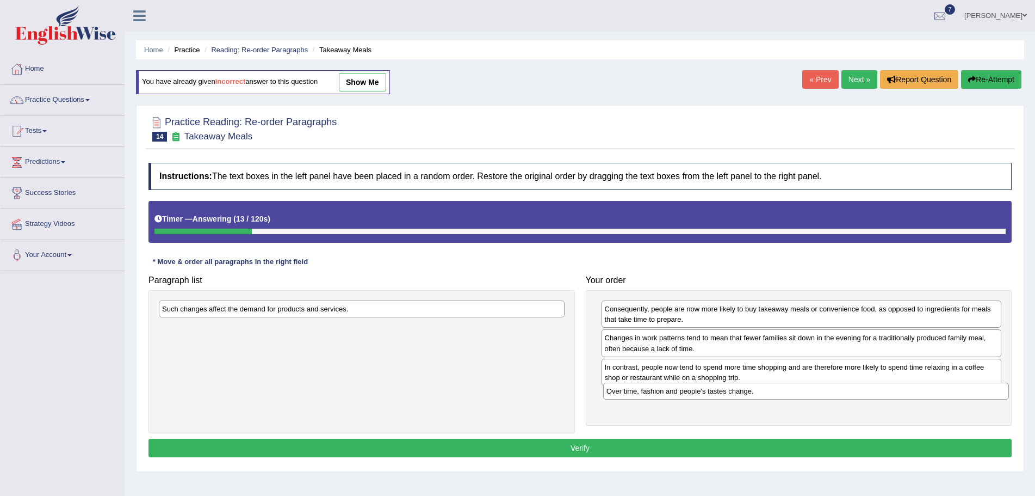
drag, startPoint x: 492, startPoint y: 308, endPoint x: 936, endPoint y: 390, distance: 452.0
click at [936, 390] on div "Over time, fashion and people's tastes change." at bounding box center [806, 390] width 406 height 17
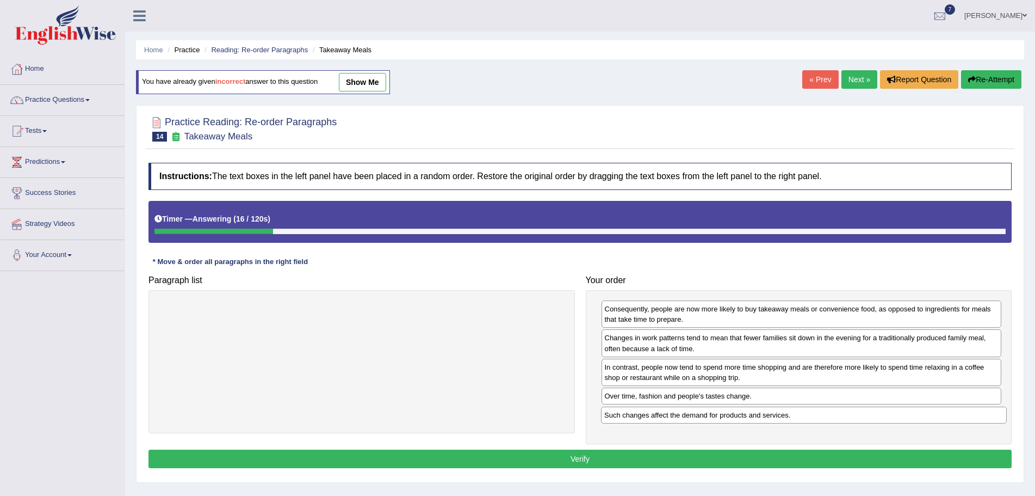
drag, startPoint x: 505, startPoint y: 306, endPoint x: 948, endPoint y: 412, distance: 454.8
click at [948, 412] on div "Such changes affect the demand for products and services." at bounding box center [804, 414] width 406 height 17
click at [578, 456] on button "Verify" at bounding box center [580, 458] width 863 height 18
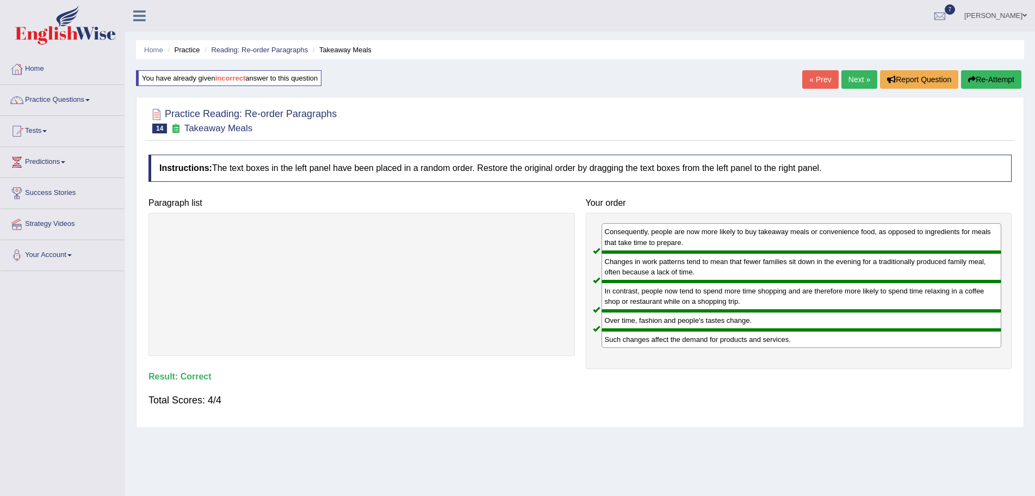
click at [854, 78] on link "Next »" at bounding box center [860, 79] width 36 height 18
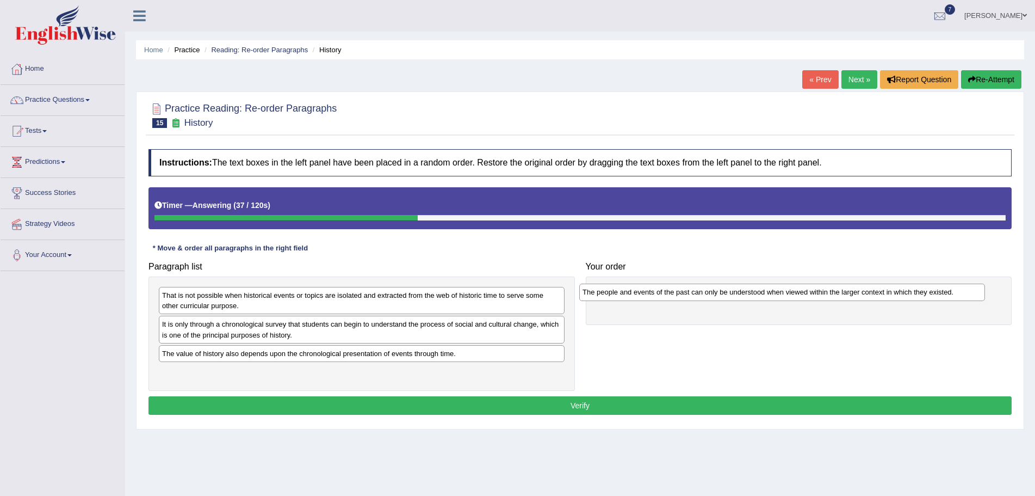
drag, startPoint x: 253, startPoint y: 327, endPoint x: 632, endPoint y: 293, distance: 380.1
click at [632, 293] on div "The people and events of the past can only be understood when viewed within the…" at bounding box center [782, 291] width 406 height 17
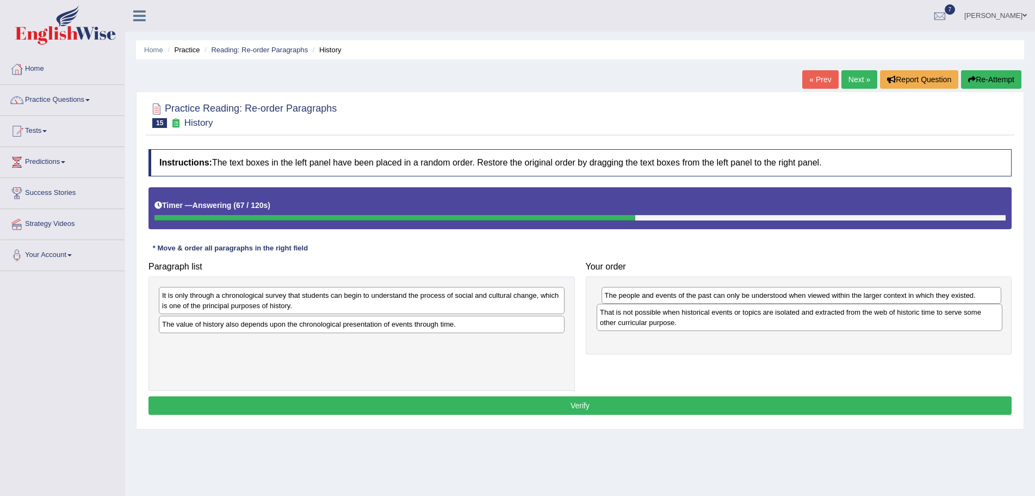
drag, startPoint x: 273, startPoint y: 303, endPoint x: 712, endPoint y: 319, distance: 438.8
click at [712, 319] on div "That is not possible when historical events or topics are isolated and extracte…" at bounding box center [800, 317] width 406 height 27
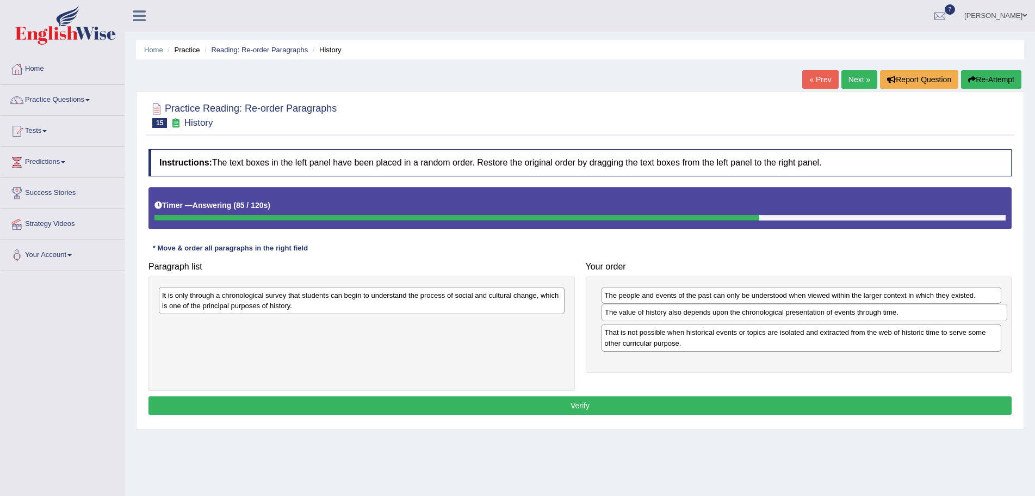
drag, startPoint x: 325, startPoint y: 325, endPoint x: 768, endPoint y: 313, distance: 443.0
click at [768, 313] on div "The value of history also depends upon the chronological presentation of events…" at bounding box center [805, 312] width 406 height 17
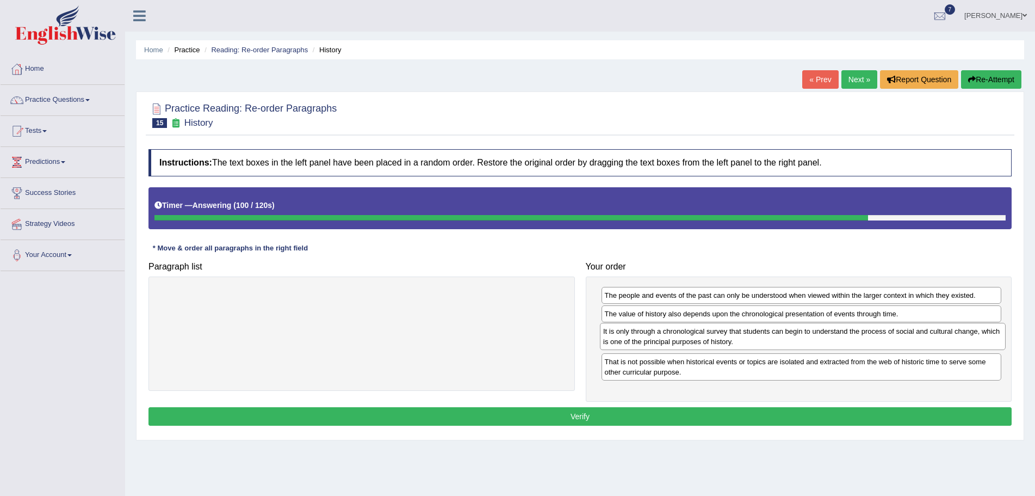
drag, startPoint x: 354, startPoint y: 300, endPoint x: 795, endPoint y: 336, distance: 442.6
click at [795, 336] on div "It is only through a chronological survey that students can begin to understand…" at bounding box center [803, 336] width 406 height 27
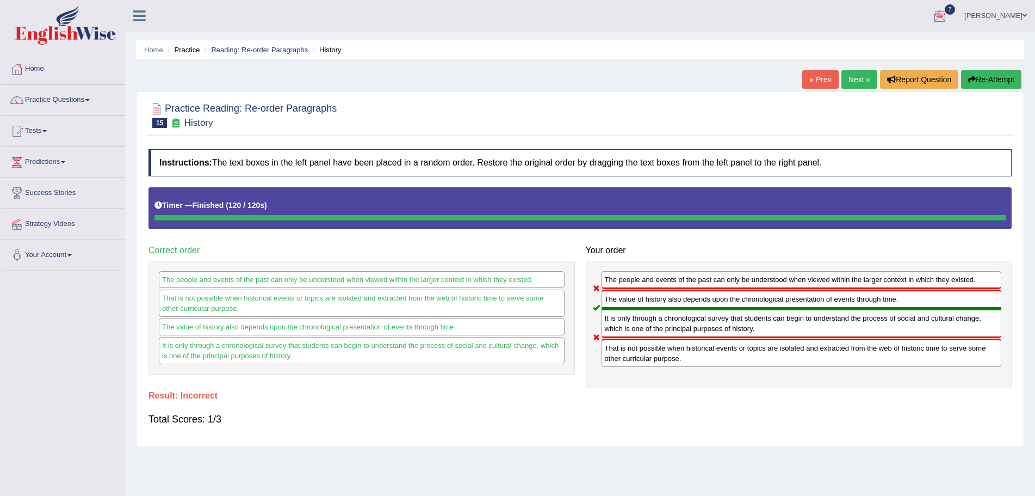
click at [977, 78] on button "Re-Attempt" at bounding box center [991, 79] width 60 height 18
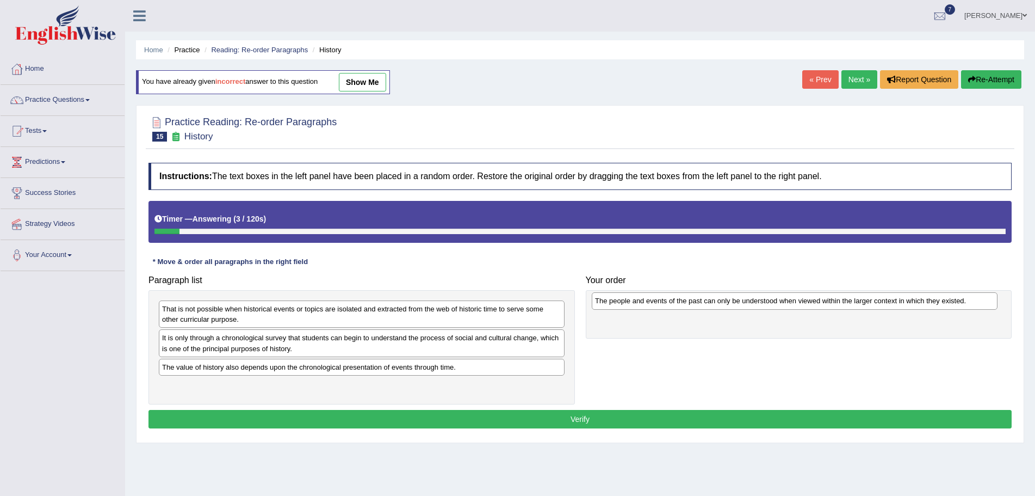
drag, startPoint x: 187, startPoint y: 341, endPoint x: 620, endPoint y: 304, distance: 434.6
click at [620, 304] on div "The people and events of the past can only be understood when viewed within the…" at bounding box center [795, 300] width 406 height 17
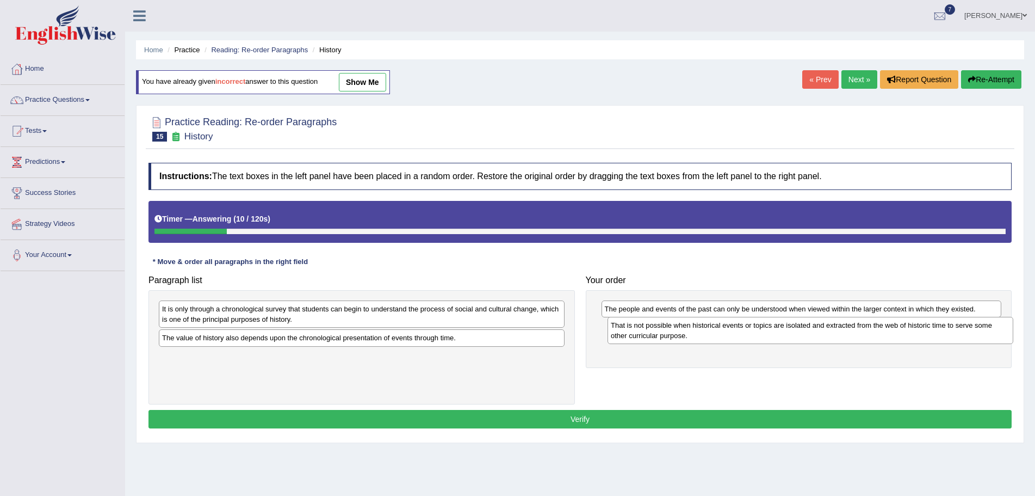
drag, startPoint x: 344, startPoint y: 316, endPoint x: 793, endPoint y: 332, distance: 449.1
click at [793, 332] on div "That is not possible when historical events or topics are isolated and extracte…" at bounding box center [811, 330] width 406 height 27
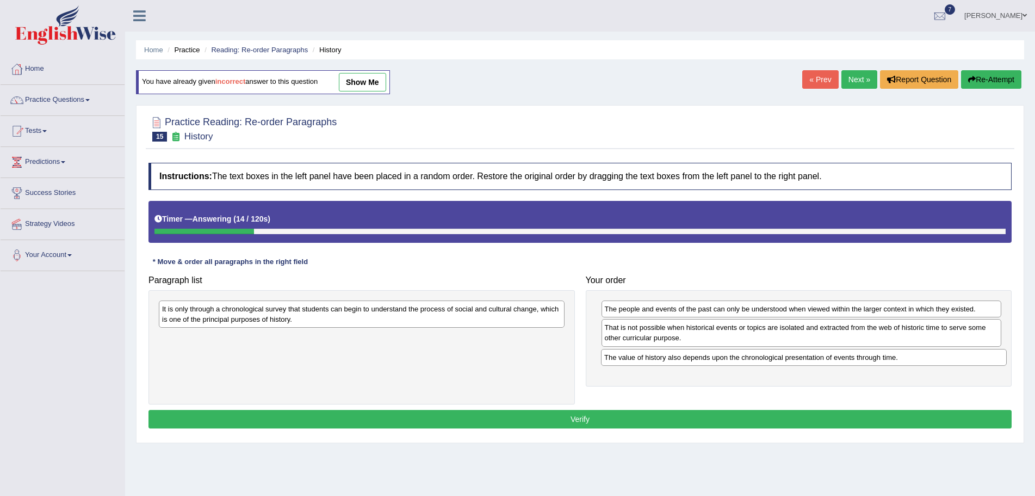
drag, startPoint x: 351, startPoint y: 340, endPoint x: 793, endPoint y: 360, distance: 442.7
click at [793, 360] on div "The value of history also depends upon the chronological presentation of events…" at bounding box center [804, 357] width 406 height 17
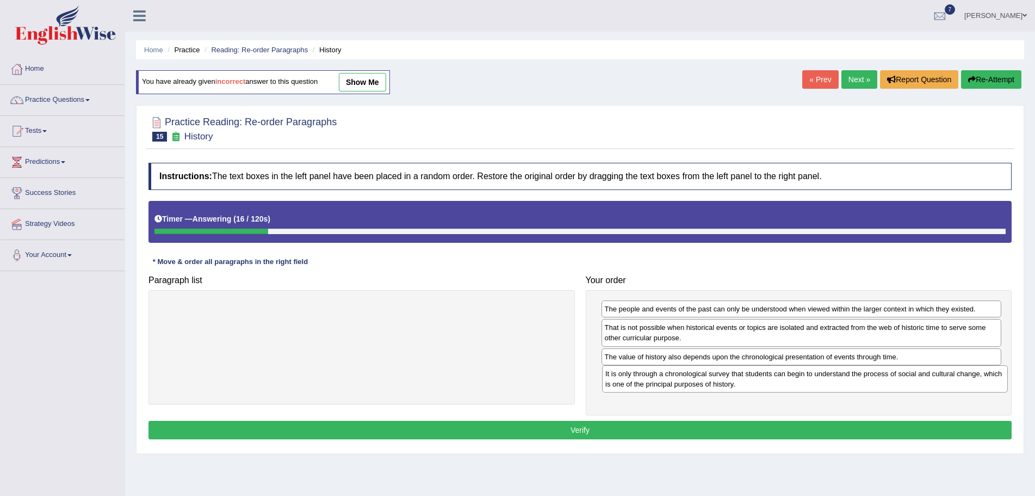
drag, startPoint x: 467, startPoint y: 314, endPoint x: 911, endPoint y: 379, distance: 448.1
click at [911, 379] on div "It is only through a chronological survey that students can begin to understand…" at bounding box center [805, 378] width 406 height 27
click at [611, 429] on button "Verify" at bounding box center [580, 430] width 863 height 18
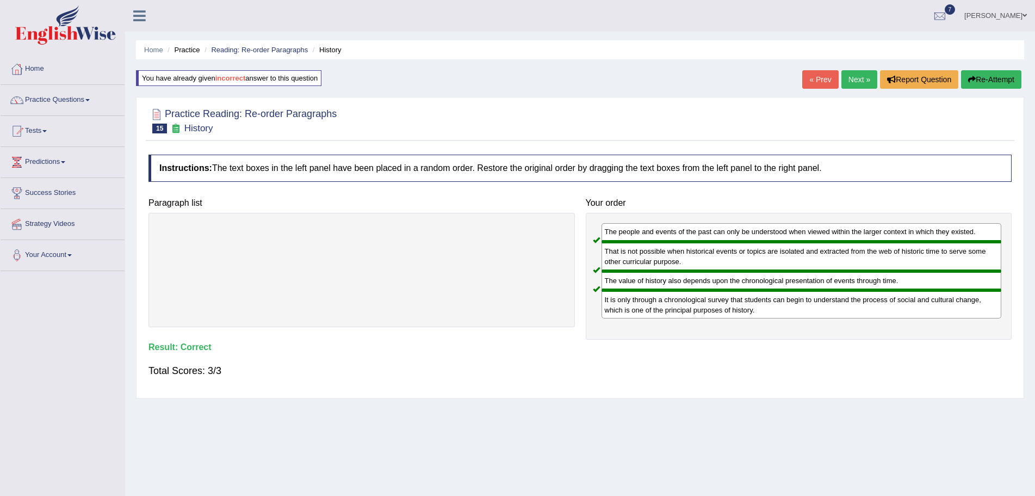
click at [851, 79] on link "Next »" at bounding box center [860, 79] width 36 height 18
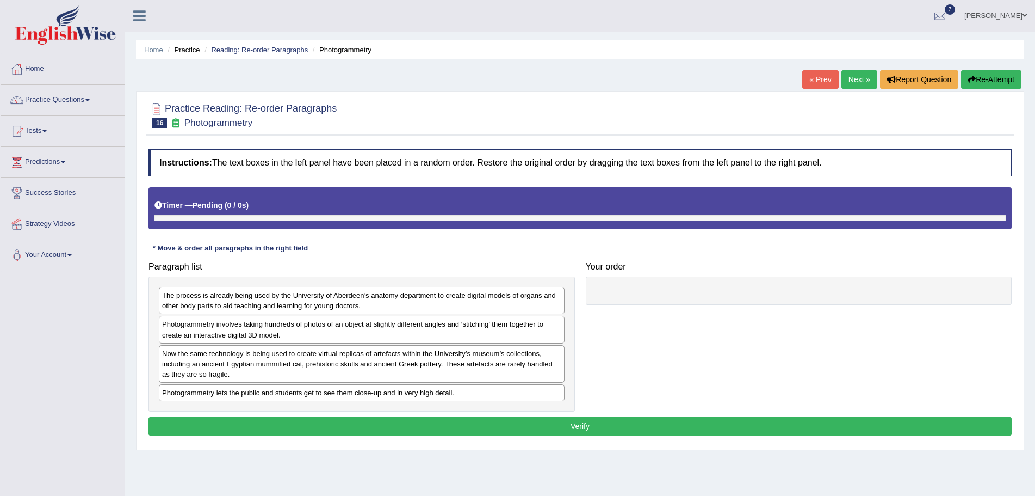
click at [850, 77] on link "Next »" at bounding box center [860, 79] width 36 height 18
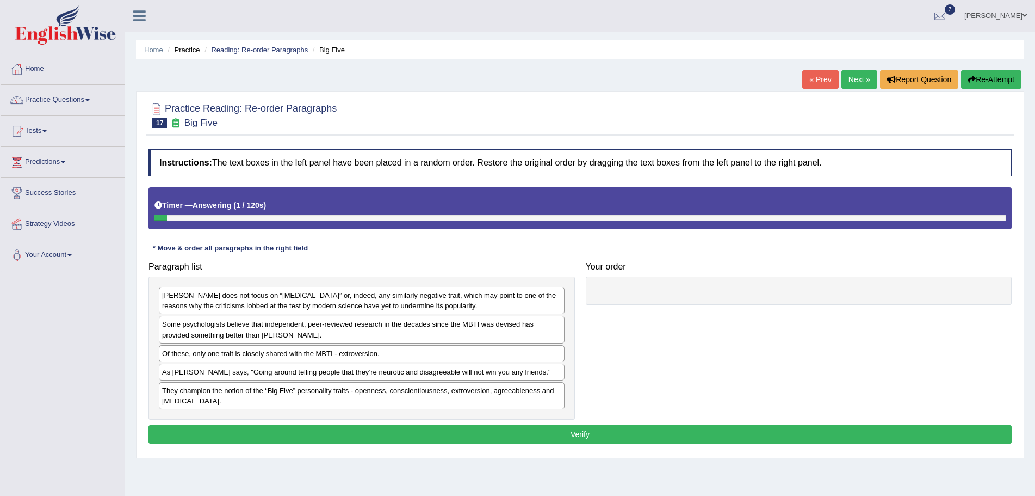
click at [806, 79] on link "« Prev" at bounding box center [820, 79] width 36 height 18
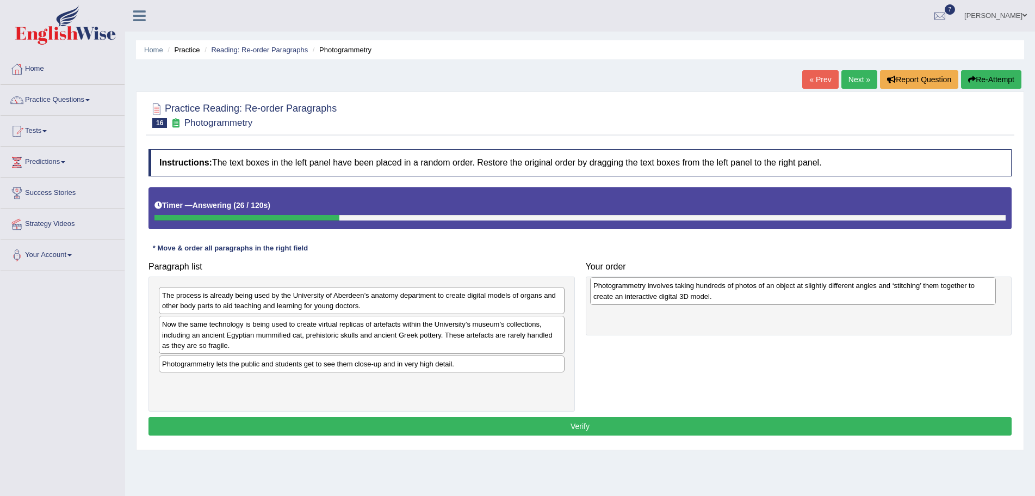
drag, startPoint x: 307, startPoint y: 337, endPoint x: 739, endPoint y: 299, distance: 433.1
click div "Photogrammetry involves taking hundreds of photos of an object at slightly diff…"
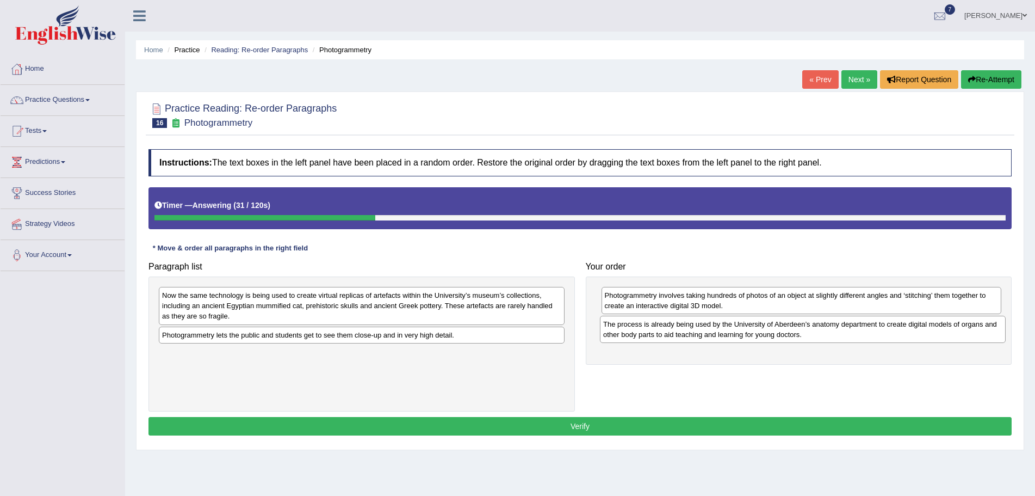
drag, startPoint x: 371, startPoint y: 307, endPoint x: 812, endPoint y: 335, distance: 442.1
click div "The process is already being used by the University of Aberdeen’s anatomy depar…"
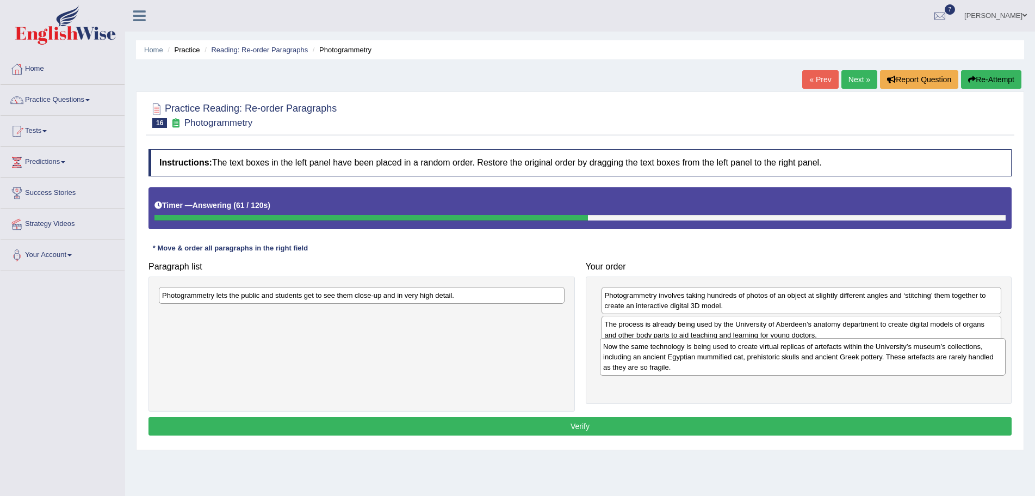
drag, startPoint x: 437, startPoint y: 301, endPoint x: 879, endPoint y: 352, distance: 444.1
click div "Now the same technology is being used to create virtual replicas of artefacts w…"
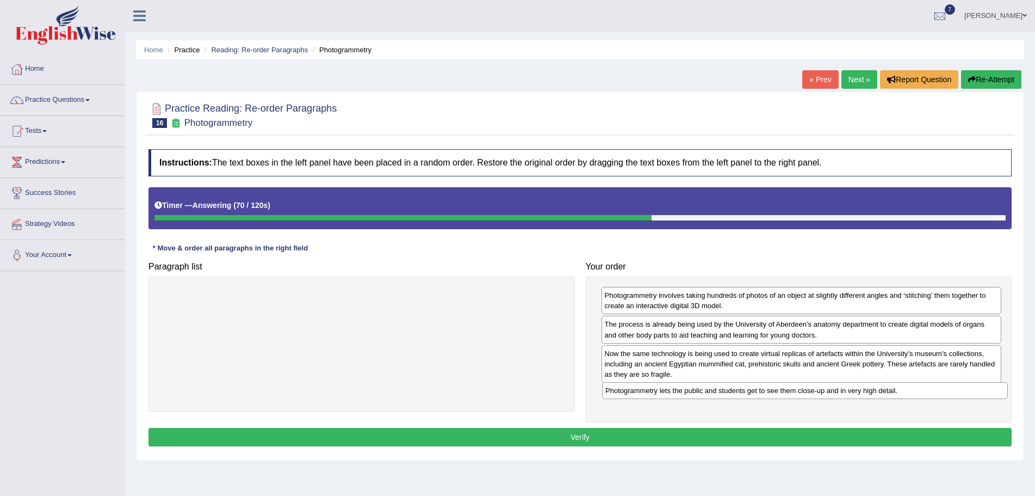
drag, startPoint x: 400, startPoint y: 299, endPoint x: 843, endPoint y: 394, distance: 453.5
click div "Photogrammetry lets the public and students get to see them close-up and in ver…"
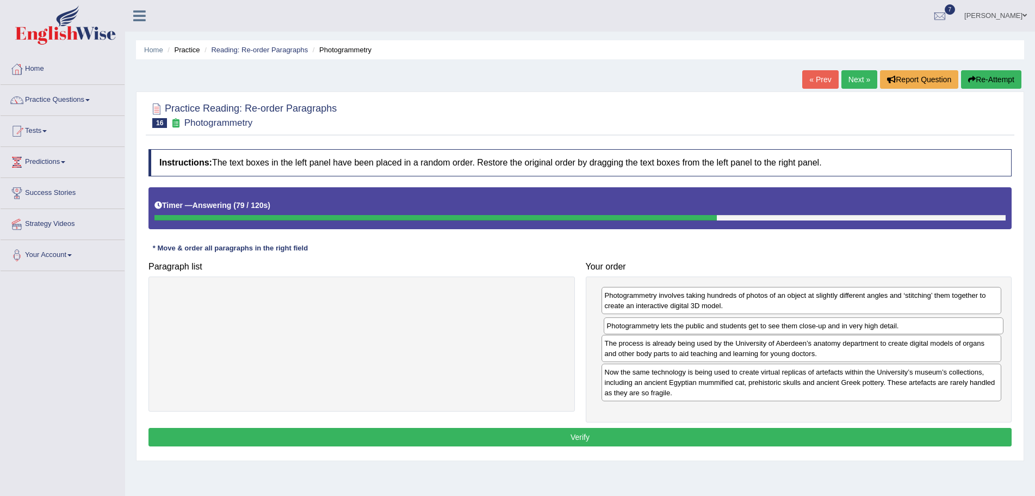
drag, startPoint x: 677, startPoint y: 394, endPoint x: 680, endPoint y: 327, distance: 67.0
click div "Photogrammetry lets the public and students get to see them close-up and in ver…"
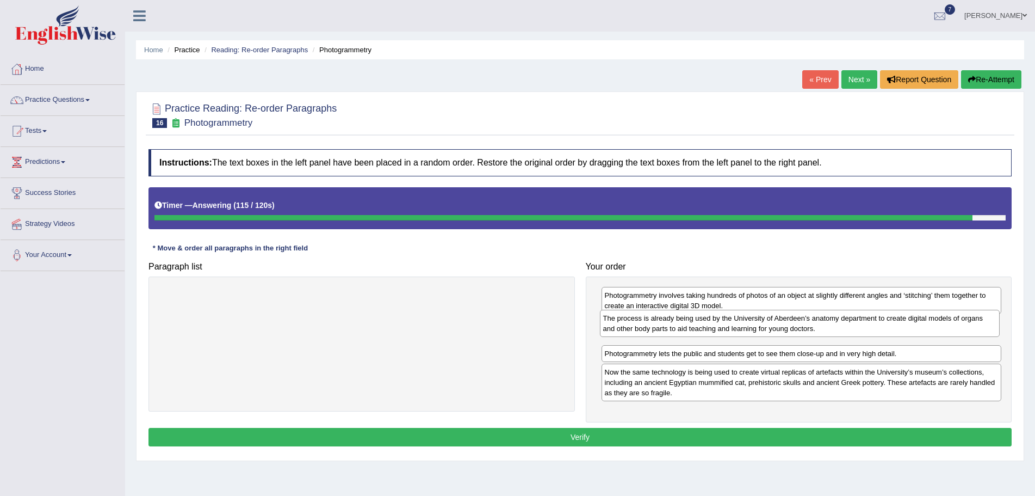
drag, startPoint x: 689, startPoint y: 360, endPoint x: 687, endPoint y: 335, distance: 25.1
click div "The process is already being used by the University of Aberdeen’s anatomy depar…"
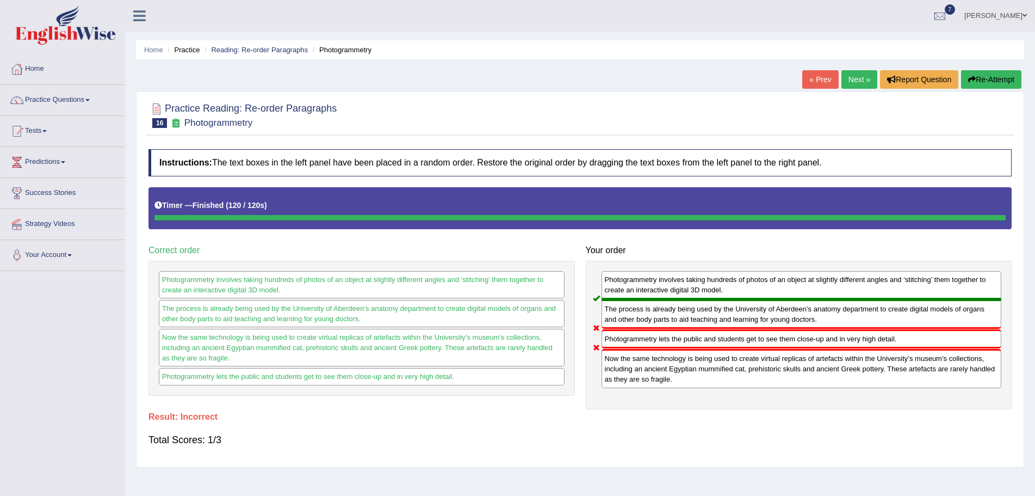
click button "Re-Attempt"
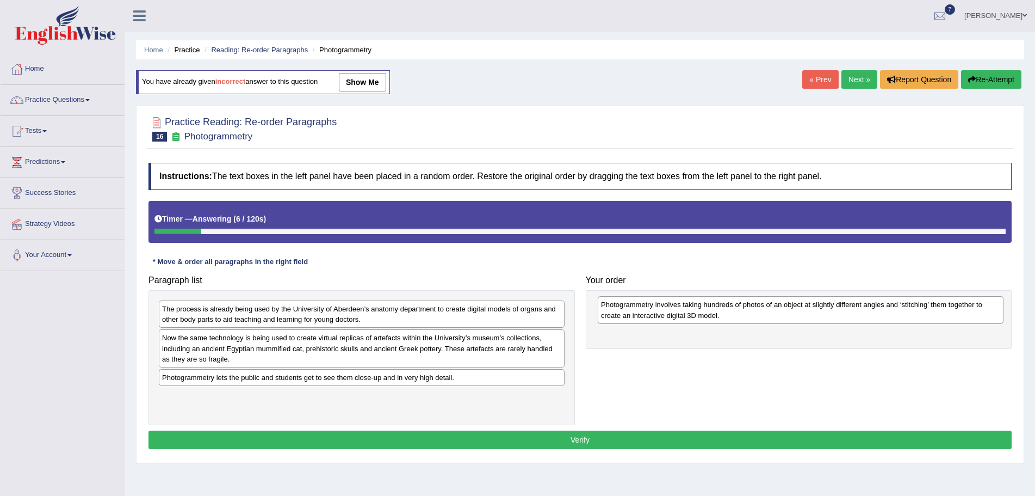
drag, startPoint x: 243, startPoint y: 348, endPoint x: 682, endPoint y: 314, distance: 440.3
click at [682, 314] on div "Photogrammetry involves taking hundreds of photos of an object at slightly diff…" at bounding box center [801, 309] width 406 height 27
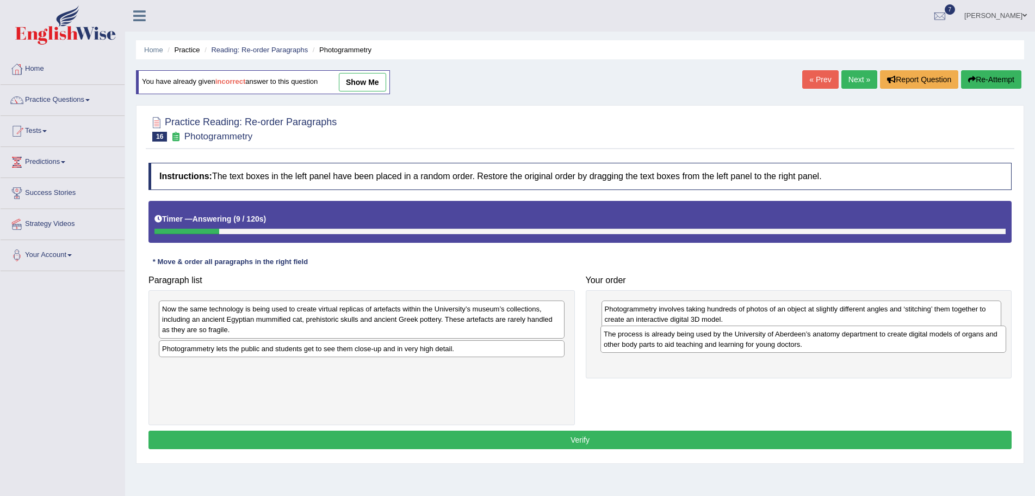
drag, startPoint x: 475, startPoint y: 316, endPoint x: 917, endPoint y: 341, distance: 442.4
click at [917, 341] on div "The process is already being used by the University of Aberdeen’s anatomy depar…" at bounding box center [804, 338] width 406 height 27
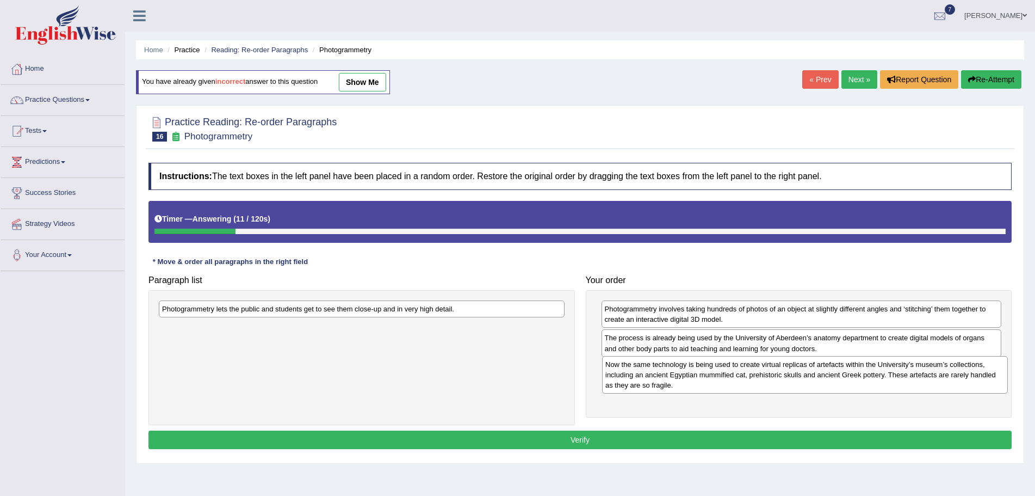
drag, startPoint x: 519, startPoint y: 322, endPoint x: 962, endPoint y: 378, distance: 446.8
click at [962, 378] on div "Now the same technology is being used to create virtual replicas of artefacts w…" at bounding box center [805, 375] width 406 height 38
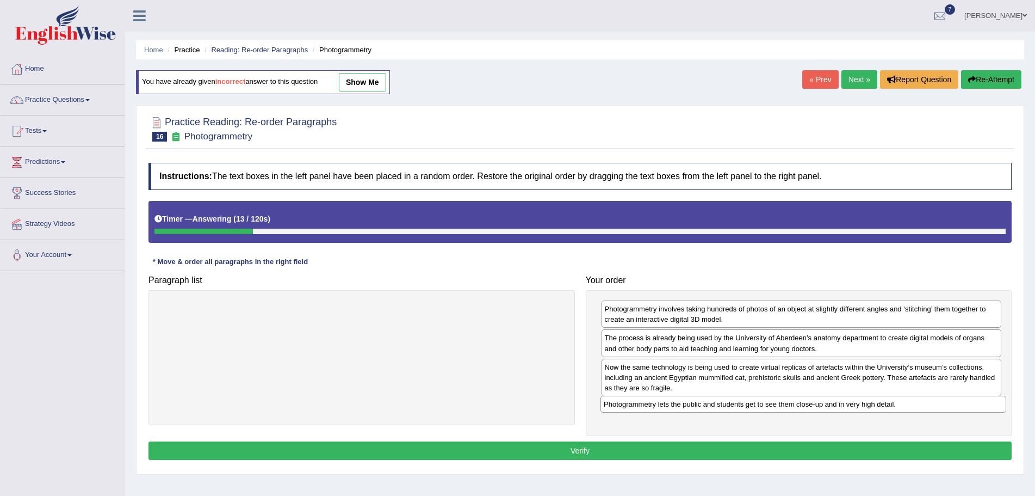
drag, startPoint x: 535, startPoint y: 312, endPoint x: 977, endPoint y: 407, distance: 451.9
click at [977, 407] on div "Photogrammetry lets the public and students get to see them close-up and in ver…" at bounding box center [804, 403] width 406 height 17
click at [590, 451] on button "Verify" at bounding box center [580, 450] width 863 height 18
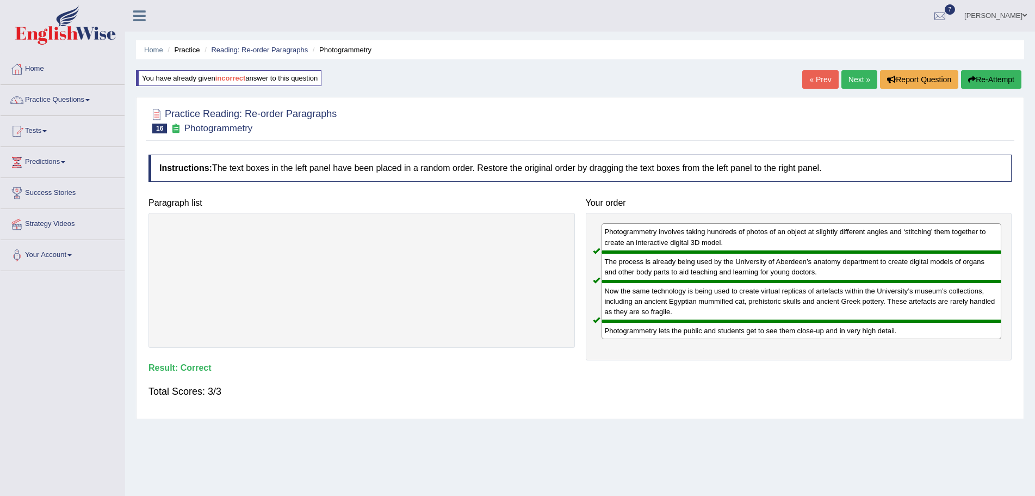
click at [858, 80] on link "Next »" at bounding box center [860, 79] width 36 height 18
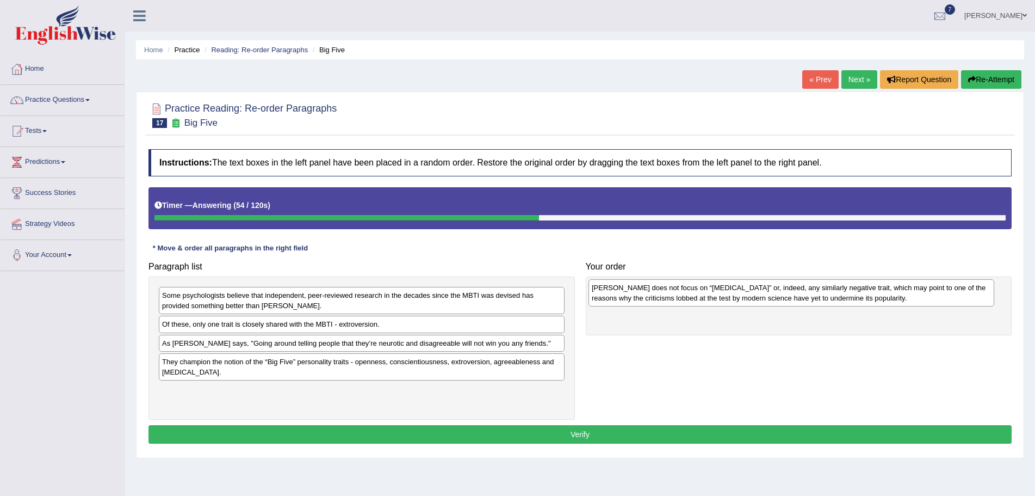
drag, startPoint x: 232, startPoint y: 302, endPoint x: 662, endPoint y: 294, distance: 429.8
click at [662, 294] on div "[PERSON_NAME] does not focus on “[MEDICAL_DATA]” or, indeed, any similarly nega…" at bounding box center [792, 292] width 406 height 27
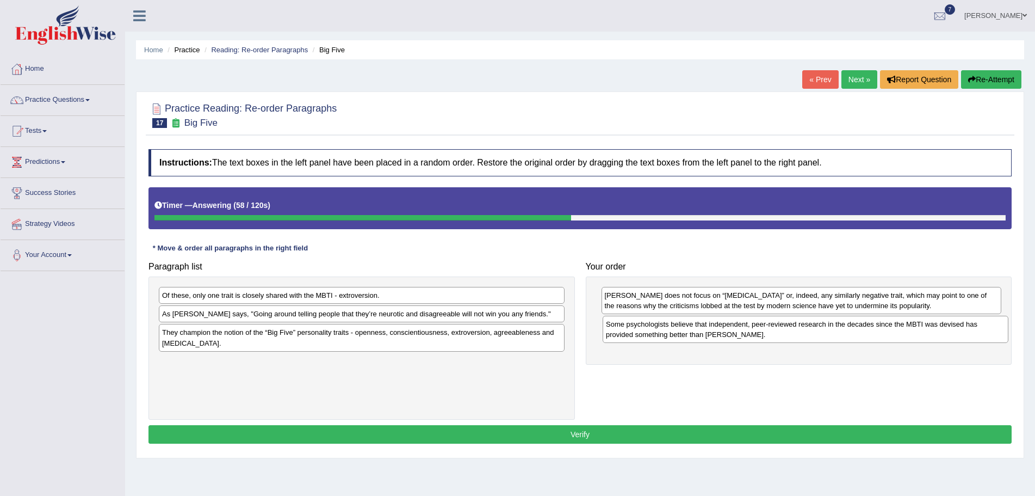
drag, startPoint x: 308, startPoint y: 304, endPoint x: 752, endPoint y: 333, distance: 444.8
click at [752, 333] on div "Some psychologists believe that independent, peer-reviewed research in the deca…" at bounding box center [806, 329] width 406 height 27
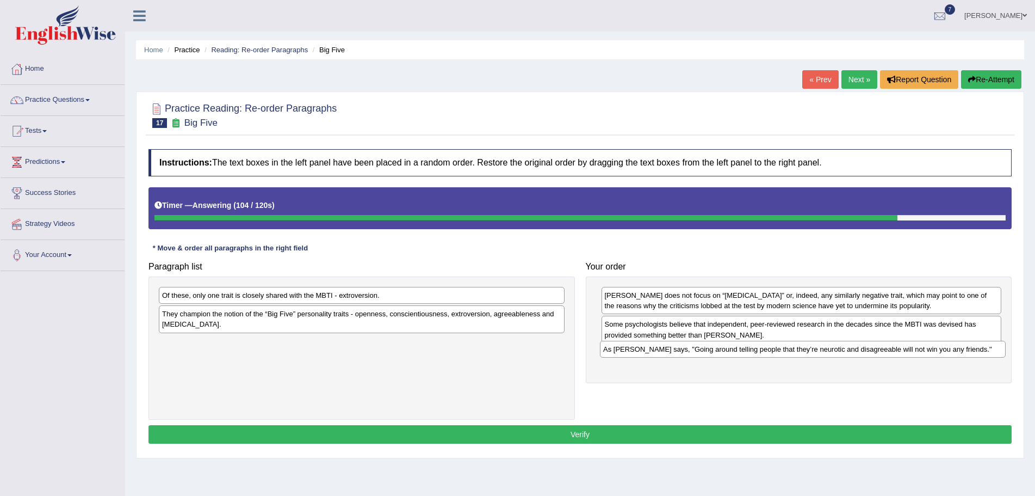
drag, startPoint x: 315, startPoint y: 318, endPoint x: 756, endPoint y: 354, distance: 442.6
click at [756, 354] on div "As [PERSON_NAME] says, "Going around telling people that they’re neurotic and d…" at bounding box center [803, 349] width 406 height 17
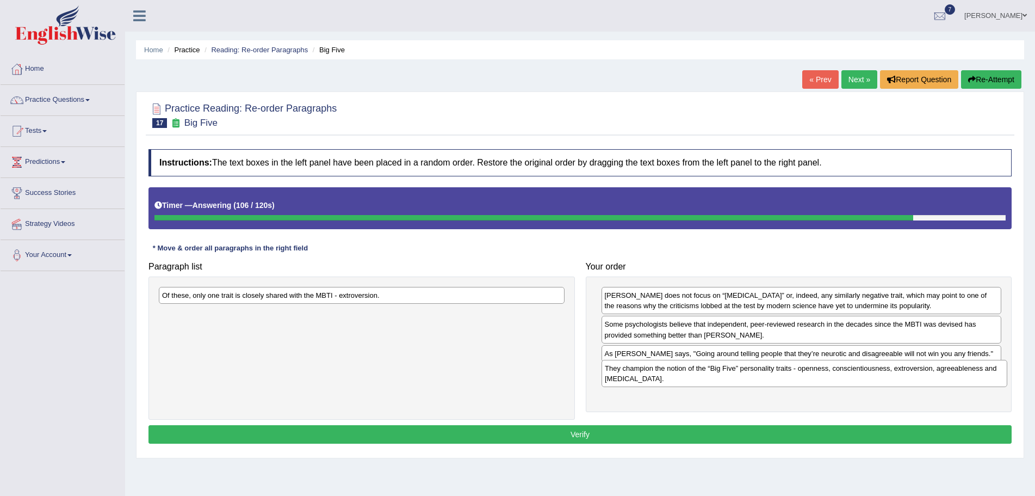
drag, startPoint x: 526, startPoint y: 323, endPoint x: 968, endPoint y: 378, distance: 446.1
click at [968, 378] on div "They champion the notion of the “Big Five” personality traits - openness, consc…" at bounding box center [805, 373] width 406 height 27
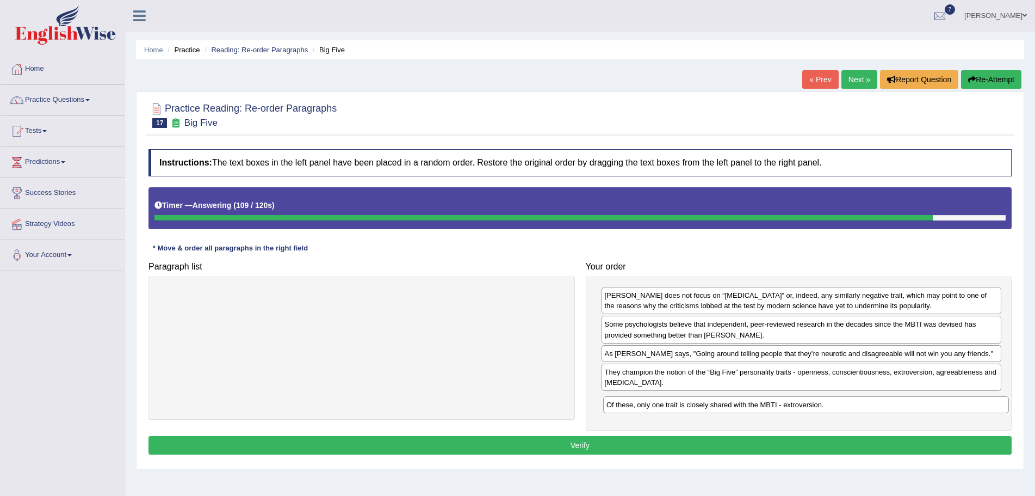
drag, startPoint x: 531, startPoint y: 297, endPoint x: 975, endPoint y: 406, distance: 457.2
click at [975, 406] on div "Of these, only one trait is closely shared with the MBTI - extroversion." at bounding box center [806, 404] width 406 height 17
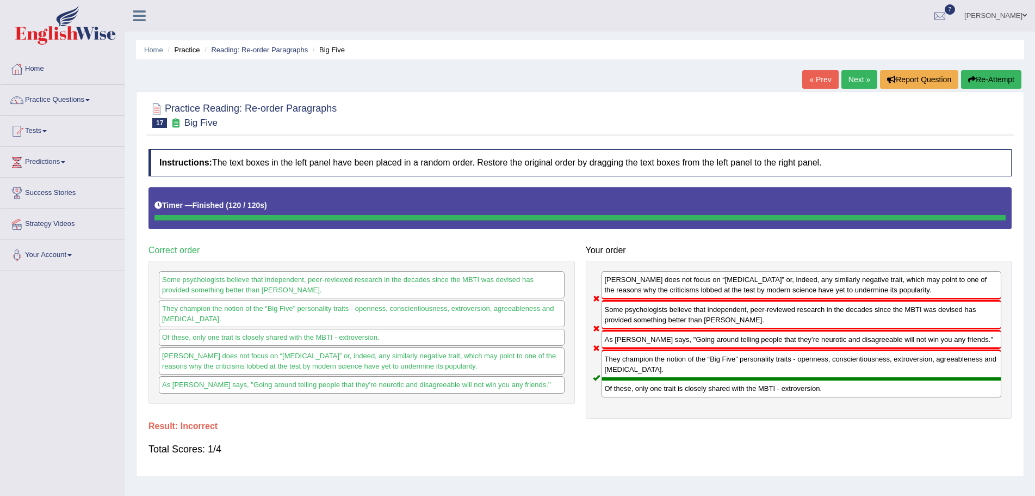
click at [979, 81] on button "Re-Attempt" at bounding box center [991, 79] width 60 height 18
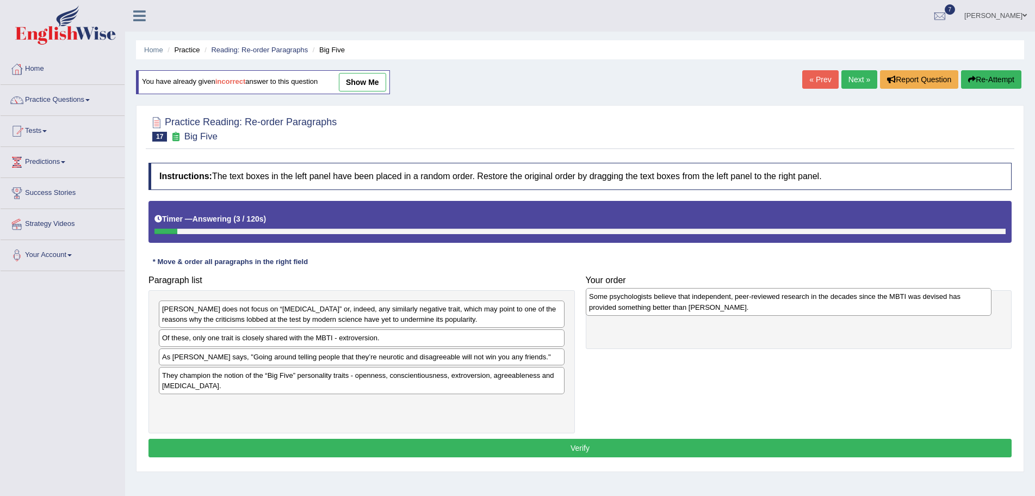
drag, startPoint x: 196, startPoint y: 347, endPoint x: 624, endPoint y: 306, distance: 429.6
click at [624, 306] on div "Some psychologists believe that independent, peer-reviewed research in the deca…" at bounding box center [789, 301] width 406 height 27
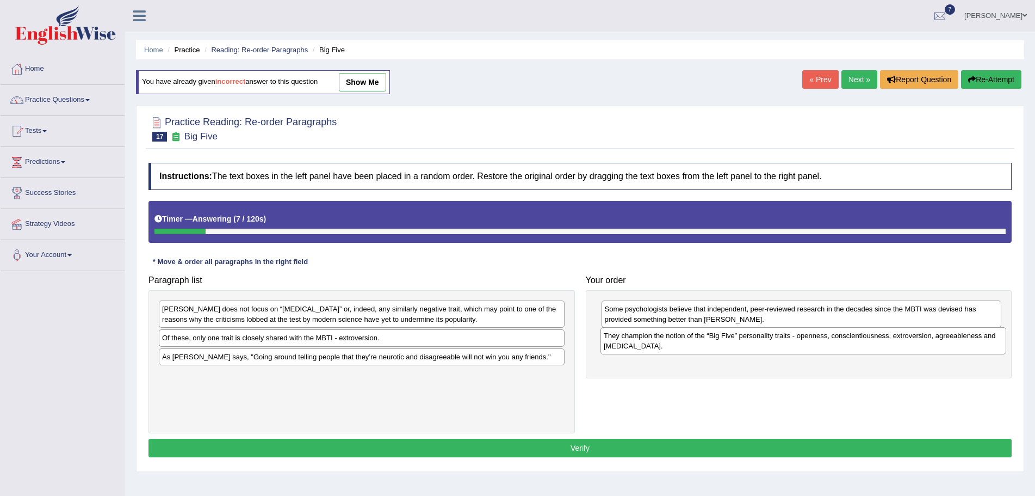
drag, startPoint x: 435, startPoint y: 382, endPoint x: 877, endPoint y: 342, distance: 443.5
click at [877, 342] on div "They champion the notion of the “Big Five” personality traits - openness, consc…" at bounding box center [804, 340] width 406 height 27
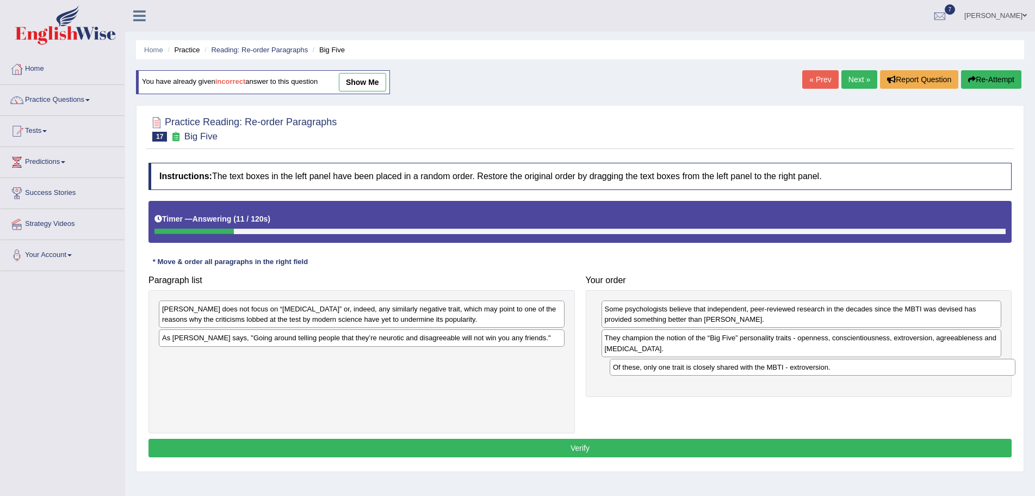
drag, startPoint x: 431, startPoint y: 336, endPoint x: 881, endPoint y: 366, distance: 451.4
click at [881, 366] on div "Of these, only one trait is closely shared with the MBTI - extroversion." at bounding box center [813, 366] width 406 height 17
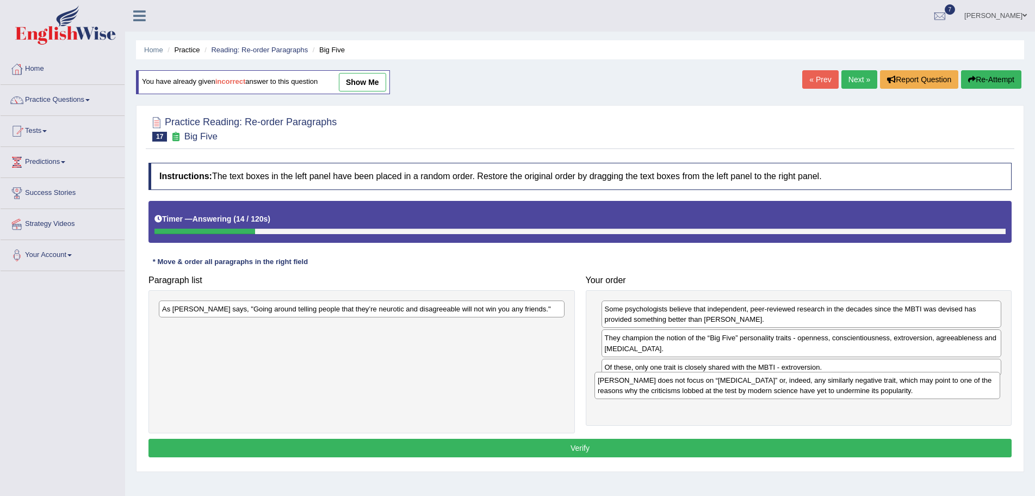
drag, startPoint x: 510, startPoint y: 314, endPoint x: 945, endPoint y: 386, distance: 441.5
click at [945, 386] on div "[PERSON_NAME] does not focus on “[MEDICAL_DATA]” or, indeed, any similarly nega…" at bounding box center [798, 385] width 406 height 27
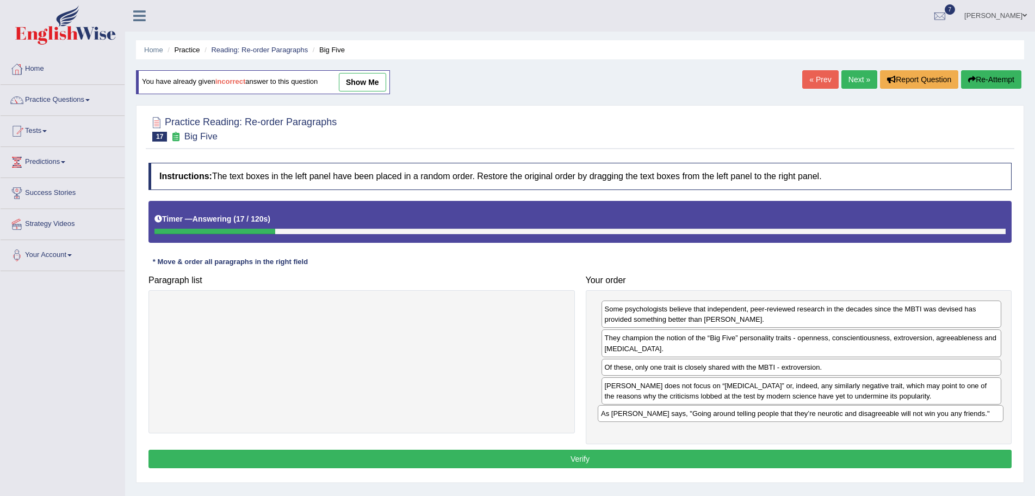
drag, startPoint x: 500, startPoint y: 312, endPoint x: 938, endPoint y: 412, distance: 449.2
click at [938, 412] on div "As [PERSON_NAME] says, "Going around telling people that they’re neurotic and d…" at bounding box center [801, 413] width 406 height 17
click at [591, 458] on button "Verify" at bounding box center [580, 458] width 863 height 18
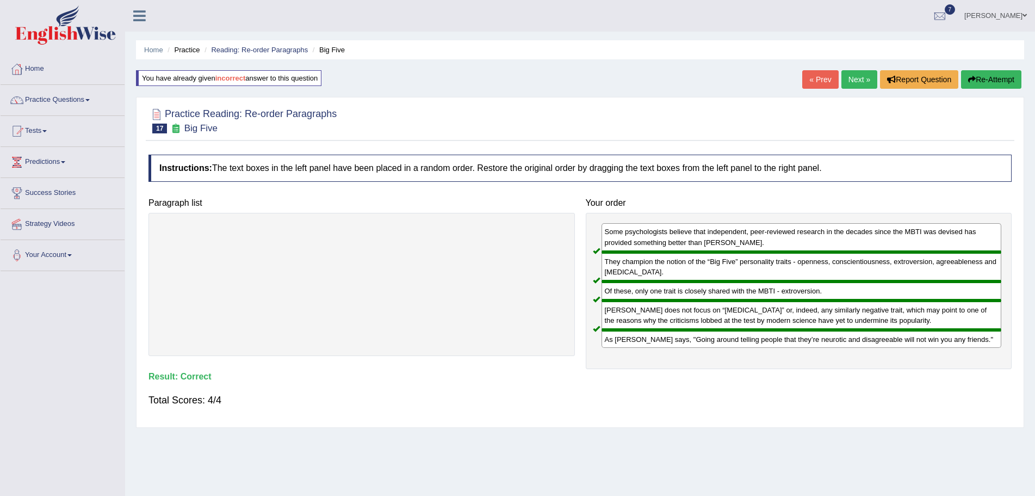
click at [853, 81] on link "Next »" at bounding box center [860, 79] width 36 height 18
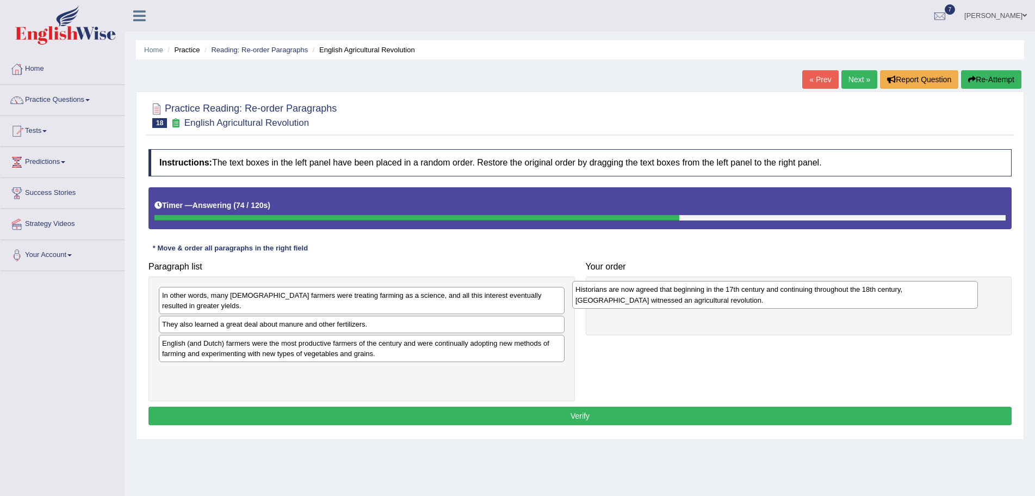
drag, startPoint x: 250, startPoint y: 331, endPoint x: 663, endPoint y: 296, distance: 414.9
click at [663, 296] on div "Historians are now agreed that beginning in the 17th century and continuing thr…" at bounding box center [775, 294] width 406 height 27
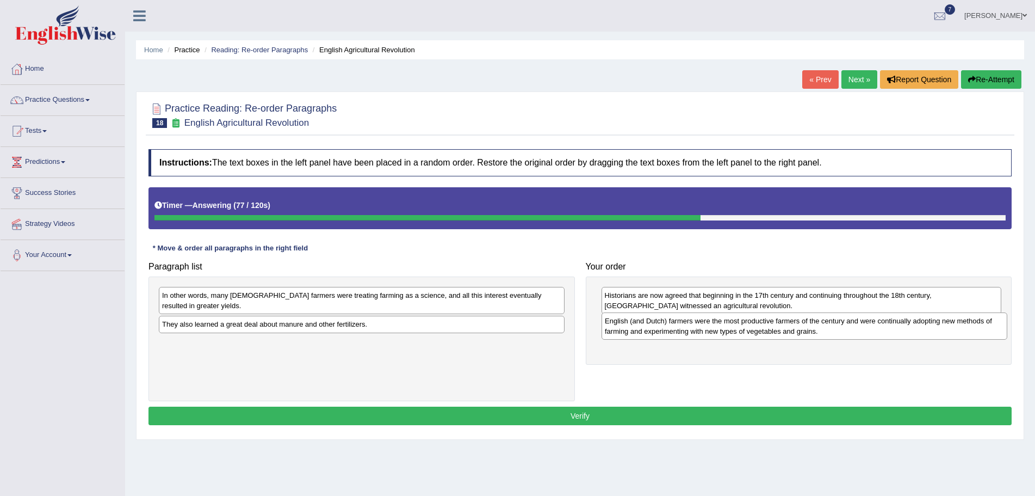
drag, startPoint x: 375, startPoint y: 353, endPoint x: 817, endPoint y: 330, distance: 442.3
click at [817, 330] on div "English (and Dutch) farmers were the most productive farmers of the century and…" at bounding box center [805, 325] width 406 height 27
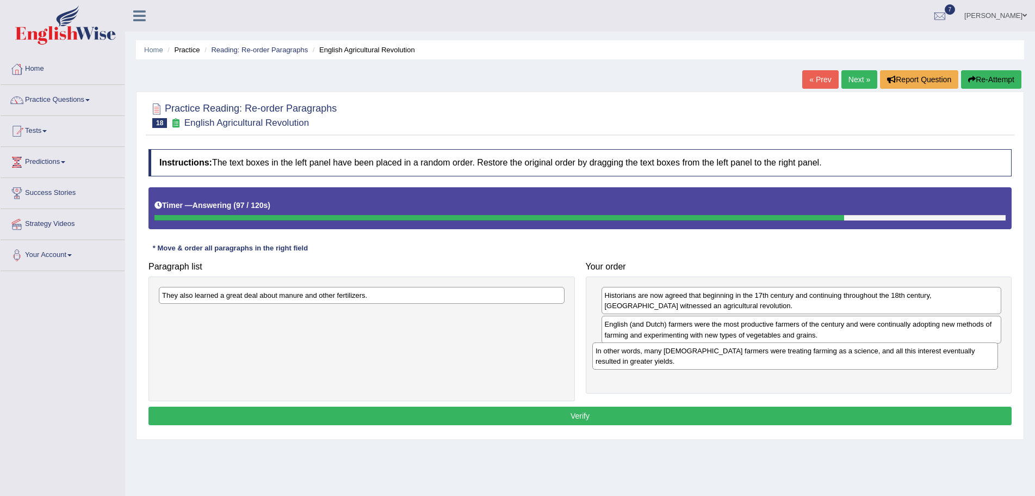
drag, startPoint x: 442, startPoint y: 309, endPoint x: 875, endPoint y: 364, distance: 437.1
click at [875, 364] on div "In other words, many English farmers were treating farming as a science, and al…" at bounding box center [795, 355] width 406 height 27
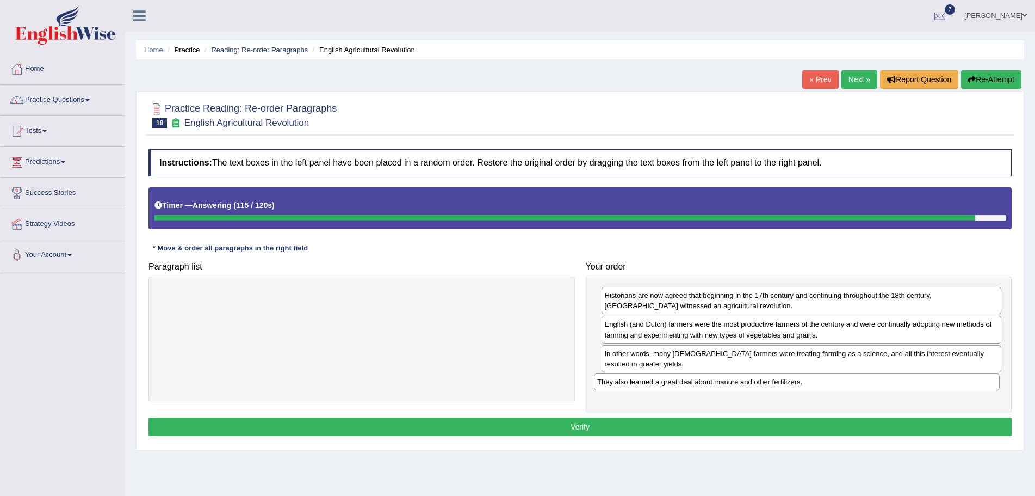
drag, startPoint x: 504, startPoint y: 294, endPoint x: 939, endPoint y: 381, distance: 443.7
click at [939, 381] on div "They also learned a great deal about manure and other fertilizers." at bounding box center [797, 381] width 406 height 17
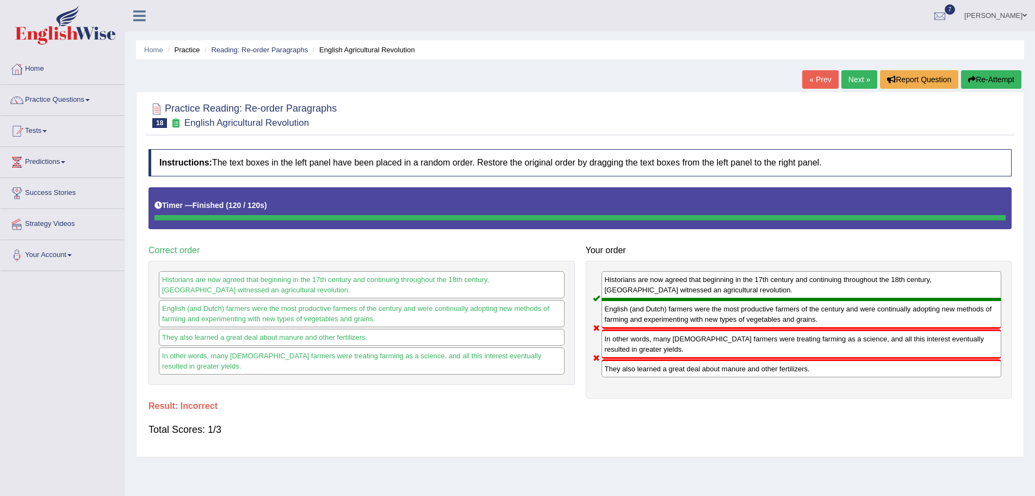
click at [984, 76] on button "Re-Attempt" at bounding box center [991, 79] width 60 height 18
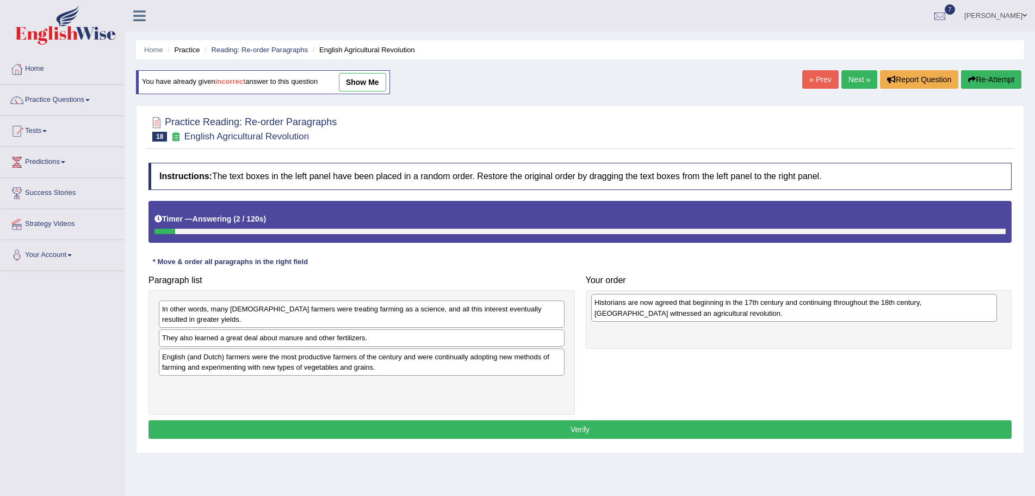
drag, startPoint x: 308, startPoint y: 348, endPoint x: 741, endPoint y: 312, distance: 435.1
click at [741, 312] on div "Historians are now agreed that beginning in the 17th century and continuing thr…" at bounding box center [794, 307] width 406 height 27
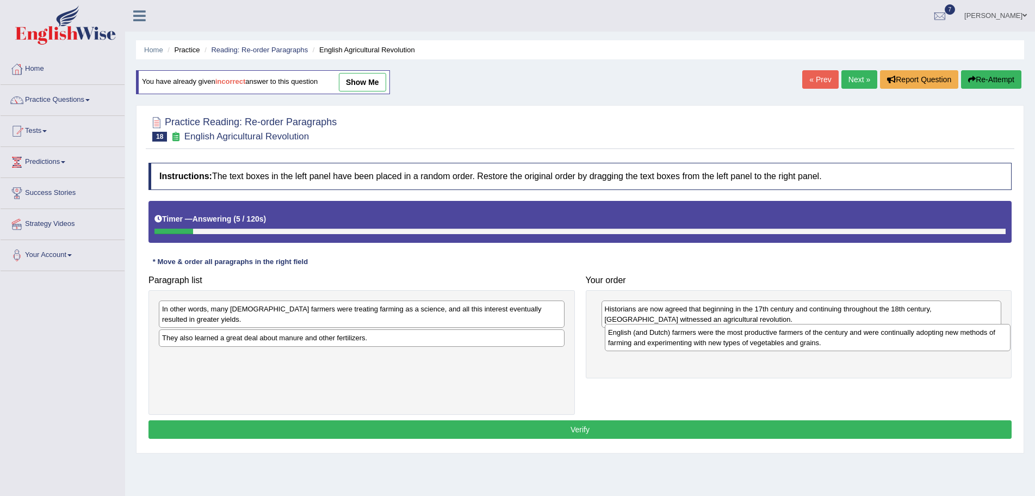
drag, startPoint x: 390, startPoint y: 367, endPoint x: 837, endPoint y: 342, distance: 447.3
click at [837, 342] on div "English (and Dutch) farmers were the most productive farmers of the century and…" at bounding box center [808, 337] width 406 height 27
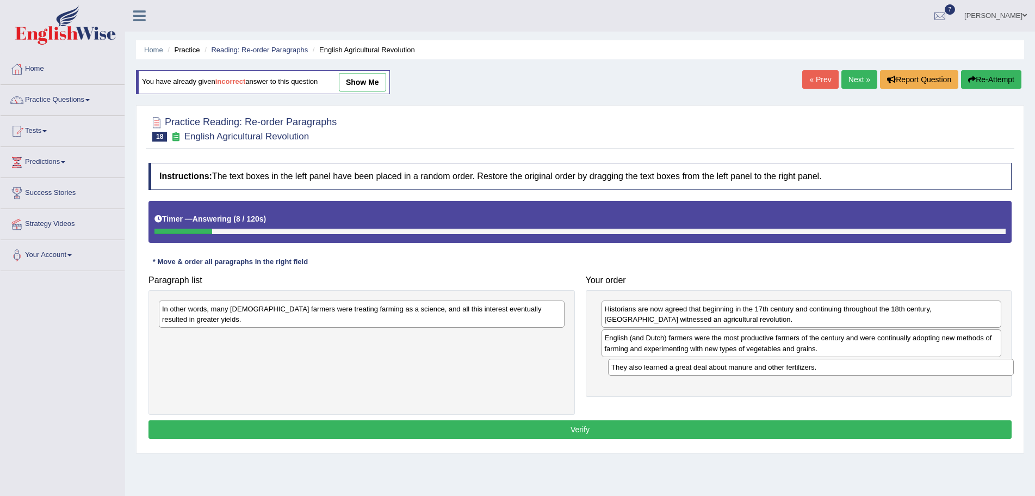
drag, startPoint x: 416, startPoint y: 337, endPoint x: 865, endPoint y: 367, distance: 450.3
click at [865, 367] on div "They also learned a great deal about manure and other fertilizers." at bounding box center [811, 366] width 406 height 17
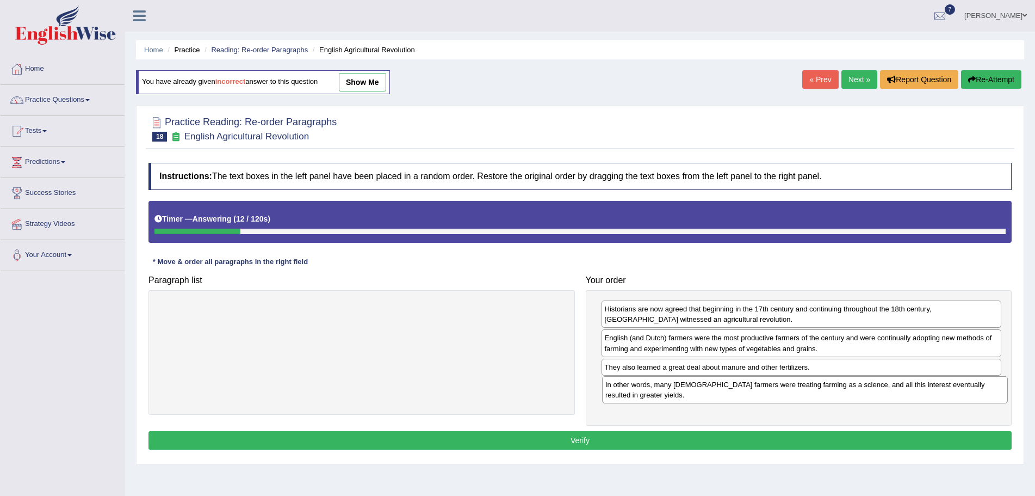
drag, startPoint x: 431, startPoint y: 317, endPoint x: 875, endPoint y: 392, distance: 449.8
click at [875, 392] on div "In other words, many [DEMOGRAPHIC_DATA] farmers were treating farming as a scie…" at bounding box center [805, 389] width 406 height 27
click at [573, 438] on button "Verify" at bounding box center [580, 440] width 863 height 18
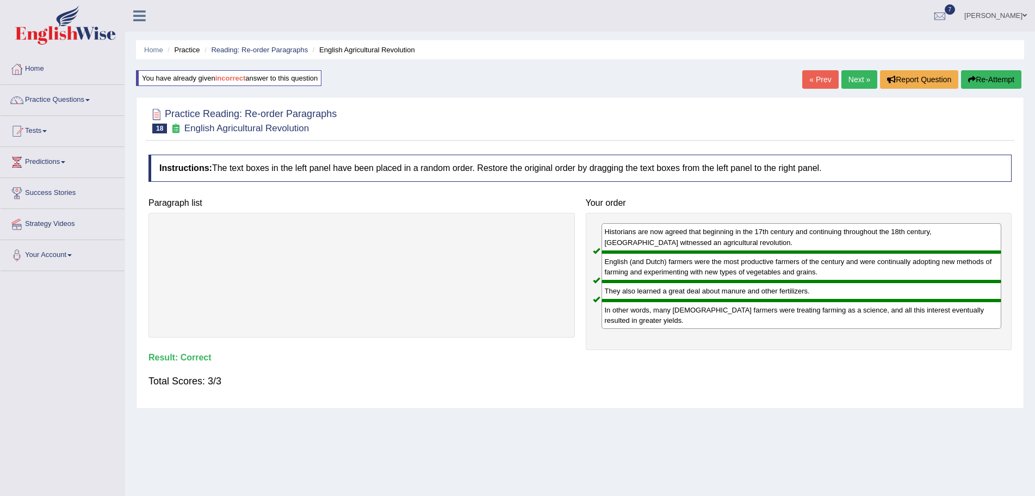
click at [852, 79] on link "Next »" at bounding box center [860, 79] width 36 height 18
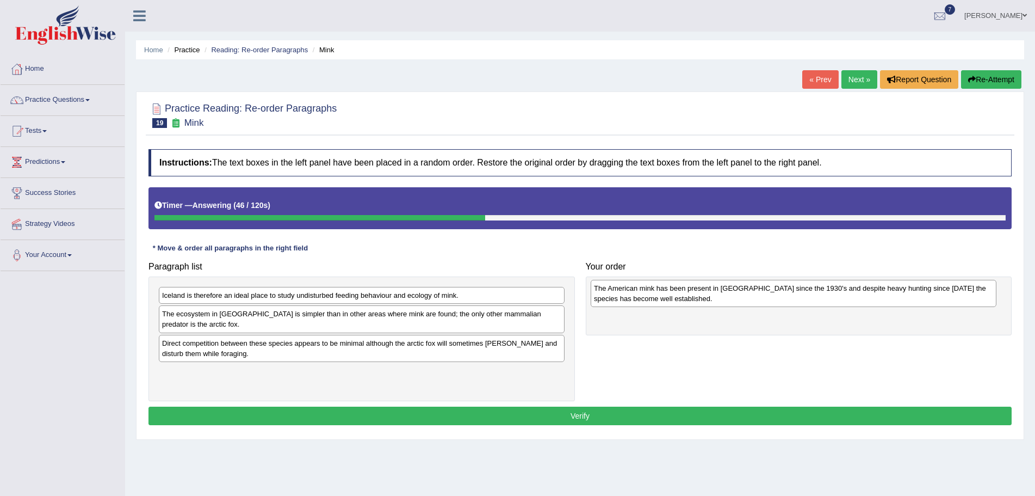
drag, startPoint x: 315, startPoint y: 304, endPoint x: 747, endPoint y: 296, distance: 432.6
click at [747, 296] on div "The American mink has been present in [GEOGRAPHIC_DATA] since the 1930's and de…" at bounding box center [794, 293] width 406 height 27
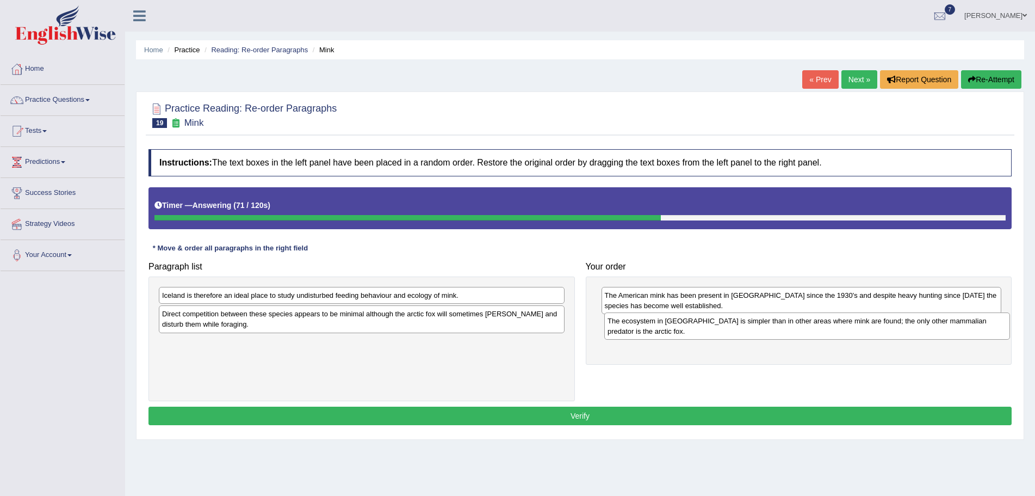
drag, startPoint x: 208, startPoint y: 327, endPoint x: 654, endPoint y: 335, distance: 446.1
click at [654, 335] on div "The ecosystem in [GEOGRAPHIC_DATA] is simpler than in other areas where mink ar…" at bounding box center [807, 325] width 406 height 27
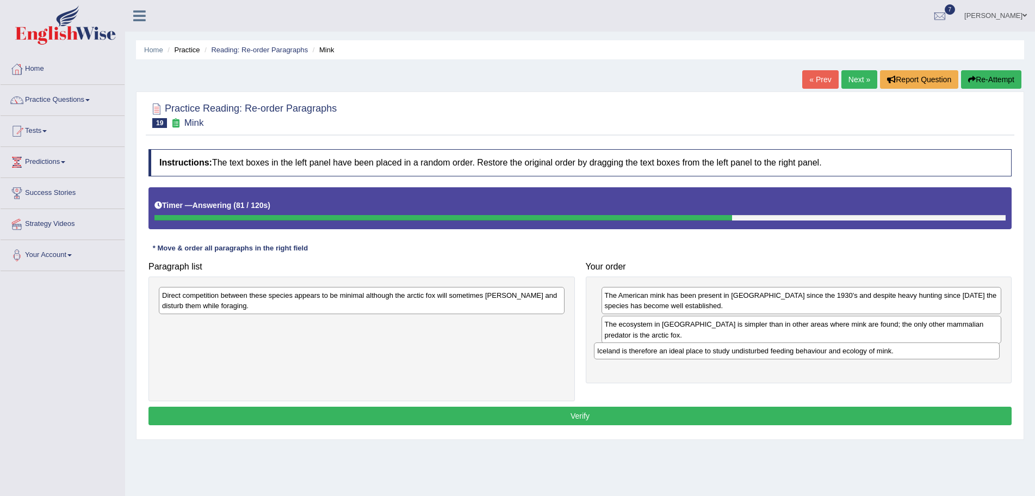
drag, startPoint x: 342, startPoint y: 296, endPoint x: 777, endPoint y: 351, distance: 438.7
click at [777, 351] on div "Iceland is therefore an ideal place to study undisturbed feeding behaviour and …" at bounding box center [797, 350] width 406 height 17
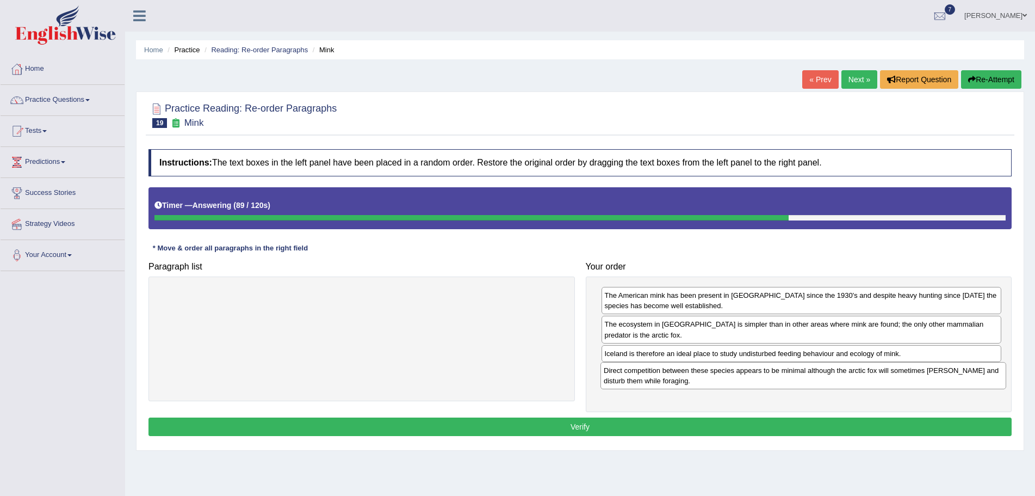
drag, startPoint x: 382, startPoint y: 303, endPoint x: 824, endPoint y: 378, distance: 448.1
click at [824, 378] on div "Direct competition between these species appears to be minimal although the arc…" at bounding box center [804, 375] width 406 height 27
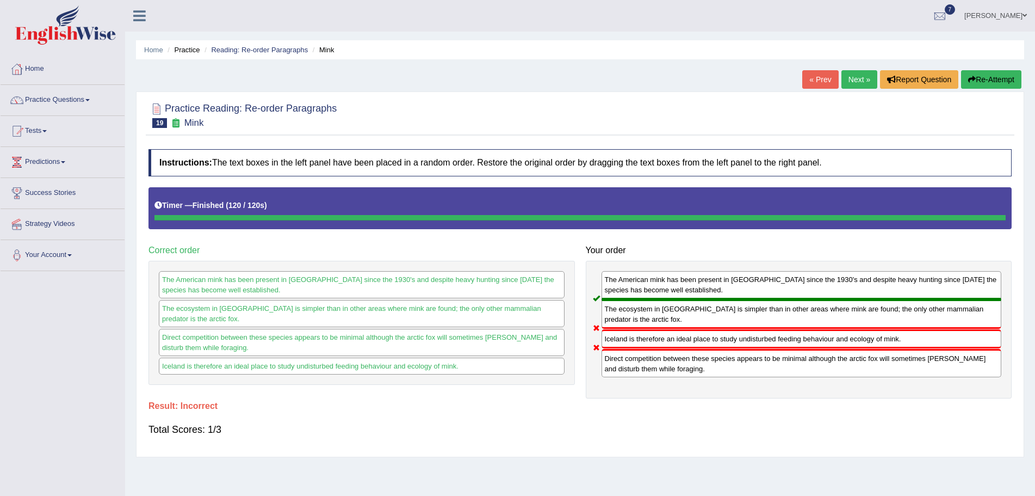
click at [981, 77] on button "Re-Attempt" at bounding box center [991, 79] width 60 height 18
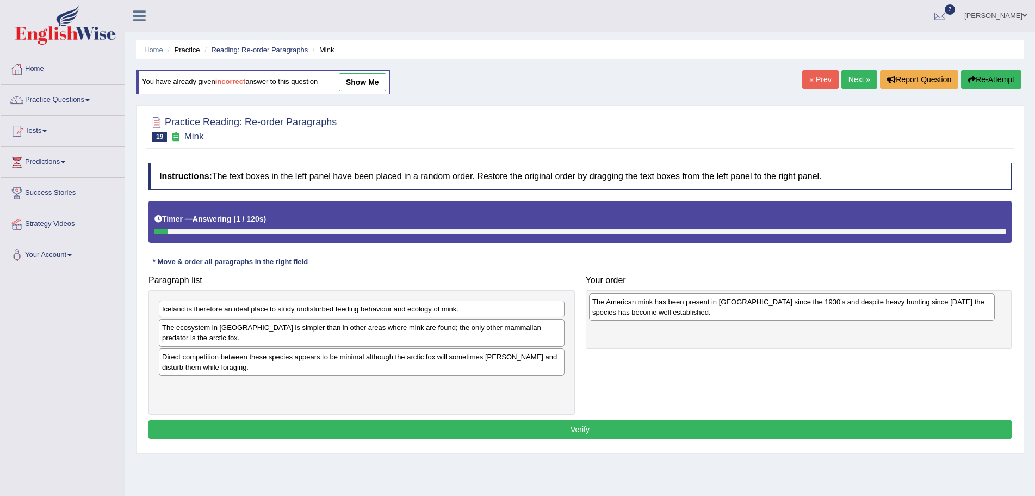
drag, startPoint x: 408, startPoint y: 320, endPoint x: 839, endPoint y: 312, distance: 431.5
click at [839, 313] on div "The American mink has been present in [GEOGRAPHIC_DATA] since the 1930's and de…" at bounding box center [792, 306] width 406 height 27
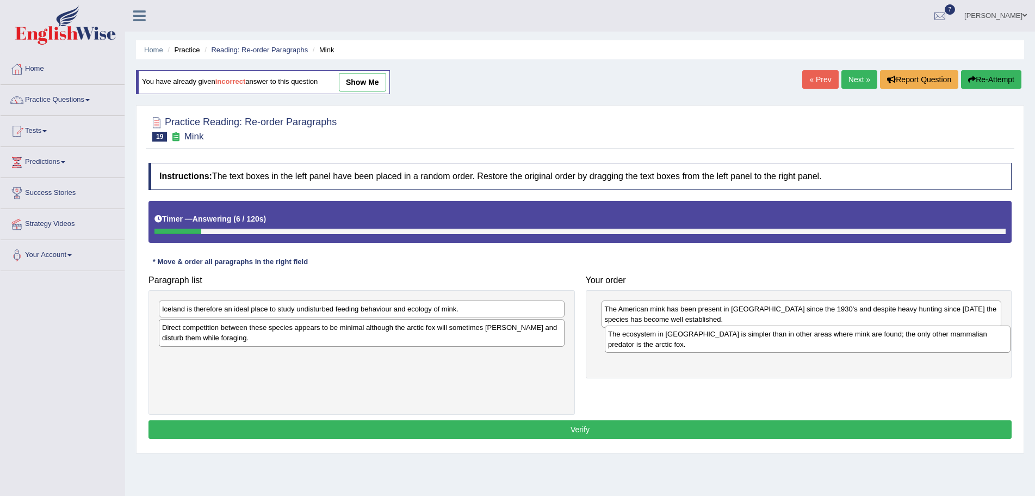
drag, startPoint x: 501, startPoint y: 336, endPoint x: 947, endPoint y: 342, distance: 446.1
click at [947, 342] on div "The ecosystem in [GEOGRAPHIC_DATA] is simpler than in other areas where mink ar…" at bounding box center [808, 338] width 406 height 27
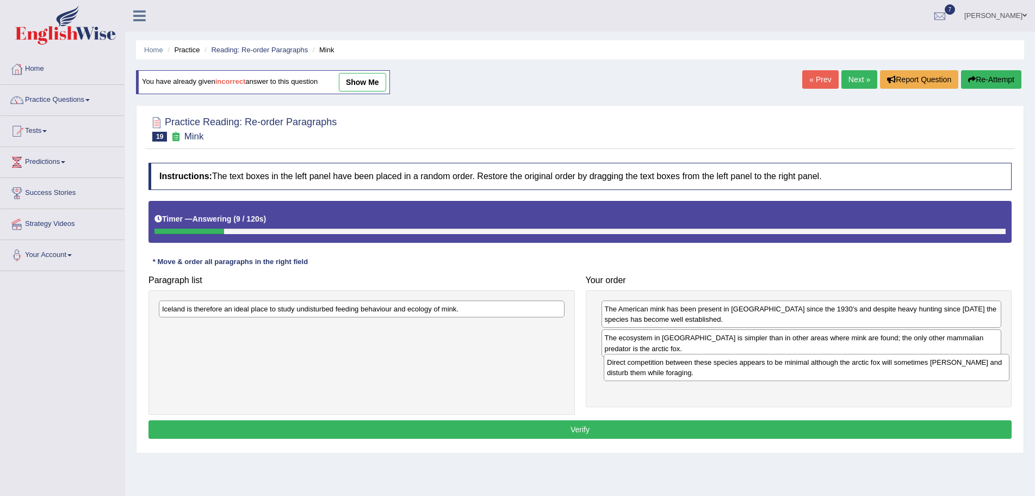
drag, startPoint x: 472, startPoint y: 333, endPoint x: 917, endPoint y: 368, distance: 446.4
click at [917, 368] on div "Direct competition between these species appears to be minimal although the arc…" at bounding box center [807, 367] width 406 height 27
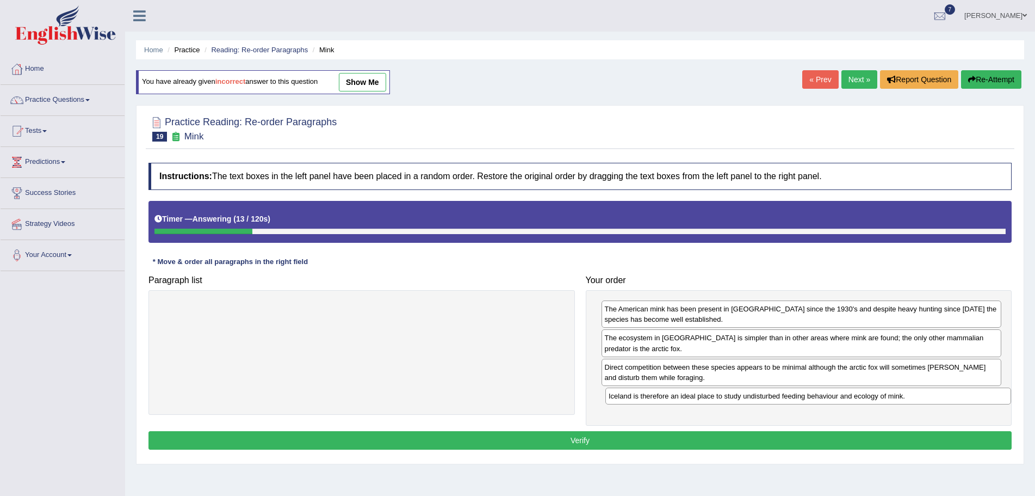
drag, startPoint x: 469, startPoint y: 311, endPoint x: 916, endPoint y: 398, distance: 455.0
click at [916, 398] on div "Iceland is therefore an ideal place to study undisturbed feeding behaviour and …" at bounding box center [808, 395] width 406 height 17
click at [578, 439] on button "Verify" at bounding box center [580, 440] width 863 height 18
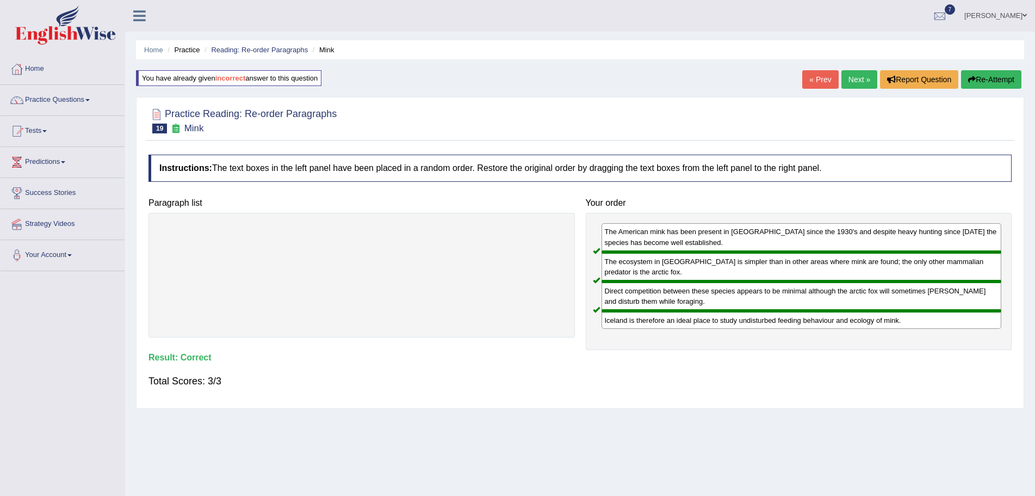
click at [852, 78] on link "Next »" at bounding box center [860, 79] width 36 height 18
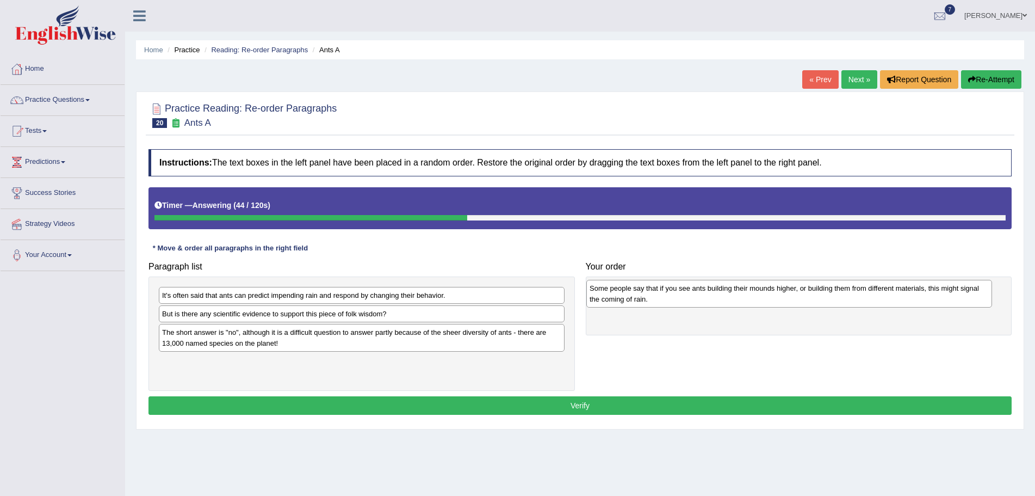
drag, startPoint x: 389, startPoint y: 347, endPoint x: 718, endPoint y: 302, distance: 332.1
click at [718, 302] on div "Some people say that if you see ants building their mounds higher, or building …" at bounding box center [789, 293] width 406 height 27
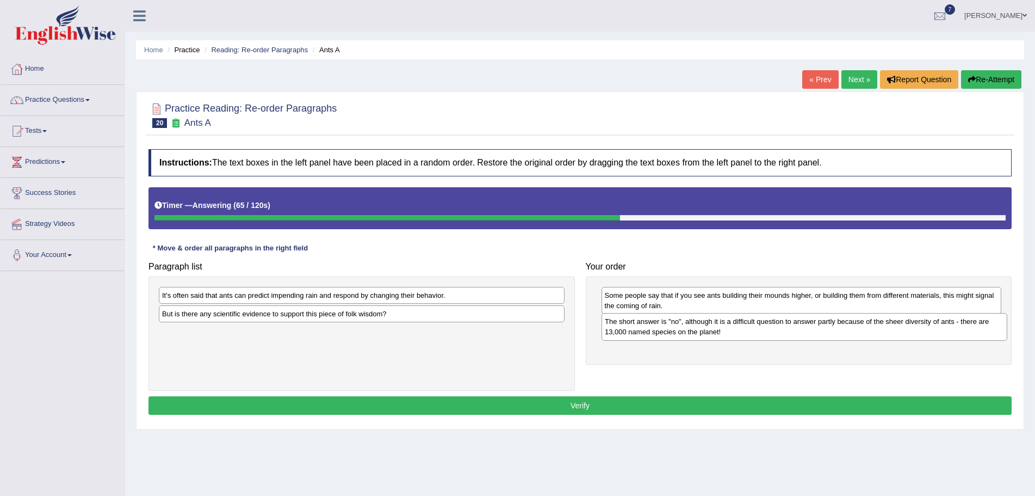
drag, startPoint x: 353, startPoint y: 347, endPoint x: 796, endPoint y: 336, distance: 443.0
click at [796, 336] on div "The short answer is "no", although it is a difficult question to answer partly …" at bounding box center [805, 326] width 406 height 27
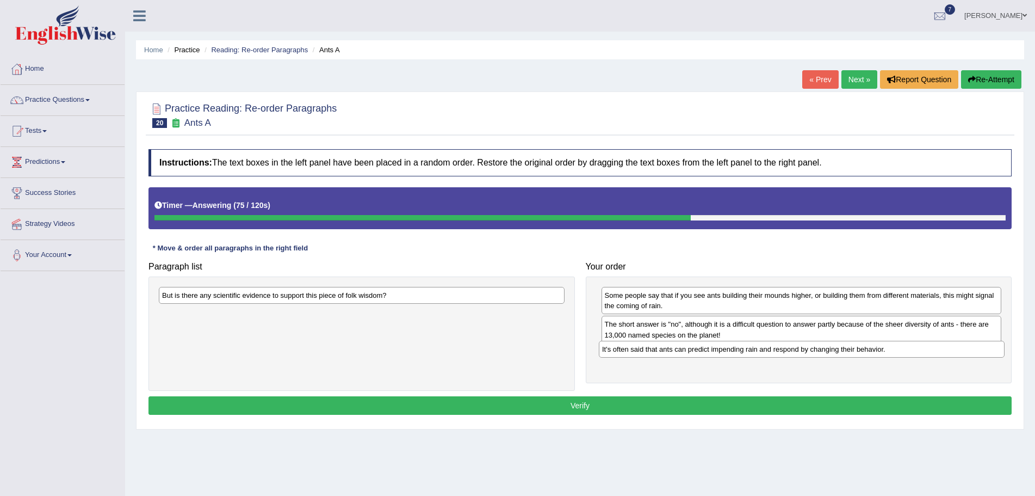
drag, startPoint x: 436, startPoint y: 296, endPoint x: 876, endPoint y: 350, distance: 443.4
click at [876, 350] on div "It's often said that ants can predict impending rain and respond by changing th…" at bounding box center [802, 349] width 406 height 17
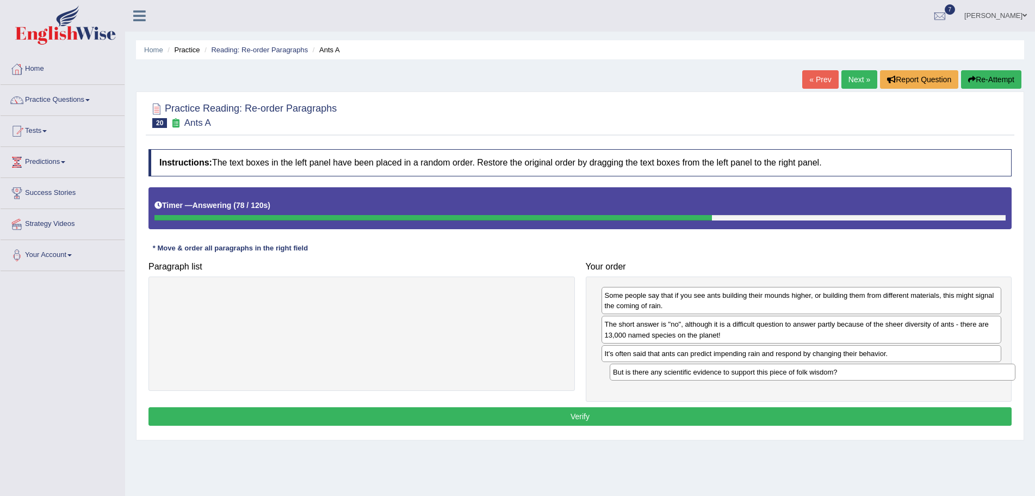
drag, startPoint x: 480, startPoint y: 297, endPoint x: 931, endPoint y: 374, distance: 457.5
click at [931, 374] on div "But is there any scientific evidence to support this piece of folk wisdom?" at bounding box center [813, 371] width 406 height 17
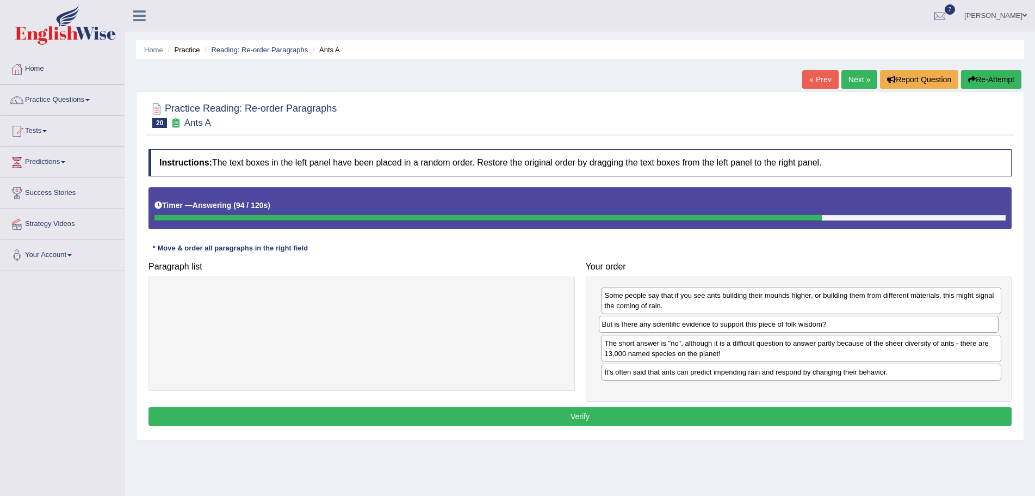
drag, startPoint x: 659, startPoint y: 375, endPoint x: 658, endPoint y: 326, distance: 49.0
click at [658, 326] on div "But is there any scientific evidence to support this piece of folk wisdom?" at bounding box center [799, 324] width 400 height 17
click at [583, 417] on button "Verify" at bounding box center [580, 416] width 863 height 18
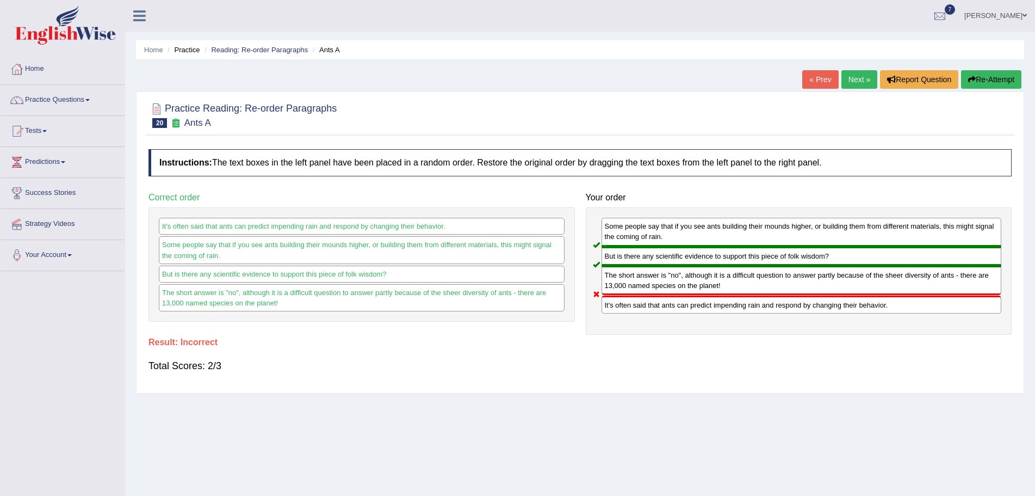
click at [977, 77] on button "Re-Attempt" at bounding box center [991, 79] width 60 height 18
